Goal: Task Accomplishment & Management: Complete application form

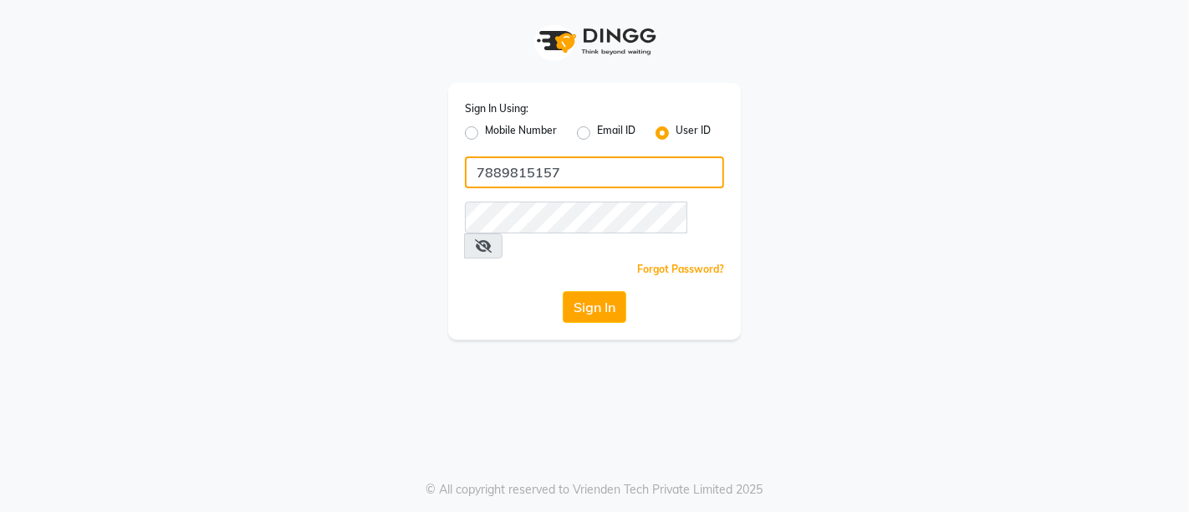
drag, startPoint x: 0, startPoint y: 0, endPoint x: 559, endPoint y: 171, distance: 584.4
click at [559, 171] on input "7889815157" at bounding box center [594, 172] width 259 height 32
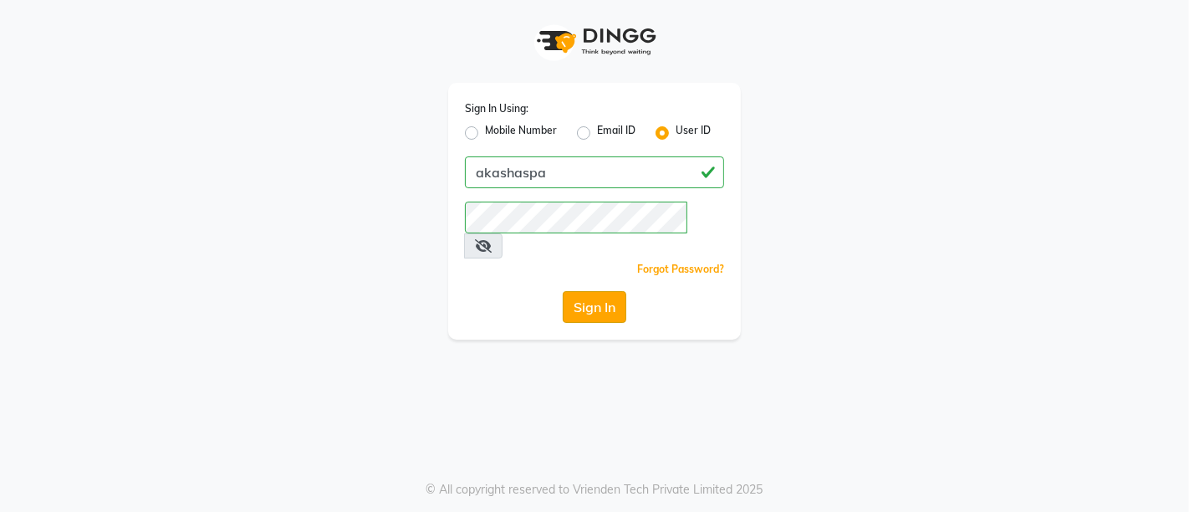
click at [586, 291] on button "Sign In" at bounding box center [595, 307] width 64 height 32
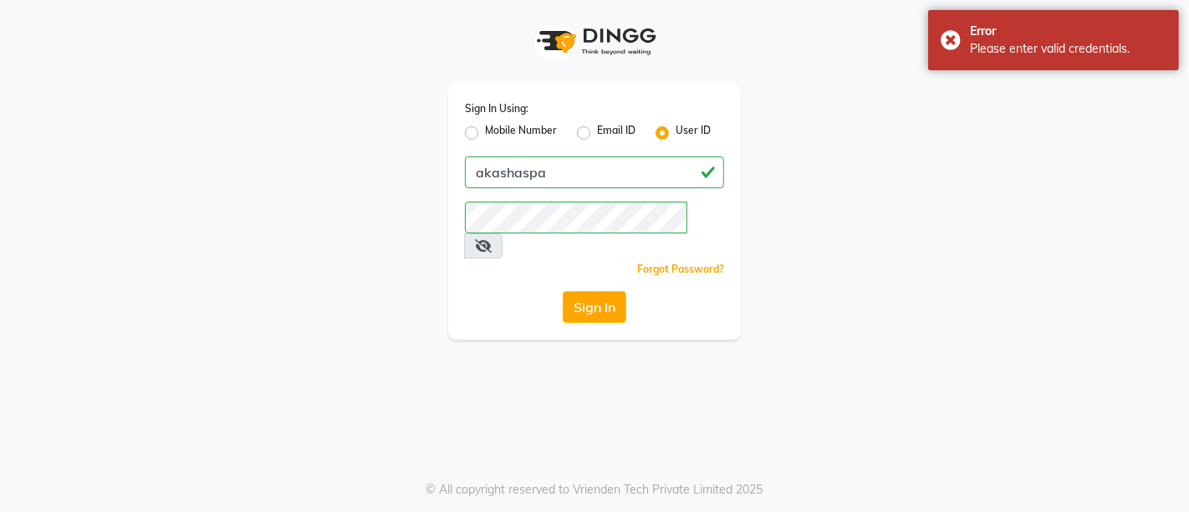
click at [492, 239] on icon at bounding box center [483, 245] width 17 height 13
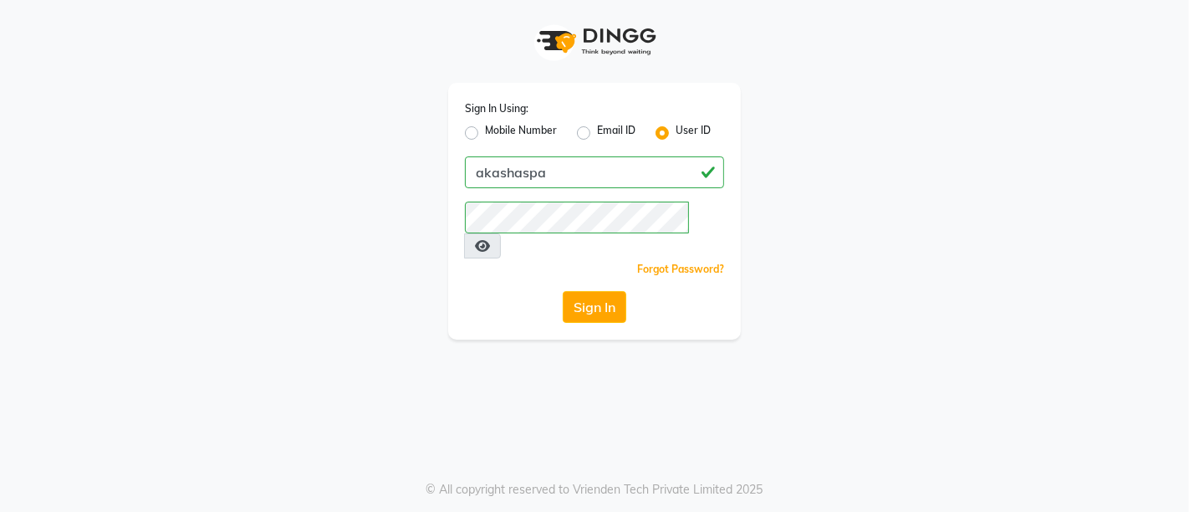
click at [803, 211] on div "Sign In Using: Mobile Number Email ID User ID akashaspa Remember me Forgot Pass…" at bounding box center [594, 170] width 953 height 340
click at [563, 291] on button "Sign In" at bounding box center [595, 307] width 64 height 32
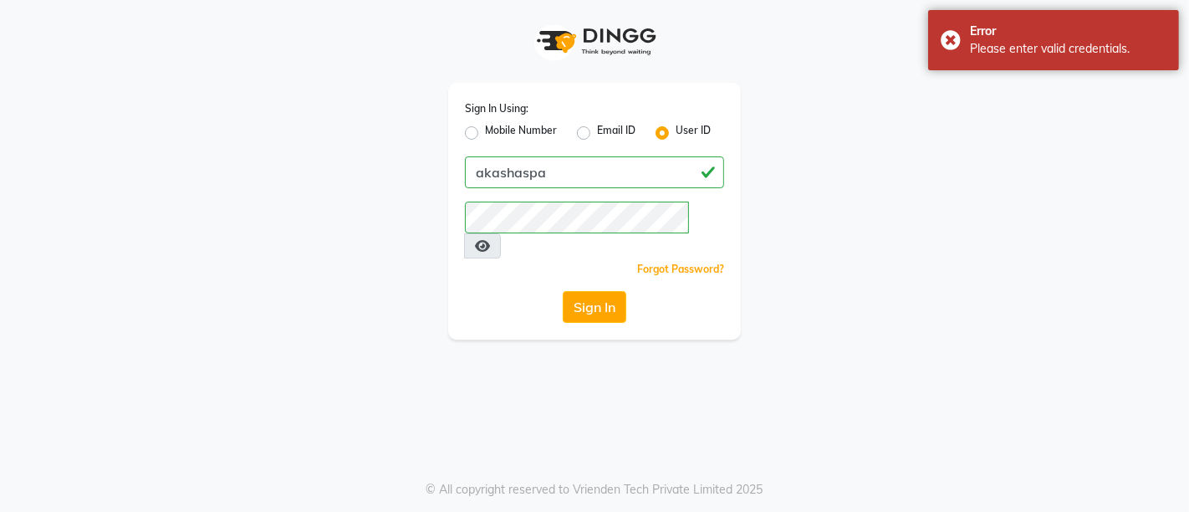
click at [820, 261] on div "Sign In Using: Mobile Number Email ID User ID akashaspa Remember me Forgot Pass…" at bounding box center [594, 170] width 953 height 340
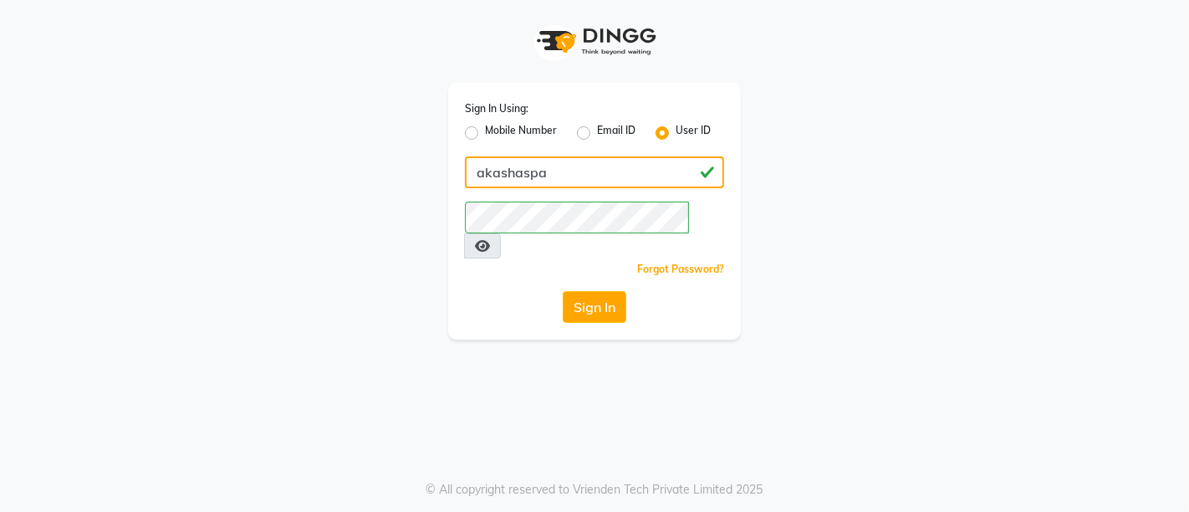
drag, startPoint x: 546, startPoint y: 168, endPoint x: 449, endPoint y: 176, distance: 97.3
click at [449, 176] on div "Sign In Using: Mobile Number Email ID User ID akashaspa Remember me Forgot Pass…" at bounding box center [594, 211] width 293 height 257
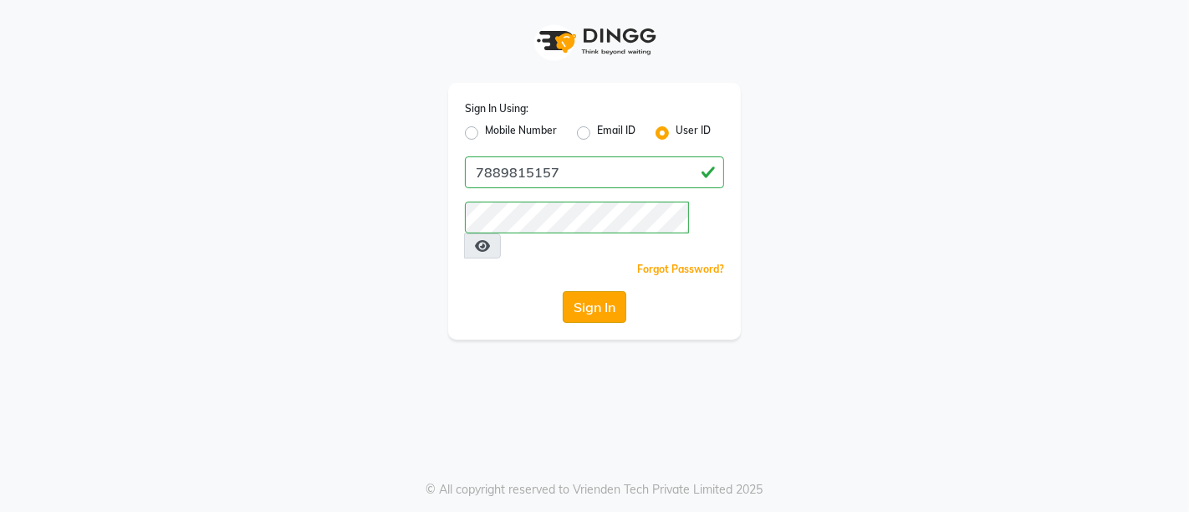
click at [591, 291] on button "Sign In" at bounding box center [595, 307] width 64 height 32
click at [594, 291] on button "Sign In" at bounding box center [595, 307] width 64 height 32
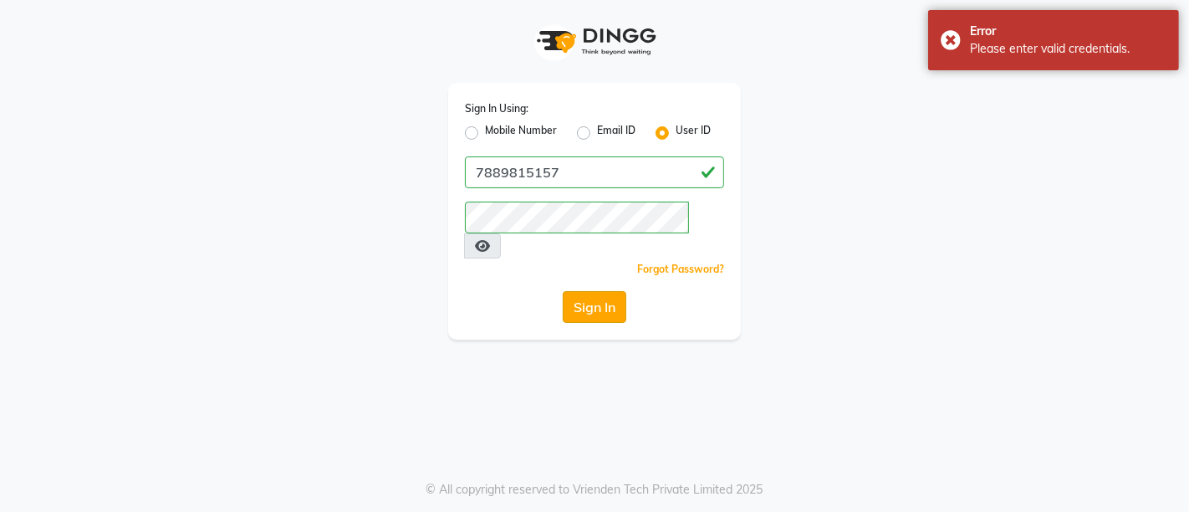
click at [595, 291] on button "Sign In" at bounding box center [595, 307] width 64 height 32
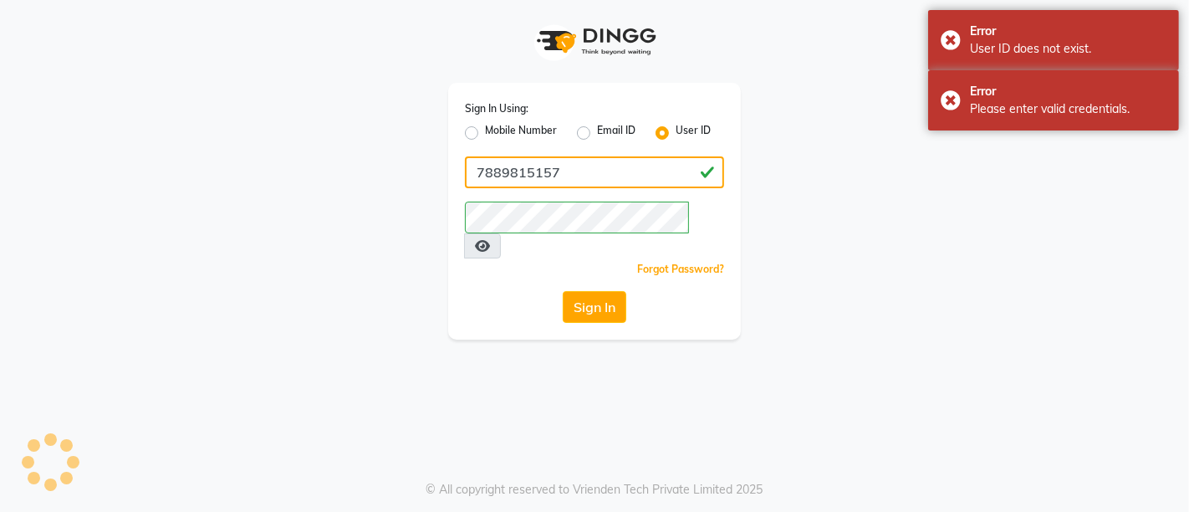
click at [570, 176] on input "7889815157" at bounding box center [594, 172] width 259 height 32
drag, startPoint x: 570, startPoint y: 176, endPoint x: 469, endPoint y: 176, distance: 100.4
click at [469, 176] on input "7889815157" at bounding box center [594, 172] width 259 height 32
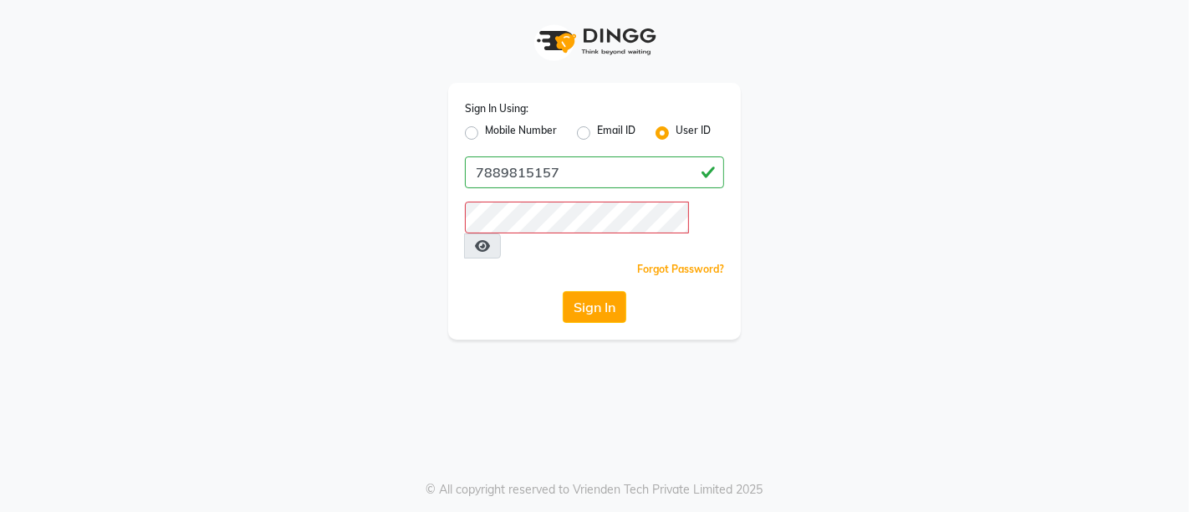
click at [567, 154] on div "Sign In Using: Mobile Number Email ID User ID 7889815157 Remember me Forgot Pas…" at bounding box center [594, 211] width 293 height 257
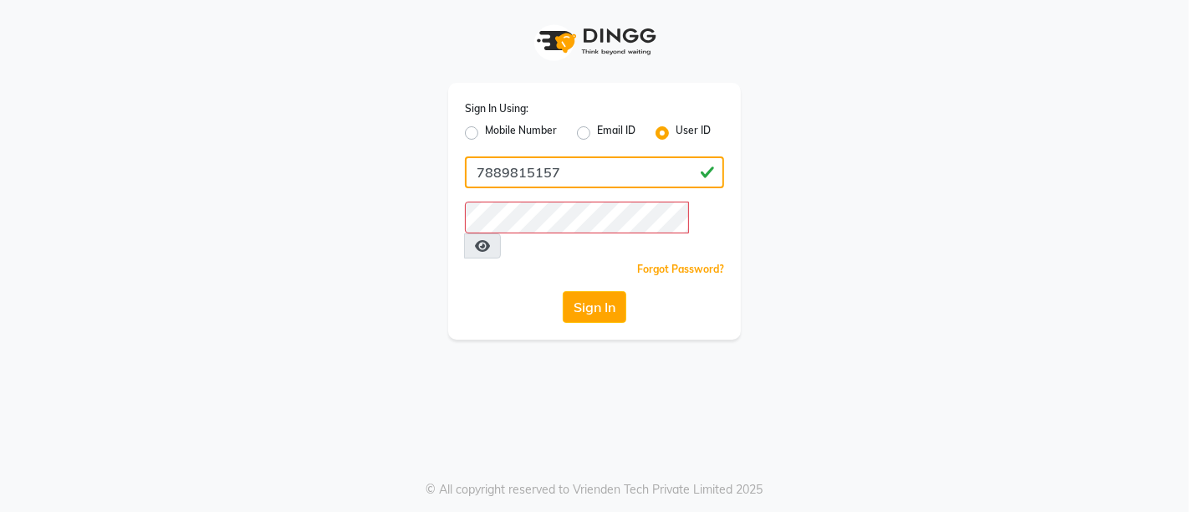
click at [569, 163] on input "7889815157" at bounding box center [594, 172] width 259 height 32
type input "7"
type input "akashaspa"
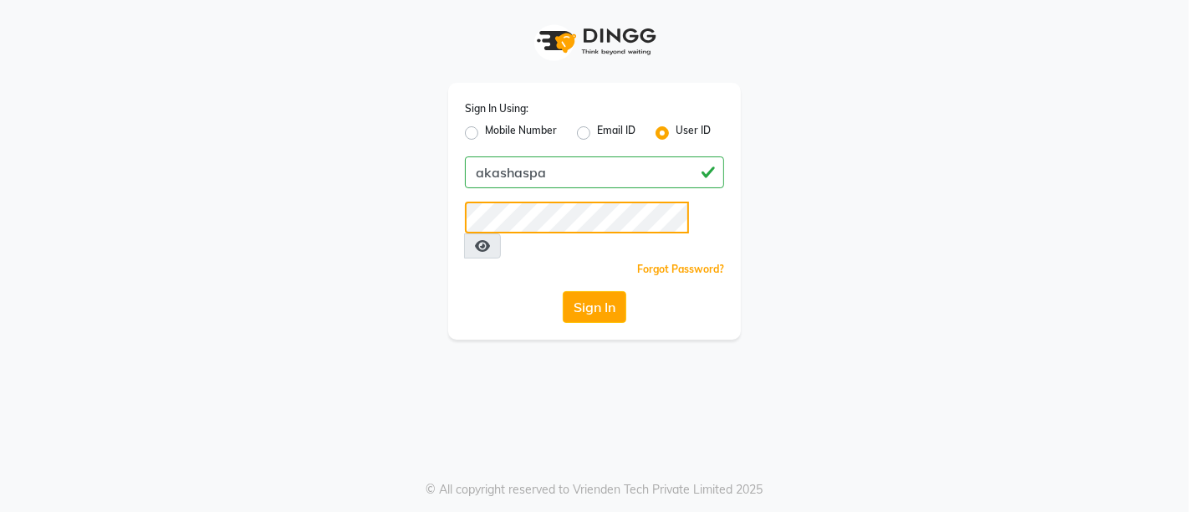
click at [563, 291] on button "Sign In" at bounding box center [595, 307] width 64 height 32
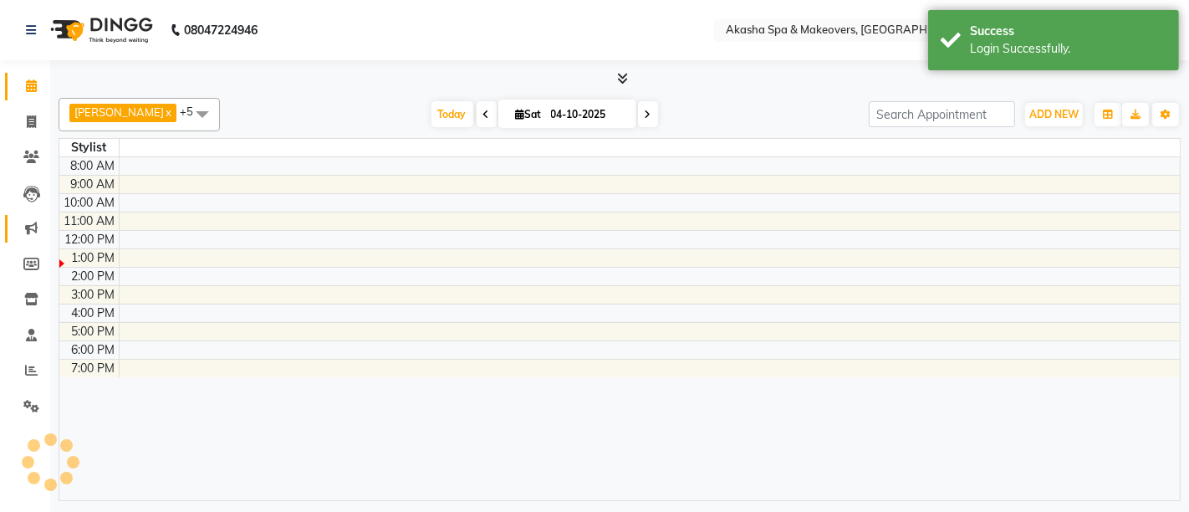
click at [30, 226] on icon at bounding box center [31, 228] width 13 height 13
select select "en"
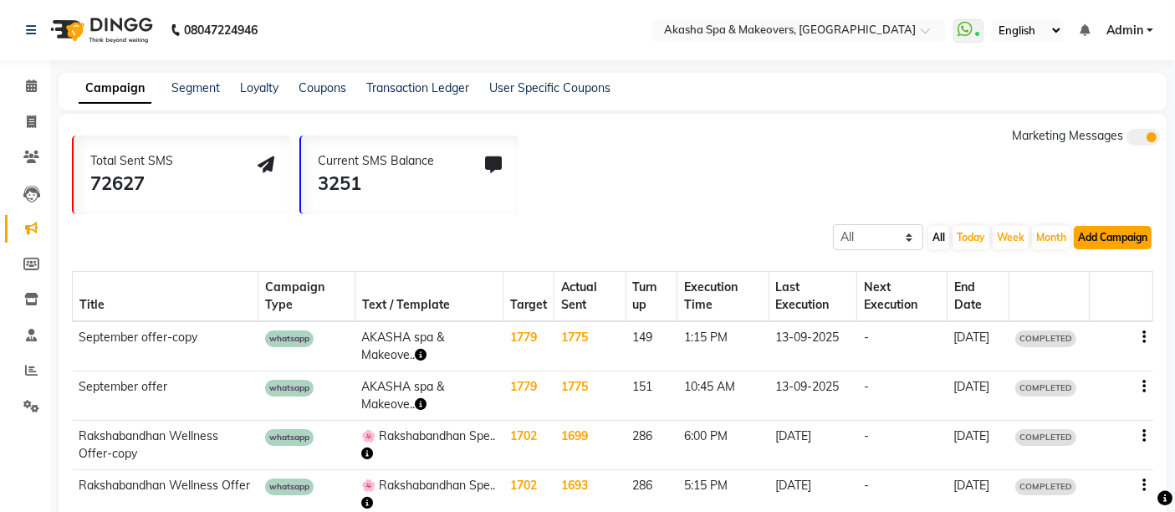
click at [1117, 235] on button "Add Campaign" at bounding box center [1113, 237] width 78 height 23
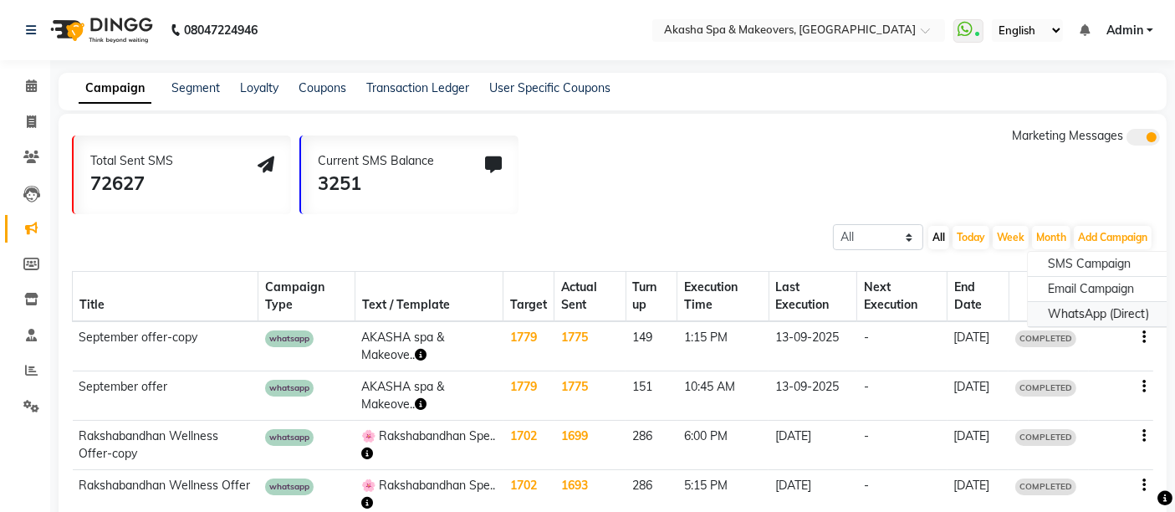
click at [1102, 309] on div "WhatsApp (Direct)" at bounding box center [1098, 314] width 141 height 25
select select "2"
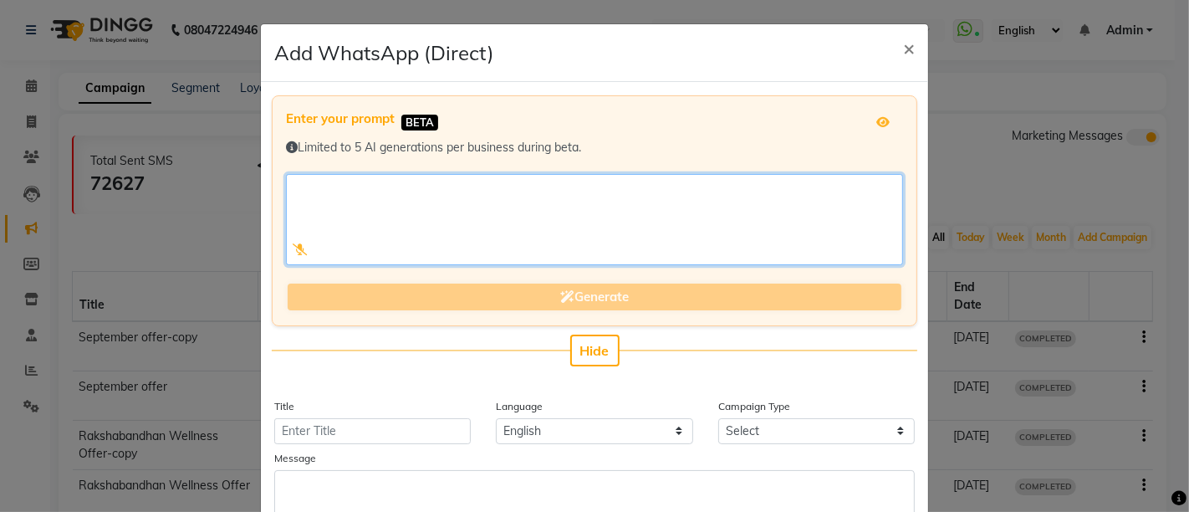
click at [533, 243] on textarea at bounding box center [594, 219] width 617 height 91
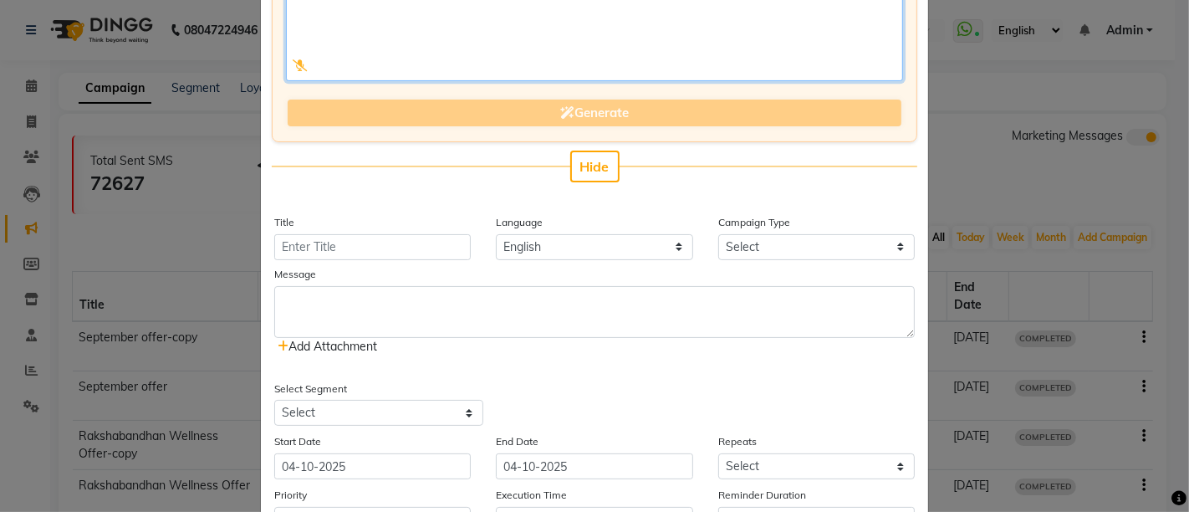
scroll to position [186, 0]
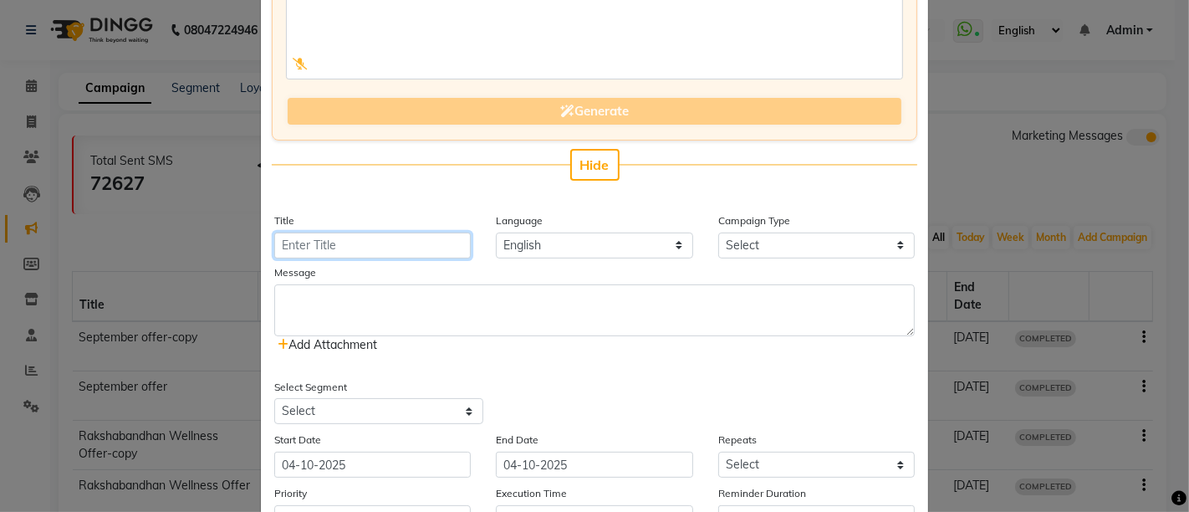
click at [395, 248] on input "Title" at bounding box center [372, 246] width 197 height 26
type input "[DATE] Offer"
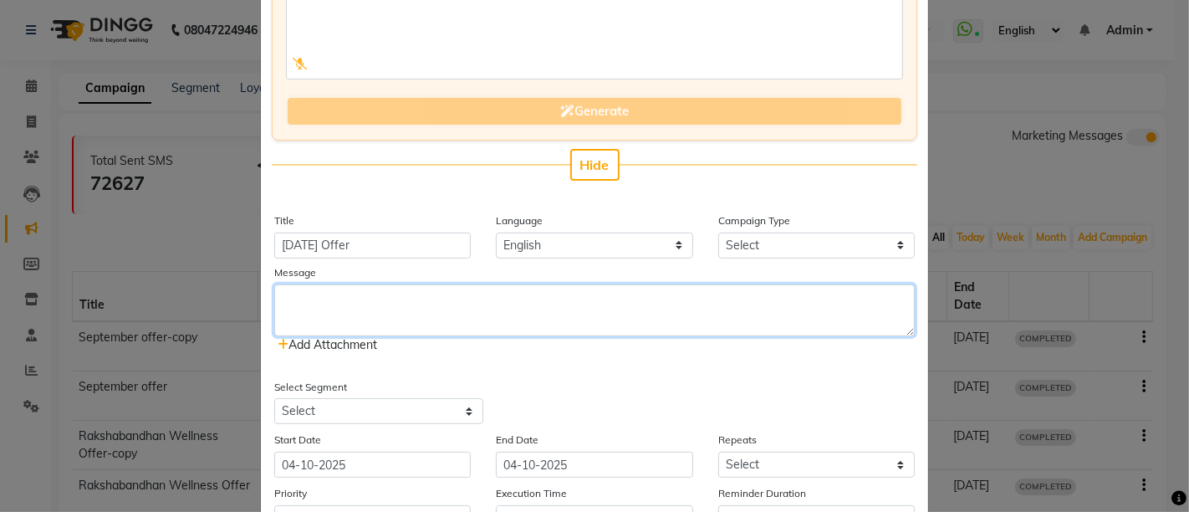
click at [427, 311] on textarea at bounding box center [594, 310] width 641 height 52
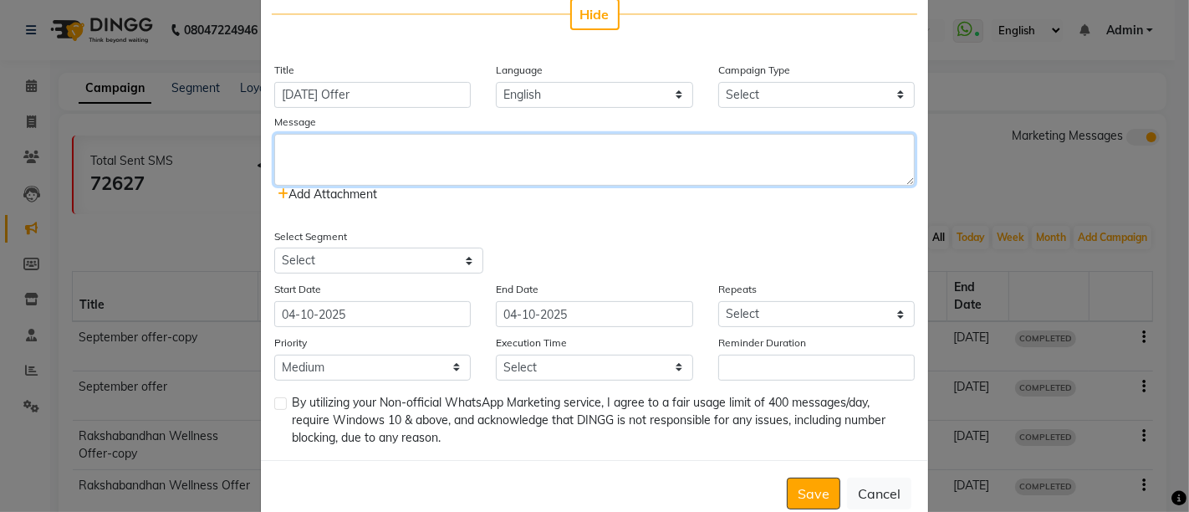
scroll to position [371, 0]
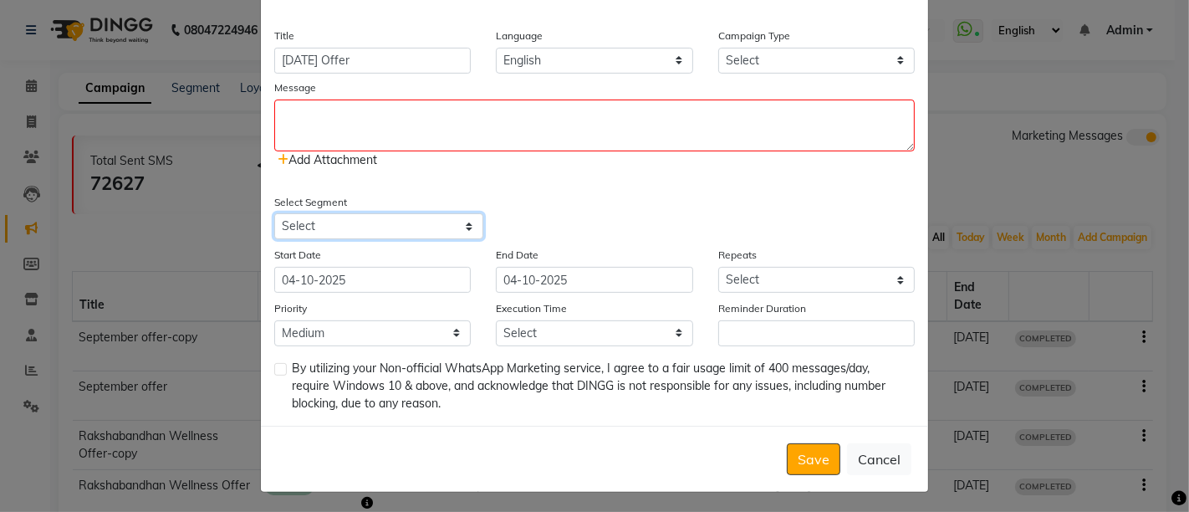
click at [418, 219] on select "Select All Customers All [DEMOGRAPHIC_DATA] Customer All [DEMOGRAPHIC_DATA] Cus…" at bounding box center [378, 226] width 209 height 26
select select "21024"
click at [274, 213] on select "Select All Customers All [DEMOGRAPHIC_DATA] Customer All [DEMOGRAPHIC_DATA] Cus…" at bounding box center [378, 226] width 209 height 26
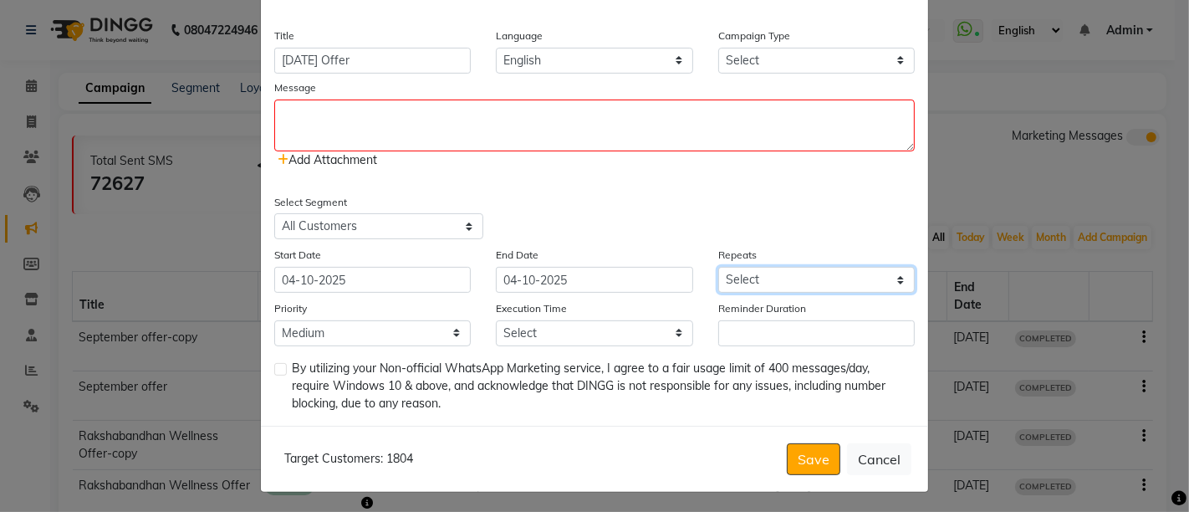
click at [797, 274] on select "Select Once Daily Alternate Day Weekly Monthly Yearly" at bounding box center [816, 280] width 197 height 26
click at [629, 236] on div "Select Segment Select All Customers All [DEMOGRAPHIC_DATA] Customer All [DEMOGR…" at bounding box center [595, 216] width 666 height 47
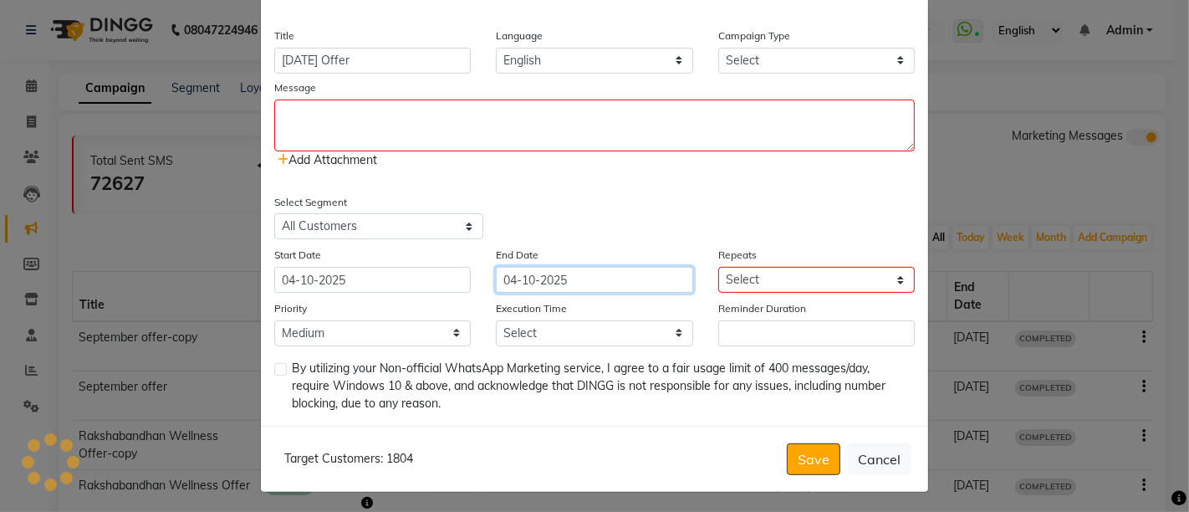
click at [591, 274] on input "04-10-2025" at bounding box center [594, 280] width 197 height 26
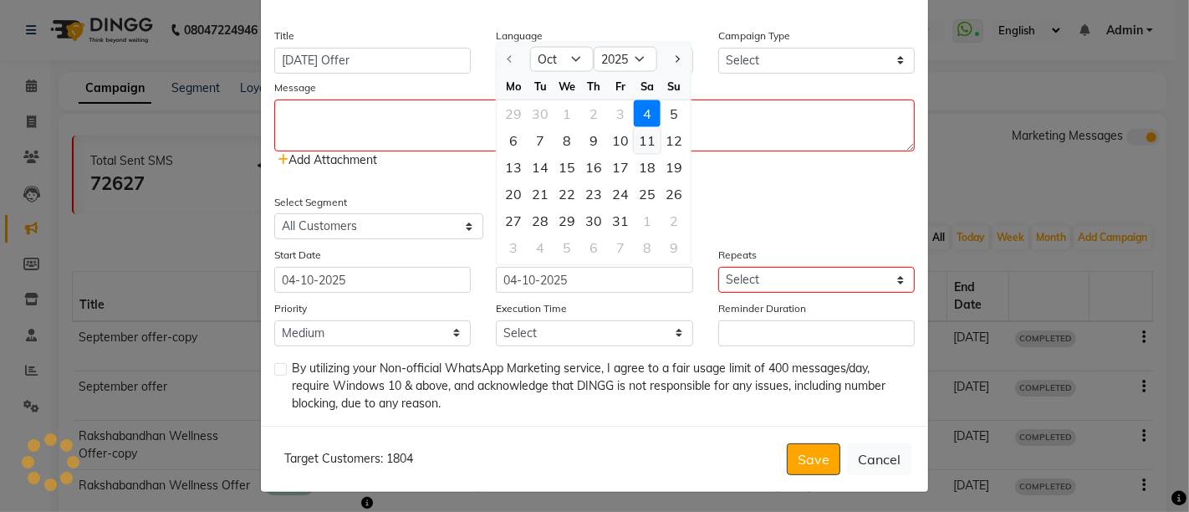
click at [639, 135] on div "11" at bounding box center [647, 140] width 27 height 27
type input "[DATE]"
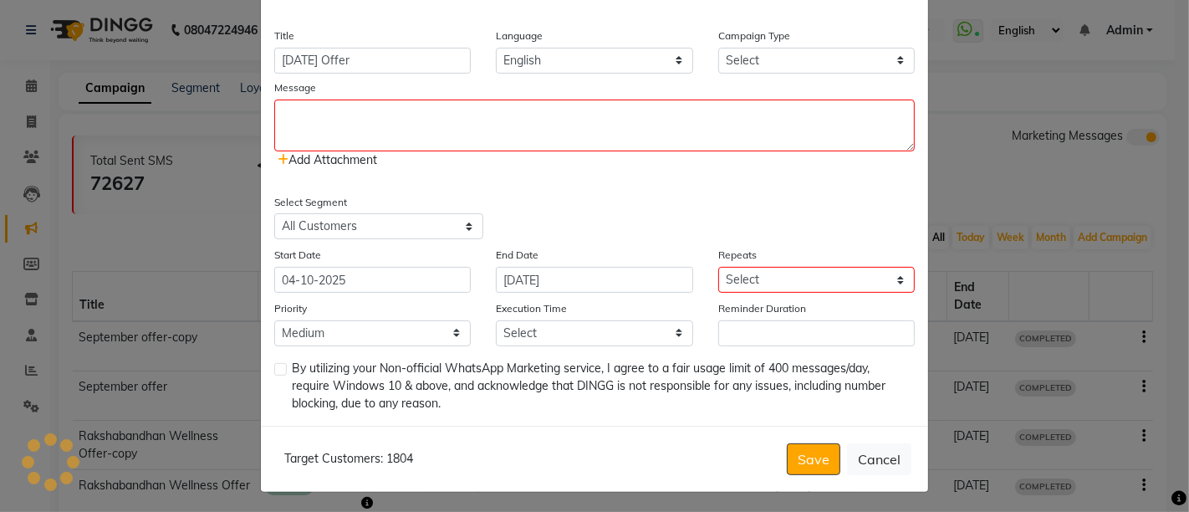
click at [636, 193] on div "Select Segment Select All Customers All [DEMOGRAPHIC_DATA] Customer All [DEMOGR…" at bounding box center [595, 216] width 666 height 47
click at [784, 267] on select "Select Once Daily Alternate Day Weekly Monthly Yearly" at bounding box center [816, 280] width 197 height 26
select select "1"
click at [718, 267] on select "Select Once Daily Alternate Day Weekly Monthly Yearly" at bounding box center [816, 280] width 197 height 26
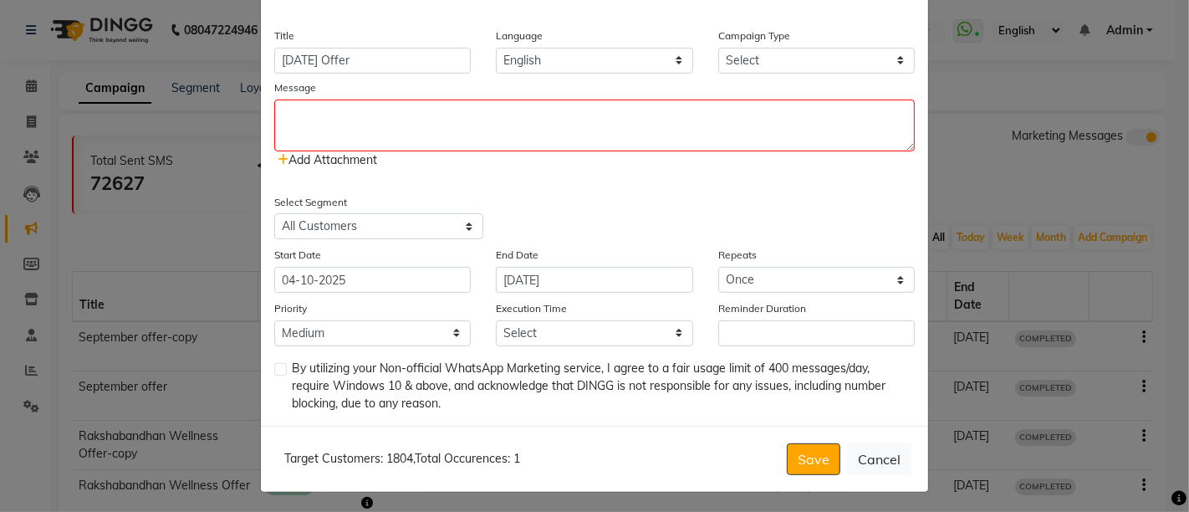
click at [678, 223] on div "Select Segment Select All Customers All [DEMOGRAPHIC_DATA] Customer All [DEMOGR…" at bounding box center [595, 216] width 666 height 47
click at [590, 326] on select "Select 09:00 AM 09:15 AM 09:30 AM 09:45 AM 10:00 AM 10:15 AM 10:30 AM 10:45 AM …" at bounding box center [594, 333] width 197 height 26
select select "840"
click at [496, 320] on select "Select 09:00 AM 09:15 AM 09:30 AM 09:45 AM 10:00 AM 10:15 AM 10:30 AM 10:45 AM …" at bounding box center [594, 333] width 197 height 26
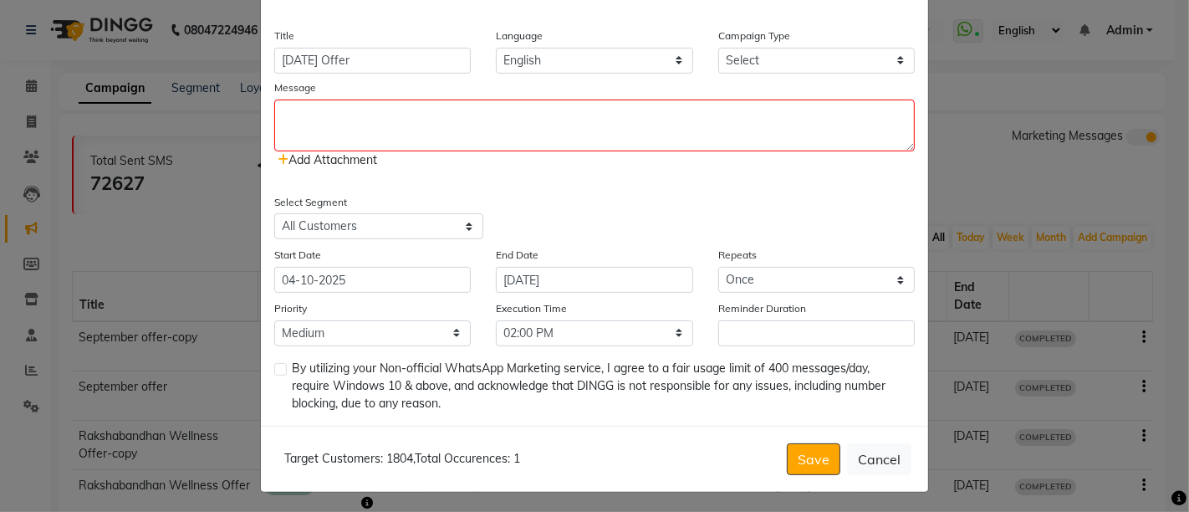
click at [590, 170] on div "Enter your prompt BETA Limited to 5 AI generations per business during beta. Ge…" at bounding box center [594, 68] width 667 height 714
click at [274, 366] on label at bounding box center [280, 369] width 13 height 13
click at [274, 366] on input "checkbox" at bounding box center [279, 370] width 11 height 11
checkbox input "true"
click at [573, 207] on div "Select Segment Select All Customers All [DEMOGRAPHIC_DATA] Customer All [DEMOGR…" at bounding box center [428, 216] width 333 height 47
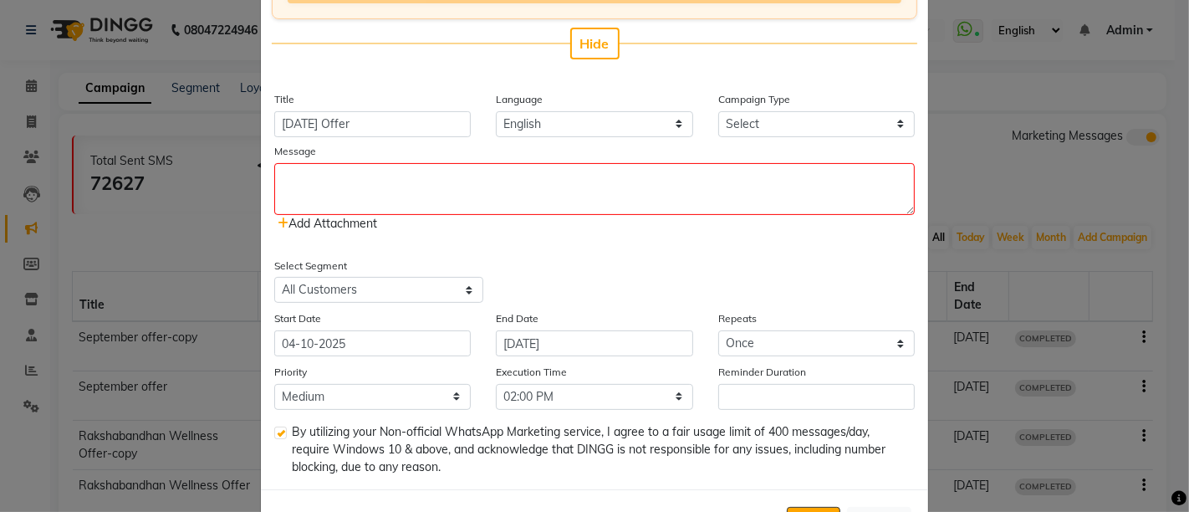
scroll to position [278, 0]
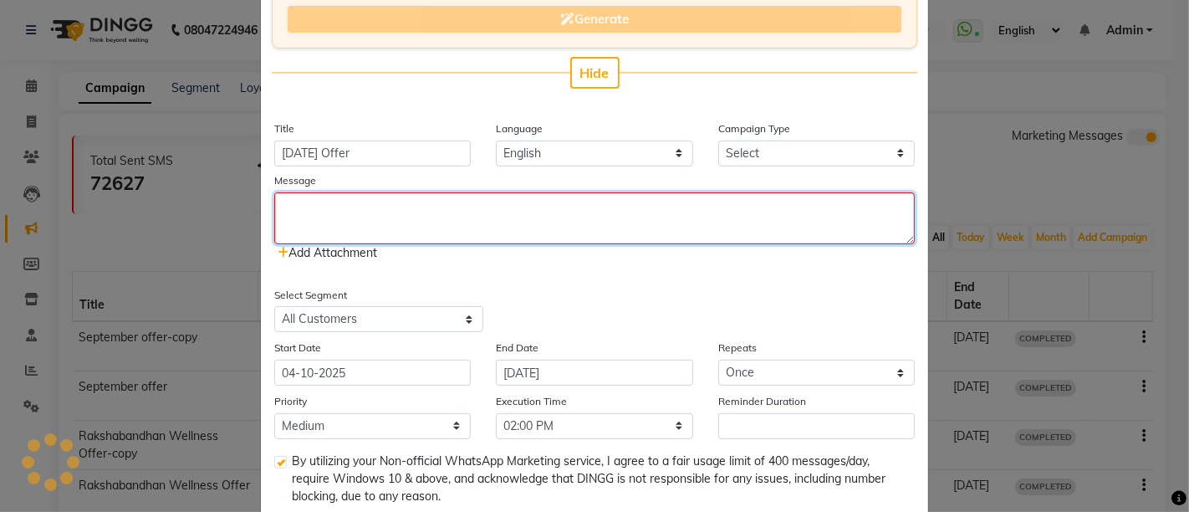
click at [333, 209] on textarea at bounding box center [594, 218] width 641 height 52
paste textarea "✨🎆 [DATE] Special at Akasha Spa & Makeovers 🎆✨ Celebrate this festive season wi…"
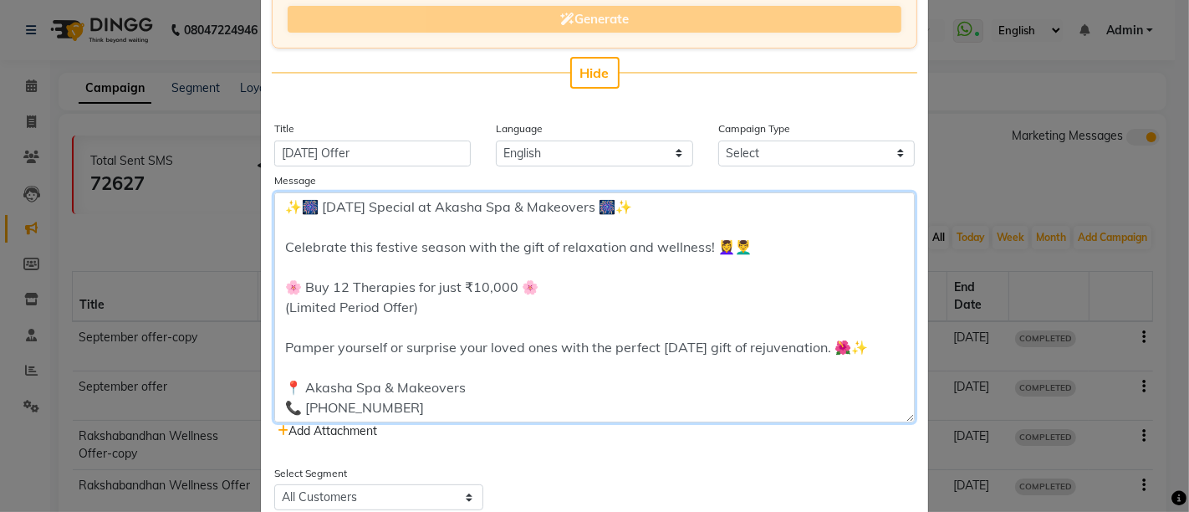
scroll to position [0, 0]
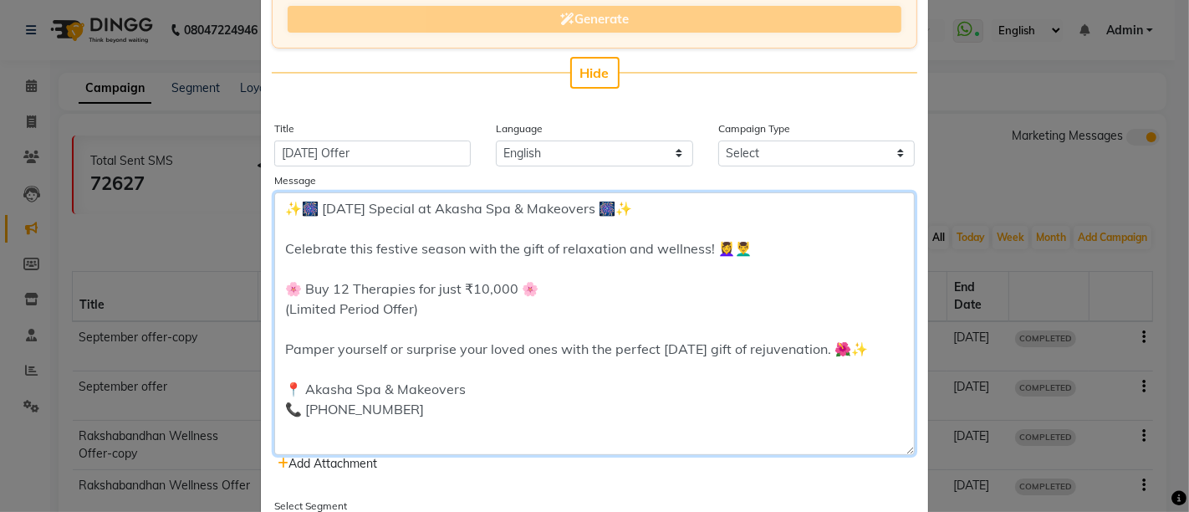
drag, startPoint x: 895, startPoint y: 238, endPoint x: 937, endPoint y: 447, distance: 214.1
click at [941, 449] on ngb-modal-window "Add WhatsApp (Direct) × Enter your prompt BETA Limited to 5 AI generations per …" at bounding box center [594, 256] width 1189 height 512
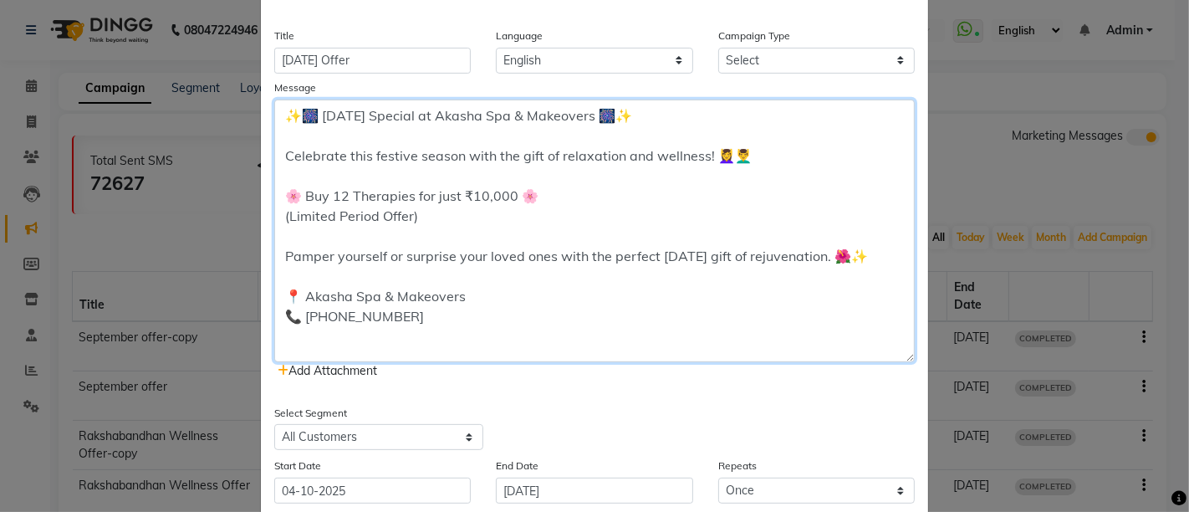
type textarea "✨🎆 [DATE] Special at Akasha Spa & Makeovers 🎆✨ Celebrate this festive season wi…"
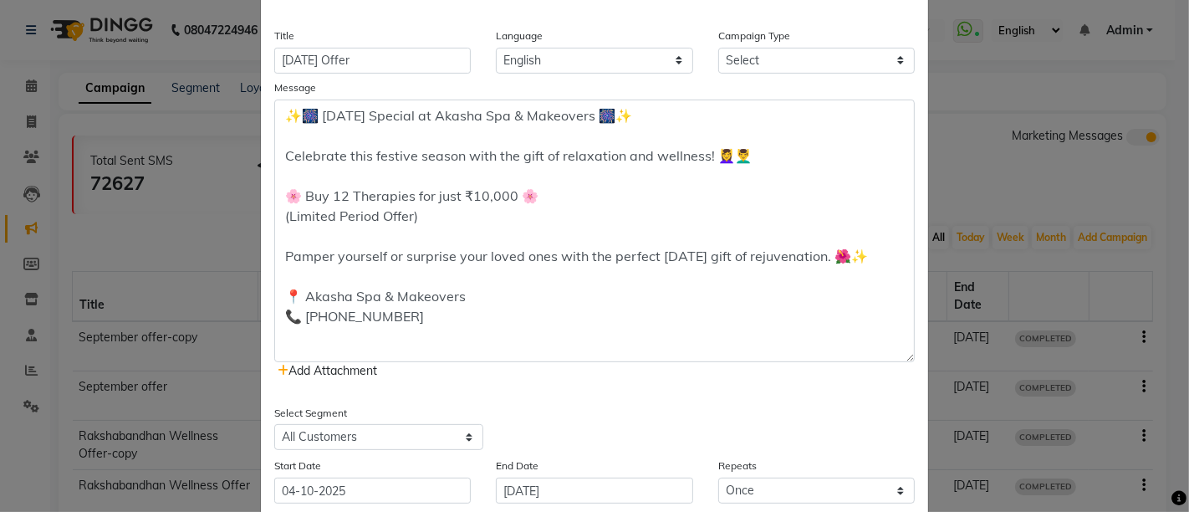
click at [712, 381] on div "Enter your prompt BETA Limited to 5 AI generations per business during beta. Ge…" at bounding box center [594, 173] width 667 height 925
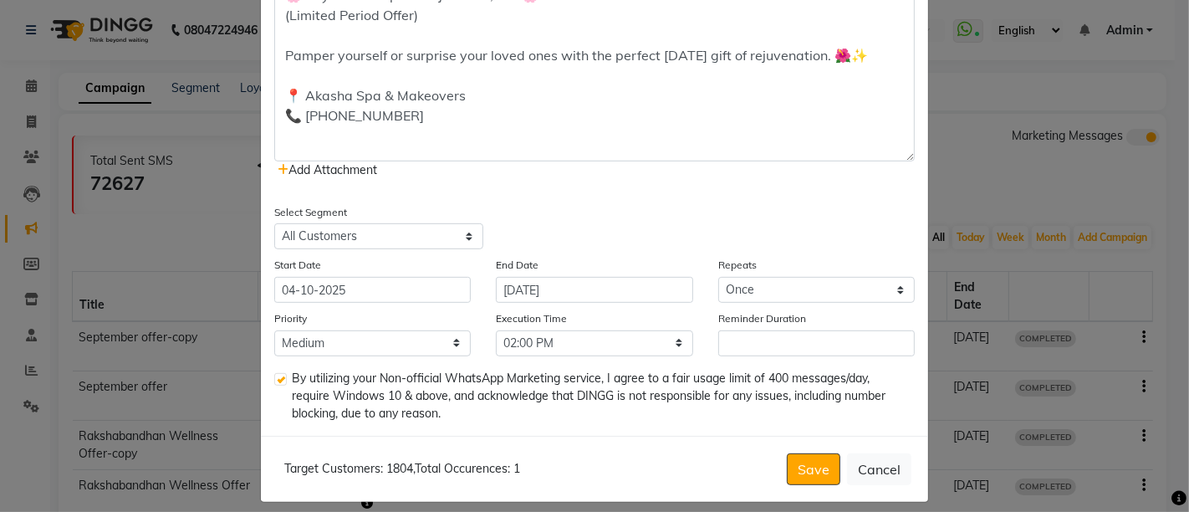
scroll to position [582, 0]
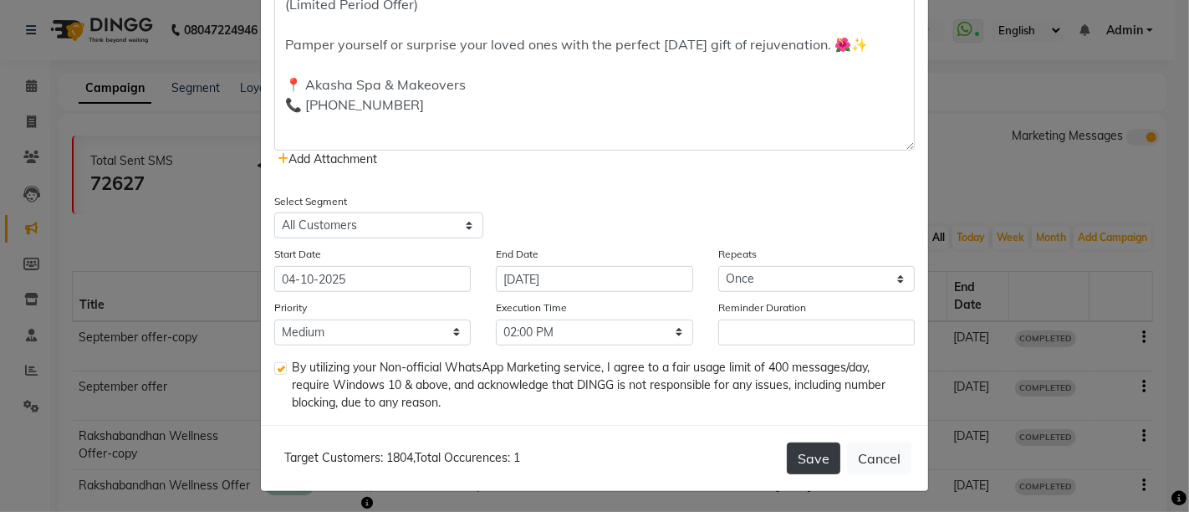
click at [798, 459] on button "Save" at bounding box center [814, 458] width 54 height 32
click at [793, 325] on input "Reminder Duration" at bounding box center [816, 332] width 197 height 26
click at [793, 326] on input "Reminder Duration" at bounding box center [816, 332] width 197 height 26
click at [792, 326] on input "Reminder Duration" at bounding box center [816, 332] width 197 height 26
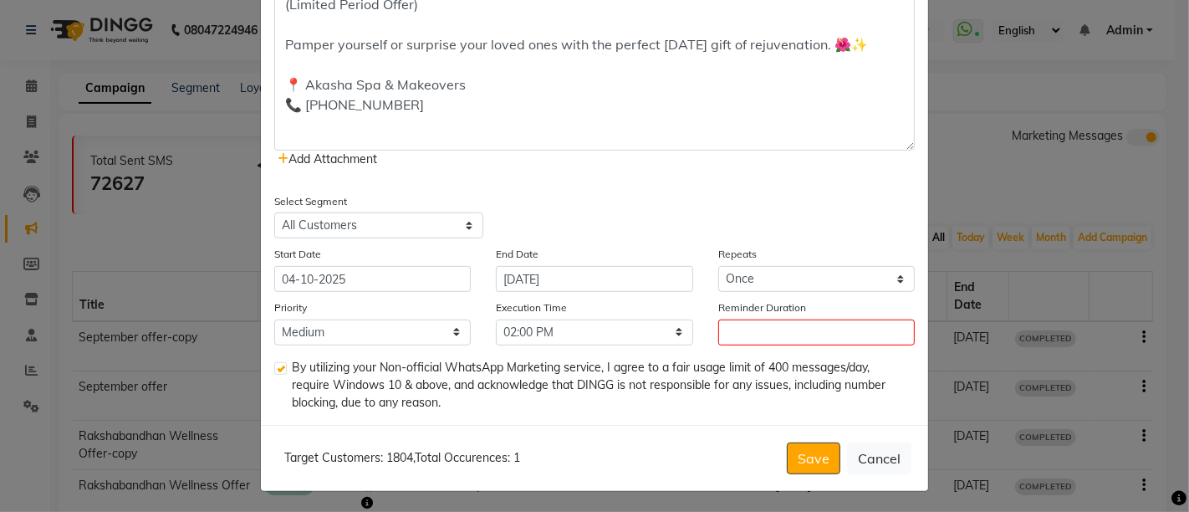
click at [682, 192] on div "Select Segment Select All Customers All [DEMOGRAPHIC_DATA] Customer All [DEMOGR…" at bounding box center [595, 215] width 666 height 47
click at [780, 330] on input "Reminder Duration" at bounding box center [816, 332] width 197 height 26
click at [780, 333] on input "Reminder Duration" at bounding box center [816, 332] width 197 height 26
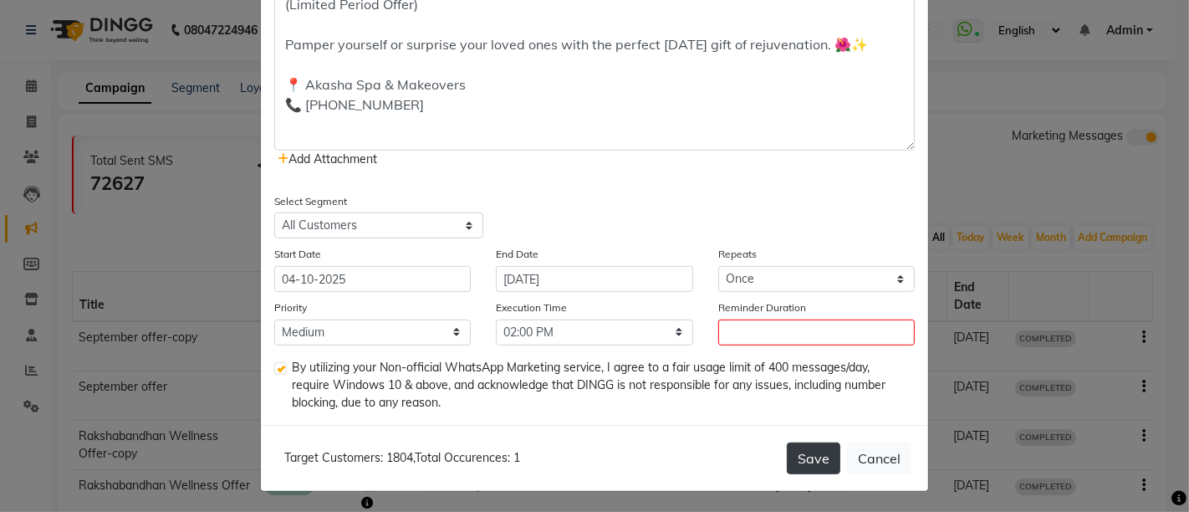
click at [803, 464] on button "Save" at bounding box center [814, 458] width 54 height 32
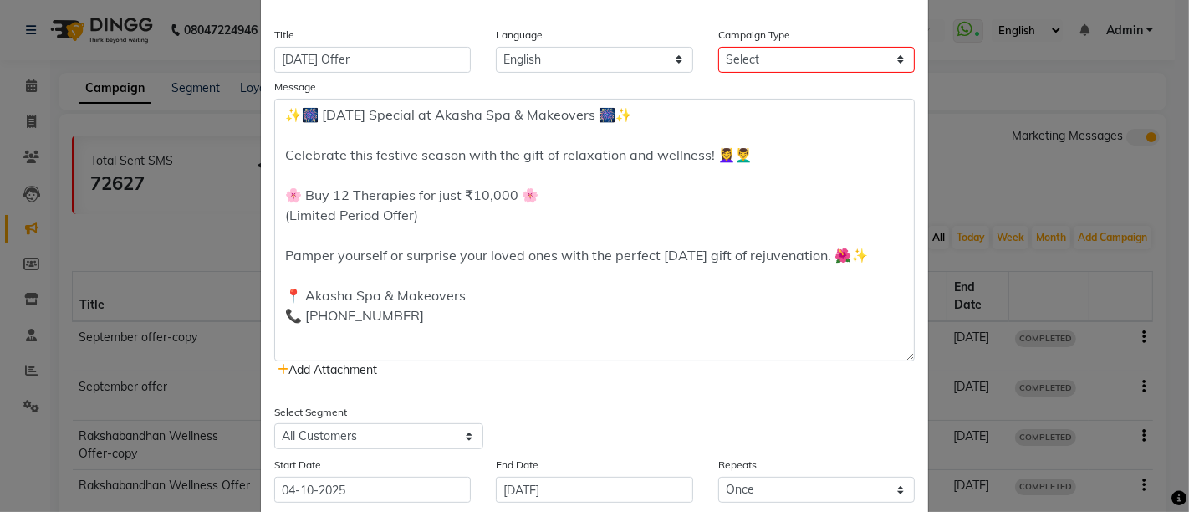
scroll to position [557, 0]
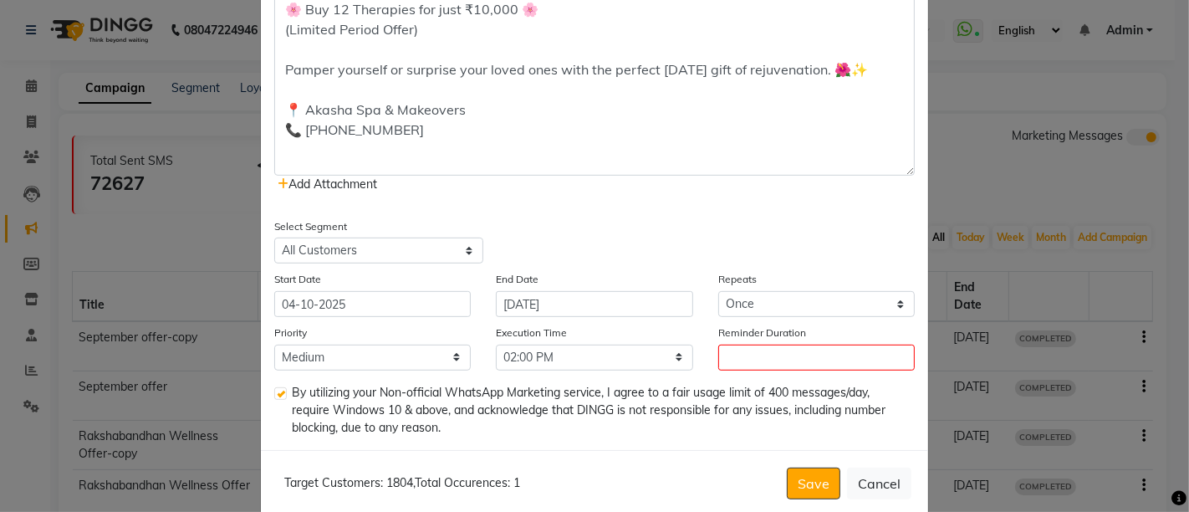
click at [682, 217] on div "Select Segment Select All Customers All [DEMOGRAPHIC_DATA] Customer All [DEMOGR…" at bounding box center [595, 240] width 666 height 47
click at [744, 352] on input "Reminder Duration" at bounding box center [816, 358] width 197 height 26
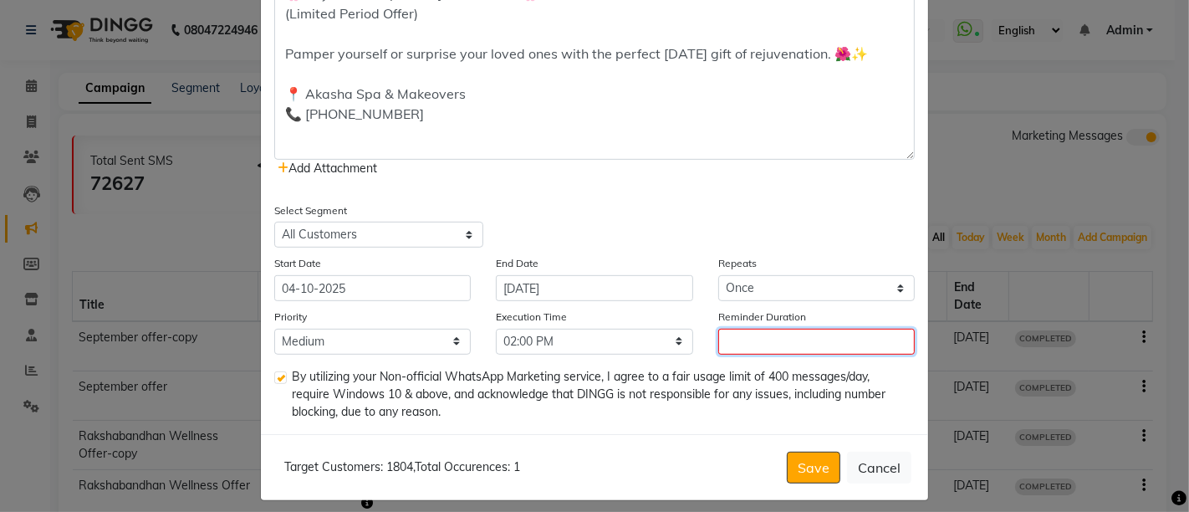
scroll to position [582, 0]
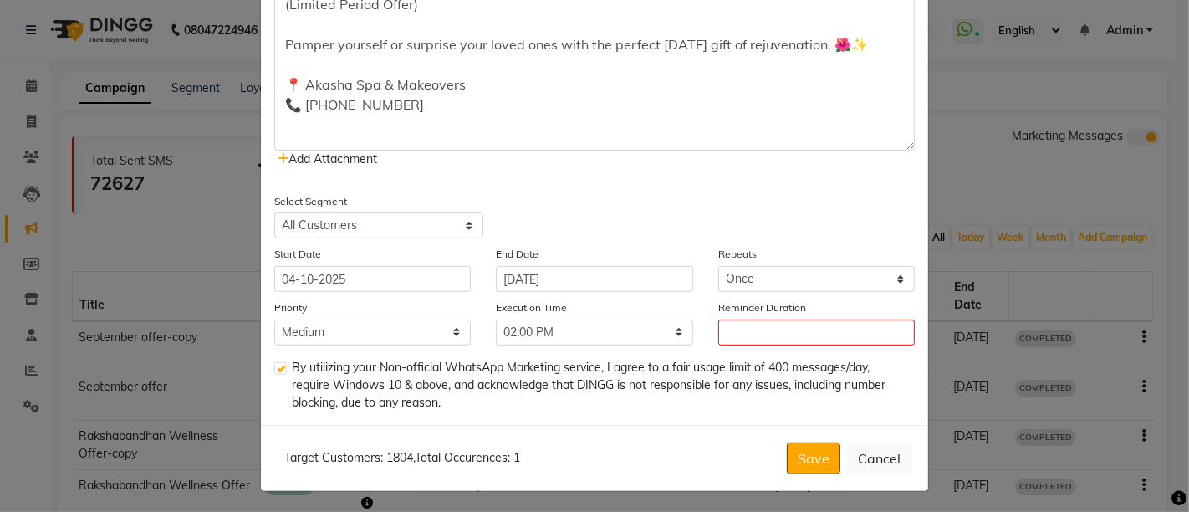
click at [274, 369] on label at bounding box center [280, 368] width 13 height 13
click at [274, 369] on input "checkbox" at bounding box center [279, 369] width 11 height 11
click at [614, 229] on div "Select Segment Select All Customers All [DEMOGRAPHIC_DATA] Customer All [DEMOGR…" at bounding box center [595, 215] width 666 height 47
click at [774, 324] on input "Reminder Duration" at bounding box center [816, 332] width 197 height 26
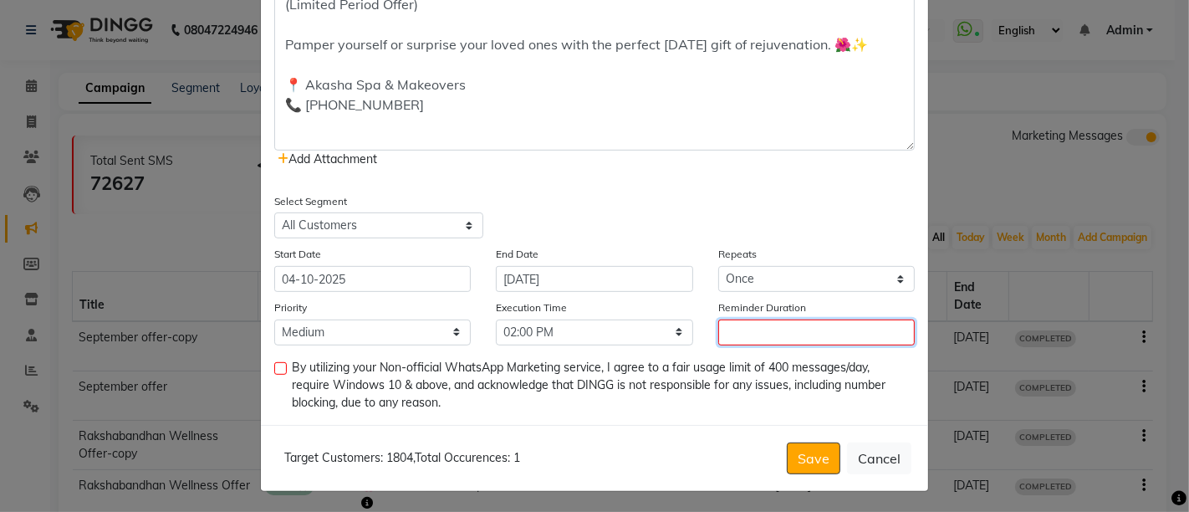
click at [774, 324] on input "Reminder Duration" at bounding box center [816, 332] width 197 height 26
click at [600, 201] on div "Select Segment Select All Customers All [DEMOGRAPHIC_DATA] Customer All [DEMOGR…" at bounding box center [595, 215] width 666 height 47
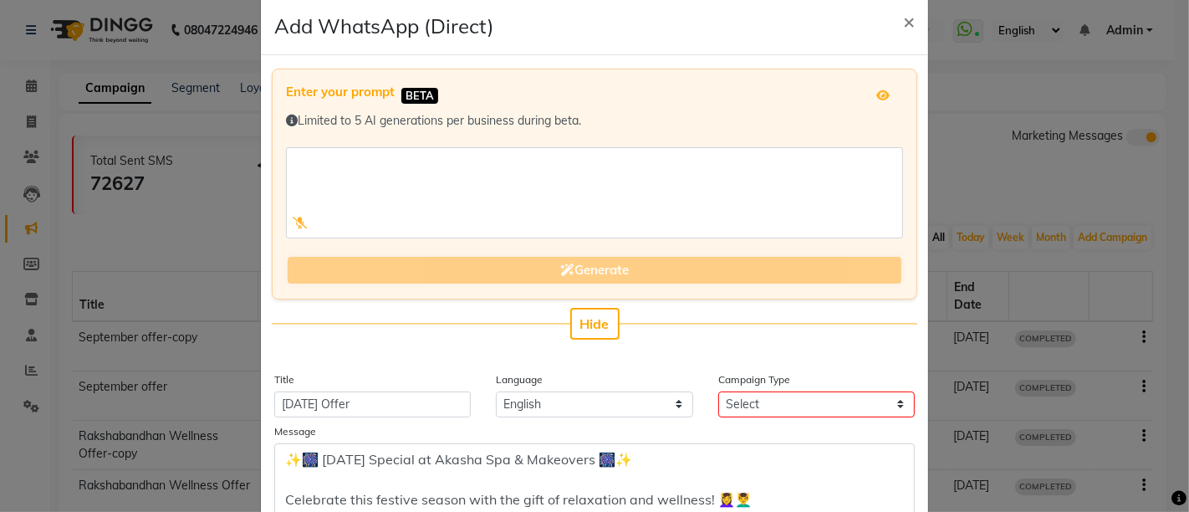
scroll to position [24, 0]
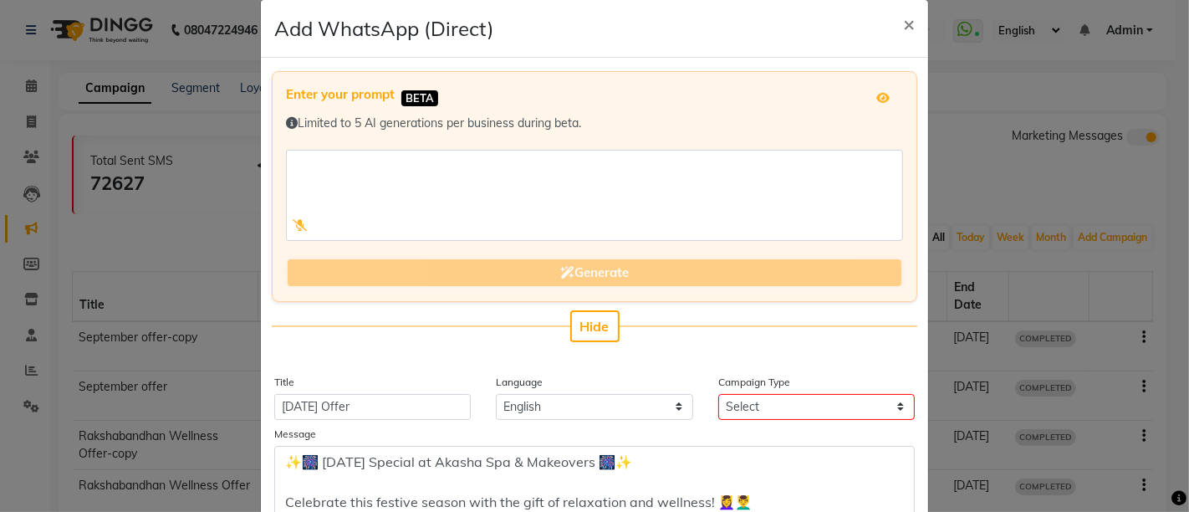
click at [479, 341] on app-prompt-generation-form-filling "Enter your prompt BETA Limited to 5 AI generations per business during beta. Ge…" at bounding box center [595, 222] width 666 height 302
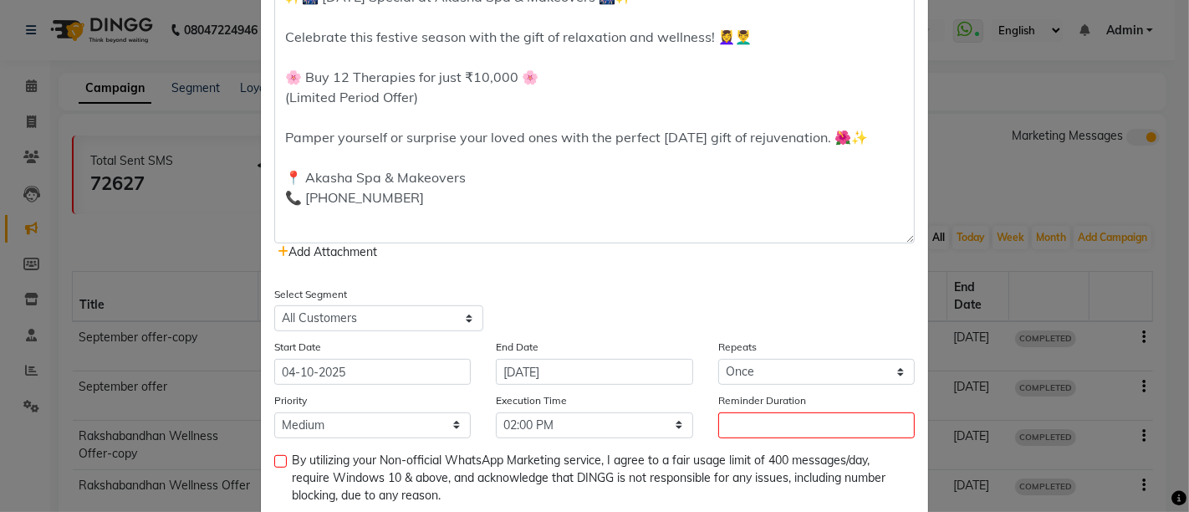
scroll to position [582, 0]
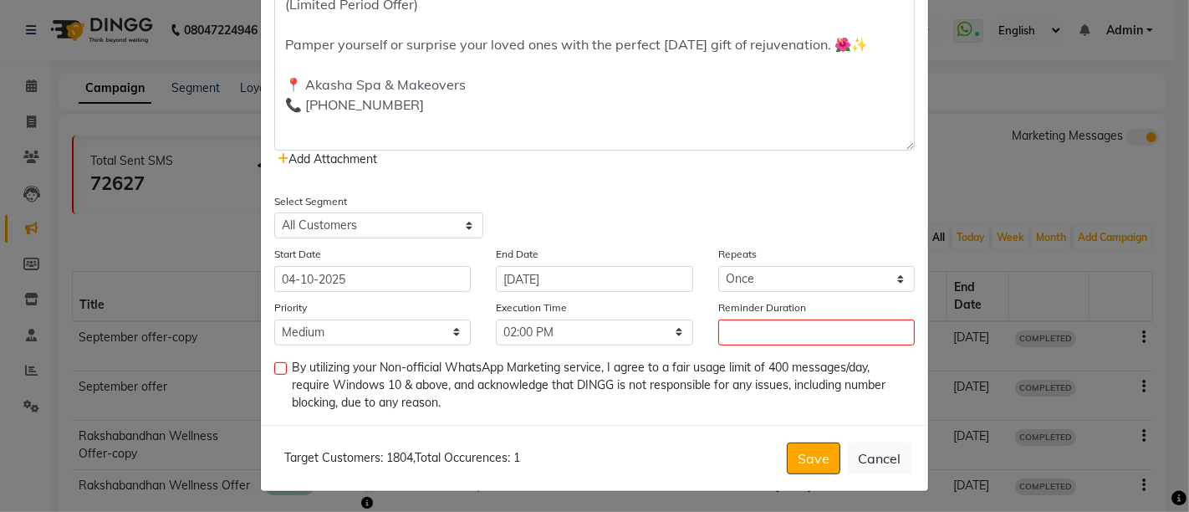
click at [699, 212] on div "Select Segment Select All Customers All [DEMOGRAPHIC_DATA] Customer All [DEMOGR…" at bounding box center [595, 215] width 666 height 47
click at [782, 327] on input "Reminder Duration" at bounding box center [816, 332] width 197 height 26
click at [857, 274] on select "Select Once Daily Alternate Day Weekly Monthly Yearly" at bounding box center [816, 279] width 197 height 26
click at [718, 266] on select "Select Once Daily Alternate Day Weekly Monthly Yearly" at bounding box center [816, 279] width 197 height 26
click at [695, 217] on div "Select Segment Select All Customers All [DEMOGRAPHIC_DATA] Customer All [DEMOGR…" at bounding box center [595, 215] width 666 height 47
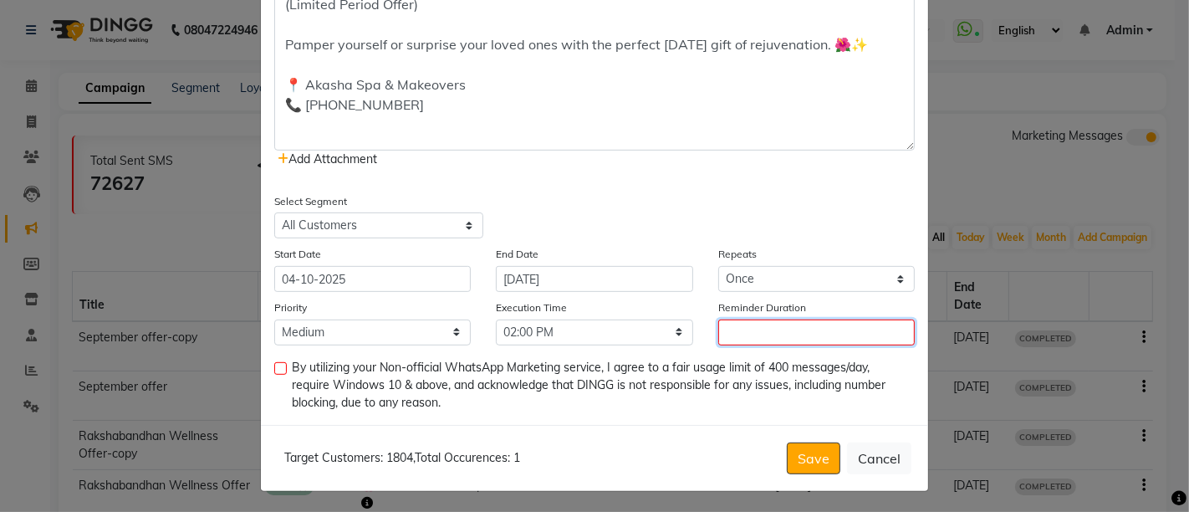
click at [791, 332] on input "Reminder Duration" at bounding box center [816, 332] width 197 height 26
click at [276, 365] on label at bounding box center [280, 368] width 13 height 13
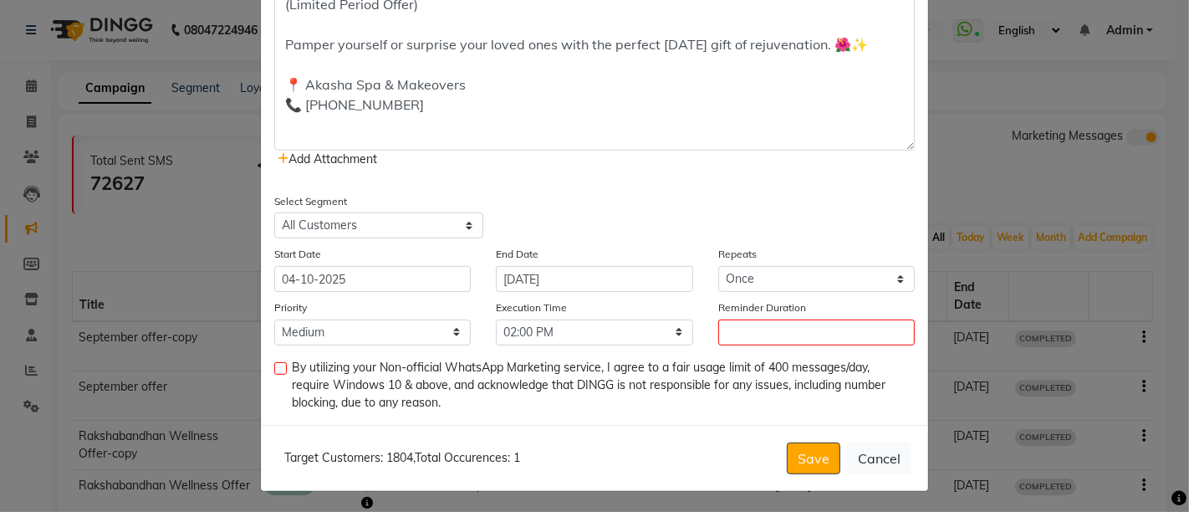
click at [276, 365] on input "checkbox" at bounding box center [279, 369] width 11 height 11
checkbox input "true"
click at [813, 452] on button "Save" at bounding box center [814, 458] width 54 height 32
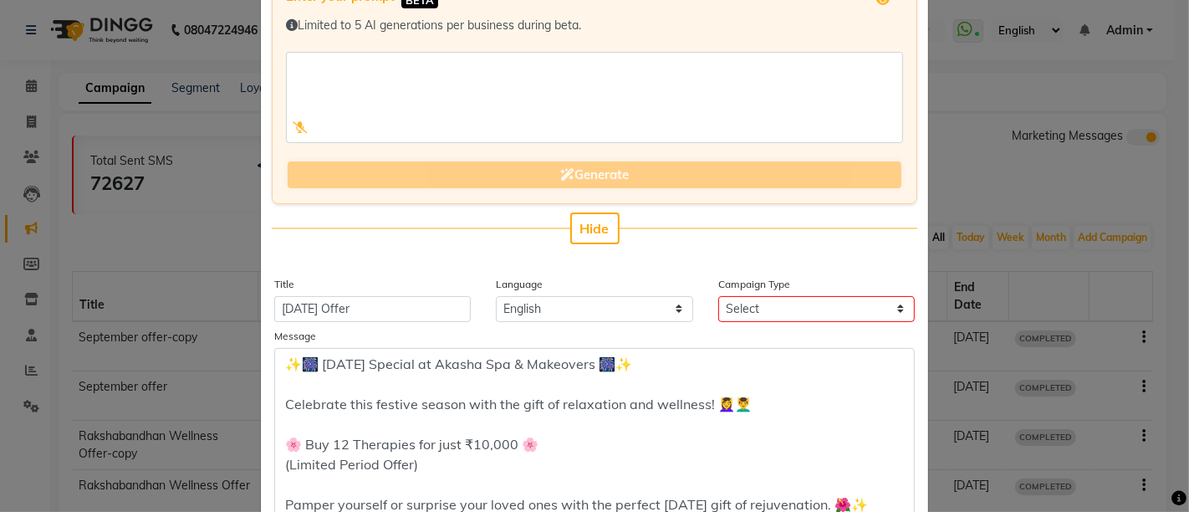
scroll to position [0, 0]
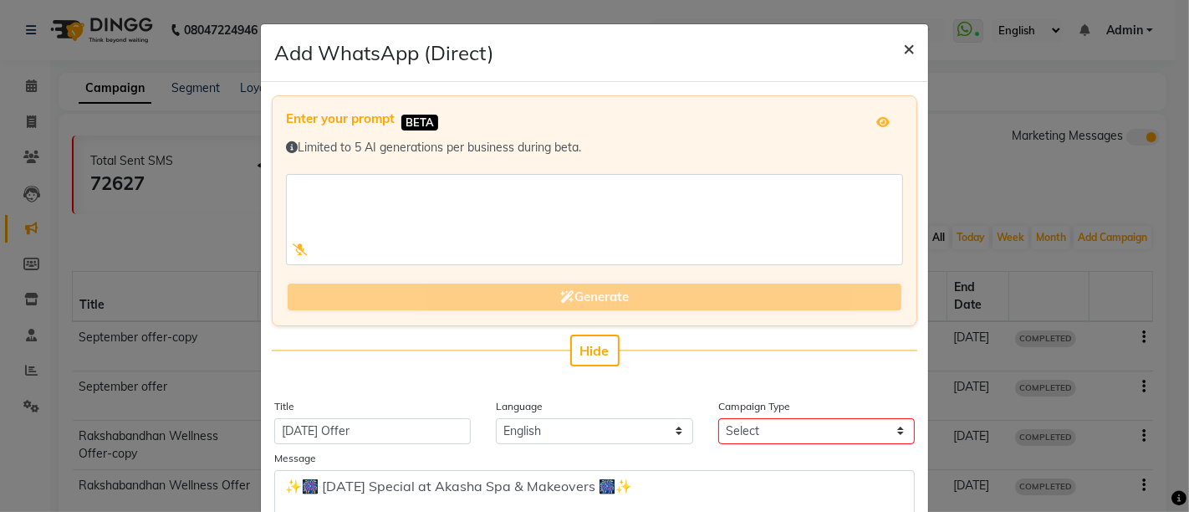
click at [904, 45] on span "×" at bounding box center [909, 47] width 12 height 25
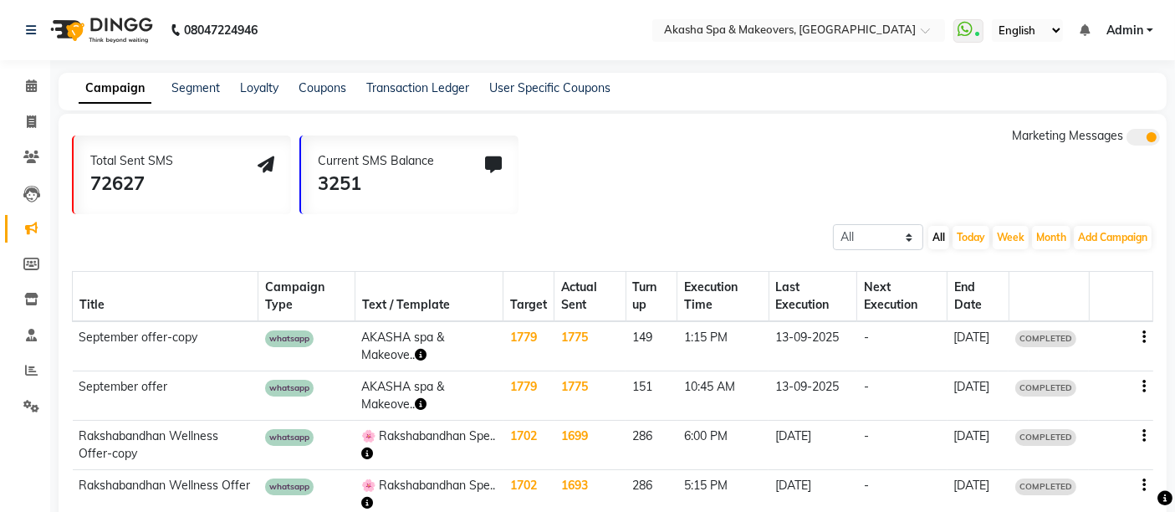
click at [1134, 27] on span "Admin" at bounding box center [1125, 31] width 37 height 18
click at [922, 137] on div "Total Sent SMS 72627 Current SMS Balance 3251 Marketing Messages" at bounding box center [619, 170] width 1095 height 87
click at [1139, 222] on div "All Scheduled Completed All [DATE] Week Month Add Campaign SMS Campaign Email C…" at bounding box center [613, 236] width 1108 height 30
click at [1117, 235] on button "Add Campaign" at bounding box center [1113, 237] width 78 height 23
click at [1096, 306] on div "WhatsApp (Direct)" at bounding box center [1098, 314] width 141 height 25
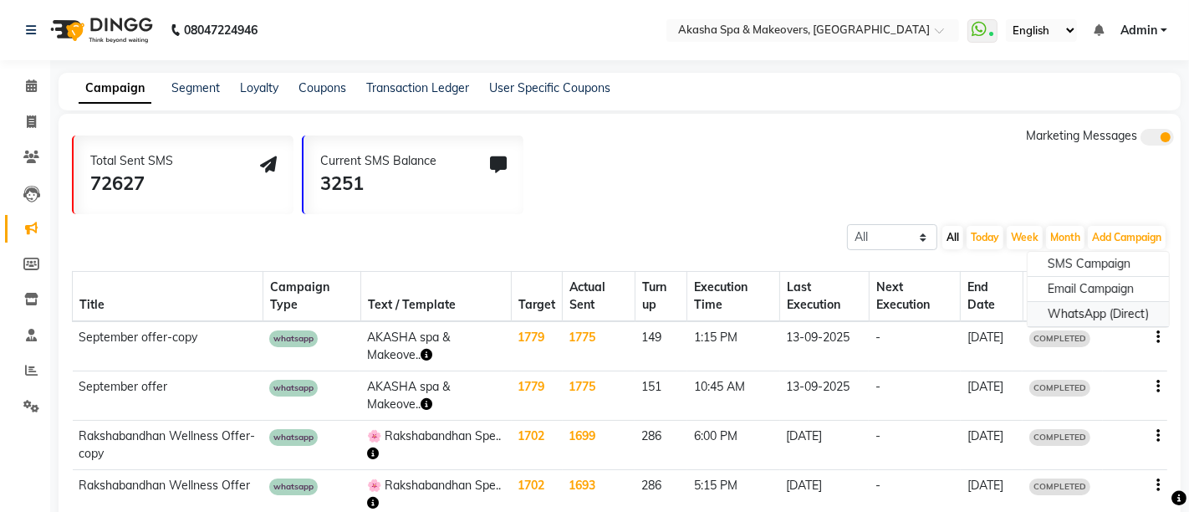
select select "2"
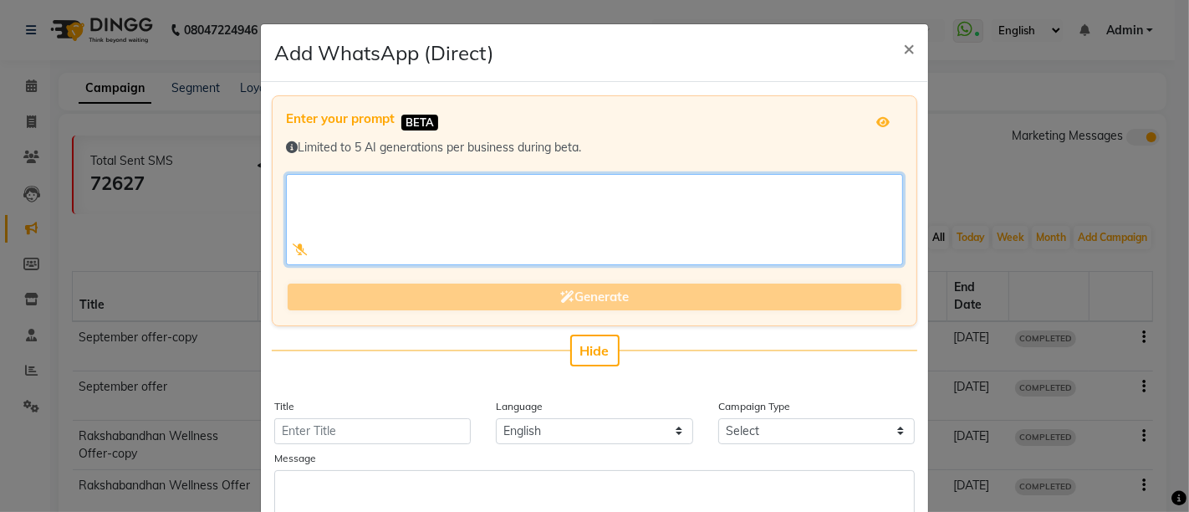
click at [535, 230] on textarea at bounding box center [594, 219] width 617 height 91
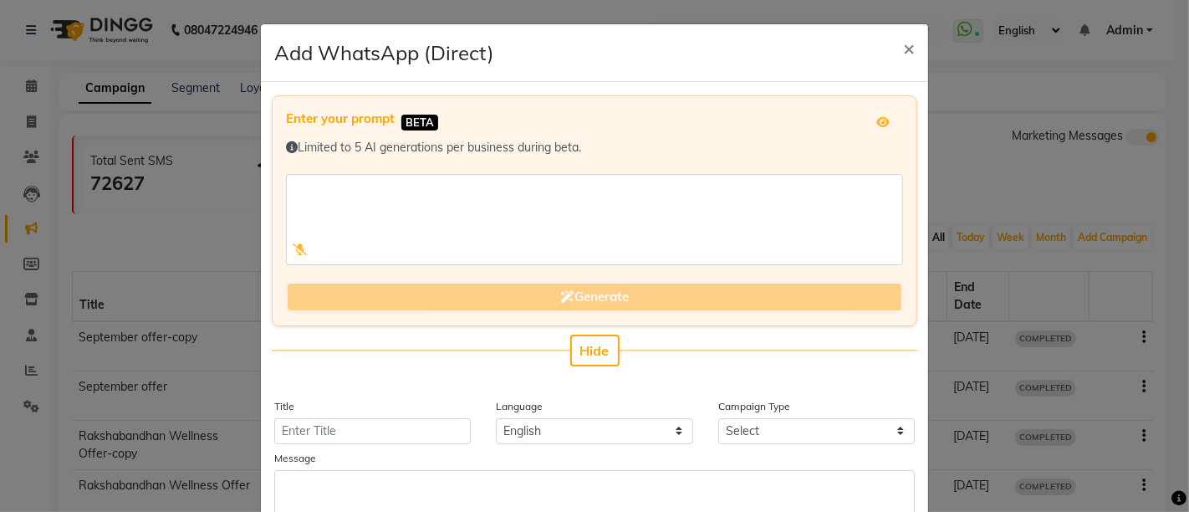
drag, startPoint x: 535, startPoint y: 230, endPoint x: 442, endPoint y: 374, distance: 171.7
click at [442, 374] on app-prompt-generation-form-filling "Enter your prompt BETA Limited to 5 AI generations per business during beta. Ge…" at bounding box center [595, 246] width 666 height 302
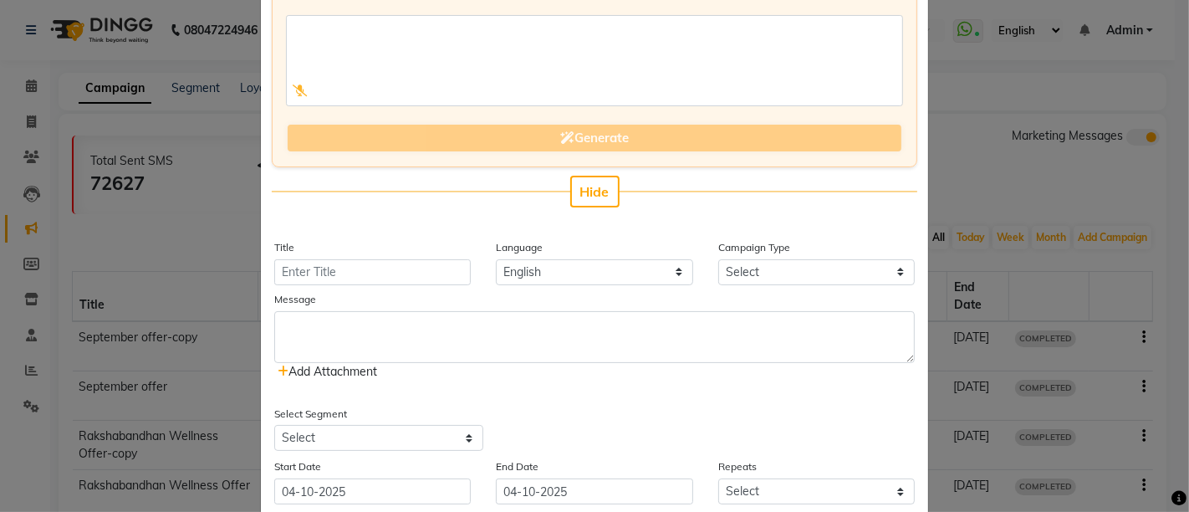
scroll to position [279, 0]
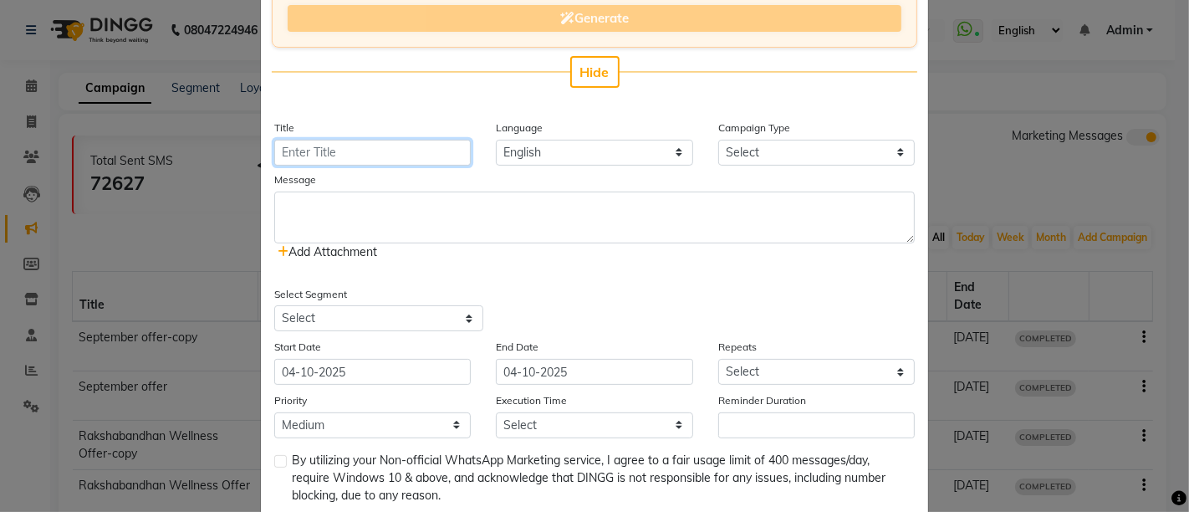
click at [370, 155] on input "Title" at bounding box center [372, 153] width 197 height 26
type input "[DATE] Offer"
click at [815, 151] on select "Select Birthday Anniversary Promotional Service reminder" at bounding box center [816, 153] width 197 height 26
select select "3"
click at [718, 140] on select "Select Birthday Anniversary Promotional Service reminder" at bounding box center [816, 153] width 197 height 26
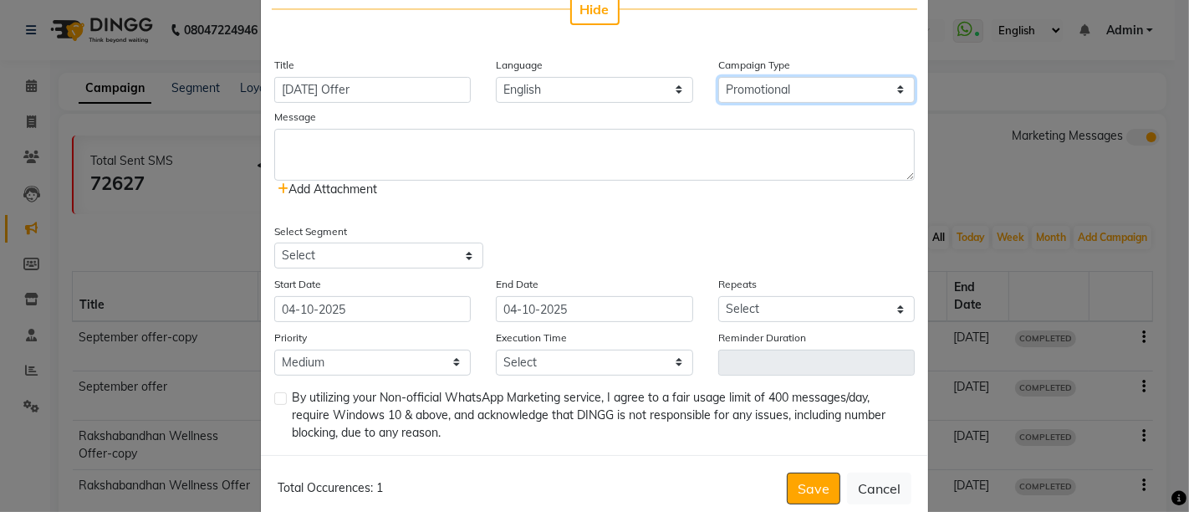
scroll to position [371, 0]
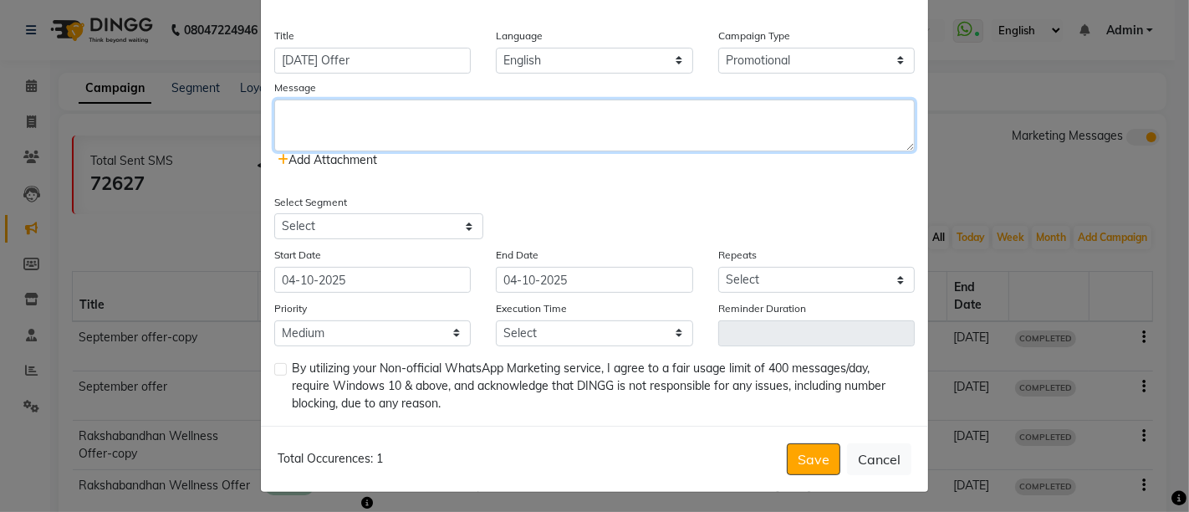
click at [396, 118] on textarea at bounding box center [594, 126] width 641 height 52
paste textarea "✨🎆 [DATE] Special at Akasha Spa & Makeovers 🎆✨ Celebrate this festive season wi…"
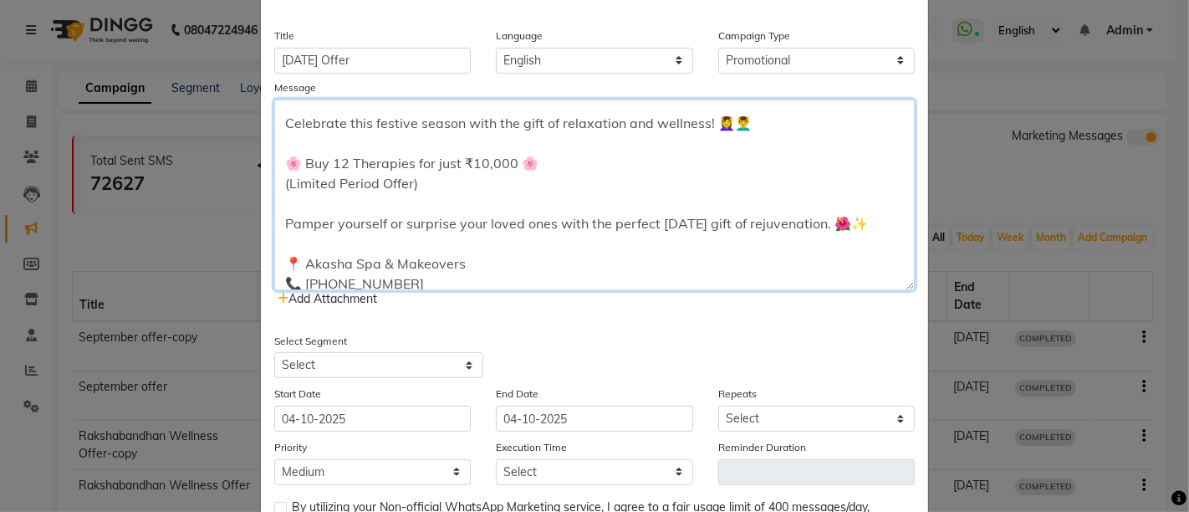
scroll to position [28, 0]
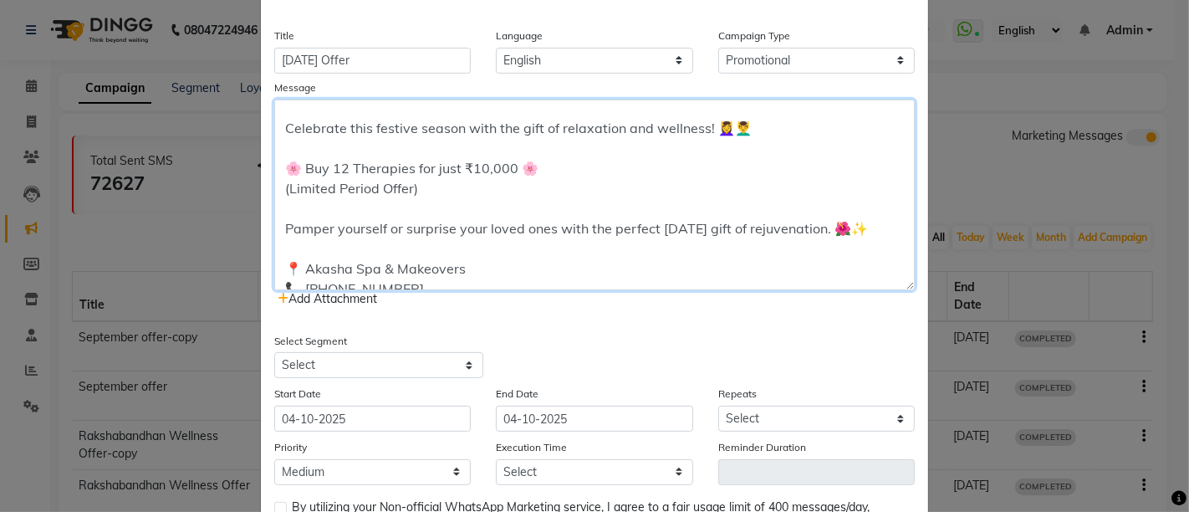
drag, startPoint x: 896, startPoint y: 143, endPoint x: 902, endPoint y: 296, distance: 153.2
click at [902, 290] on textarea "✨🎆 [DATE] Special at Akasha Spa & Makeovers 🎆✨ Celebrate this festive season wi…" at bounding box center [594, 195] width 641 height 191
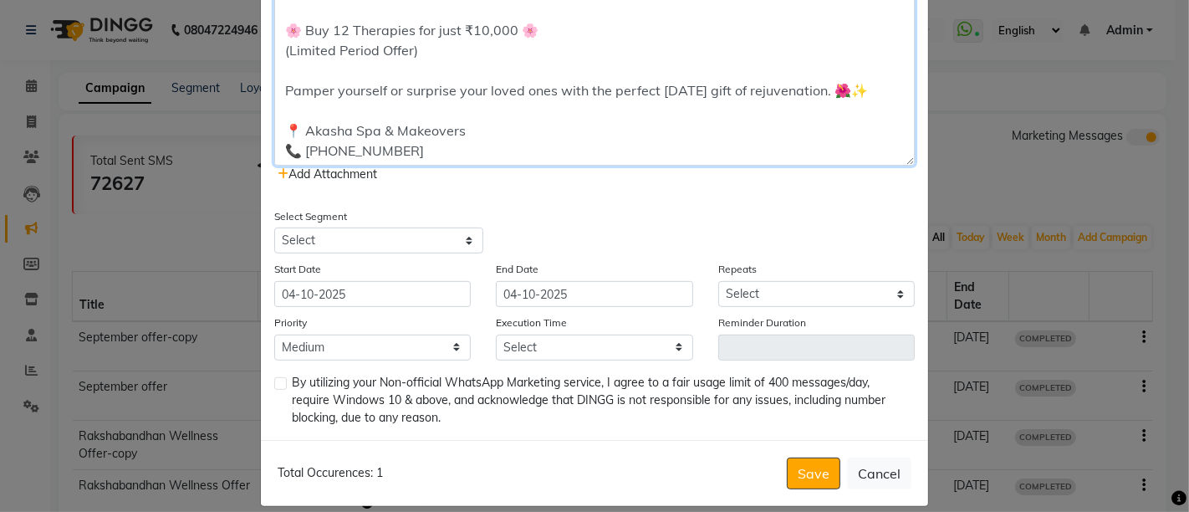
scroll to position [524, 0]
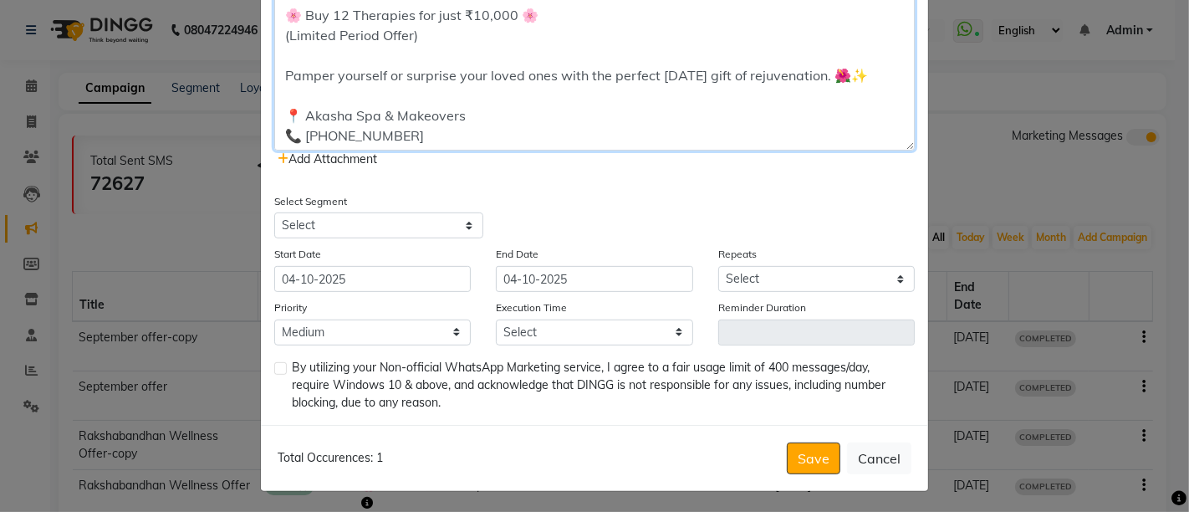
type textarea "✨🎆 [DATE] Special at Akasha Spa & Makeovers 🎆✨ Celebrate this festive season wi…"
click at [437, 227] on select "Select All Customers All [DEMOGRAPHIC_DATA] Customer All [DEMOGRAPHIC_DATA] Cus…" at bounding box center [378, 225] width 209 height 26
select select "21024"
click at [274, 212] on select "Select All Customers All [DEMOGRAPHIC_DATA] Customer All [DEMOGRAPHIC_DATA] Cus…" at bounding box center [378, 225] width 209 height 26
click at [577, 276] on input "04-10-2025" at bounding box center [594, 279] width 197 height 26
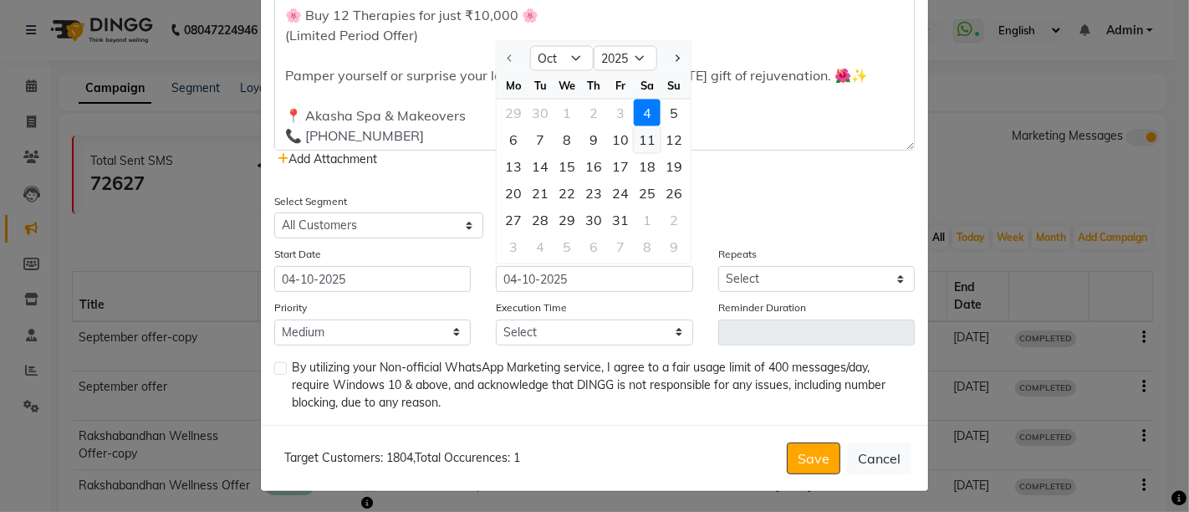
click at [636, 139] on div "11" at bounding box center [647, 139] width 27 height 27
type input "[DATE]"
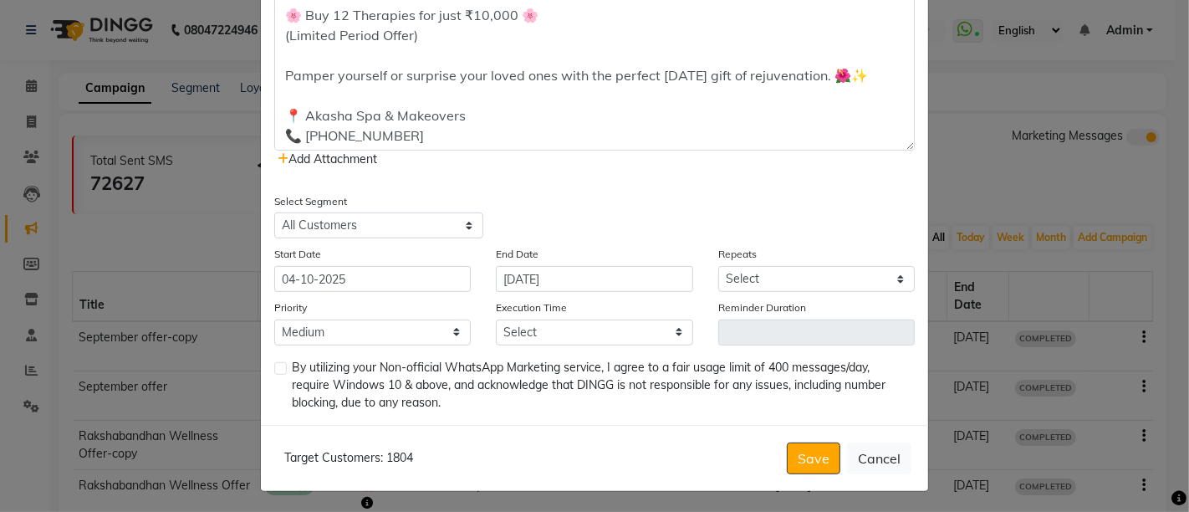
click at [805, 273] on select "Select Once Daily Alternate Day Weekly Monthly Yearly" at bounding box center [816, 279] width 197 height 26
select select "1"
click at [718, 266] on select "Select Once Daily Alternate Day Weekly Monthly Yearly" at bounding box center [816, 279] width 197 height 26
click at [623, 322] on select "Select 09:00 AM 09:15 AM 09:30 AM 09:45 AM 10:00 AM 10:15 AM 10:30 AM 10:45 AM …" at bounding box center [594, 332] width 197 height 26
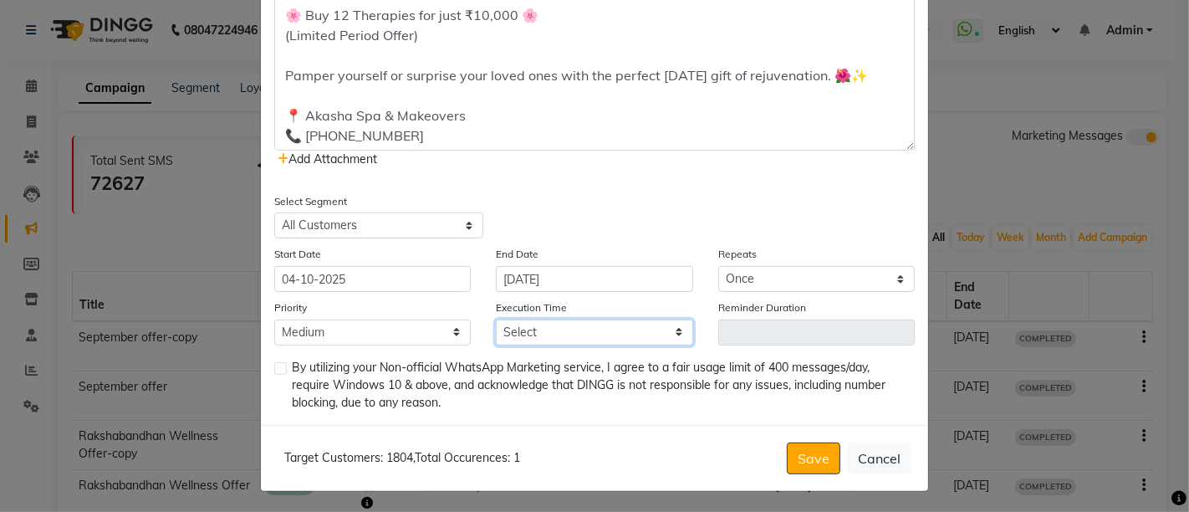
select select "855"
click at [496, 319] on select "Select 09:00 AM 09:15 AM 09:30 AM 09:45 AM 10:00 AM 10:15 AM 10:30 AM 10:45 AM …" at bounding box center [594, 332] width 197 height 26
click at [678, 198] on div "Select Segment Select All Customers All [DEMOGRAPHIC_DATA] Customer All [DEMOGR…" at bounding box center [595, 215] width 666 height 47
click at [665, 197] on div "Select Segment Select All Customers All [DEMOGRAPHIC_DATA] Customer All [DEMOGR…" at bounding box center [595, 215] width 666 height 47
click at [280, 362] on div "By utilizing your Non-official WhatsApp Marketing service, I agree to a fair us…" at bounding box center [594, 385] width 641 height 53
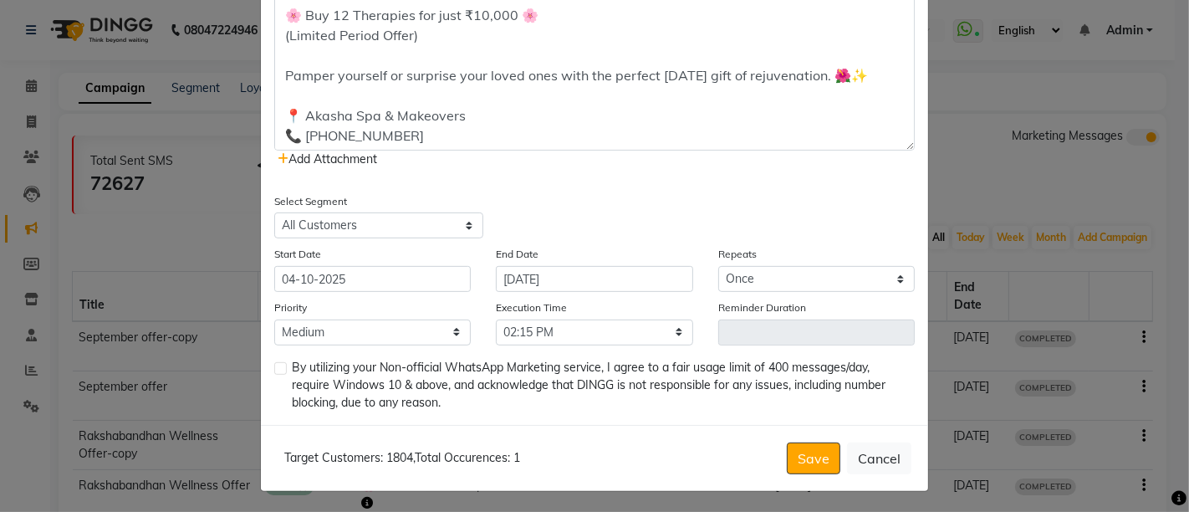
click at [277, 362] on label at bounding box center [280, 368] width 13 height 13
click at [277, 364] on input "checkbox" at bounding box center [279, 369] width 11 height 11
checkbox input "true"
click at [801, 458] on button "Save" at bounding box center [814, 458] width 54 height 32
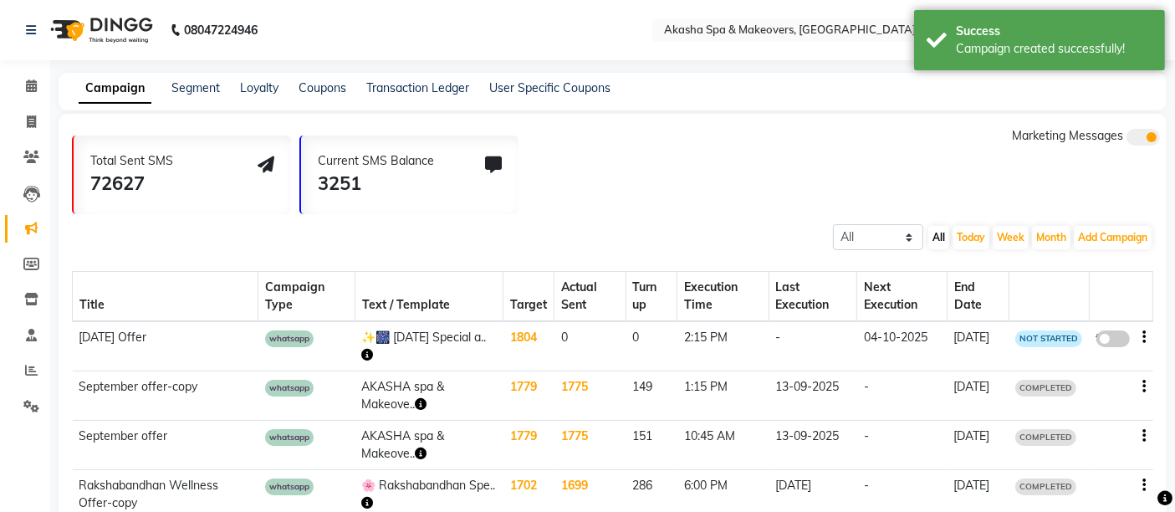
click at [780, 154] on div "Total Sent SMS 72627 Current SMS Balance 3251 Marketing Messages" at bounding box center [619, 170] width 1095 height 87
click at [1107, 331] on span at bounding box center [1112, 338] width 33 height 17
click at [1119, 341] on input "false" at bounding box center [1119, 341] width 0 height 0
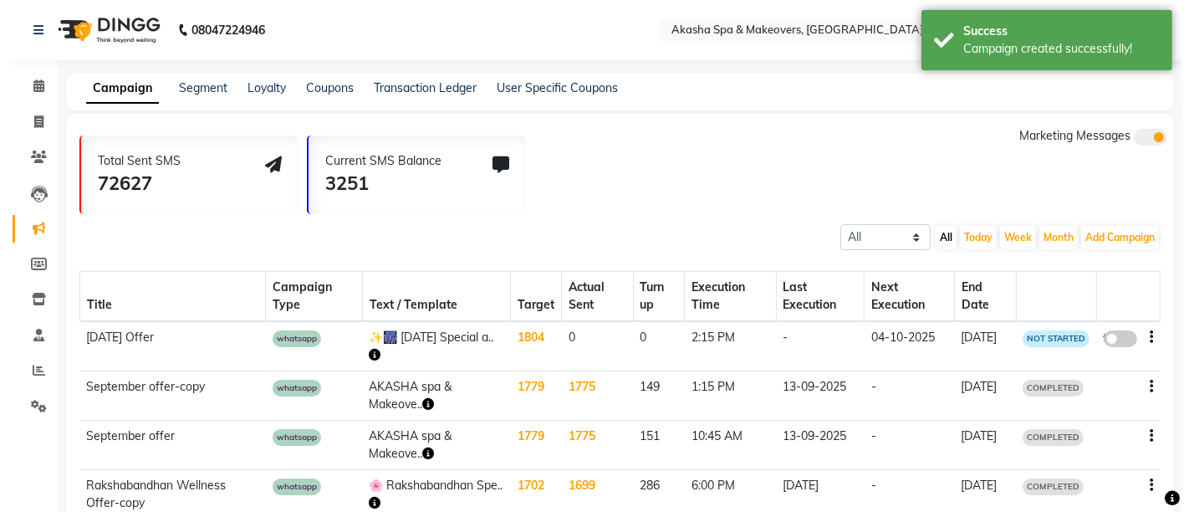
select select "3"
select select "21024"
select select "1"
select select "2"
select select "855"
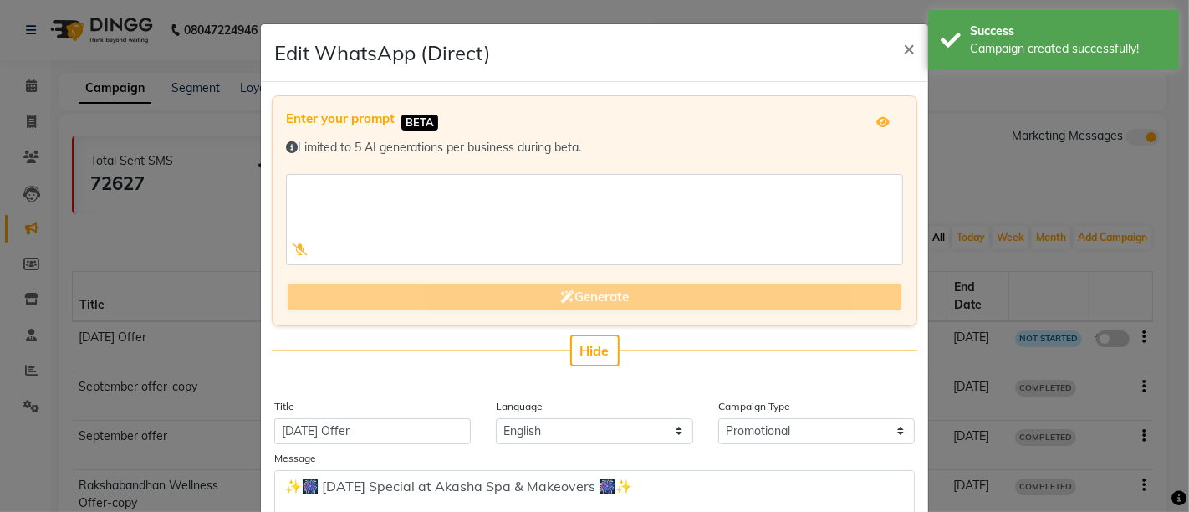
scroll to position [371, 0]
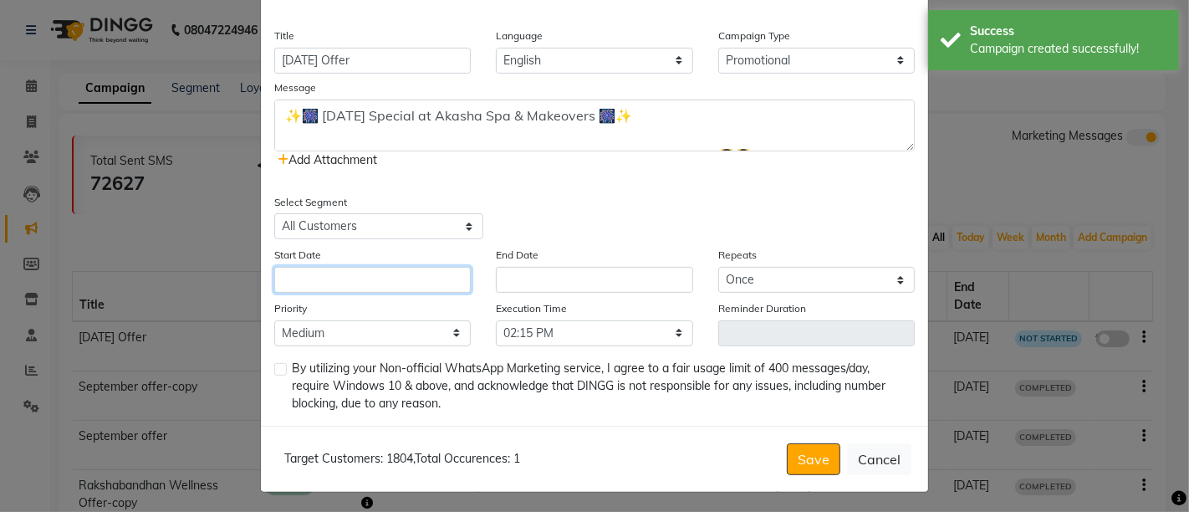
click at [341, 272] on input "text" at bounding box center [372, 280] width 197 height 26
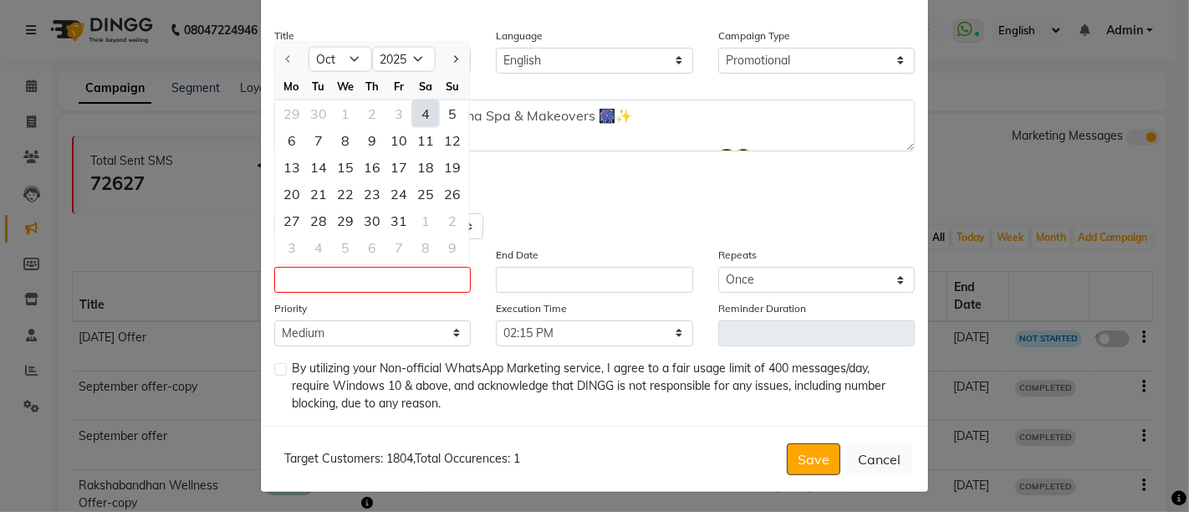
click at [412, 103] on div "4" at bounding box center [425, 113] width 27 height 27
type input "04-10-2025"
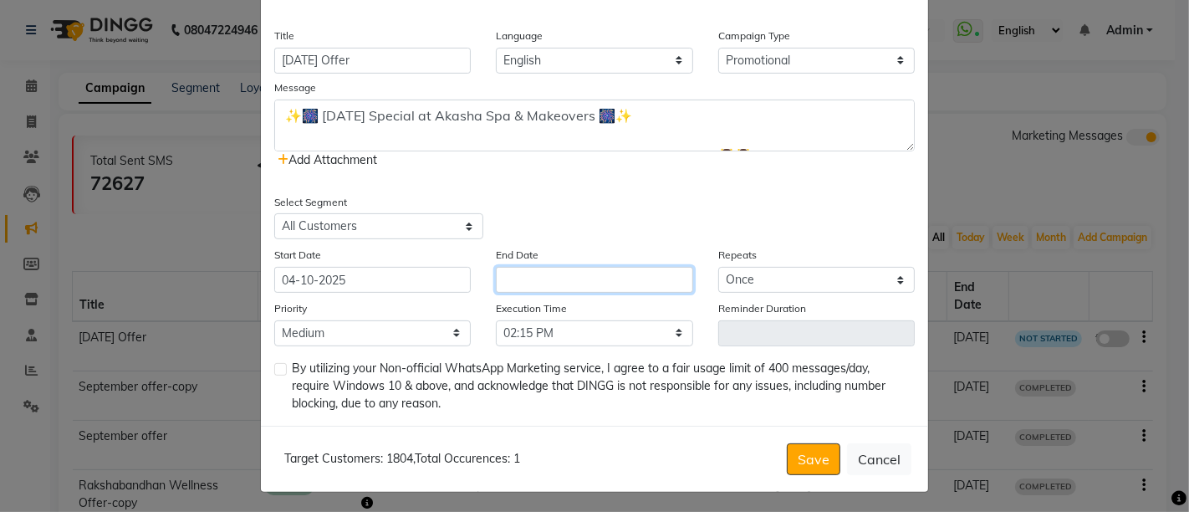
click at [540, 268] on input "text" at bounding box center [594, 280] width 197 height 26
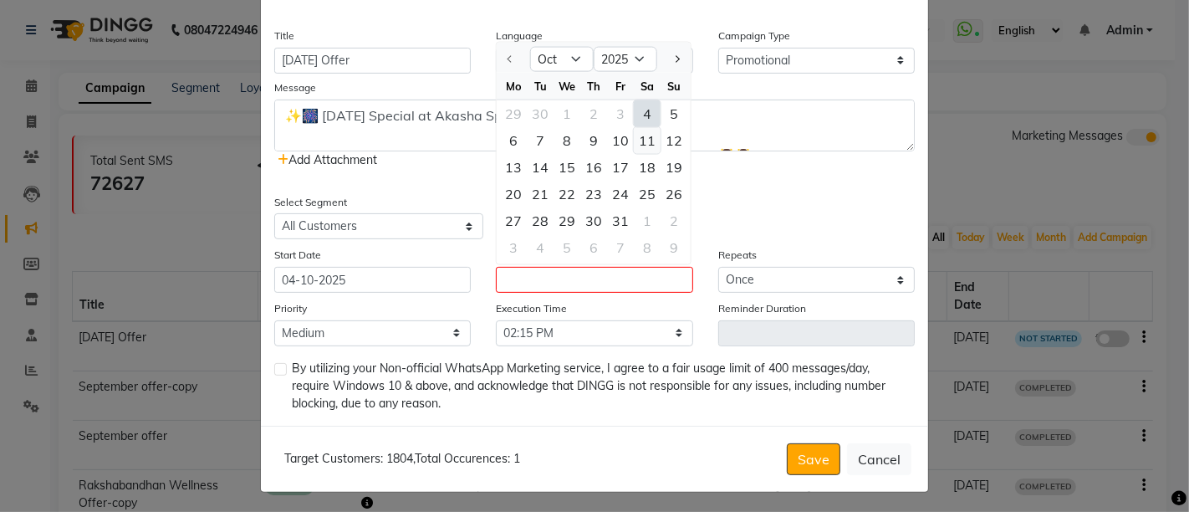
click at [642, 141] on div "11" at bounding box center [647, 140] width 27 height 27
type input "[DATE]"
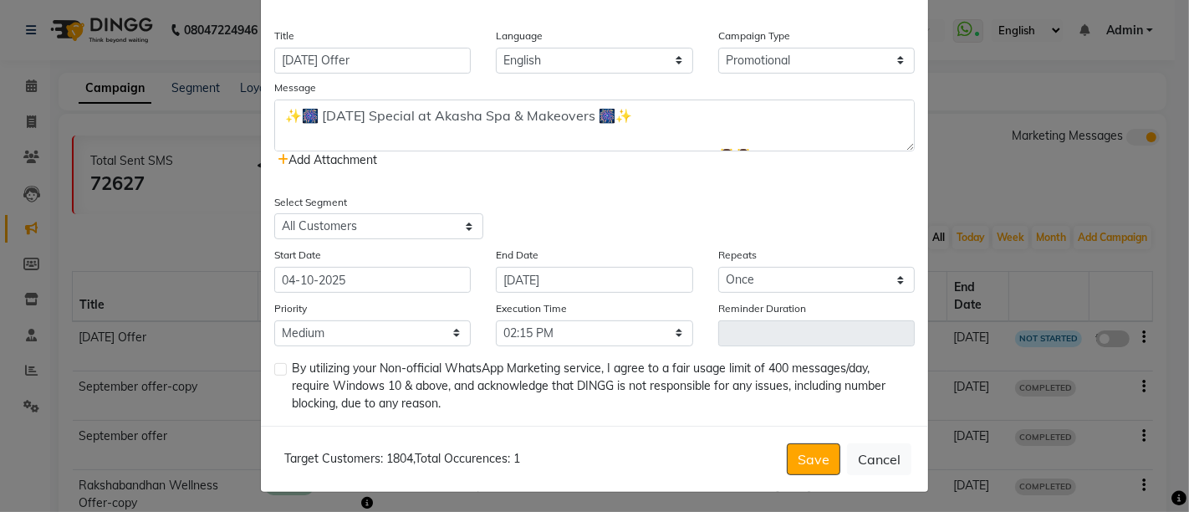
click at [865, 211] on div "Select Segment Select All Customers All [DEMOGRAPHIC_DATA] Customer All [DEMOGR…" at bounding box center [595, 216] width 666 height 47
click at [276, 363] on label at bounding box center [280, 369] width 13 height 13
click at [276, 365] on input "checkbox" at bounding box center [279, 370] width 11 height 11
checkbox input "true"
click at [812, 460] on button "Save" at bounding box center [814, 459] width 54 height 32
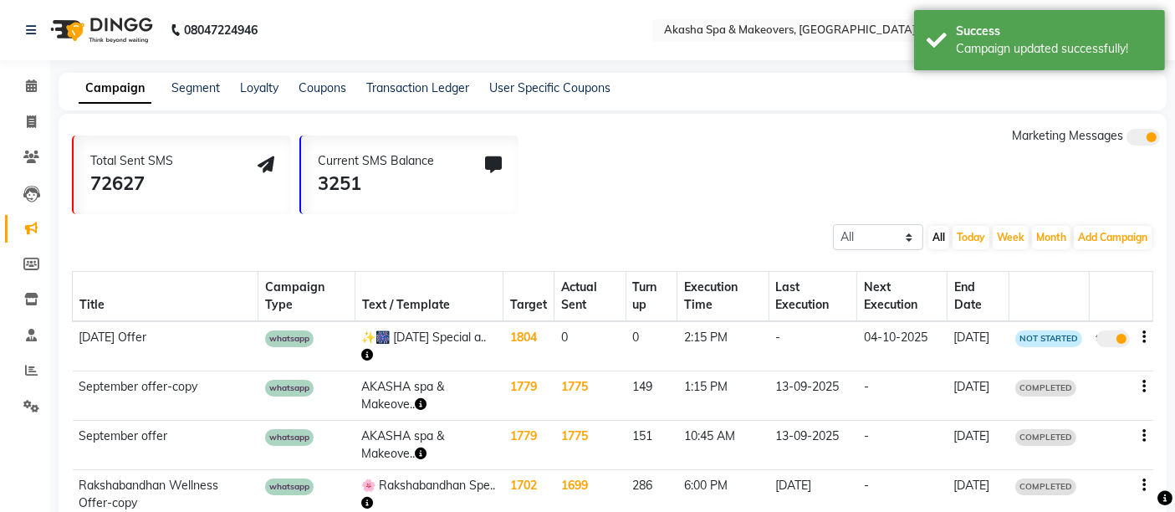
click at [780, 147] on div "Total Sent SMS 72627 Current SMS Balance 3251 Marketing Messages" at bounding box center [619, 170] width 1095 height 87
click at [32, 407] on icon at bounding box center [31, 406] width 16 height 13
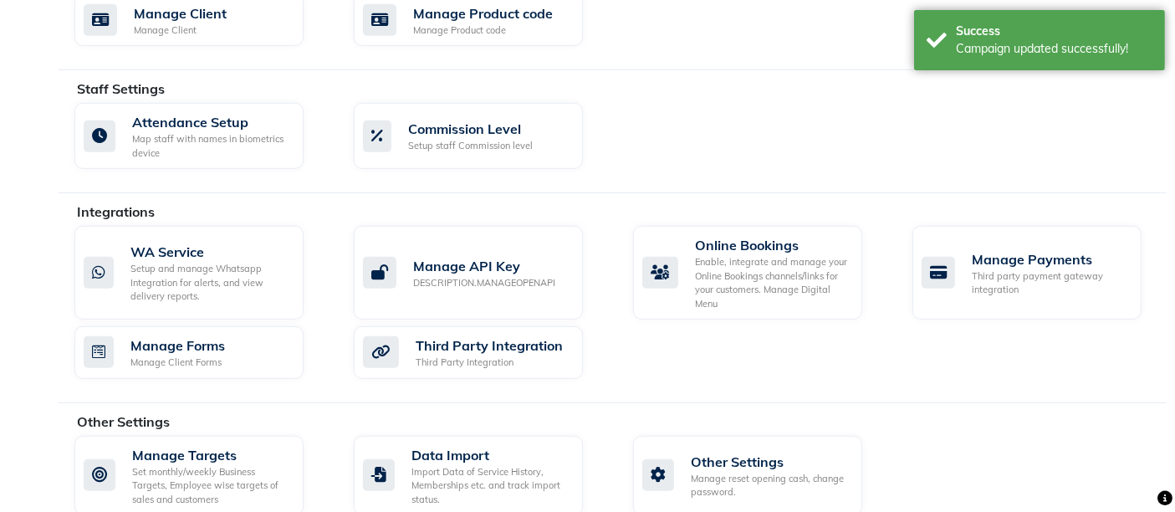
scroll to position [875, 0]
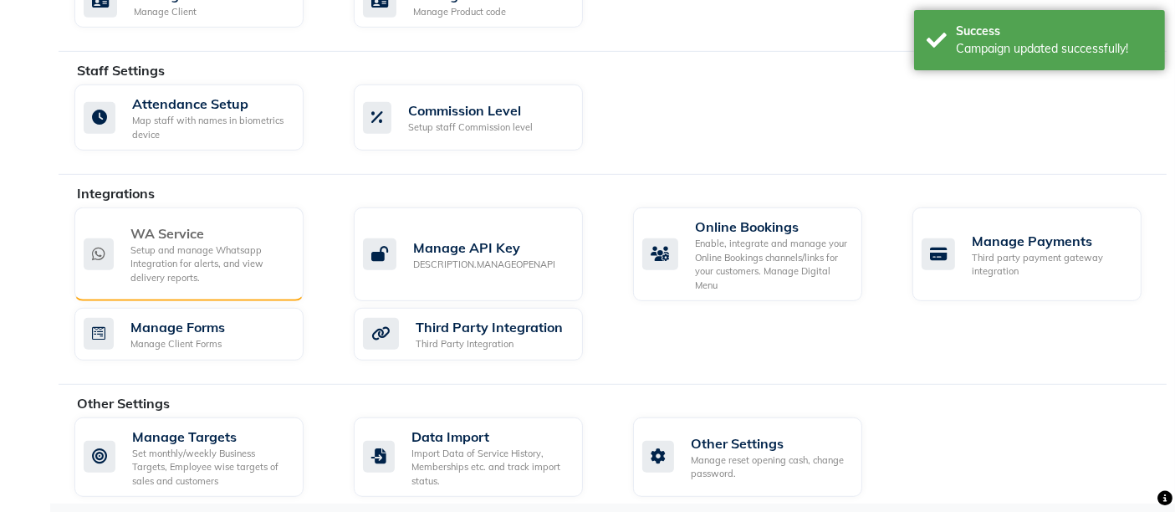
click at [211, 249] on div "Setup and manage Whatsapp Integration for alerts, and view delivery reports." at bounding box center [210, 264] width 160 height 42
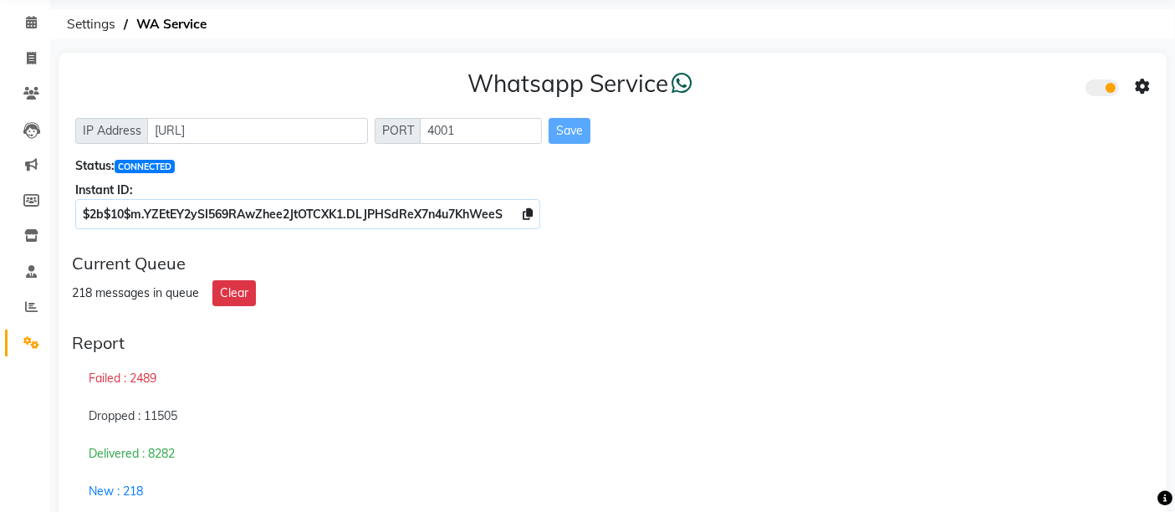
scroll to position [93, 0]
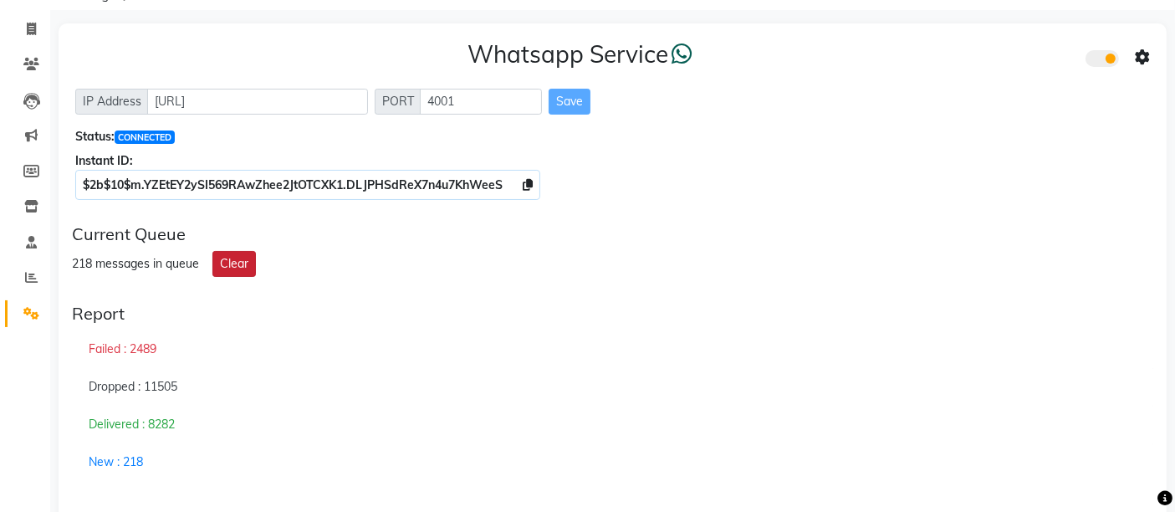
click at [234, 265] on button "Clear" at bounding box center [233, 264] width 43 height 26
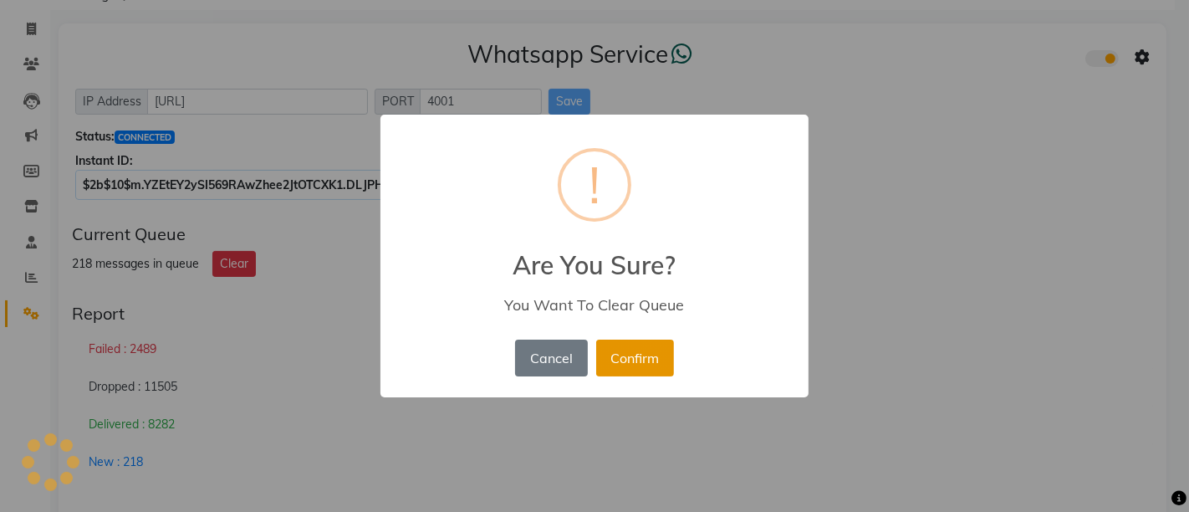
click at [647, 360] on button "Confirm" at bounding box center [635, 358] width 78 height 37
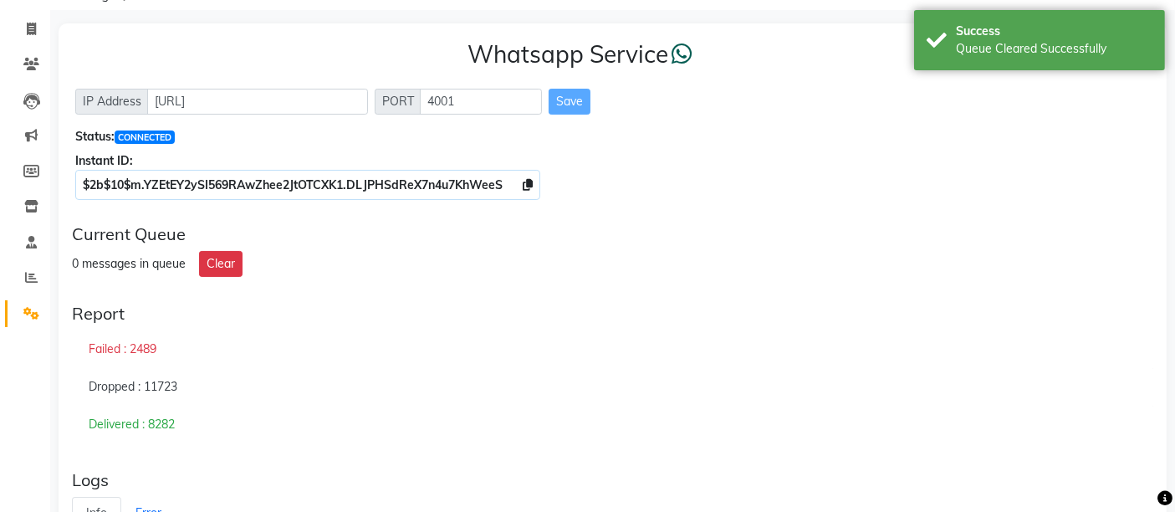
click at [666, 229] on div "Current Queue" at bounding box center [612, 234] width 1081 height 20
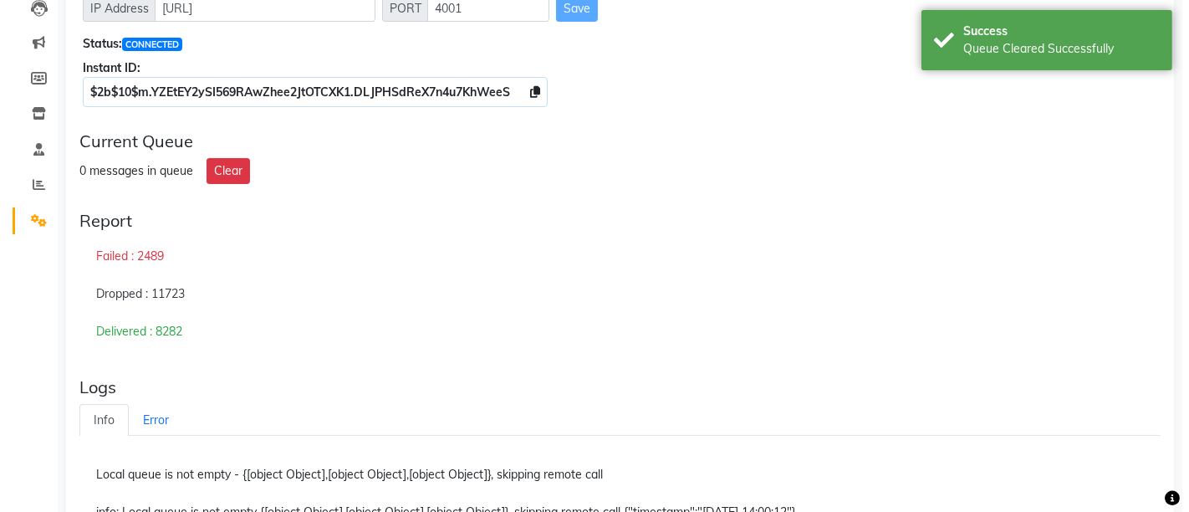
scroll to position [0, 0]
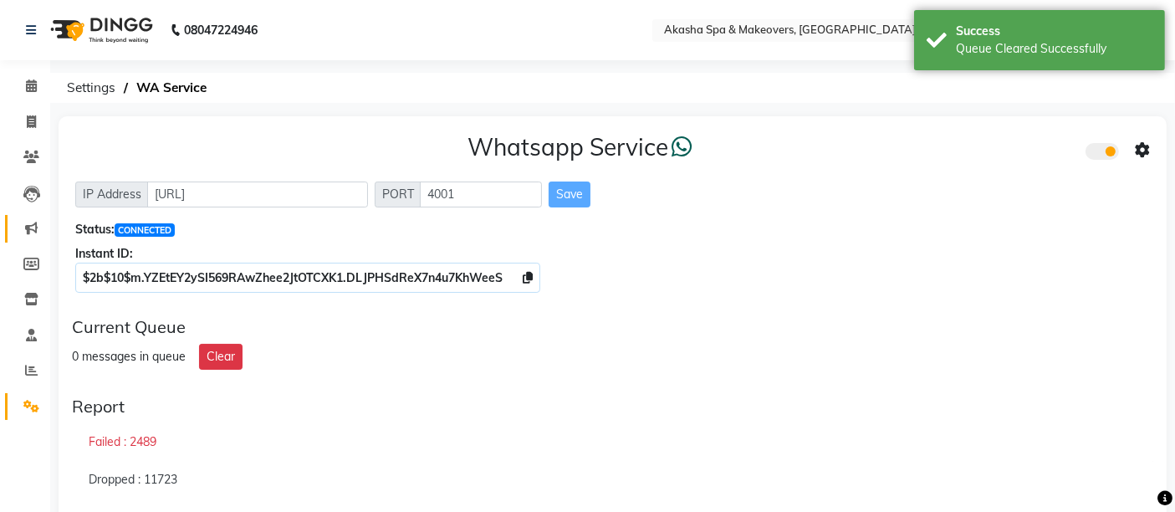
click at [28, 225] on icon at bounding box center [31, 228] width 13 height 13
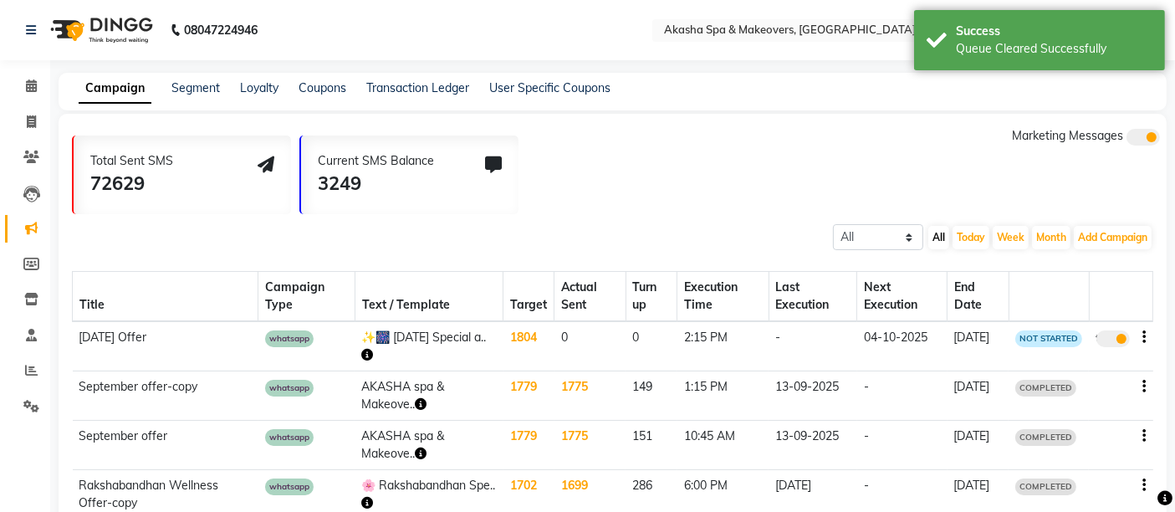
click at [921, 187] on div "Total Sent SMS 72629 Current SMS Balance 3249 Marketing Messages" at bounding box center [619, 170] width 1095 height 87
click at [26, 393] on link "Settings" at bounding box center [25, 407] width 40 height 28
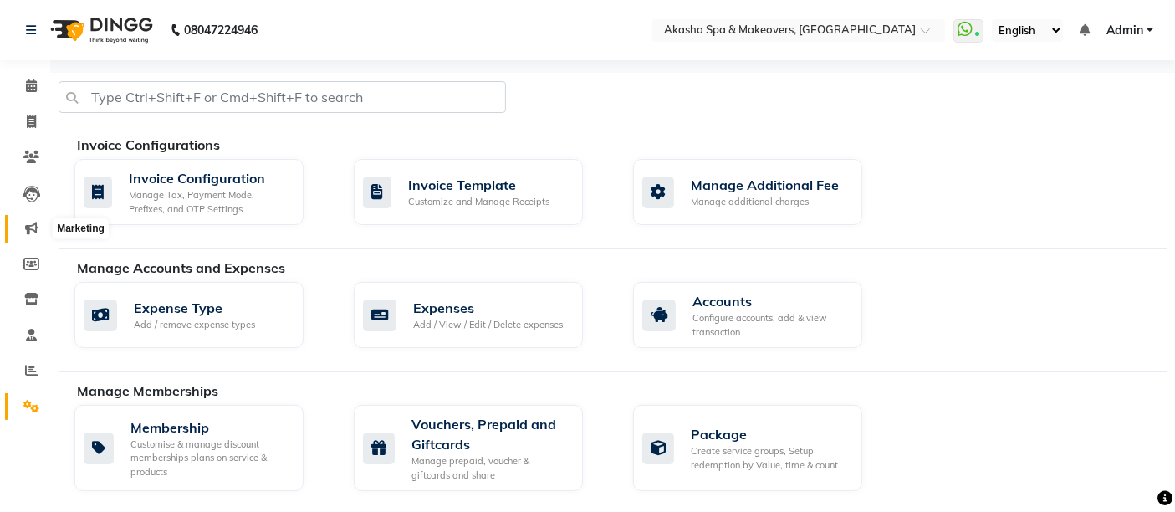
click at [21, 234] on span at bounding box center [31, 228] width 29 height 19
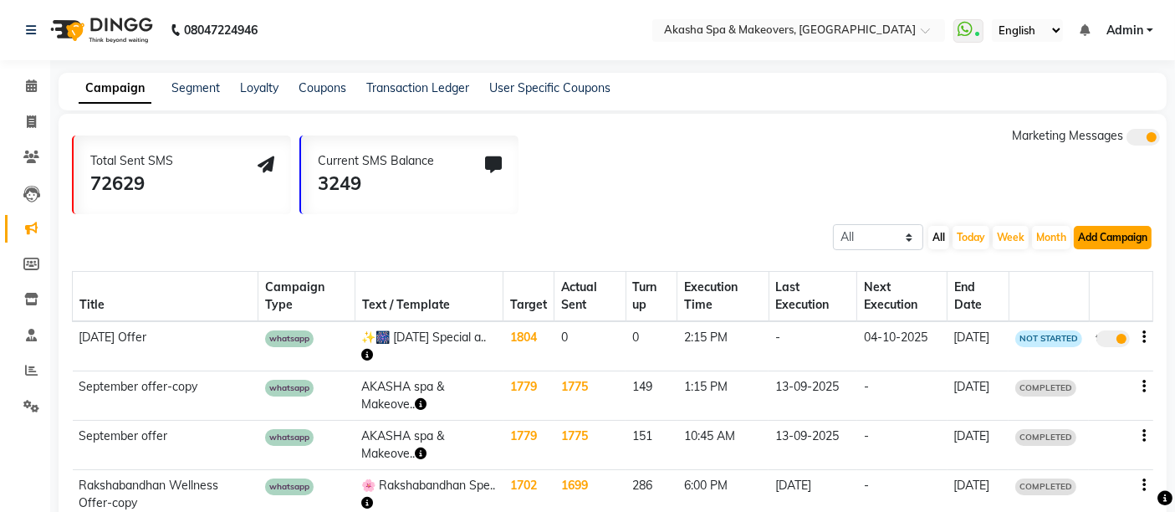
click at [1118, 233] on button "Add Campaign" at bounding box center [1113, 237] width 78 height 23
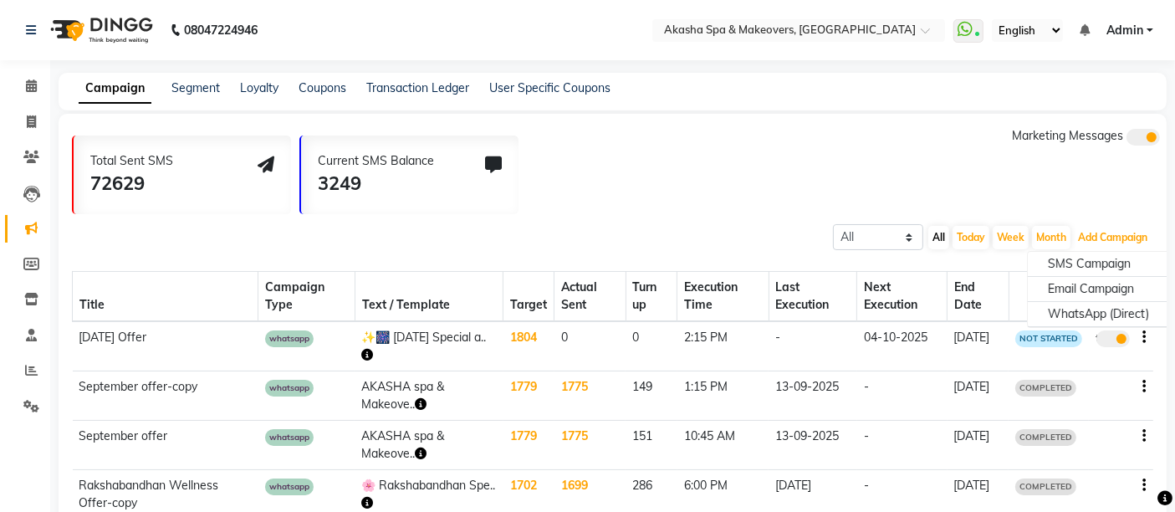
click at [1116, 239] on button "Add Campaign" at bounding box center [1113, 237] width 78 height 23
click at [899, 147] on div "Total Sent SMS 72629 Current SMS Balance 3249 Marketing Messages" at bounding box center [619, 170] width 1095 height 87
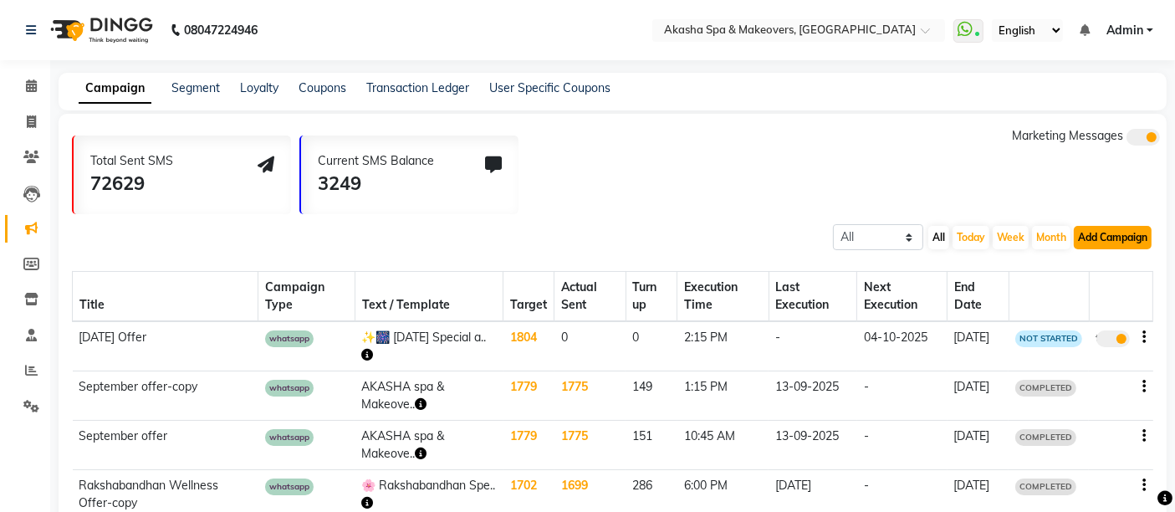
click at [1102, 232] on button "Add Campaign" at bounding box center [1113, 237] width 78 height 23
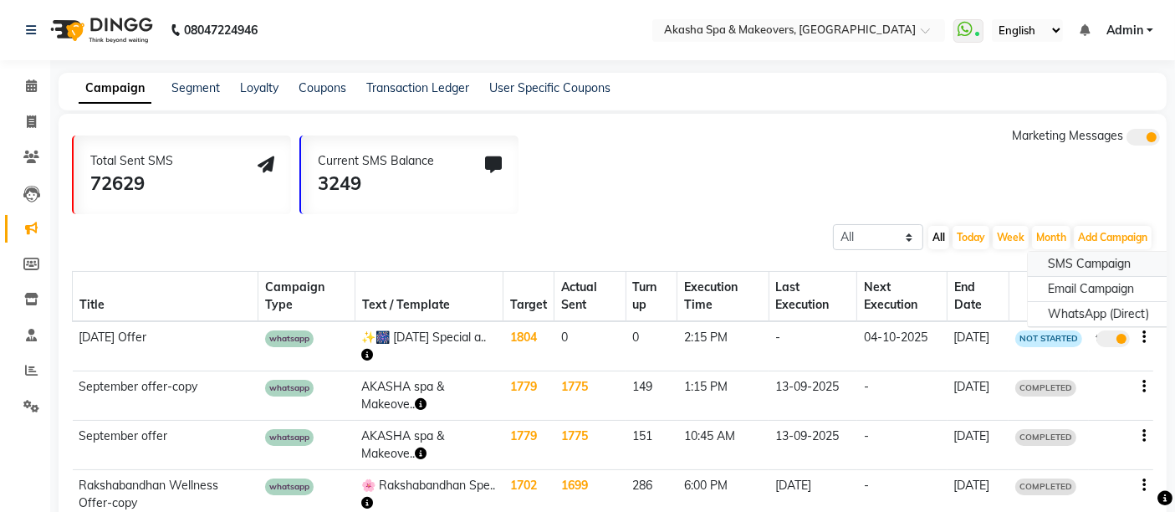
click at [1091, 268] on div "SMS Campaign" at bounding box center [1098, 264] width 141 height 25
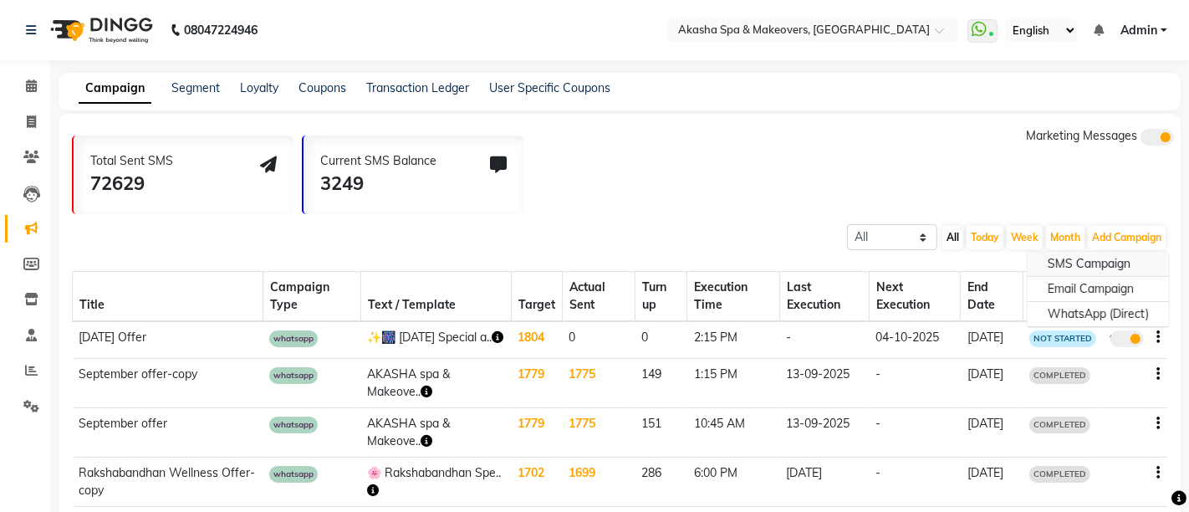
select select "2"
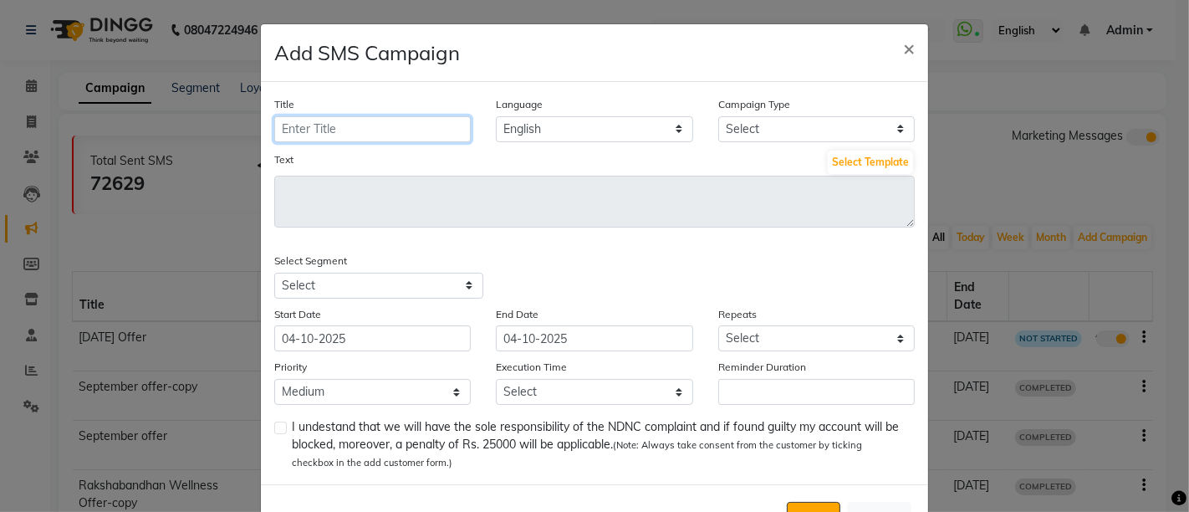
click at [345, 128] on input "Title" at bounding box center [372, 129] width 197 height 26
type input "[DATE] Offer"
click at [855, 160] on button "Select Template" at bounding box center [870, 162] width 85 height 23
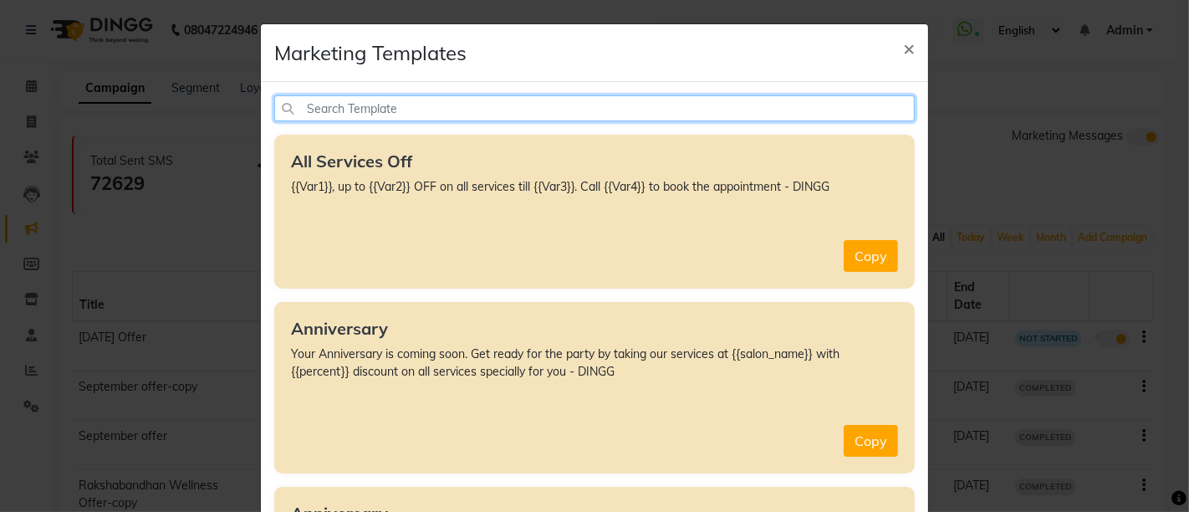
click at [425, 111] on input "text" at bounding box center [594, 108] width 641 height 26
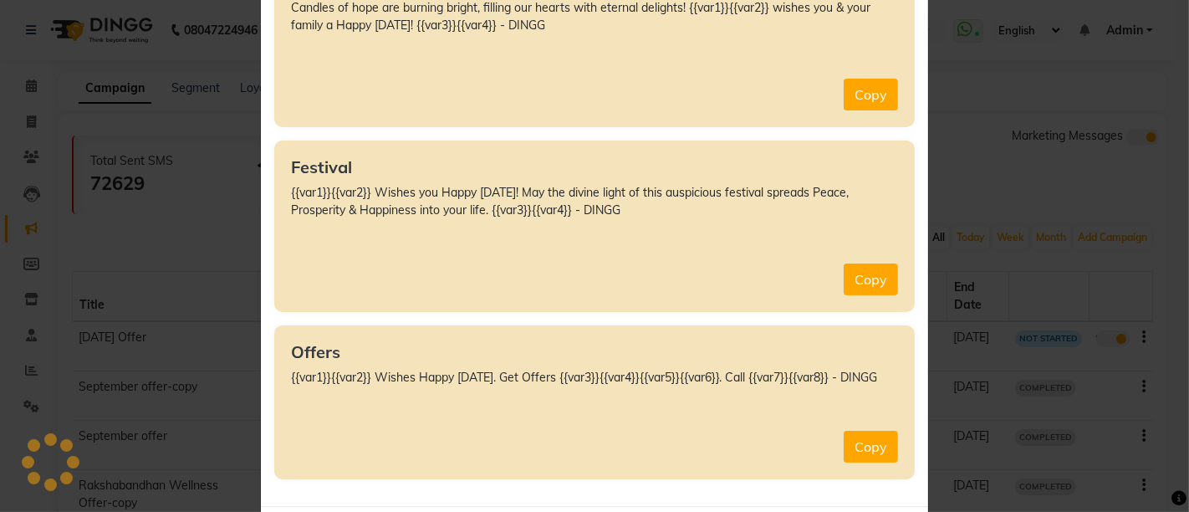
scroll to position [186, 0]
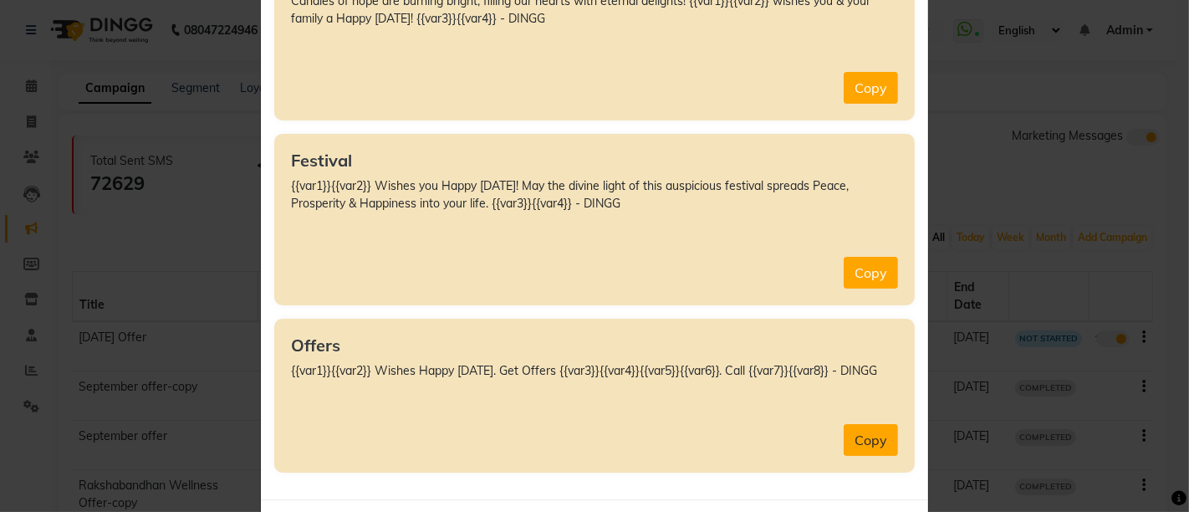
type input "diwa"
click at [869, 430] on button "Copy" at bounding box center [871, 440] width 54 height 32
type textarea "{{var1}}{{var2}} Wishes Happy [DATE]. Get Offers {{var3}}{{var4}}{{var5}}{{var6…"
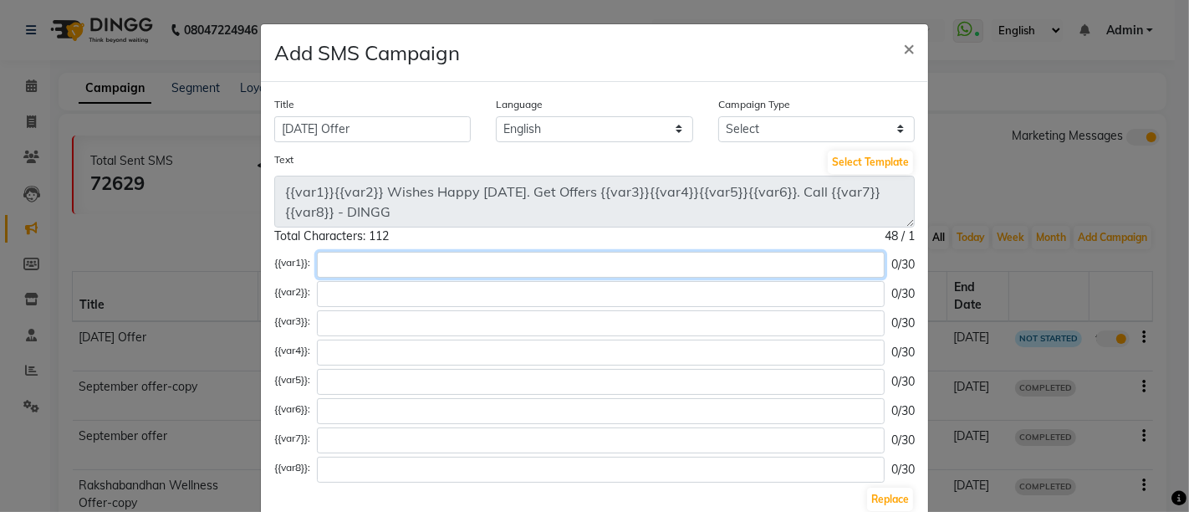
click at [361, 271] on input "text" at bounding box center [601, 265] width 568 height 26
type input "Akasha spa & makeovers"
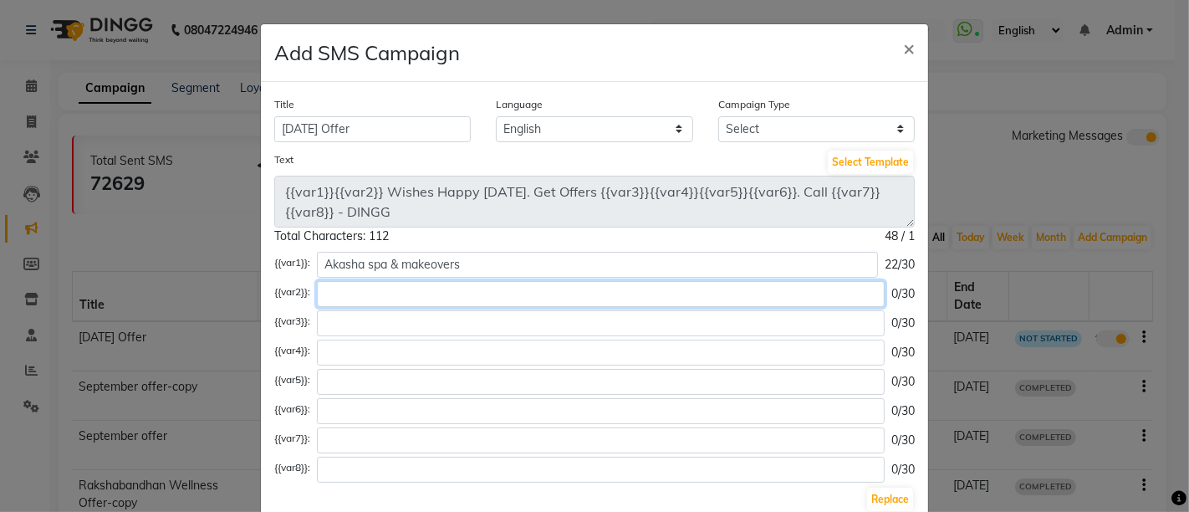
click at [362, 296] on input "text" at bounding box center [601, 294] width 568 height 26
type input "for 12 therapies"
click at [411, 328] on input "text" at bounding box center [601, 323] width 568 height 26
type input "just for"
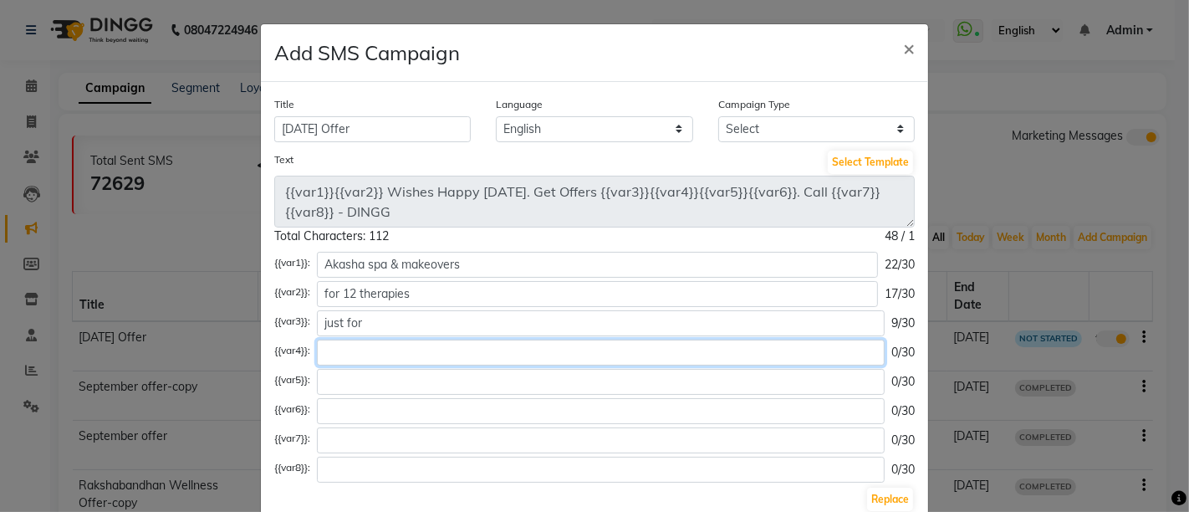
click at [353, 353] on input "text" at bounding box center [601, 353] width 568 height 26
type input "rs"
click at [360, 377] on input "text" at bounding box center [601, 382] width 568 height 26
type input "10,000"
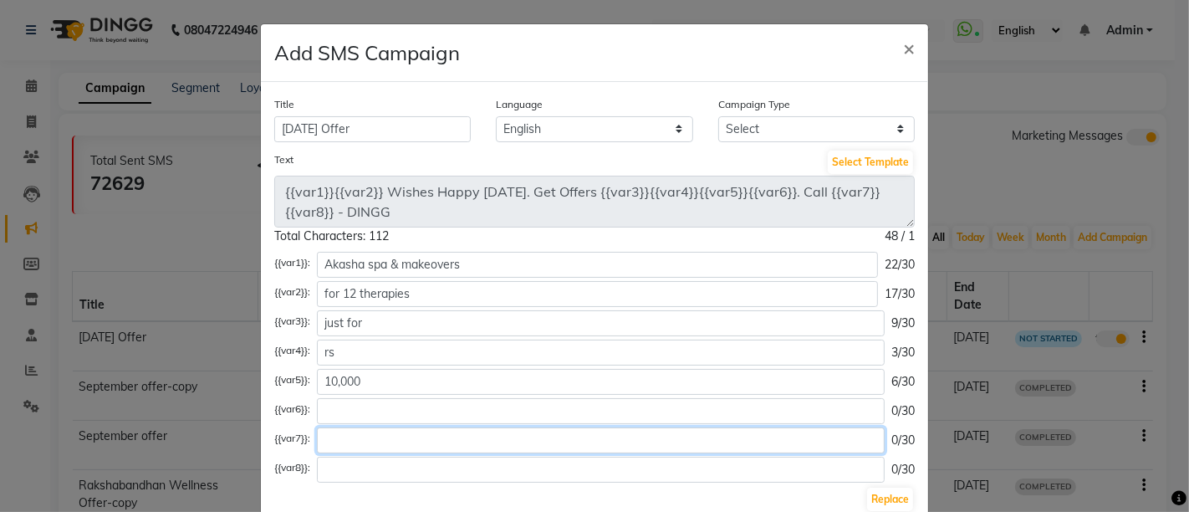
click at [358, 444] on input "text" at bounding box center [601, 440] width 568 height 26
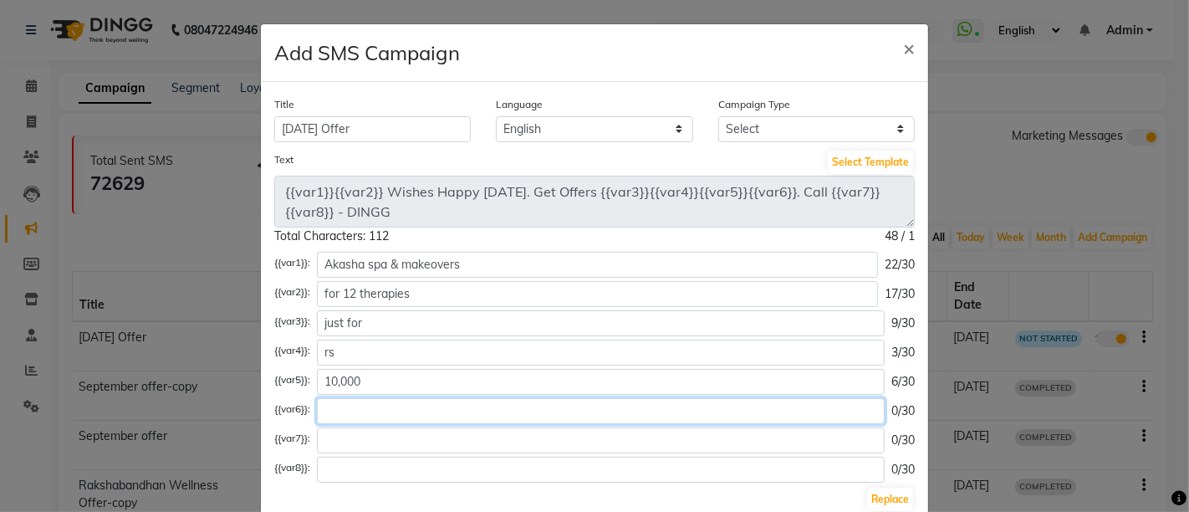
click at [363, 412] on input "text" at bounding box center [601, 411] width 568 height 26
click at [432, 418] on input "limited" at bounding box center [601, 411] width 568 height 26
type input "limited time offer"
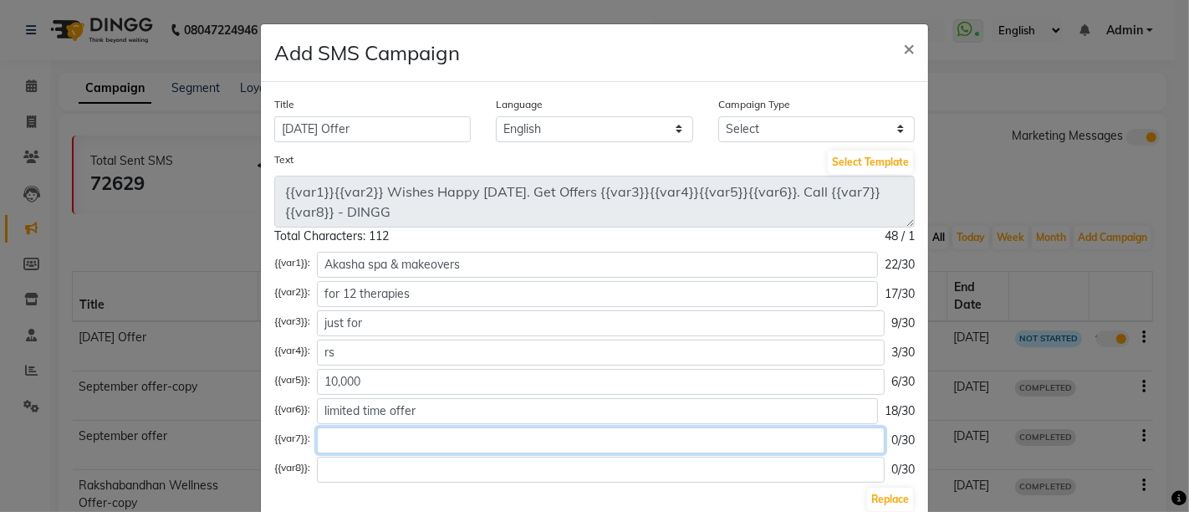
click at [425, 445] on input "text" at bounding box center [601, 440] width 568 height 26
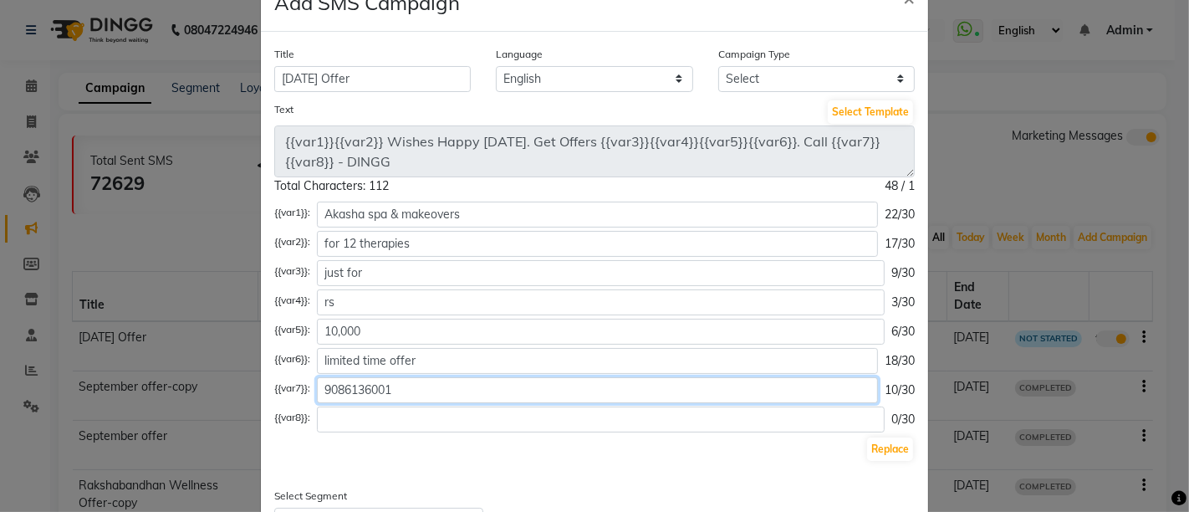
scroll to position [93, 0]
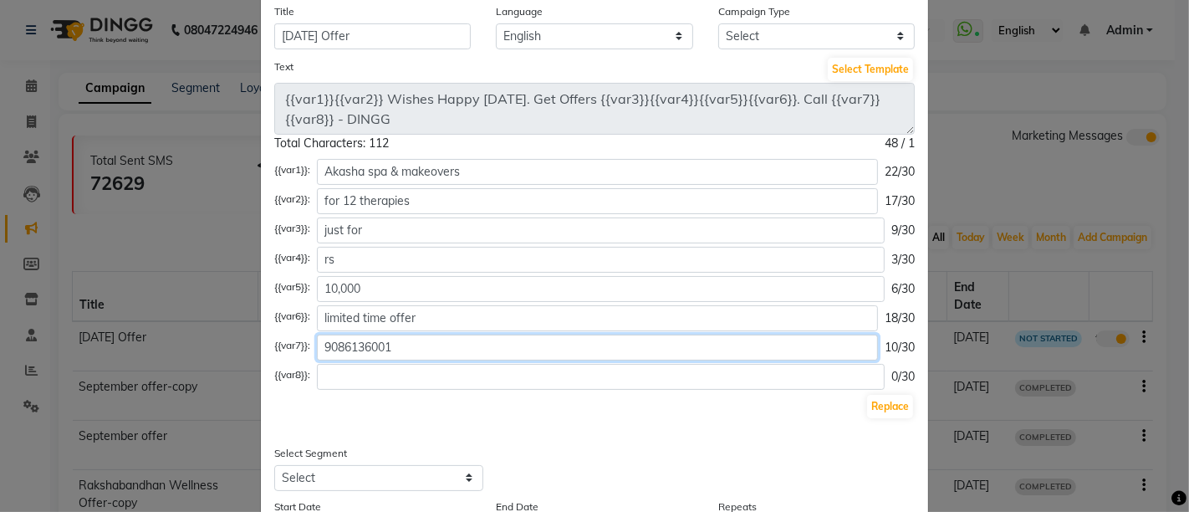
type input "9086136001"
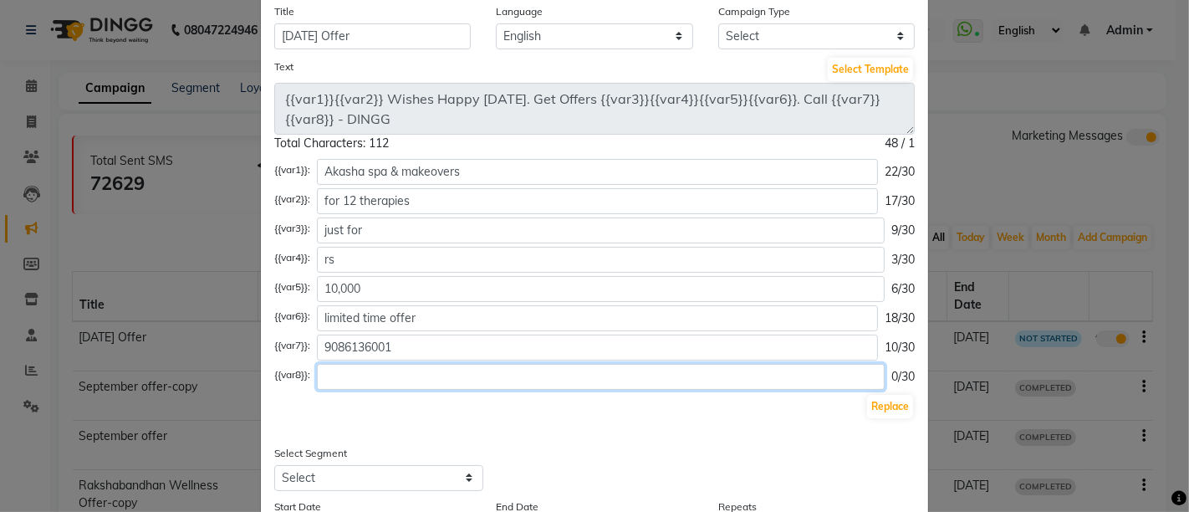
click at [417, 386] on input "text" at bounding box center [601, 377] width 568 height 26
type input "for Booking"
click at [729, 422] on div "Title [DATE] Offer Language English Campaign Type Select Birthday Anniversary P…" at bounding box center [594, 333] width 667 height 688
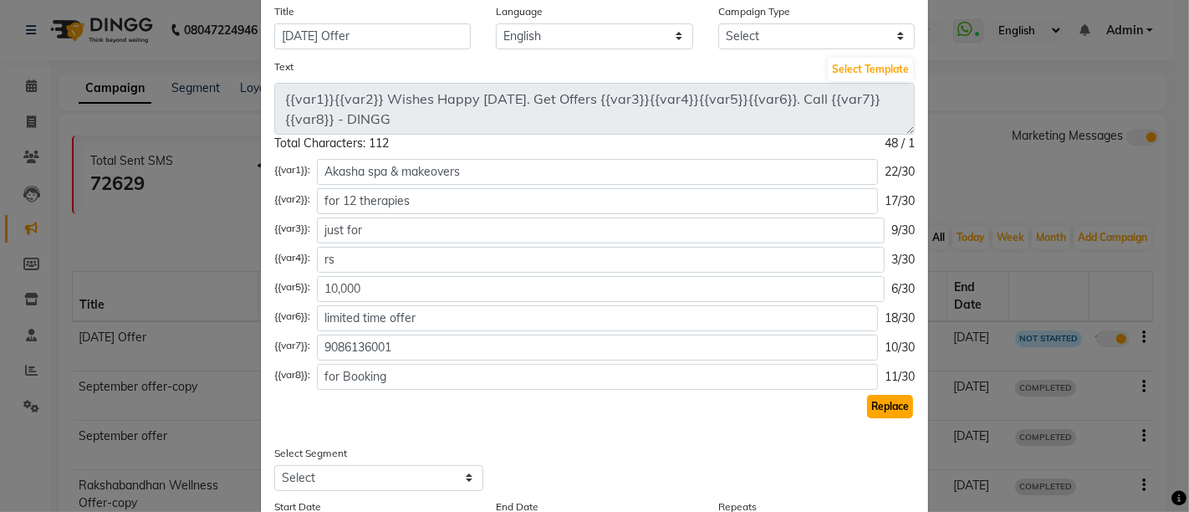
click at [888, 402] on button "Replace" at bounding box center [890, 406] width 46 height 23
type textarea "Akasha spa & makeoversfor 12 therapies Wishes Happy [DATE]. Get Offers just for…"
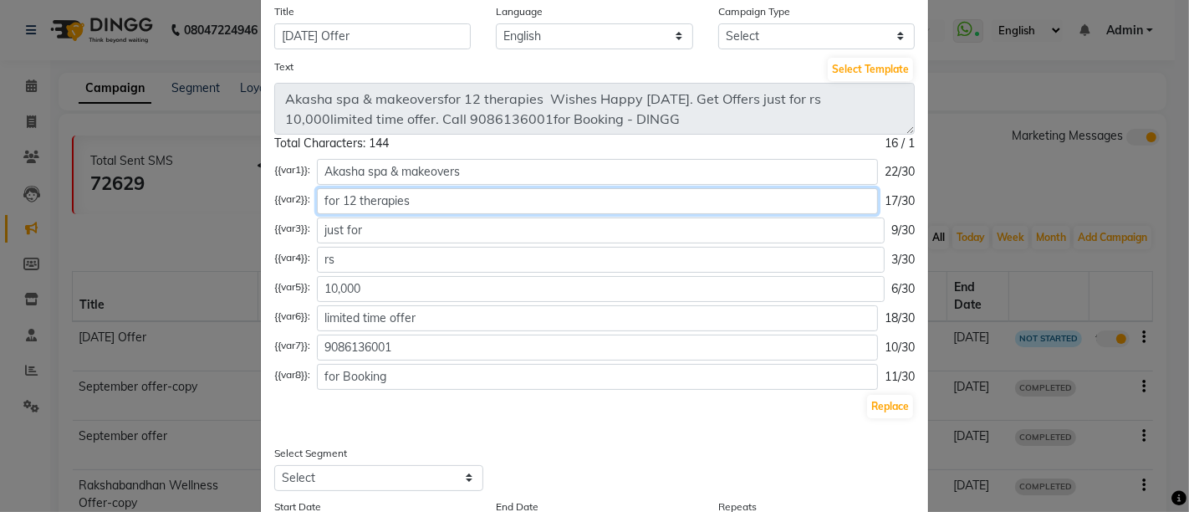
click at [335, 203] on input "for 12 therapies" at bounding box center [597, 201] width 561 height 26
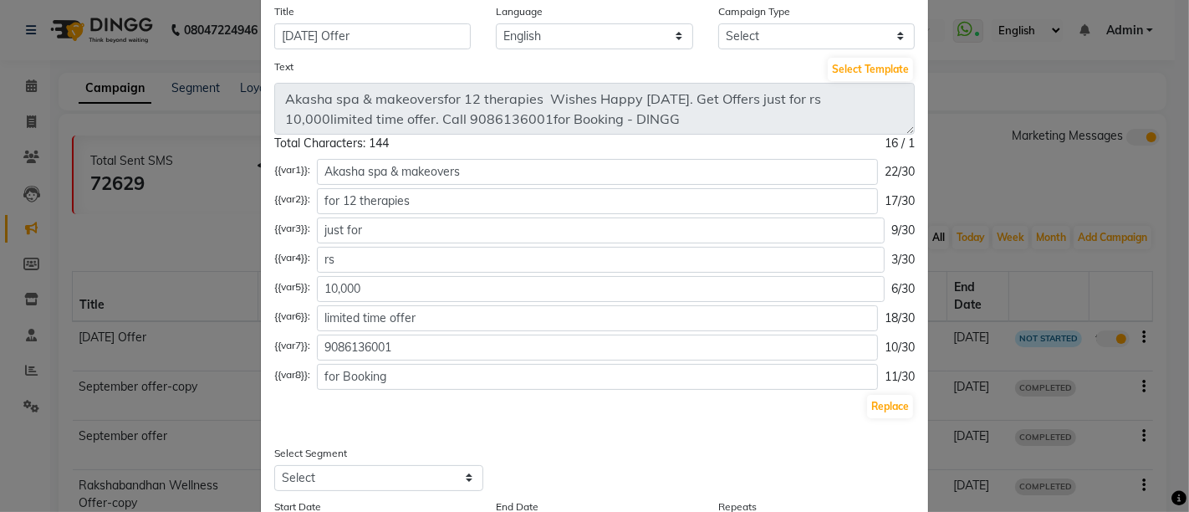
click at [314, 87] on div "Text Select Template Akasha spa & makeoversfor 12 therapies Wishes Happy [DATE]…" at bounding box center [595, 104] width 666 height 96
click at [441, 75] on div "Text Select Template" at bounding box center [594, 69] width 641 height 27
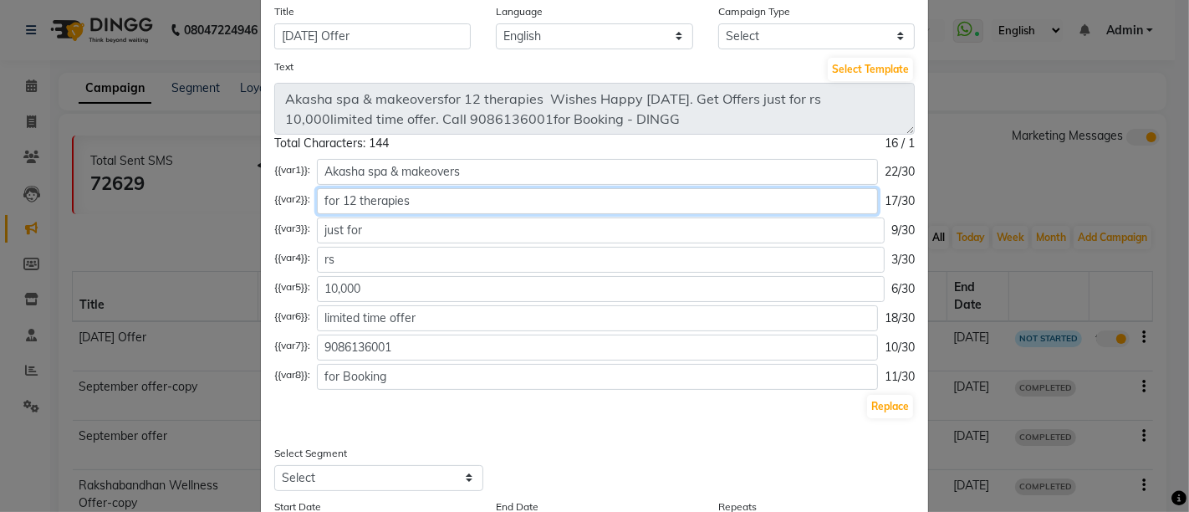
click at [335, 201] on input "for 12 therapies" at bounding box center [597, 201] width 561 height 26
type input "offering 12 therapies"
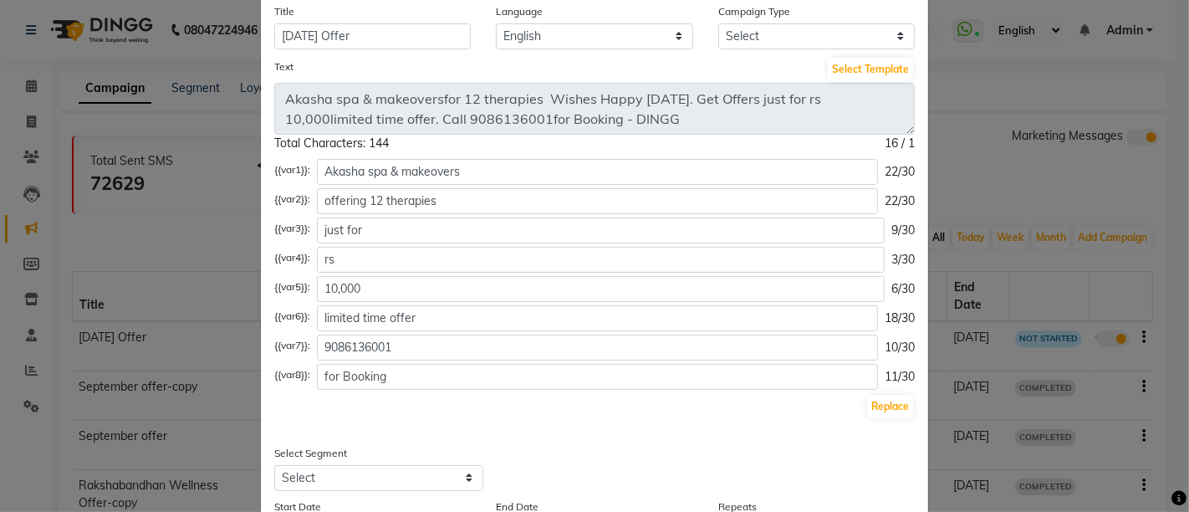
click at [492, 148] on div "Total Characters: 144 16 / 1" at bounding box center [594, 144] width 641 height 18
click at [500, 146] on div "Total Characters: 144 16 / 1" at bounding box center [594, 144] width 641 height 18
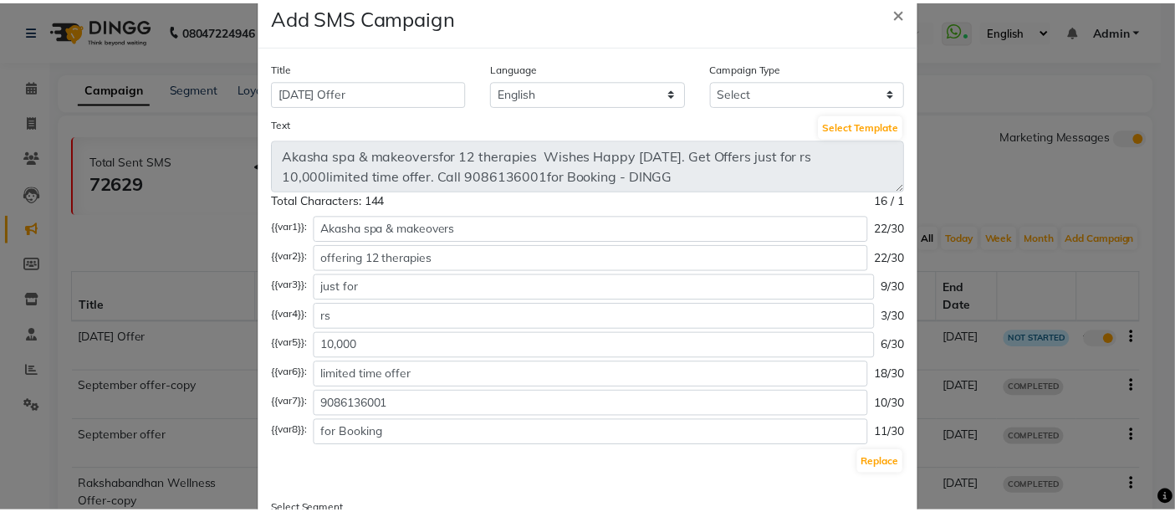
scroll to position [0, 0]
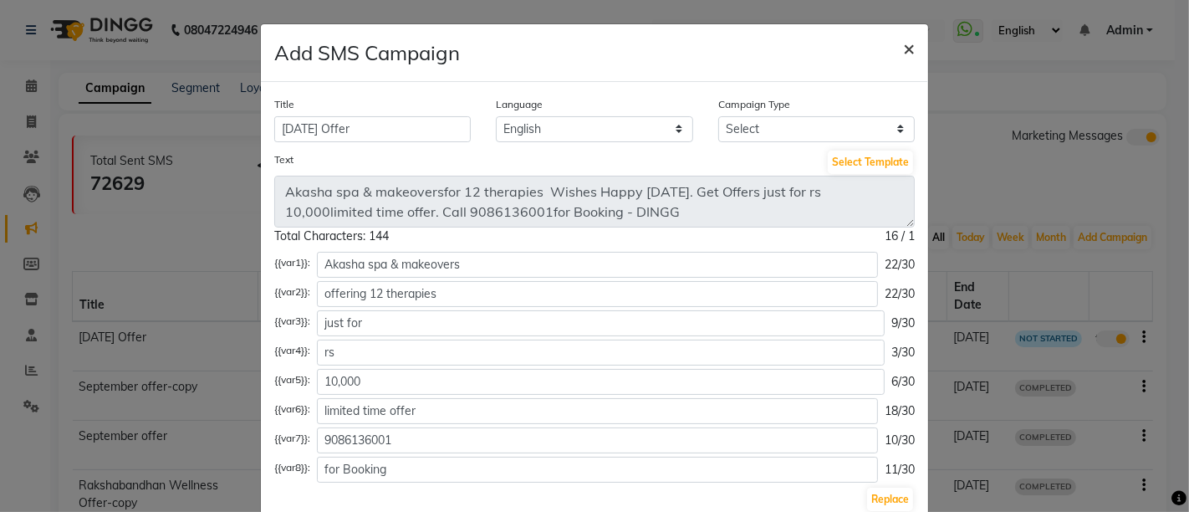
click at [903, 50] on span "×" at bounding box center [909, 47] width 12 height 25
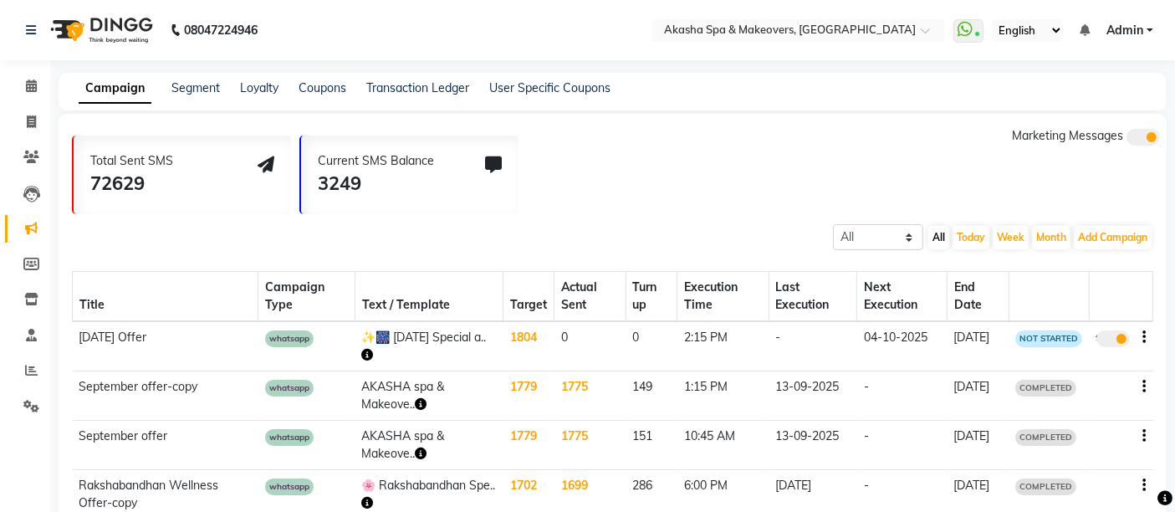
click at [673, 182] on div "Total Sent SMS 72629 Current SMS Balance 3249 Marketing Messages" at bounding box center [619, 170] width 1095 height 87
click at [898, 237] on select "All Scheduled Completed" at bounding box center [878, 237] width 90 height 26
click at [698, 205] on div "Total Sent SMS 72629 Current SMS Balance 3249 Marketing Messages" at bounding box center [619, 170] width 1095 height 87
click at [887, 233] on select "All Scheduled Completed" at bounding box center [878, 237] width 90 height 26
select select "completed"
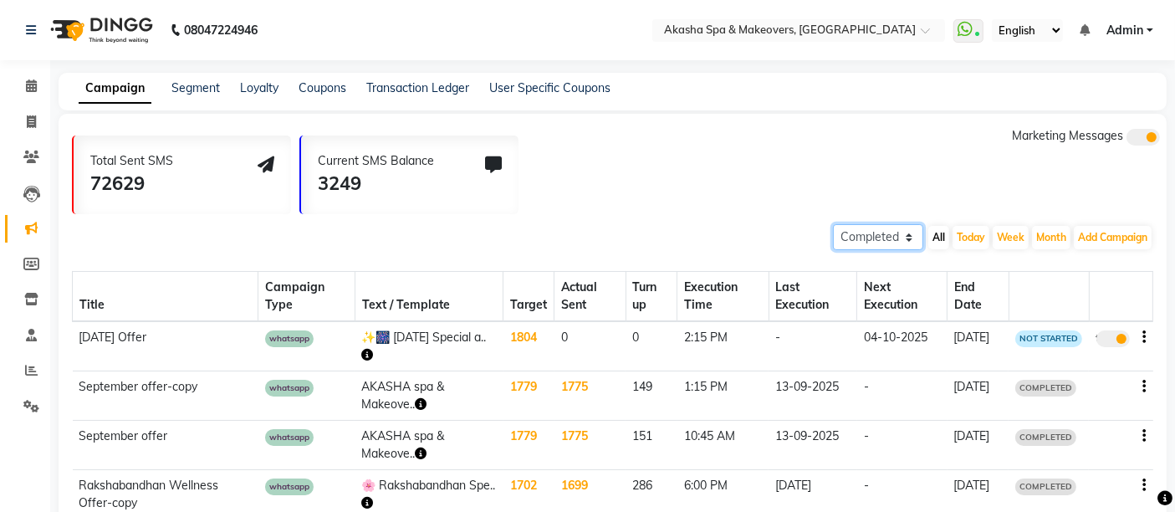
click at [833, 224] on select "All Scheduled Completed" at bounding box center [878, 237] width 90 height 26
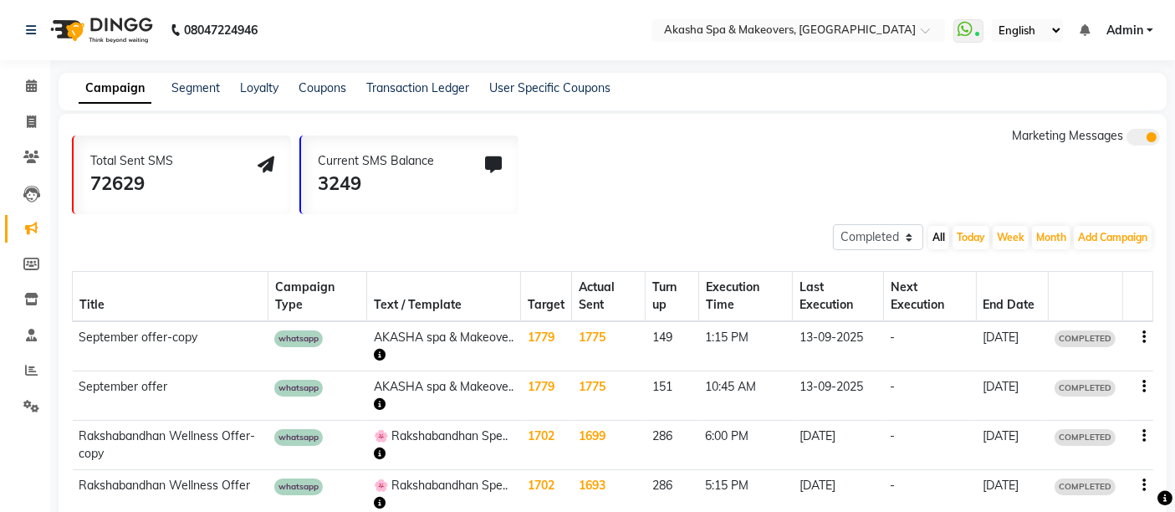
click at [695, 214] on div "Total Sent SMS 72629 Current SMS Balance 3249 Marketing Messages All Scheduled …" at bounding box center [613, 448] width 1108 height 668
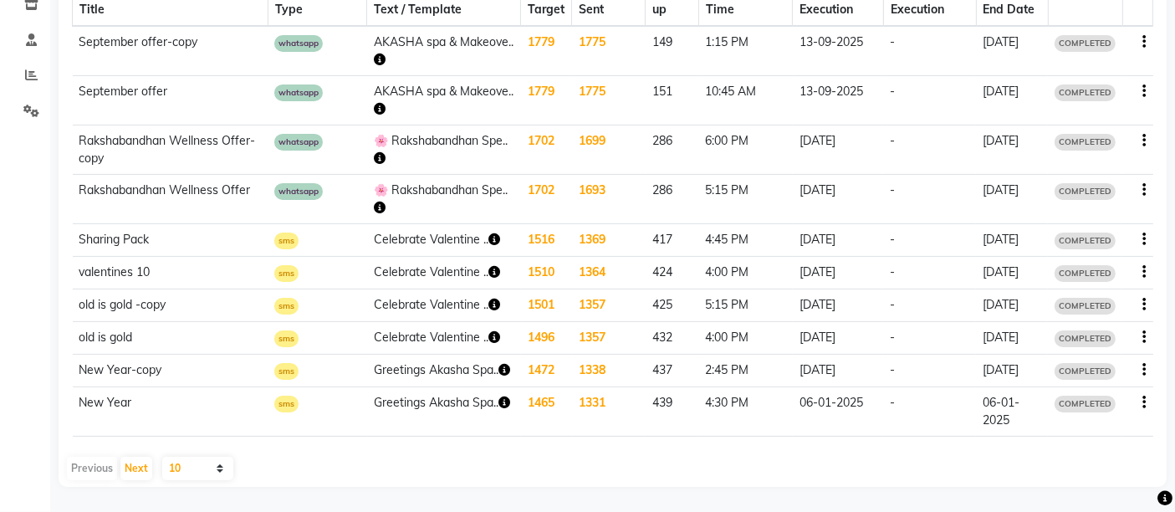
scroll to position [375, 0]
click at [134, 464] on button "Next" at bounding box center [136, 468] width 32 height 23
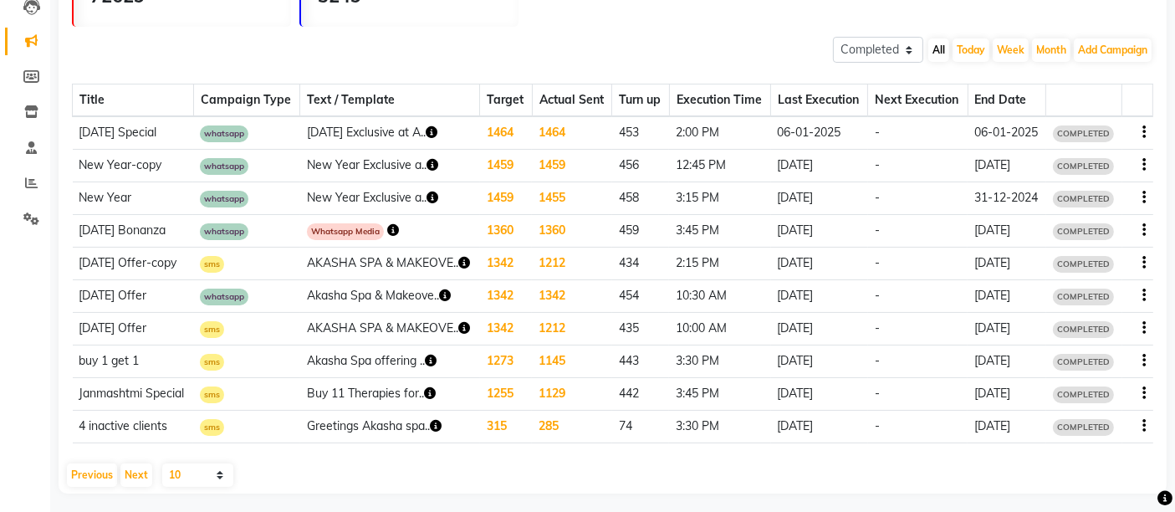
click at [1143, 263] on icon "button" at bounding box center [1144, 263] width 3 height 1
click at [1104, 243] on div "Copy" at bounding box center [1100, 239] width 52 height 21
click at [1148, 290] on td at bounding box center [1137, 296] width 31 height 33
click at [1143, 294] on button "button" at bounding box center [1144, 296] width 3 height 18
click at [1111, 309] on div "Services" at bounding box center [1100, 313] width 52 height 21
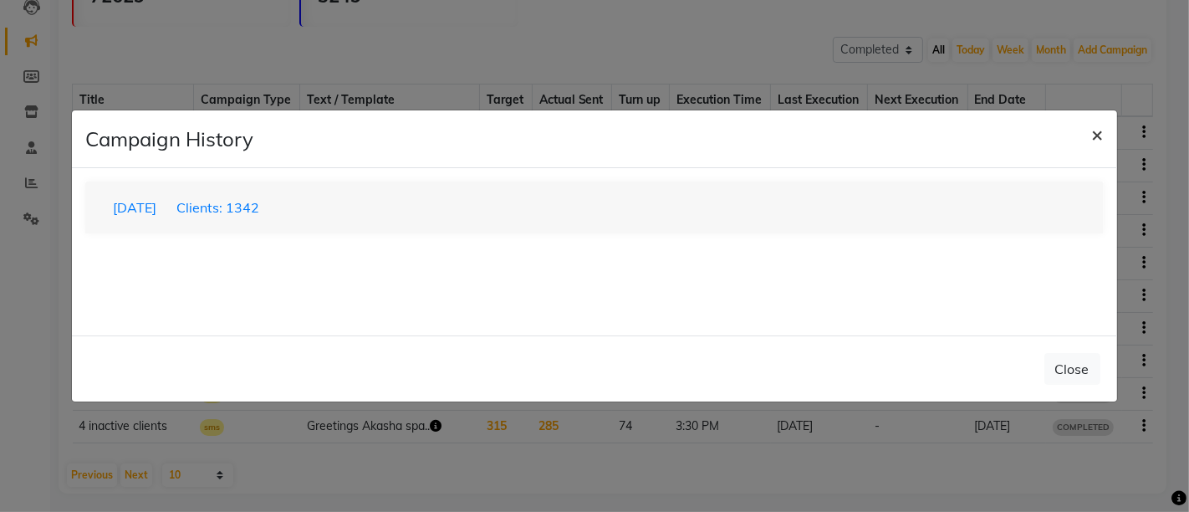
click at [1096, 137] on span "×" at bounding box center [1098, 133] width 12 height 25
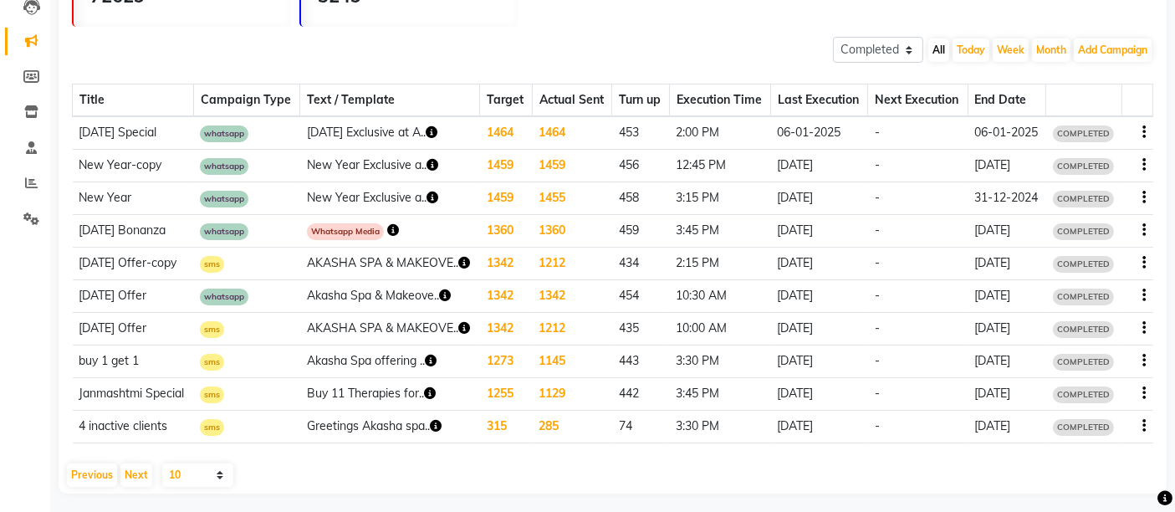
click at [1145, 295] on icon "button" at bounding box center [1144, 295] width 3 height 1
click at [1102, 273] on div "Copy" at bounding box center [1100, 271] width 52 height 21
click at [135, 289] on td "[DATE] Offer" at bounding box center [133, 296] width 121 height 33
click at [231, 289] on span "whatsapp" at bounding box center [224, 297] width 49 height 17
click at [217, 263] on span "sms" at bounding box center [212, 264] width 24 height 17
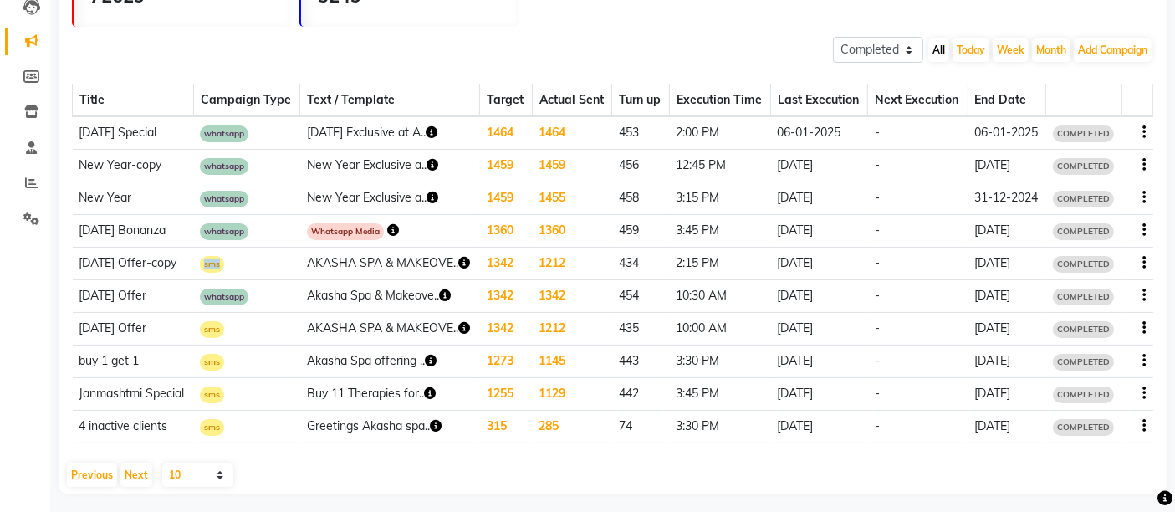
click at [217, 263] on span "sms" at bounding box center [212, 264] width 24 height 17
click at [467, 257] on icon "button" at bounding box center [464, 263] width 12 height 12
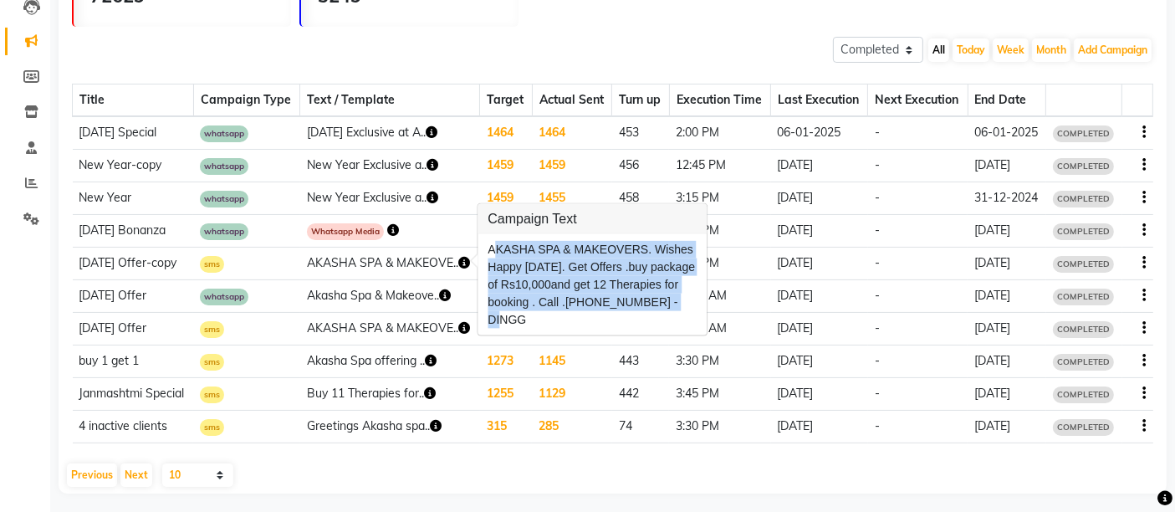
drag, startPoint x: 486, startPoint y: 247, endPoint x: 681, endPoint y: 309, distance: 204.7
click at [688, 312] on div "AKASHA SPA & MAKEOVERS. Wishes Happy [DATE]. Get Offers .buy package of Rs10,00…" at bounding box center [592, 284] width 229 height 101
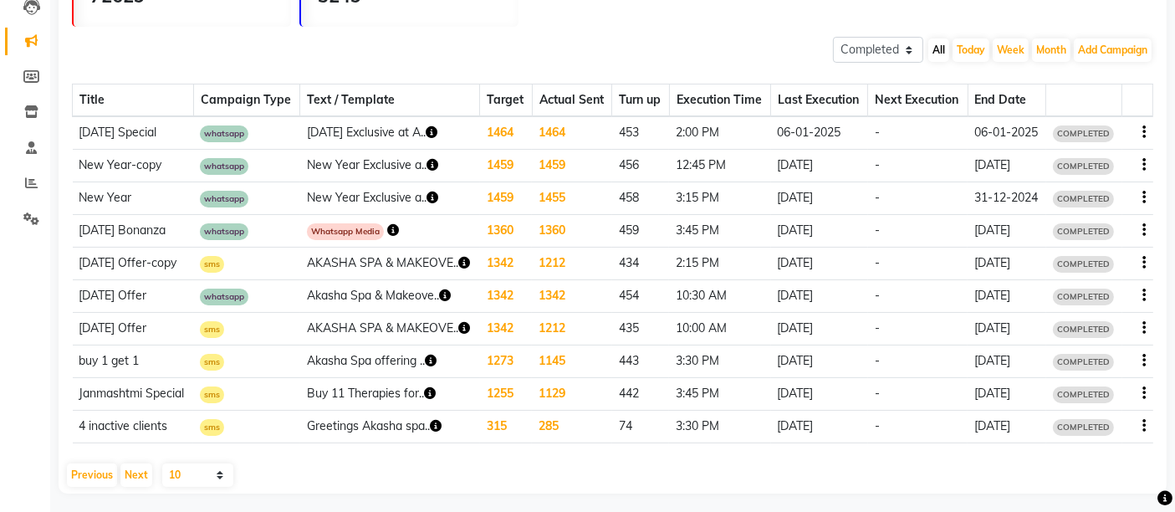
click at [471, 258] on td "AKASHA SPA & MAKEOVE.." at bounding box center [390, 264] width 180 height 33
click at [468, 258] on icon "button" at bounding box center [464, 263] width 12 height 12
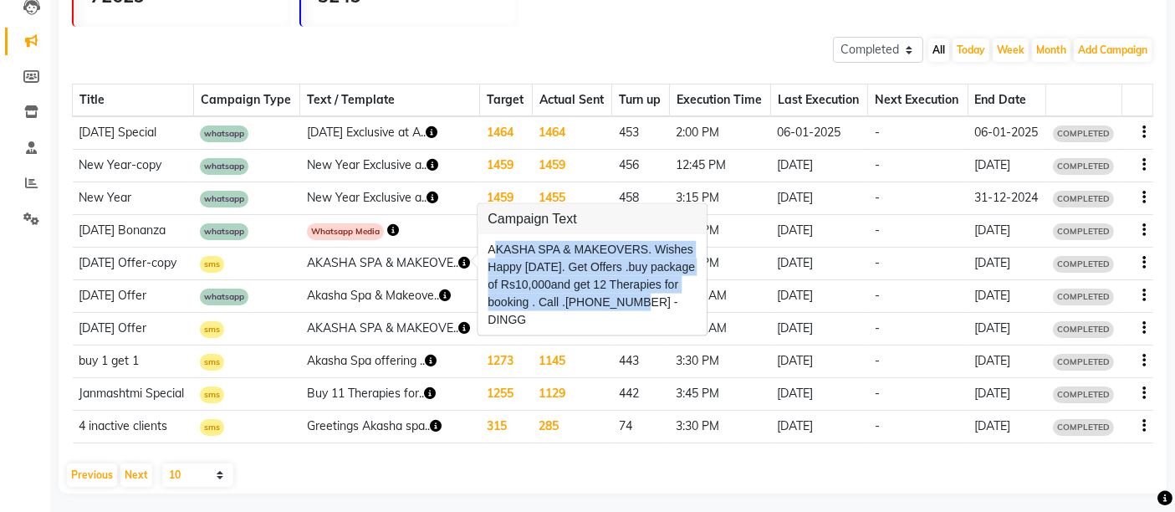
drag, startPoint x: 485, startPoint y: 244, endPoint x: 626, endPoint y: 297, distance: 150.1
click at [626, 297] on div "AKASHA SPA & MAKEOVERS. Wishes Happy [DATE]. Get Offers .buy package of Rs10,00…" at bounding box center [592, 284] width 229 height 101
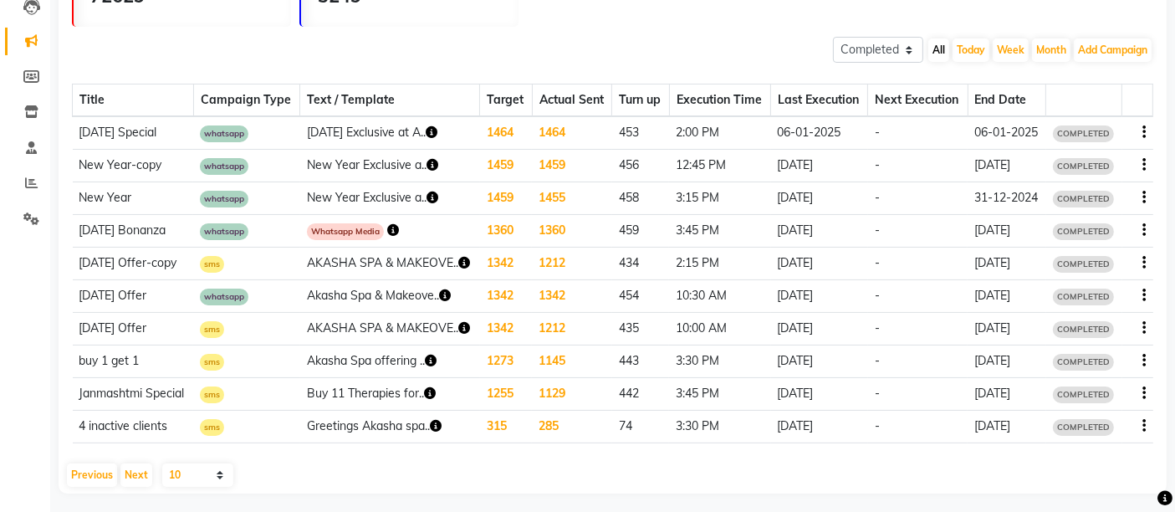
click at [141, 261] on td "[DATE] Offer-copy" at bounding box center [133, 264] width 121 height 33
click at [1080, 256] on span "COMPLETED" at bounding box center [1083, 264] width 61 height 17
click at [1096, 257] on span "COMPLETED" at bounding box center [1083, 264] width 61 height 17
drag, startPoint x: 1140, startPoint y: 259, endPoint x: 959, endPoint y: 65, distance: 265.1
click at [959, 65] on div "Title Campaign Type Text / Template Target Actual Sent Turn up Execution Time L…" at bounding box center [612, 260] width 1081 height 393
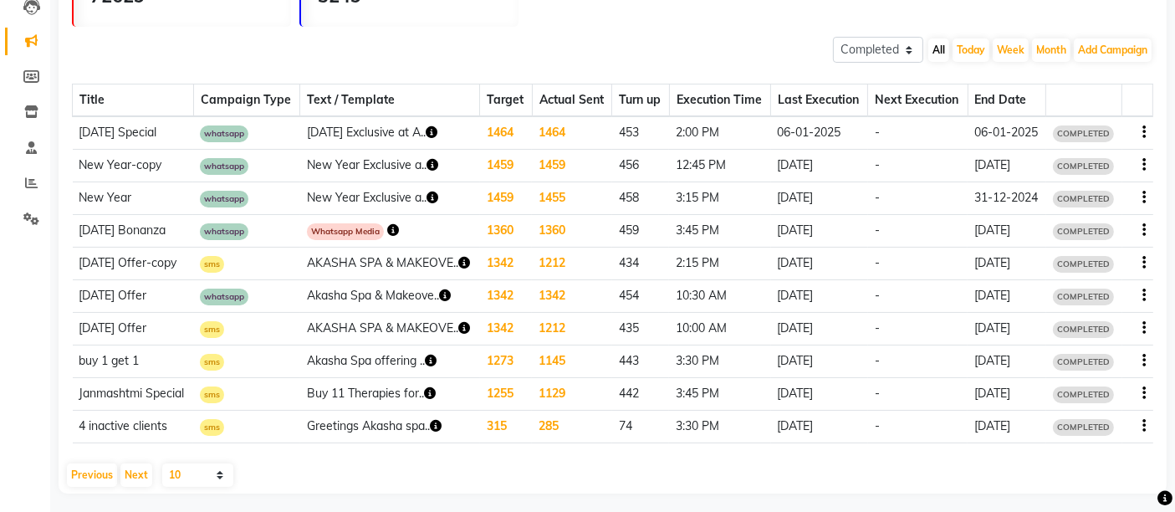
click at [1144, 263] on icon "button" at bounding box center [1144, 263] width 3 height 1
click at [1111, 238] on div "Copy" at bounding box center [1100, 239] width 52 height 21
click at [1144, 263] on icon "button" at bounding box center [1144, 263] width 3 height 1
click at [1122, 280] on div "Services" at bounding box center [1100, 281] width 52 height 21
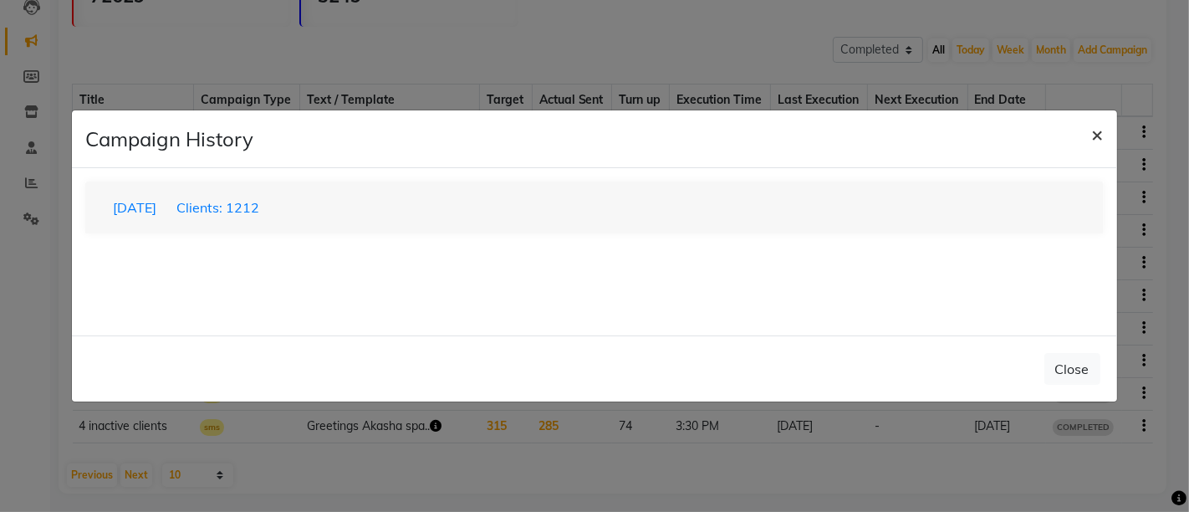
click at [1102, 128] on span "×" at bounding box center [1098, 133] width 12 height 25
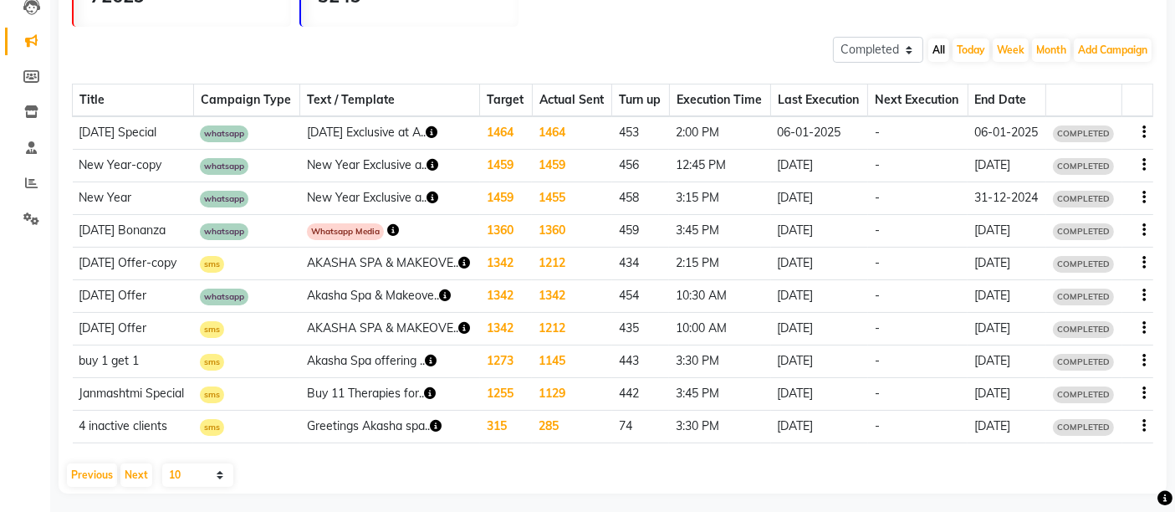
click at [1146, 263] on icon "button" at bounding box center [1144, 263] width 3 height 1
click at [1106, 233] on div "Copy" at bounding box center [1100, 239] width 52 height 21
click at [463, 257] on icon "button" at bounding box center [464, 263] width 12 height 12
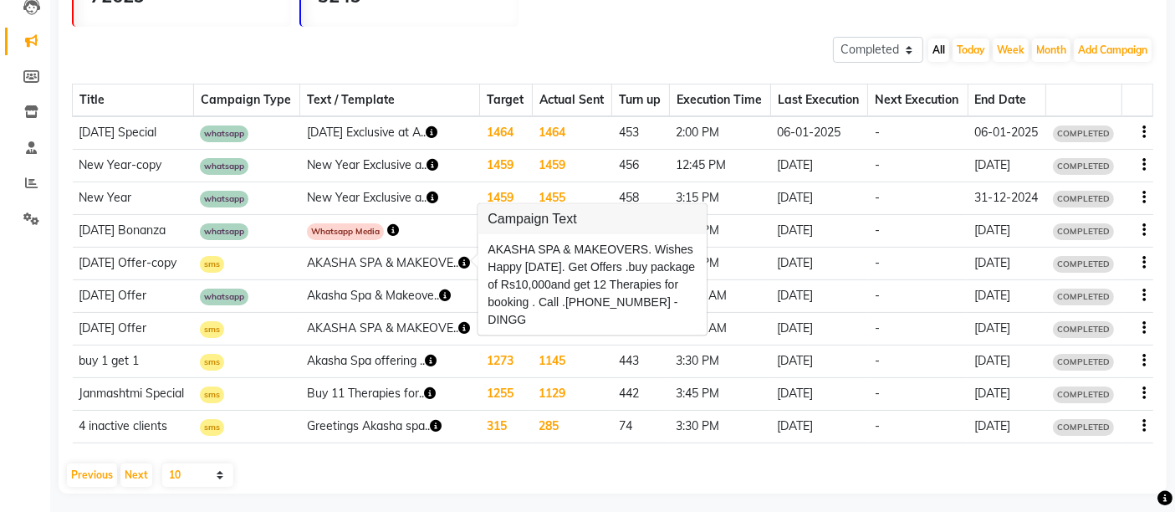
drag, startPoint x: 626, startPoint y: 301, endPoint x: 581, endPoint y: 266, distance: 56.6
click at [581, 266] on div "AKASHA SPA & MAKEOVERS. Wishes Happy [DATE]. Get Offers .buy package of Rs10,00…" at bounding box center [592, 285] width 209 height 88
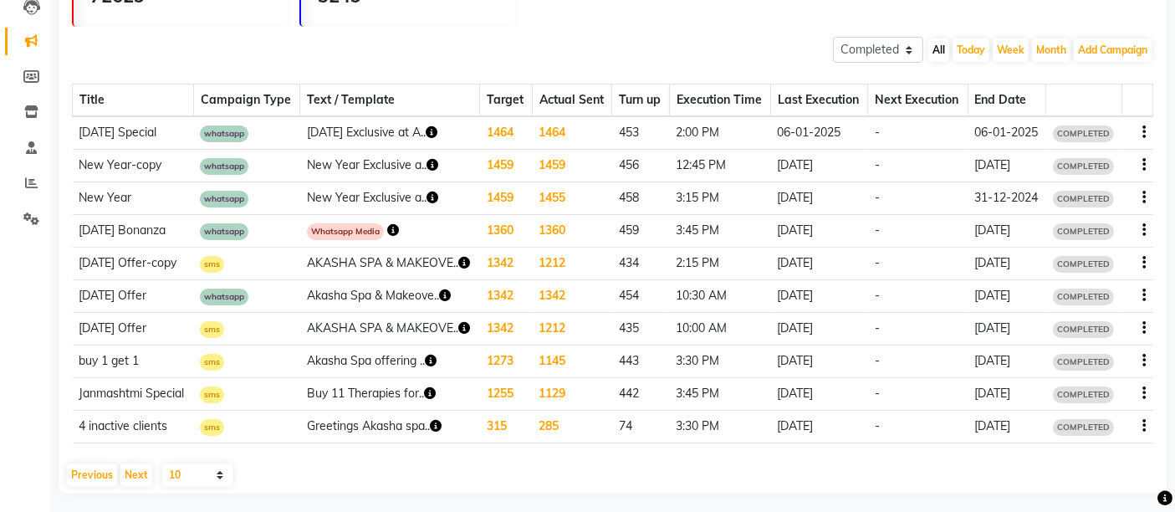
click at [581, 266] on td "1212" at bounding box center [572, 264] width 80 height 33
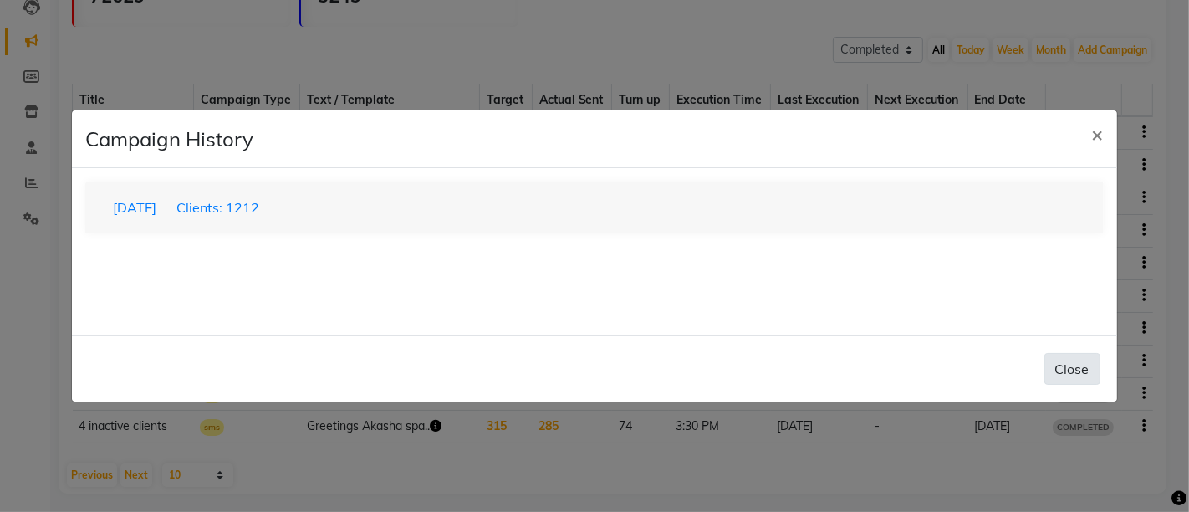
click at [1071, 374] on button "Close" at bounding box center [1073, 369] width 56 height 32
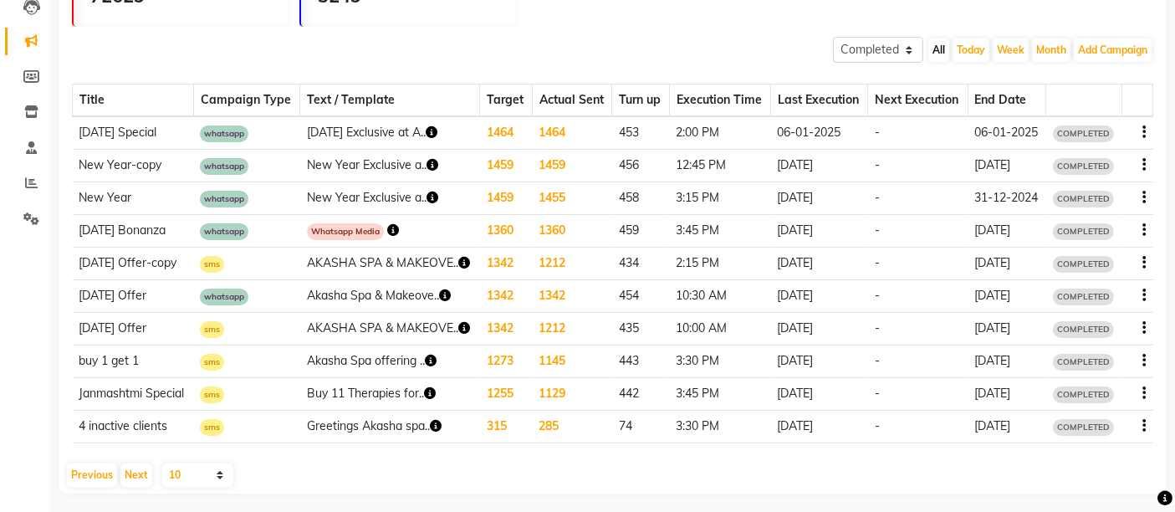
click at [497, 261] on td "1342" at bounding box center [506, 264] width 52 height 33
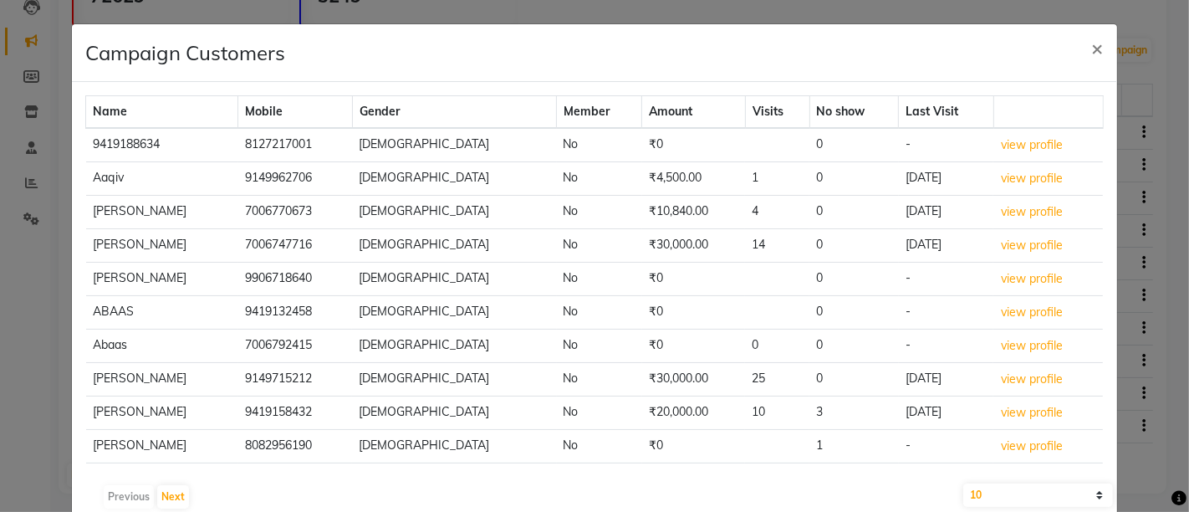
click at [498, 261] on body "08047224946 Select Location × Akasha Spa & Makeovers, Old Heritage City WhatsAp…" at bounding box center [594, 69] width 1189 height 512
click at [1092, 53] on span "×" at bounding box center [1098, 47] width 12 height 25
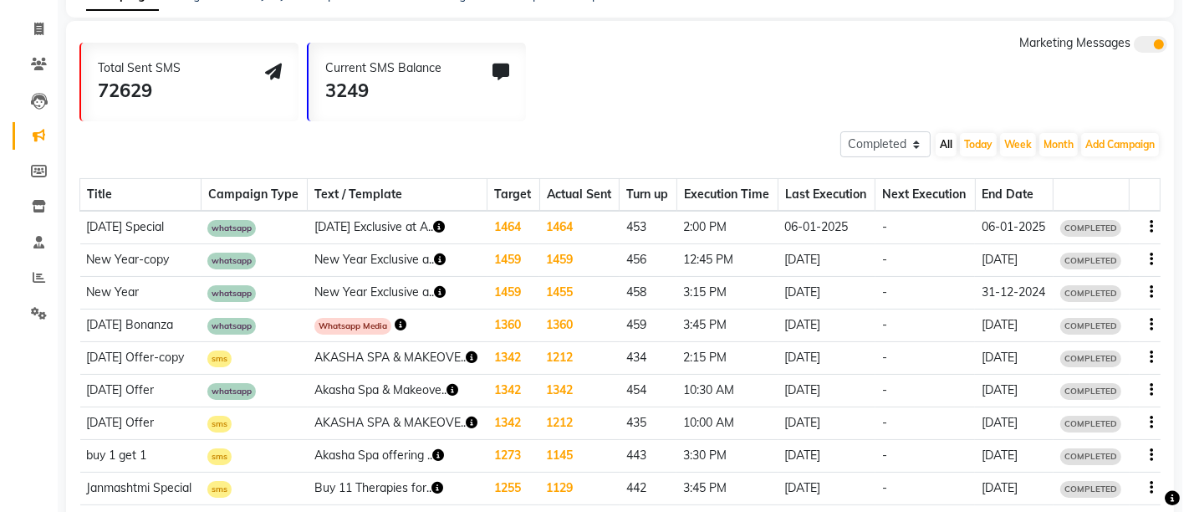
scroll to position [2, 0]
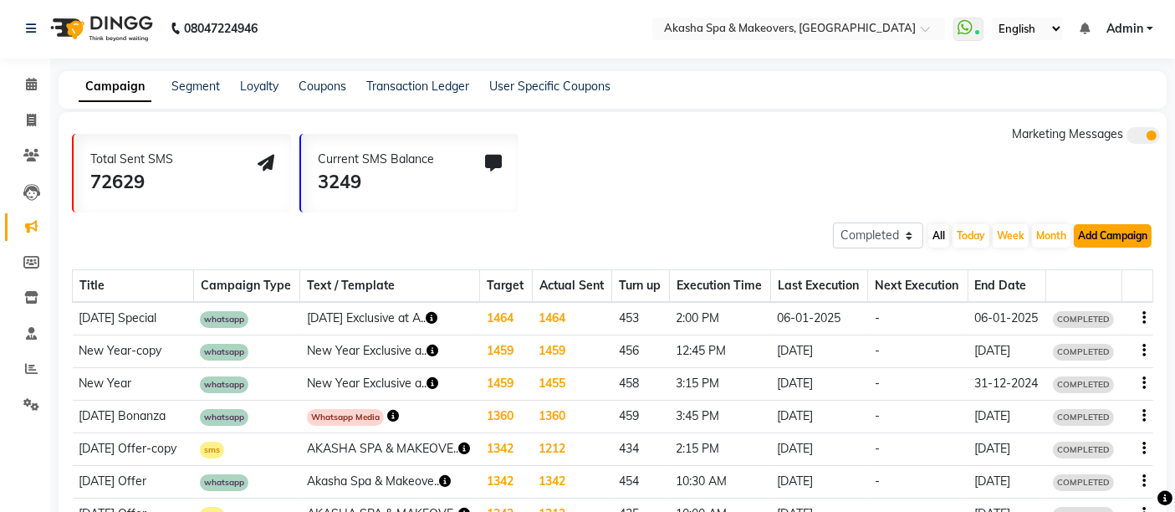
click at [1096, 227] on button "Add Campaign" at bounding box center [1113, 235] width 78 height 23
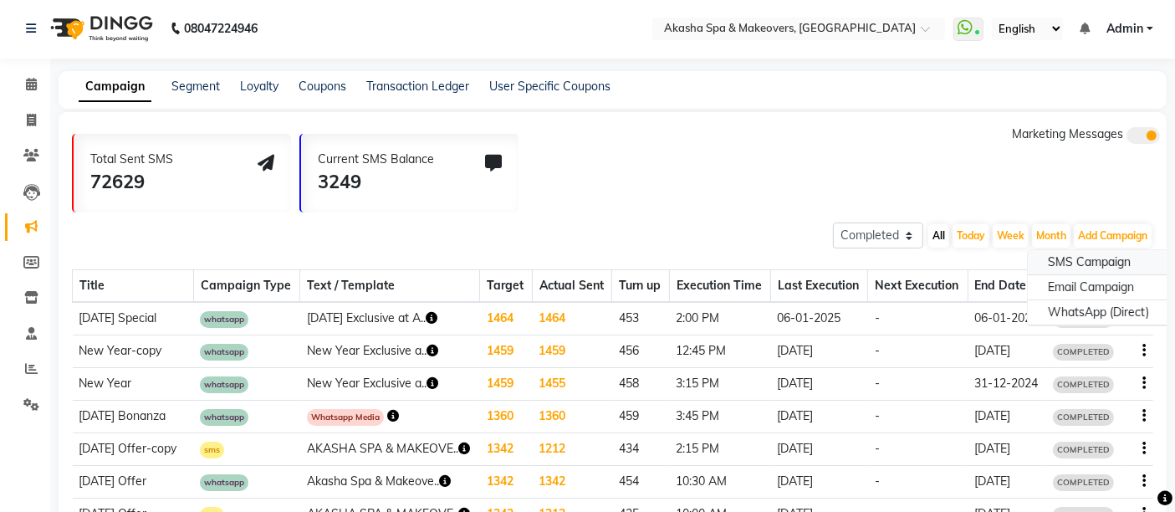
click at [1116, 258] on div "SMS Campaign" at bounding box center [1098, 262] width 141 height 25
select select "2"
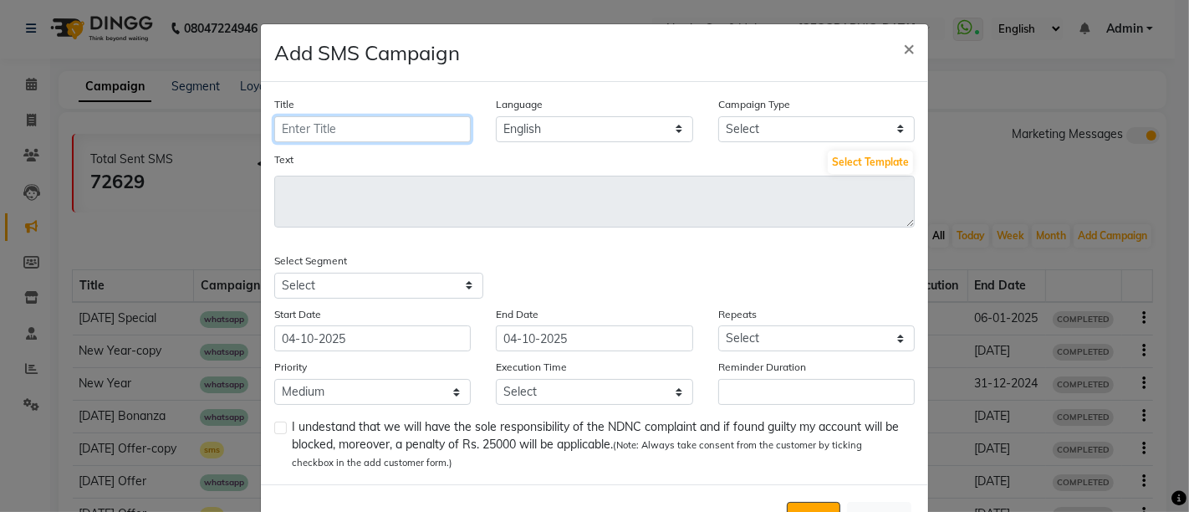
click at [391, 134] on input "Title" at bounding box center [372, 129] width 197 height 26
type input "[DATE] Offer"
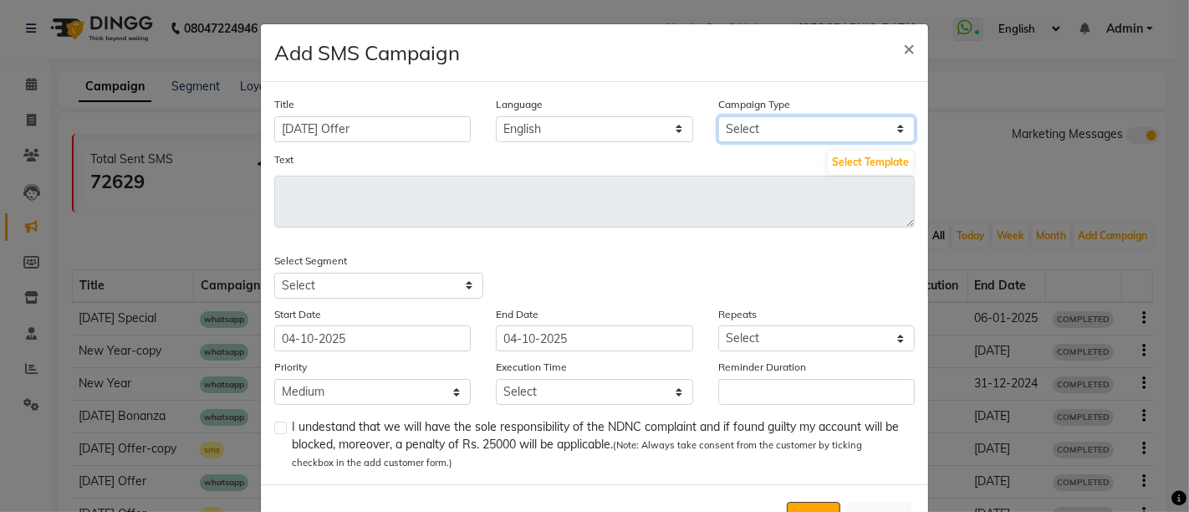
click at [799, 132] on select "Select Birthday Anniversary Promotional Service reminder" at bounding box center [816, 129] width 197 height 26
select select "3"
click at [718, 116] on select "Select Birthday Anniversary Promotional Service reminder" at bounding box center [816, 129] width 197 height 26
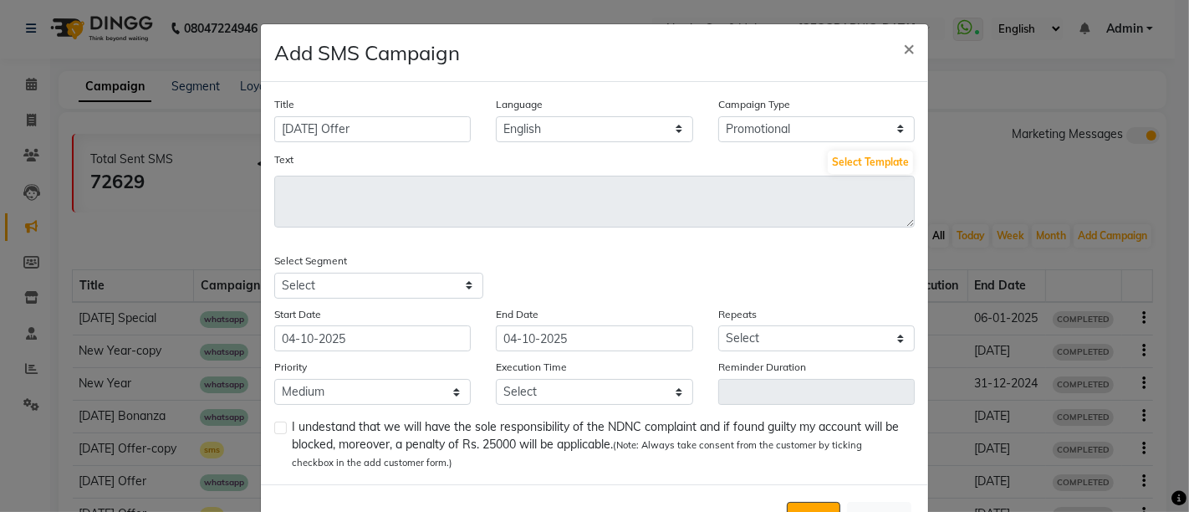
click at [599, 238] on div "Title [DATE] Offer Language English Campaign Type Select Birthday Anniversary P…" at bounding box center [594, 283] width 667 height 402
click at [417, 295] on select "Select All Customers All [DEMOGRAPHIC_DATA] Customer All [DEMOGRAPHIC_DATA] Cus…" at bounding box center [378, 286] width 209 height 26
select select "21024"
click at [274, 273] on select "Select All Customers All [DEMOGRAPHIC_DATA] Customer All [DEMOGRAPHIC_DATA] Cus…" at bounding box center [378, 286] width 209 height 26
click at [593, 252] on div "Select Segment Select All Customers All [DEMOGRAPHIC_DATA] Customer All [DEMOGR…" at bounding box center [595, 275] width 666 height 47
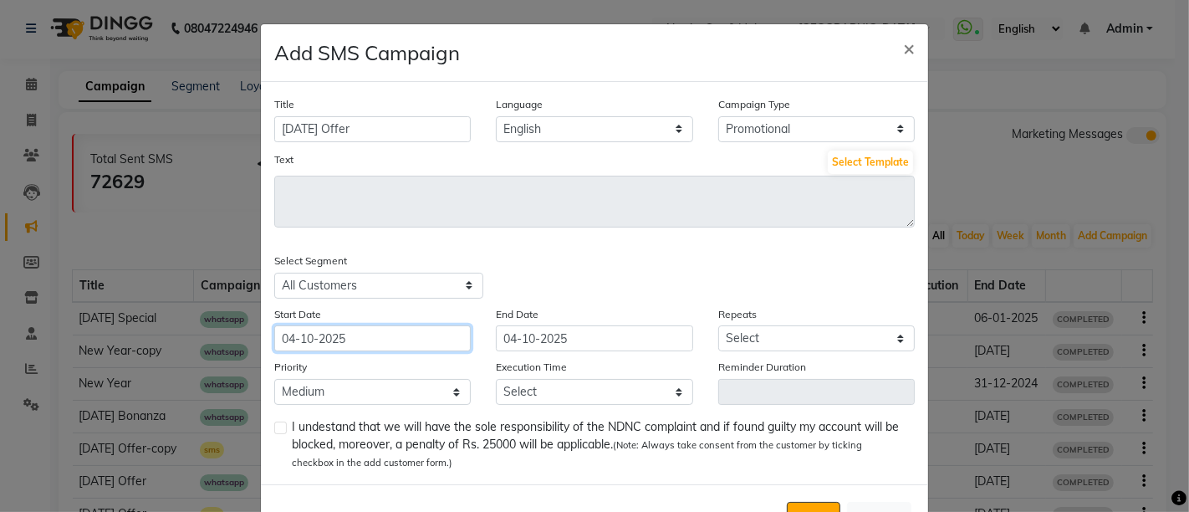
click at [398, 341] on input "04-10-2025" at bounding box center [372, 338] width 197 height 26
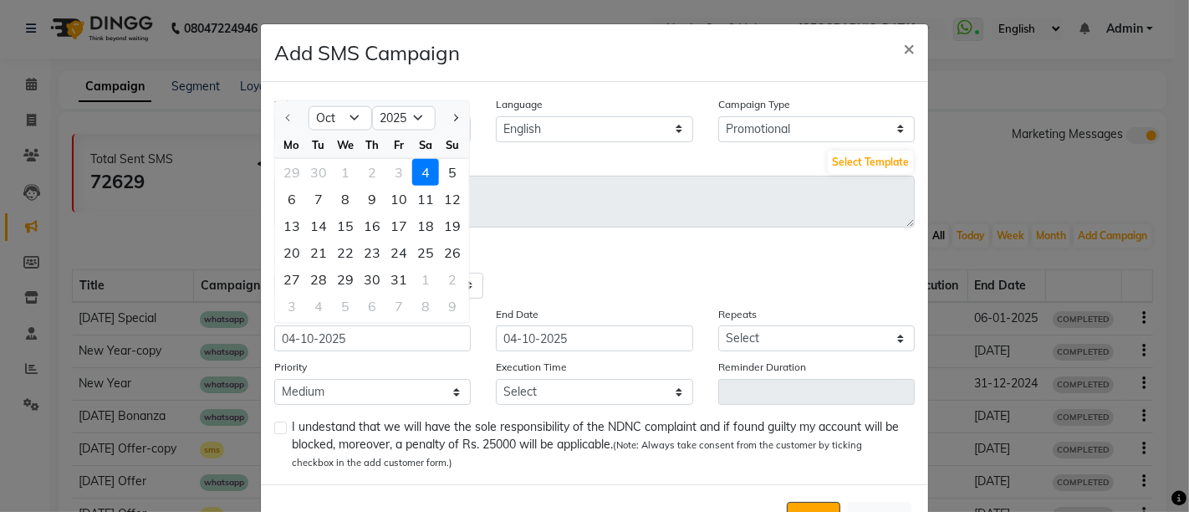
click at [422, 168] on div "4" at bounding box center [425, 172] width 27 height 27
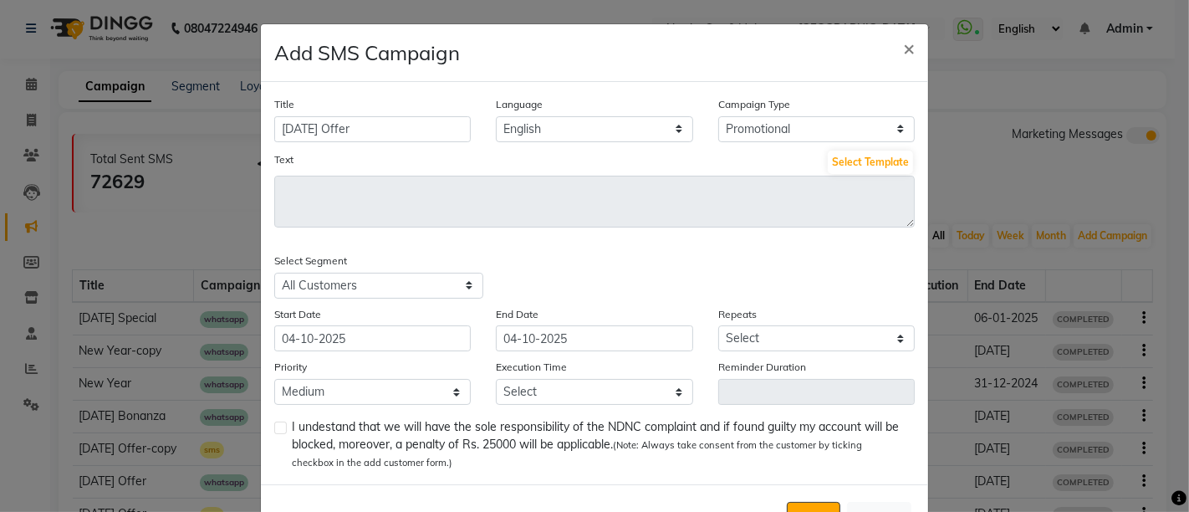
click at [630, 230] on div "Title [DATE] Offer Language English Campaign Type Select Birthday Anniversary P…" at bounding box center [594, 283] width 667 height 402
click at [874, 156] on button "Select Template" at bounding box center [870, 162] width 85 height 23
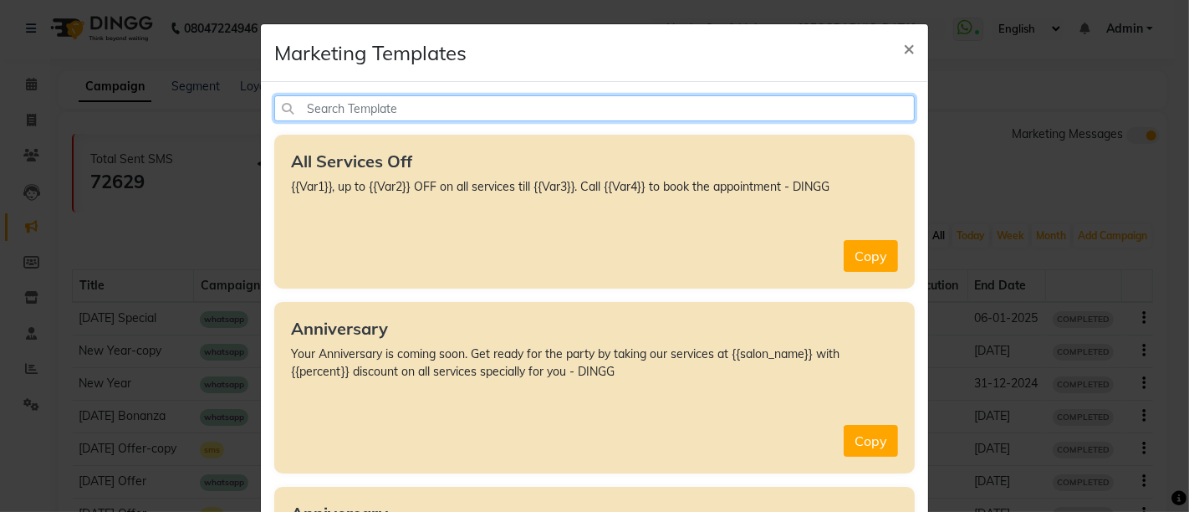
click at [449, 109] on input "text" at bounding box center [594, 108] width 641 height 26
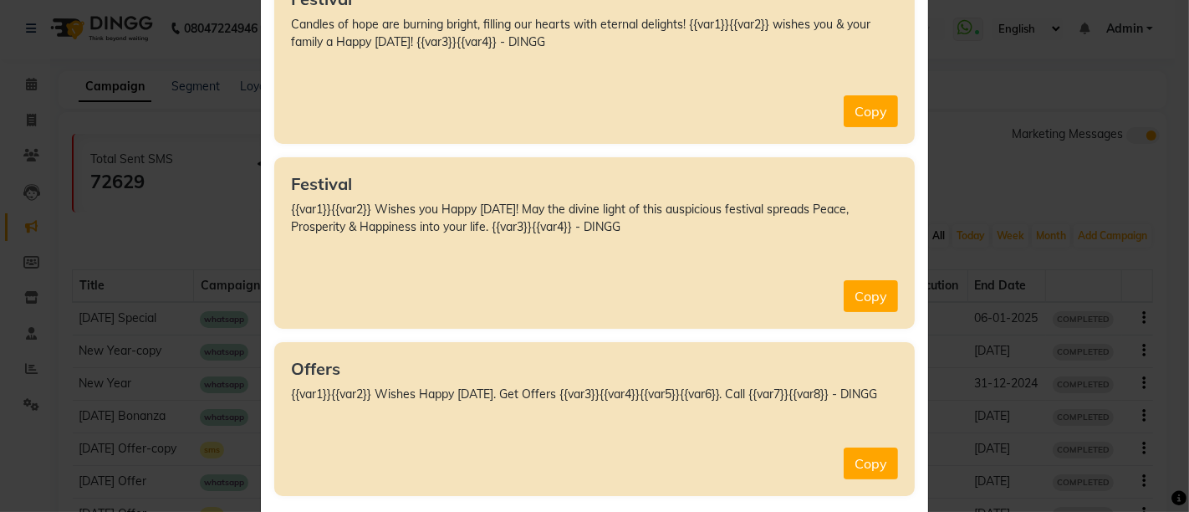
scroll to position [260, 0]
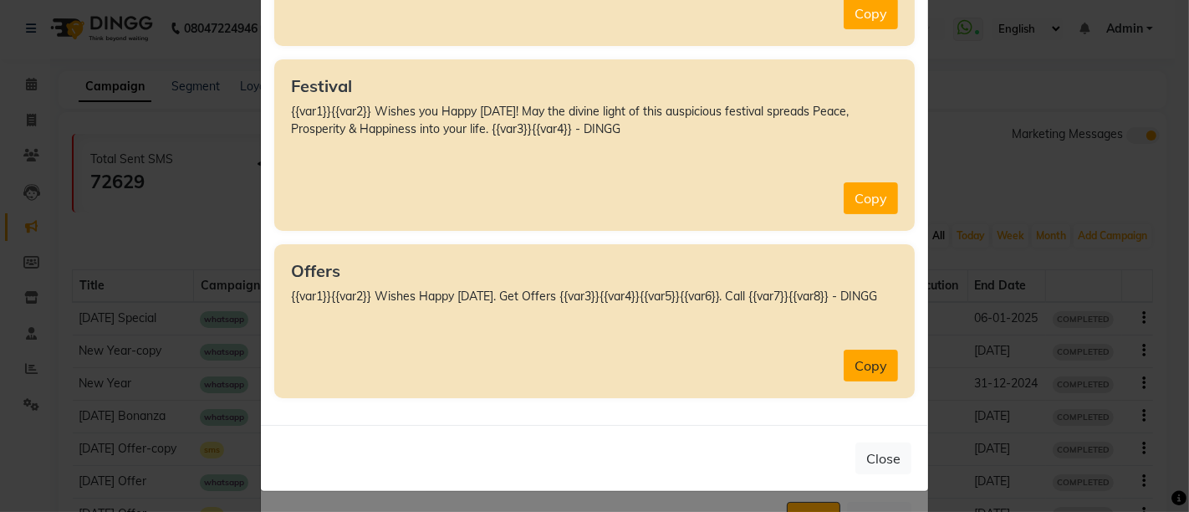
type input "diwa"
click at [862, 350] on button "Copy" at bounding box center [871, 366] width 54 height 32
type textarea "{{var1}}{{var2}} Wishes Happy [DATE]. Get Offers {{var3}}{{var4}}{{var5}}{{var6…"
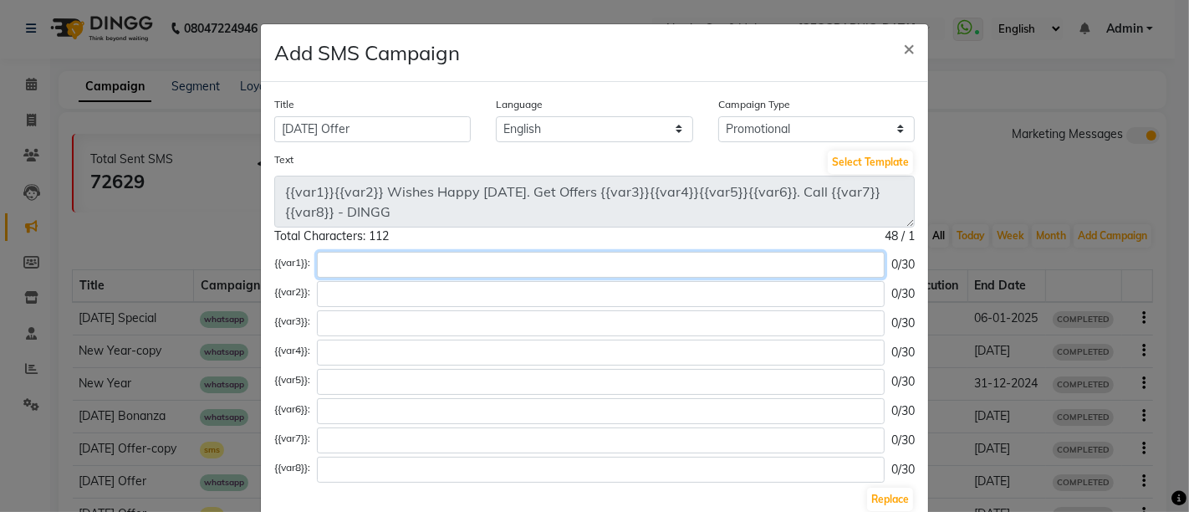
click at [339, 263] on input "text" at bounding box center [601, 265] width 568 height 26
type input "Akasha spa & Makeovers"
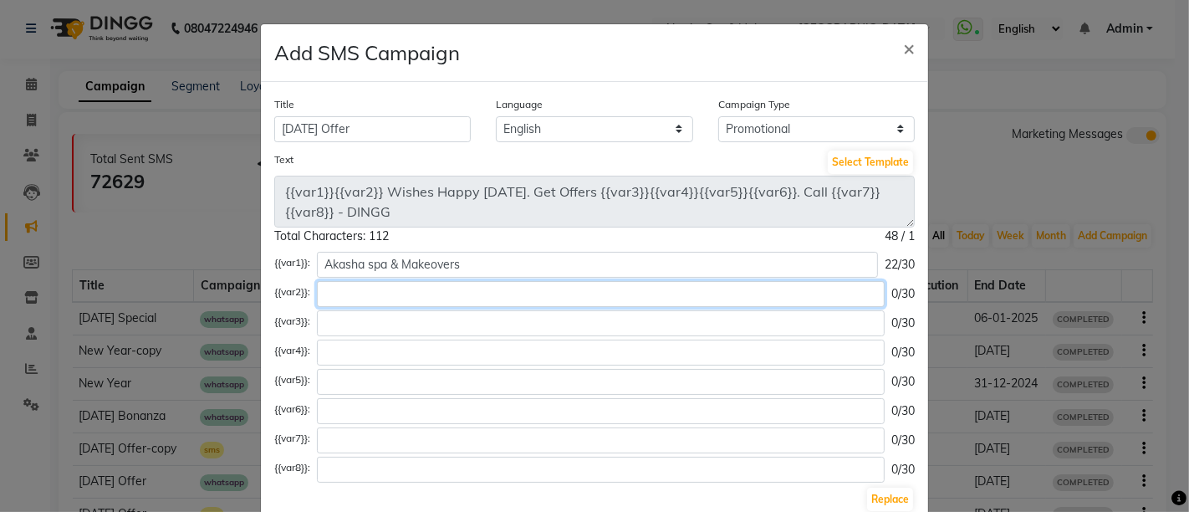
click at [427, 299] on input "text" at bounding box center [601, 294] width 568 height 26
type input "buy 12 Therapies"
click at [431, 320] on input "text" at bounding box center [601, 323] width 568 height 26
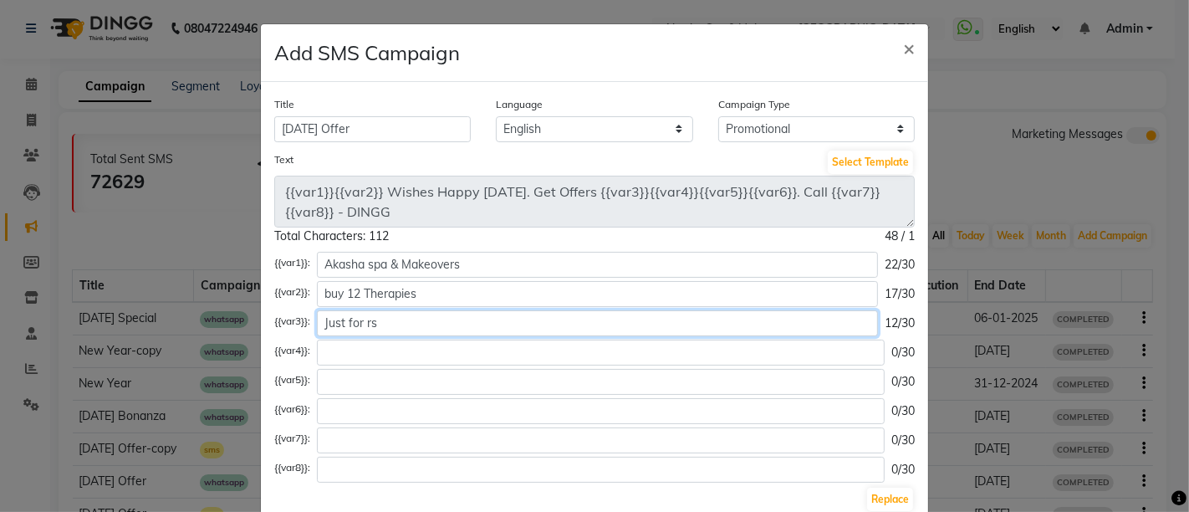
type input "Just for rs"
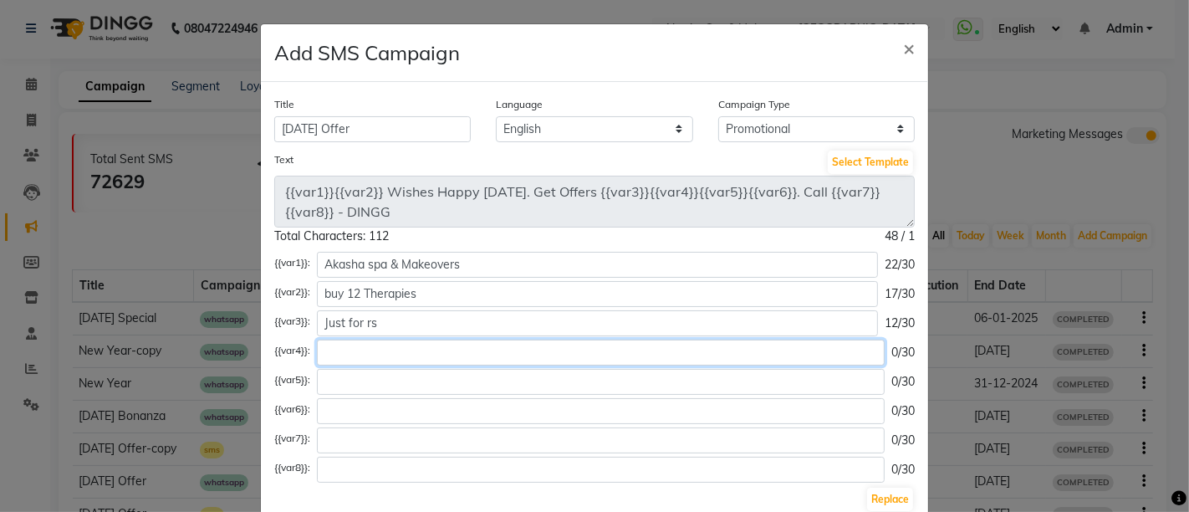
click at [394, 343] on input "text" at bounding box center [601, 353] width 568 height 26
type input "10,000"
click at [385, 388] on input "text" at bounding box center [601, 382] width 568 height 26
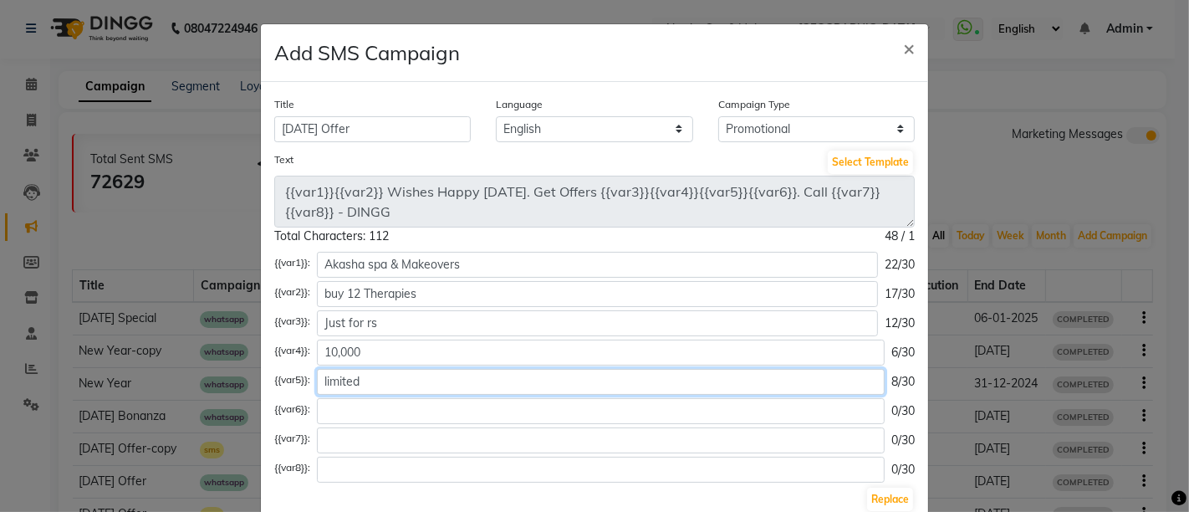
type input "limited"
click at [396, 414] on input "text" at bounding box center [601, 411] width 568 height 26
click at [396, 414] on input "ti," at bounding box center [601, 411] width 568 height 26
type input "t"
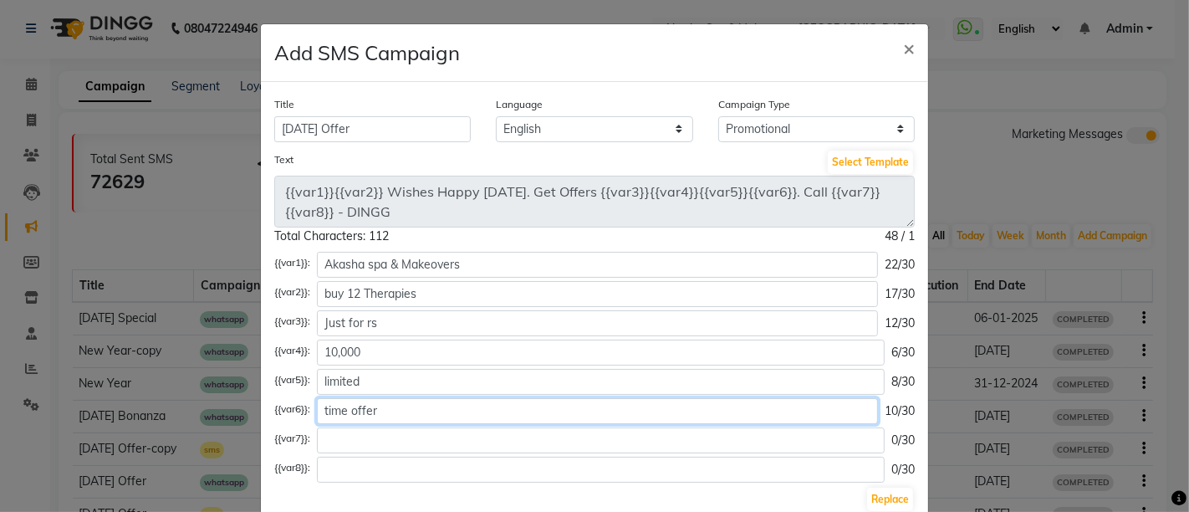
type input "time offer"
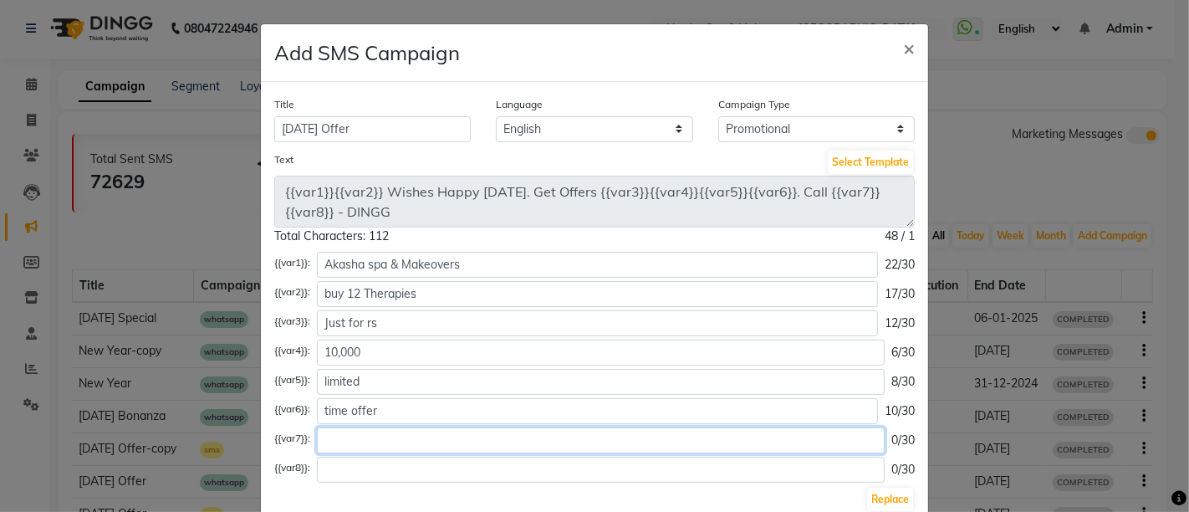
click at [401, 442] on input "text" at bounding box center [601, 440] width 568 height 26
type input "9086136001"
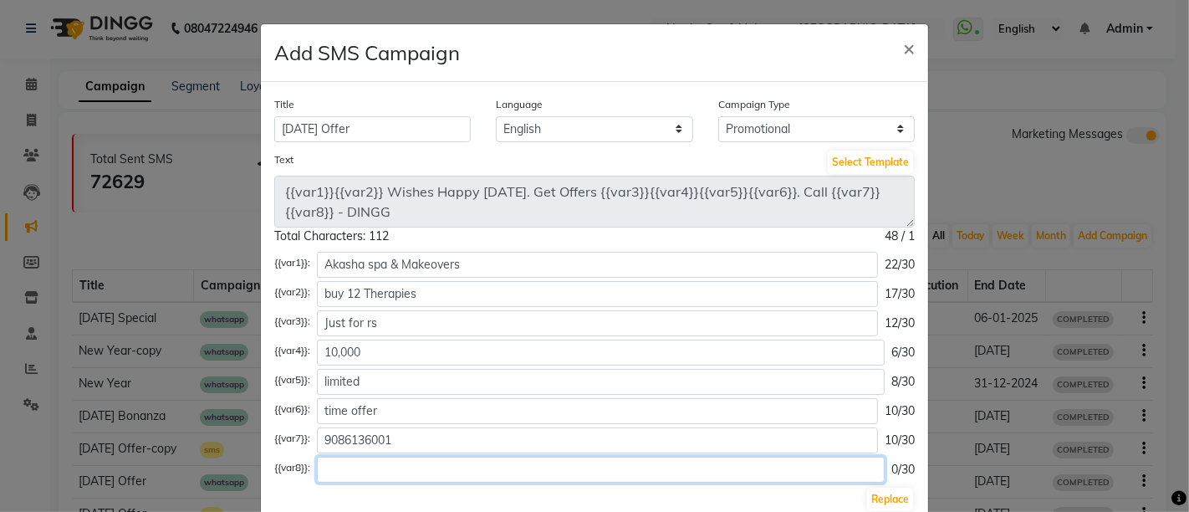
click at [394, 470] on input "text" at bounding box center [601, 470] width 568 height 26
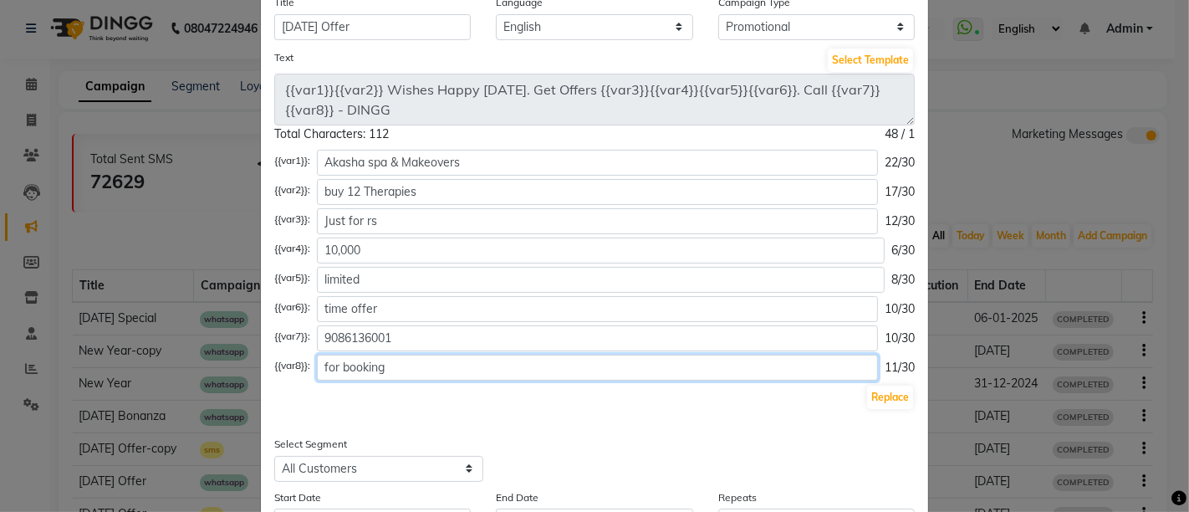
scroll to position [186, 0]
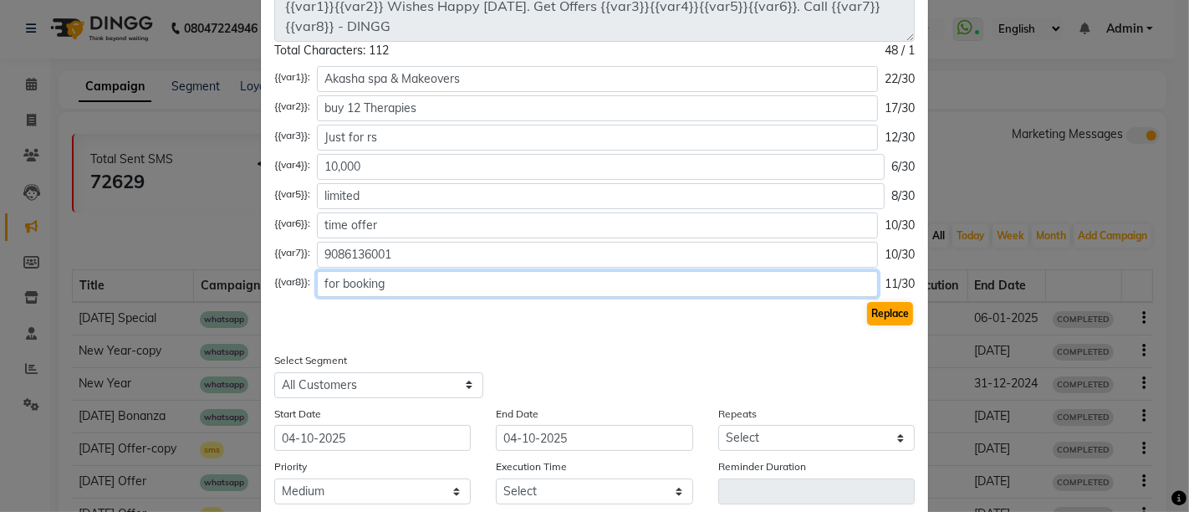
type input "for booking"
click at [898, 318] on button "Replace" at bounding box center [890, 313] width 46 height 23
type textarea "Akasha spa & Makeovers buy 12 Therapies Wishes Happy [DATE]. Get Offers Just fo…"
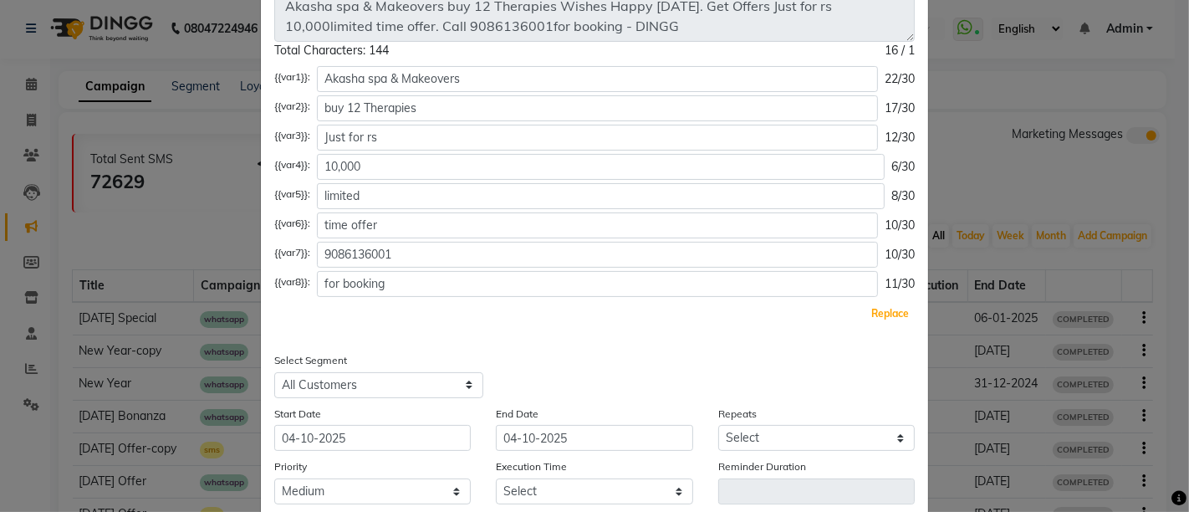
scroll to position [0, 0]
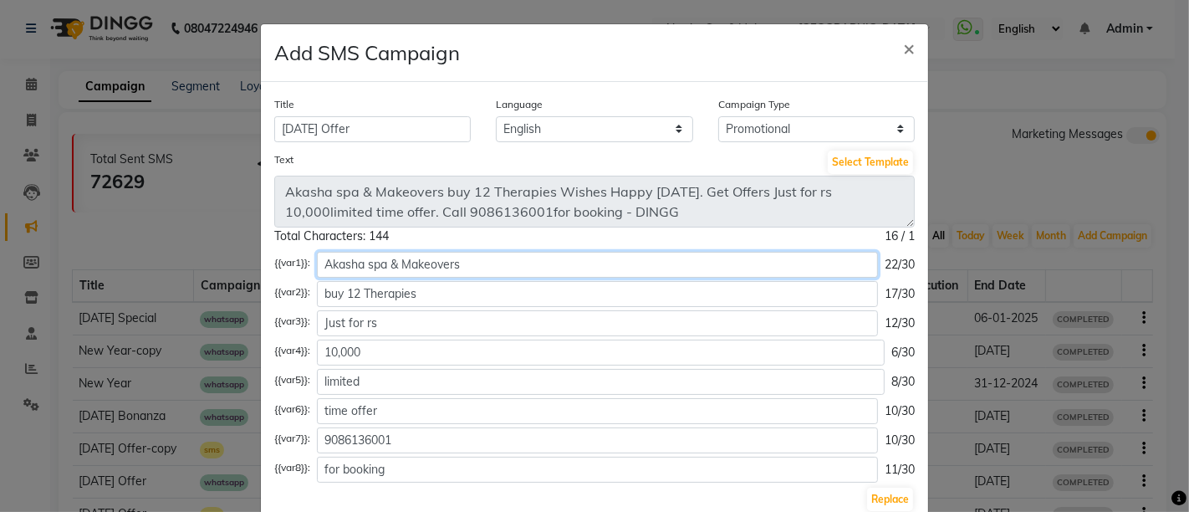
click at [475, 271] on input "Akasha spa & Makeovers" at bounding box center [597, 265] width 561 height 26
click at [452, 293] on input "buy 12 Therapies" at bounding box center [597, 294] width 561 height 26
type input "b"
type input "g"
type input "B"
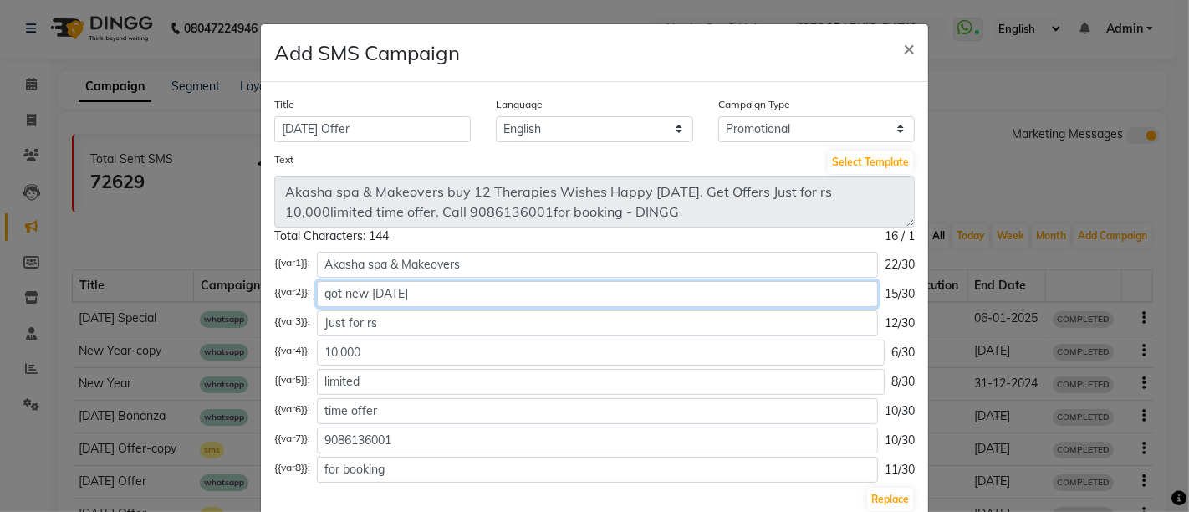
click at [430, 298] on input "got new [DATE]" at bounding box center [597, 294] width 561 height 26
type input "got new [DATE] offers"
drag, startPoint x: 384, startPoint y: 324, endPoint x: 319, endPoint y: 324, distance: 65.2
click at [319, 324] on input "Just for rs" at bounding box center [597, 323] width 561 height 26
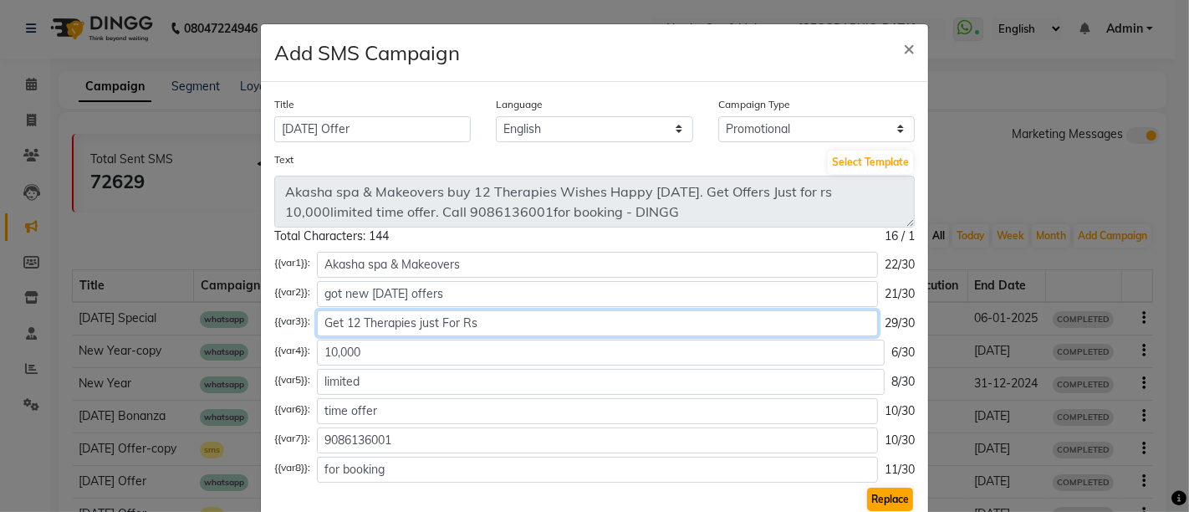
type input "Get 12 Therapies just For Rs"
click at [882, 494] on button "Replace" at bounding box center [890, 499] width 46 height 23
type textarea "Akasha spa & Makeoversgot new [DATE] offers Wishes Happy [DATE]. Get Offers Get…"
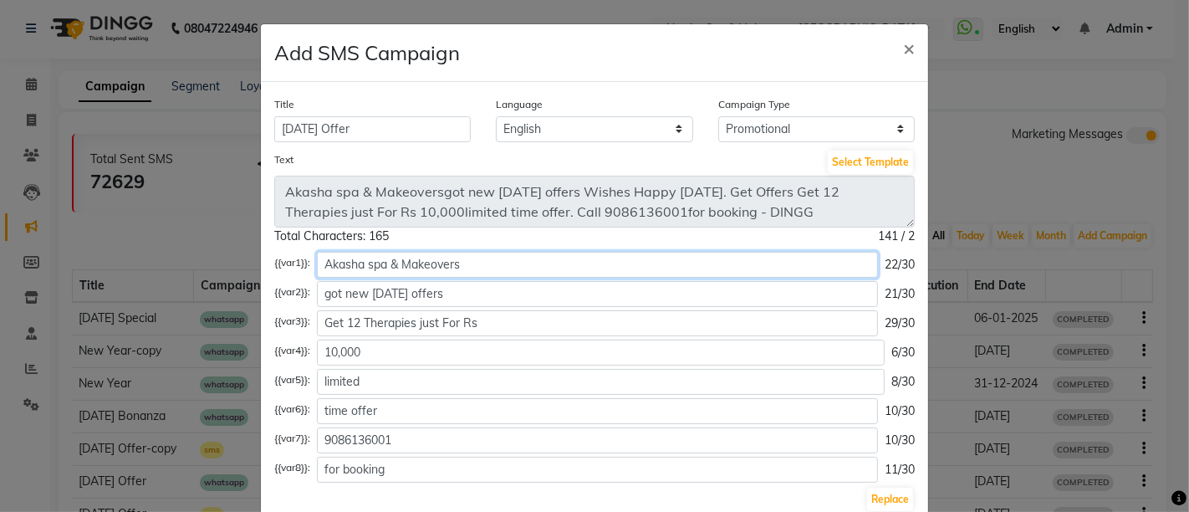
click at [468, 262] on input "Akasha spa & Makeovers" at bounding box center [597, 265] width 561 height 26
type input "Akasha spa & Makeovers"
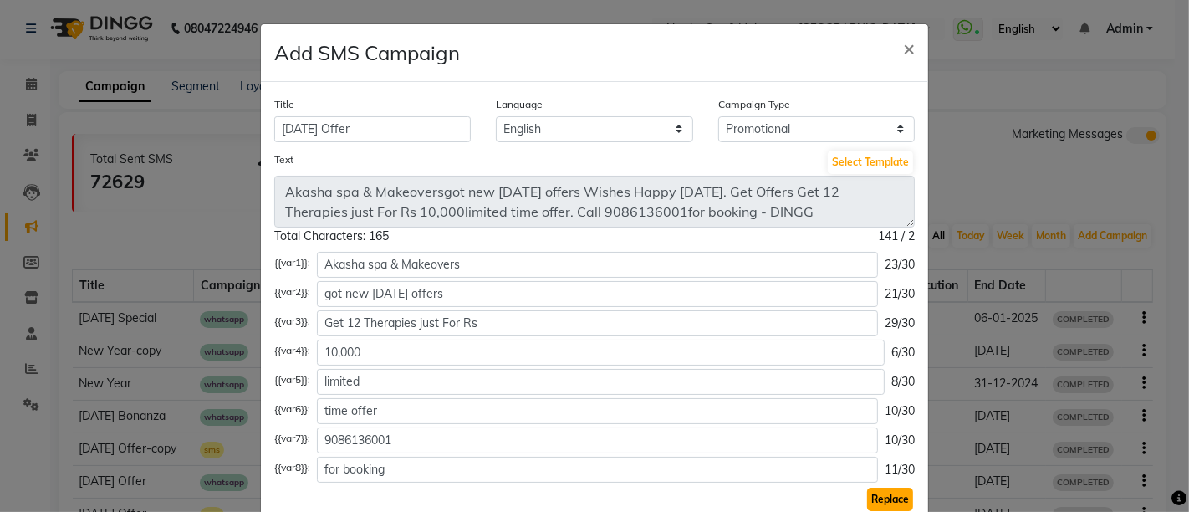
click at [884, 503] on button "Replace" at bounding box center [890, 499] width 46 height 23
type textarea "Akasha spa & Makeovers got new [DATE] offers Wishes Happy [DATE]. Get Offers Ge…"
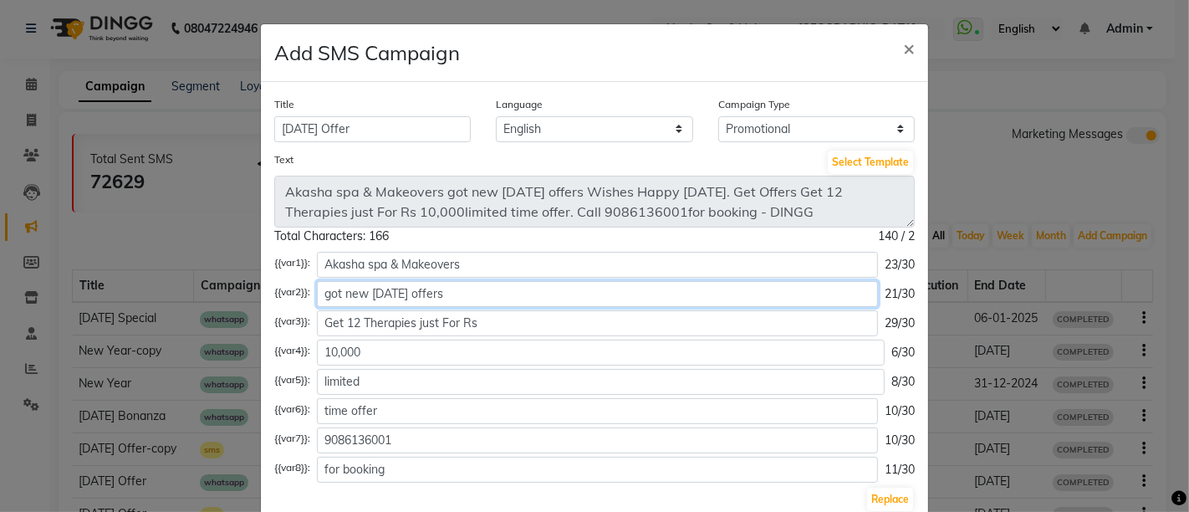
click at [443, 295] on input "got new [DATE] offers" at bounding box center [597, 294] width 561 height 26
type input "got new [DATE]"
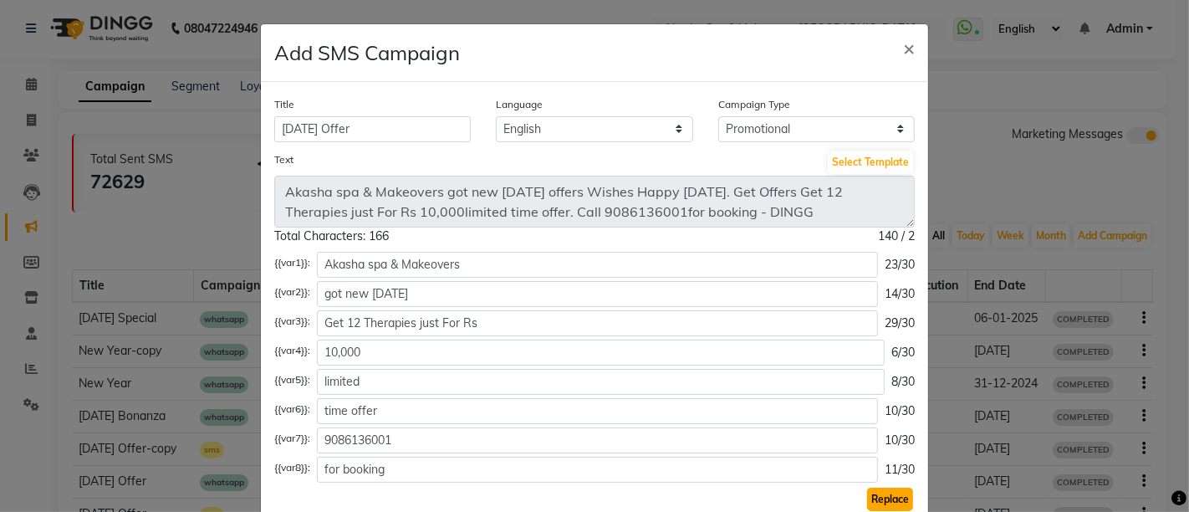
click at [890, 498] on button "Replace" at bounding box center [890, 499] width 46 height 23
type textarea "Akasha spa & Makeovers got new [DATE] Wishes Happy [DATE]. Get Offers Get 12 Th…"
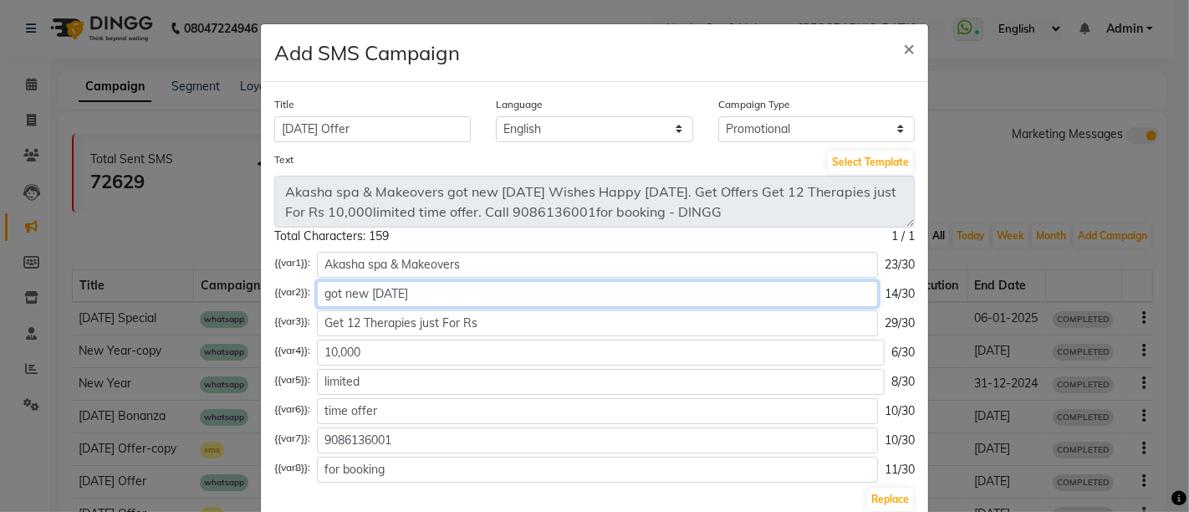
click at [442, 299] on input "got new [DATE]" at bounding box center [597, 294] width 561 height 26
type input "got new offers"
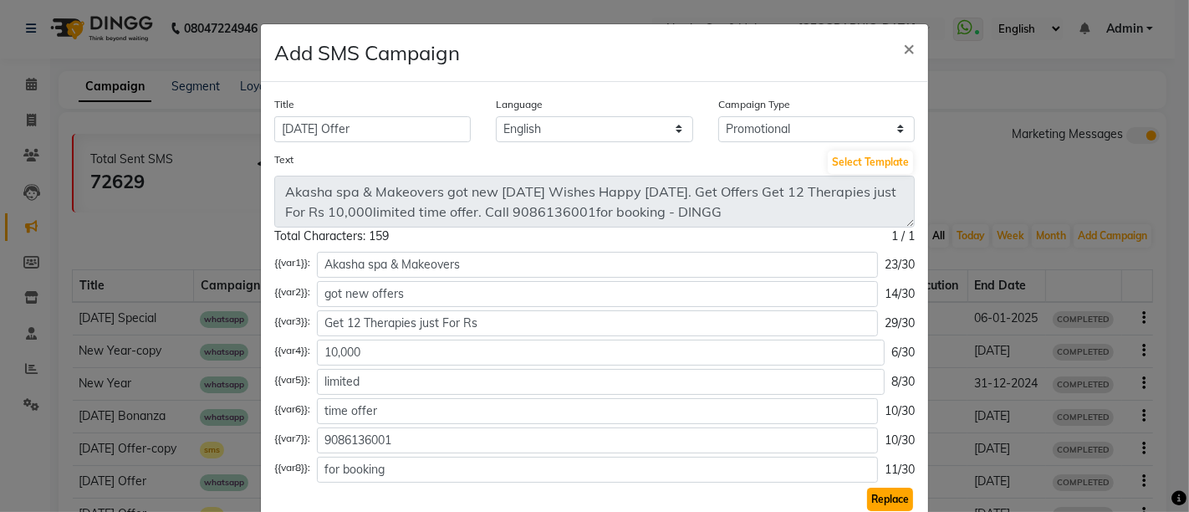
click at [882, 498] on button "Replace" at bounding box center [890, 499] width 46 height 23
type textarea "Akasha spa & Makeovers got new offers Wishes Happy [DATE]. Get Offers Get 12 Th…"
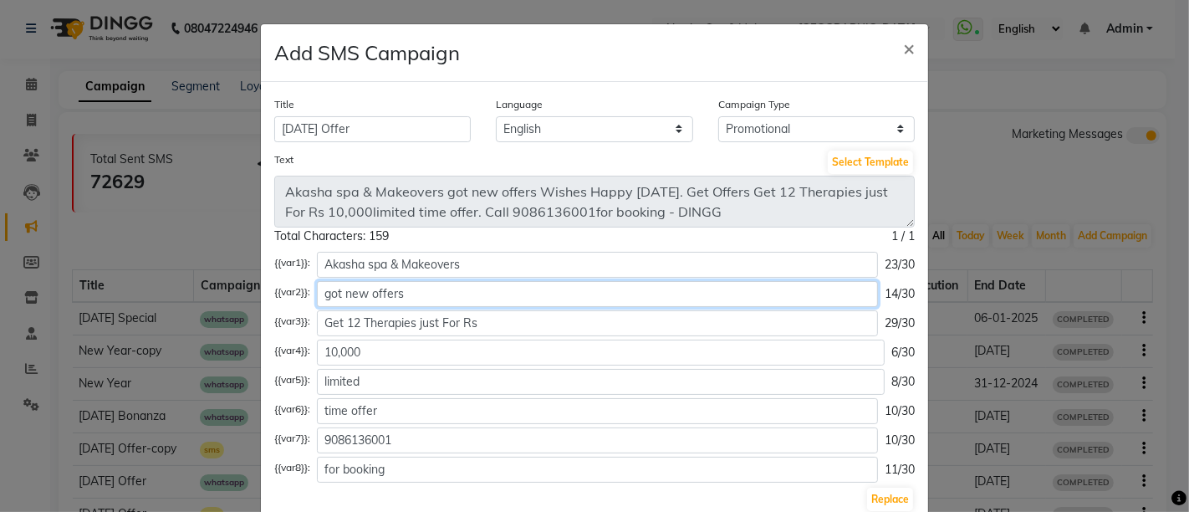
drag, startPoint x: 380, startPoint y: 287, endPoint x: 311, endPoint y: 293, distance: 68.8
click at [317, 293] on input "got new offers" at bounding box center [597, 294] width 561 height 26
drag, startPoint x: 461, startPoint y: 263, endPoint x: 396, endPoint y: 263, distance: 64.4
click at [396, 263] on input "Akasha spa & Makeovers" at bounding box center [597, 265] width 561 height 26
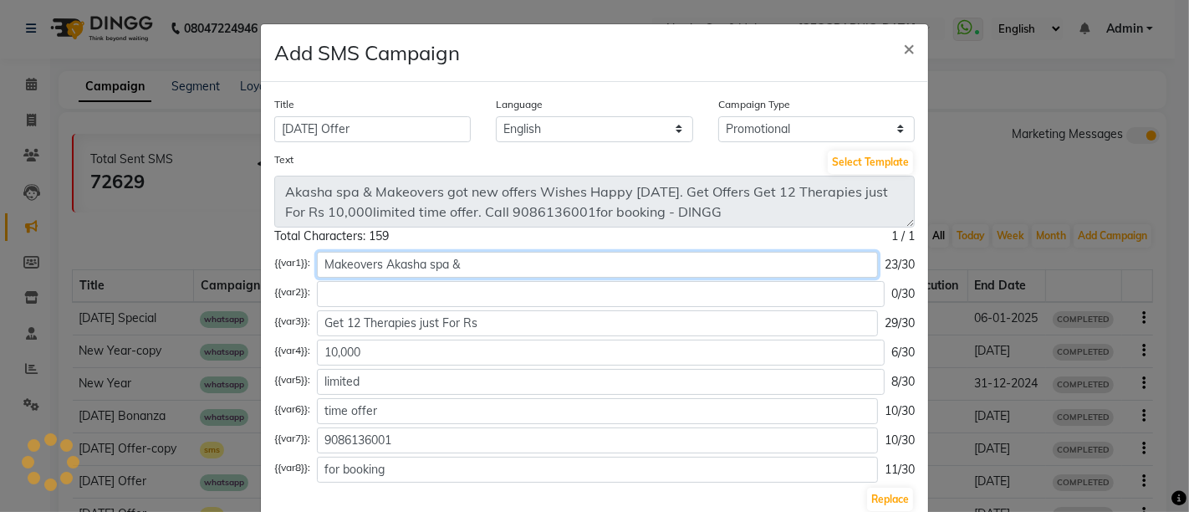
drag, startPoint x: 455, startPoint y: 263, endPoint x: 306, endPoint y: 261, distance: 148.9
click at [306, 261] on div "{{var1}}: Makeovers Akasha spa & 23/30" at bounding box center [594, 265] width 641 height 26
type input "g"
type input "G"
type input "Akasha Spa"
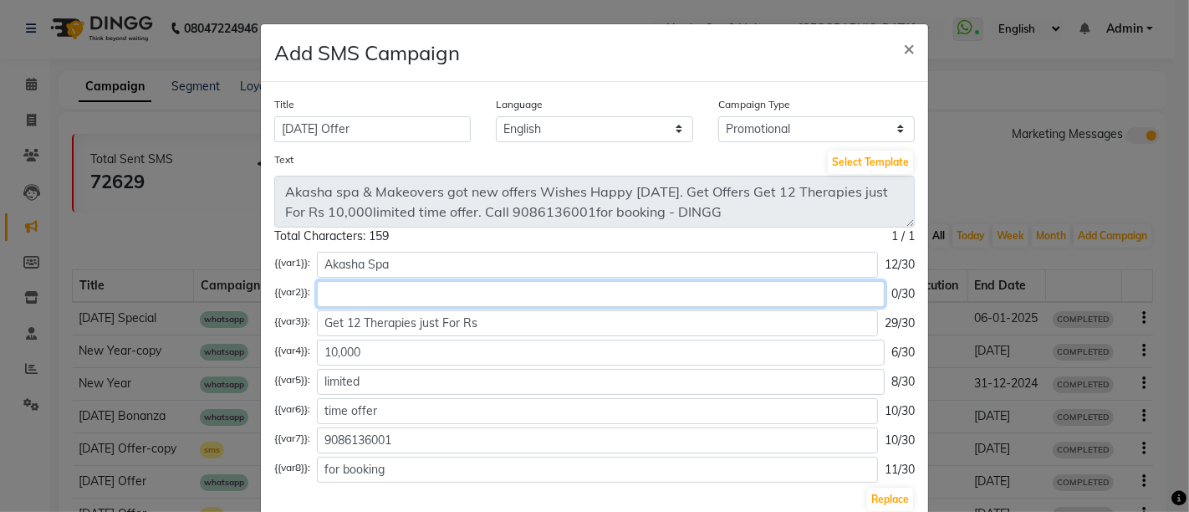
click at [443, 288] on input "text" at bounding box center [601, 294] width 568 height 26
type input "7"
click at [341, 297] on input "& mAKEOVERS" at bounding box center [597, 294] width 561 height 26
click at [421, 293] on input "& MAKEOVERS" at bounding box center [597, 294] width 561 height 26
type input "& MAKEOVERS"
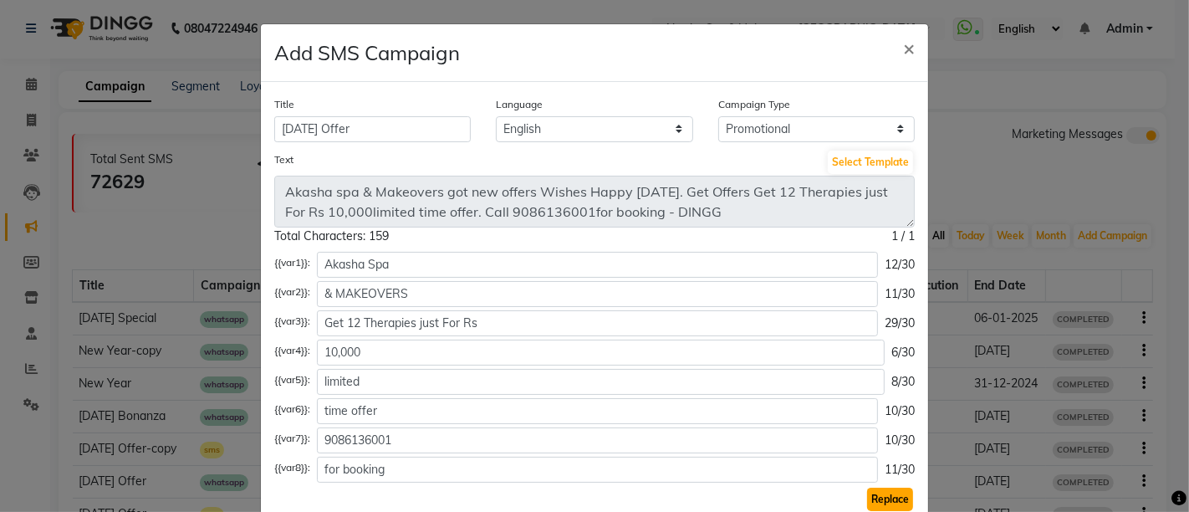
click at [878, 488] on button "Replace" at bounding box center [890, 499] width 46 height 23
type textarea "Akasha Spa & MAKEOVERS Wishes Happy [DATE]. Get Offers Get 12 Therapies just Fo…"
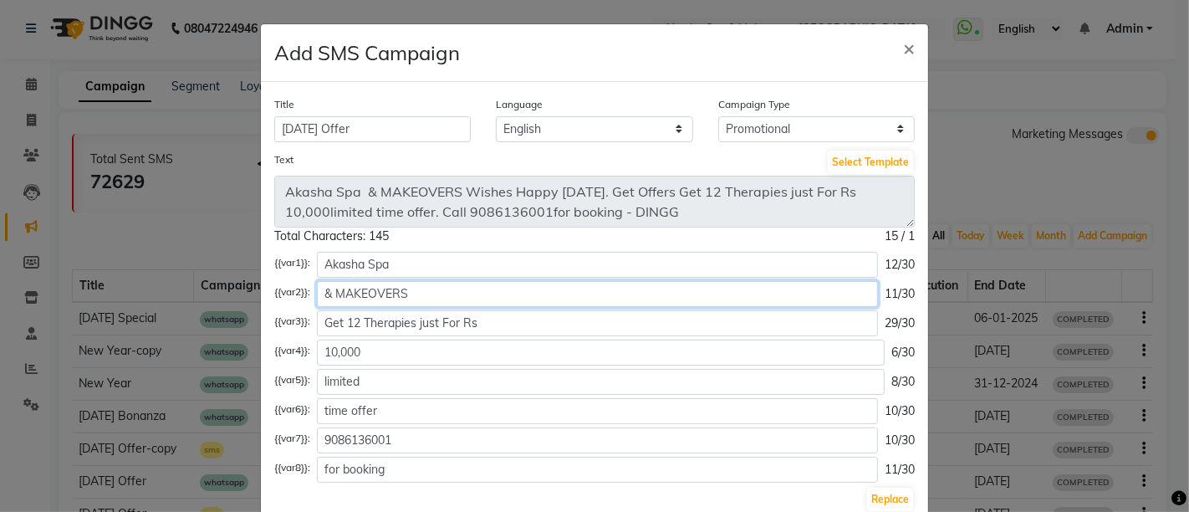
click at [407, 294] on input "& MAKEOVERS" at bounding box center [597, 294] width 561 height 26
type input "& makeovers"
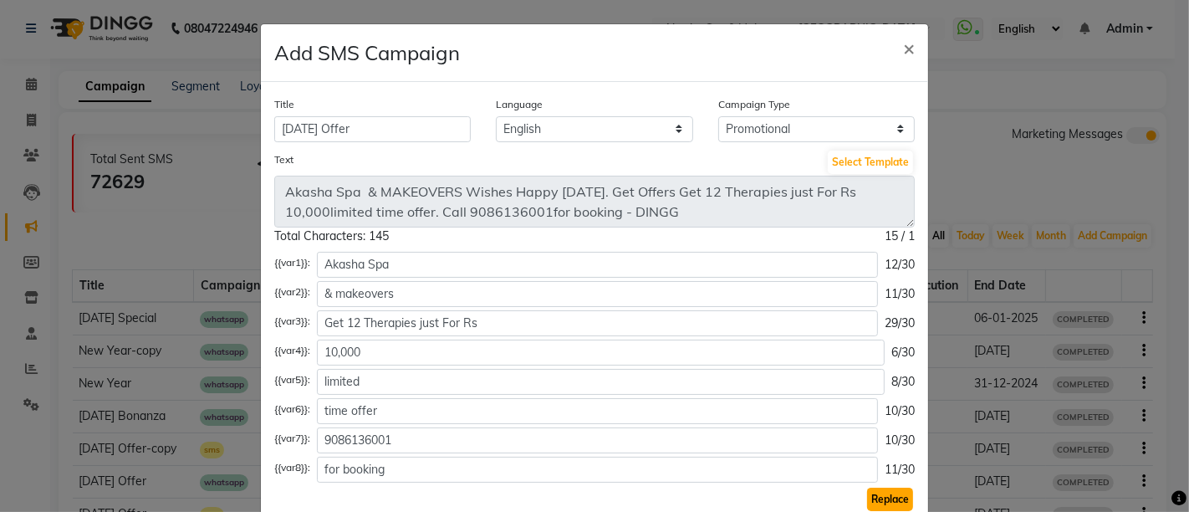
click at [896, 500] on button "Replace" at bounding box center [890, 499] width 46 height 23
type textarea "Akasha Spa & makeovers Wishes Happy [DATE]. Get Offers Get 12 Therapies just Fo…"
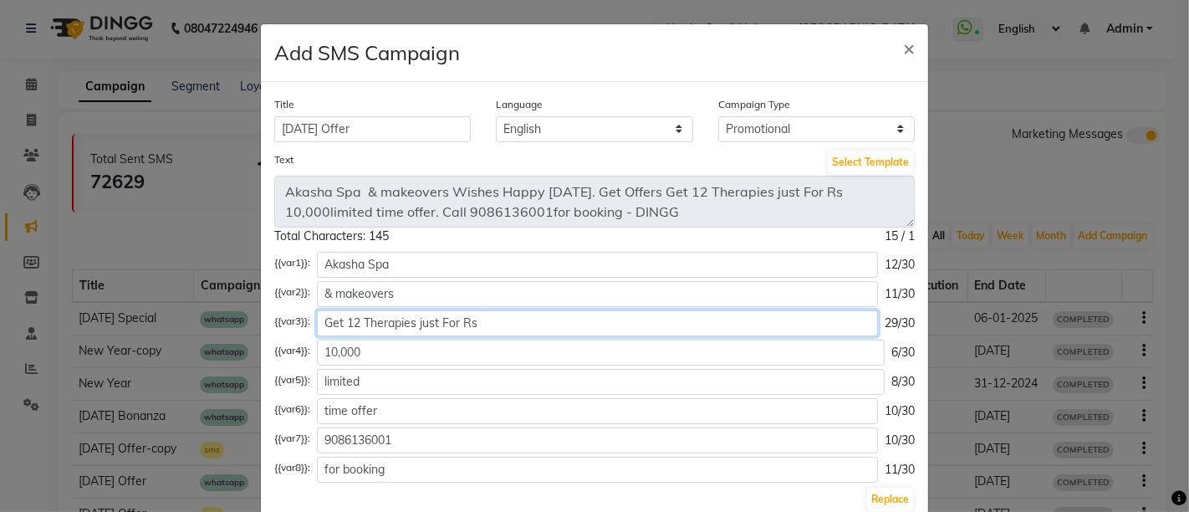
paste input "Makeovers"
drag, startPoint x: 375, startPoint y: 324, endPoint x: 0, endPoint y: 555, distance: 440.5
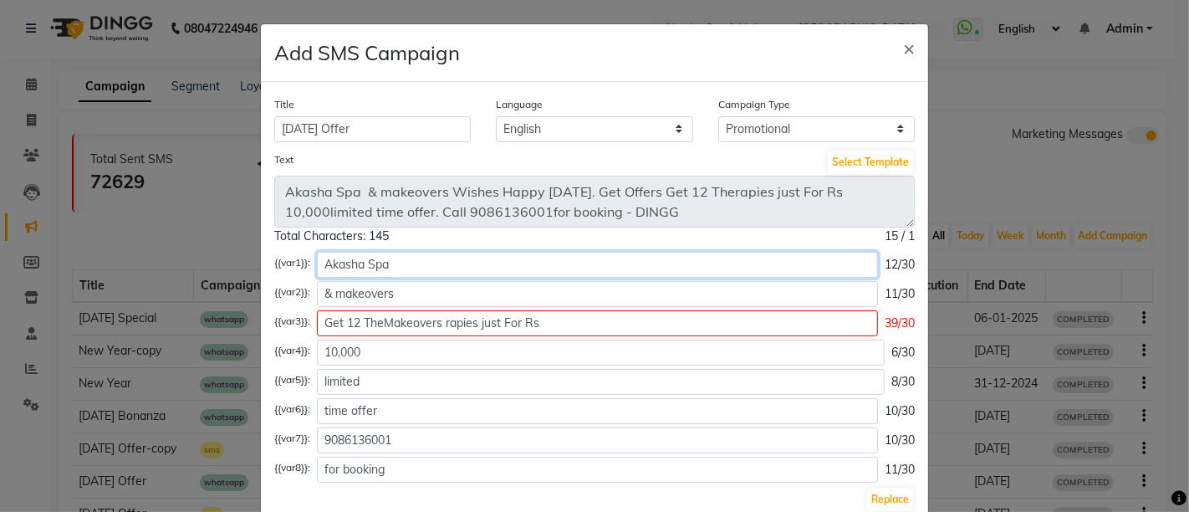
drag, startPoint x: 0, startPoint y: 555, endPoint x: 529, endPoint y: 254, distance: 609.1
click at [529, 254] on input "Akasha Spa" at bounding box center [597, 265] width 561 height 26
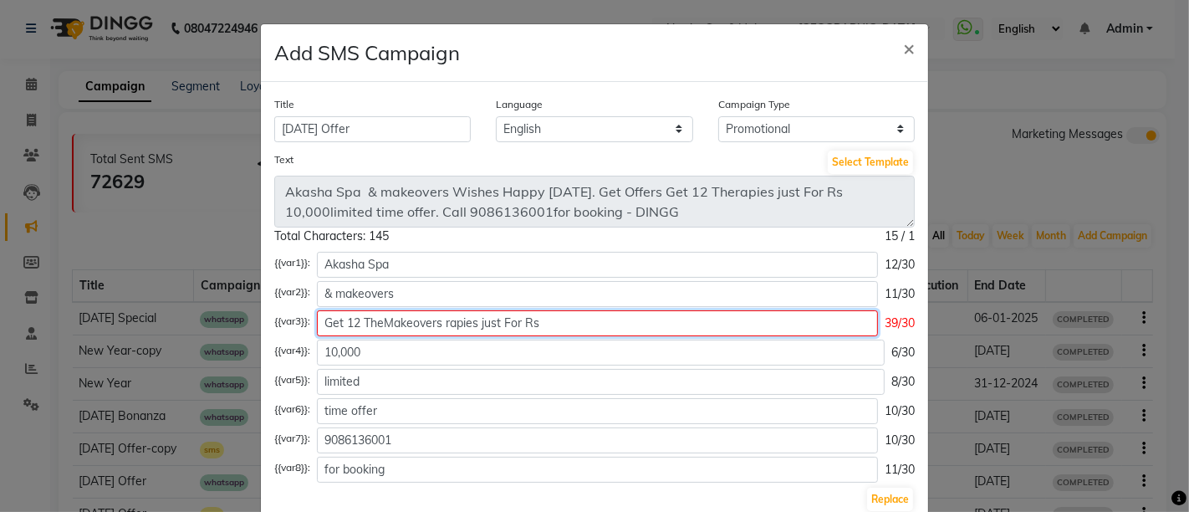
drag, startPoint x: 355, startPoint y: 322, endPoint x: 473, endPoint y: 324, distance: 117.1
click at [473, 324] on input "Get 12 TheMakeovers rapies just For Rs" at bounding box center [597, 323] width 561 height 26
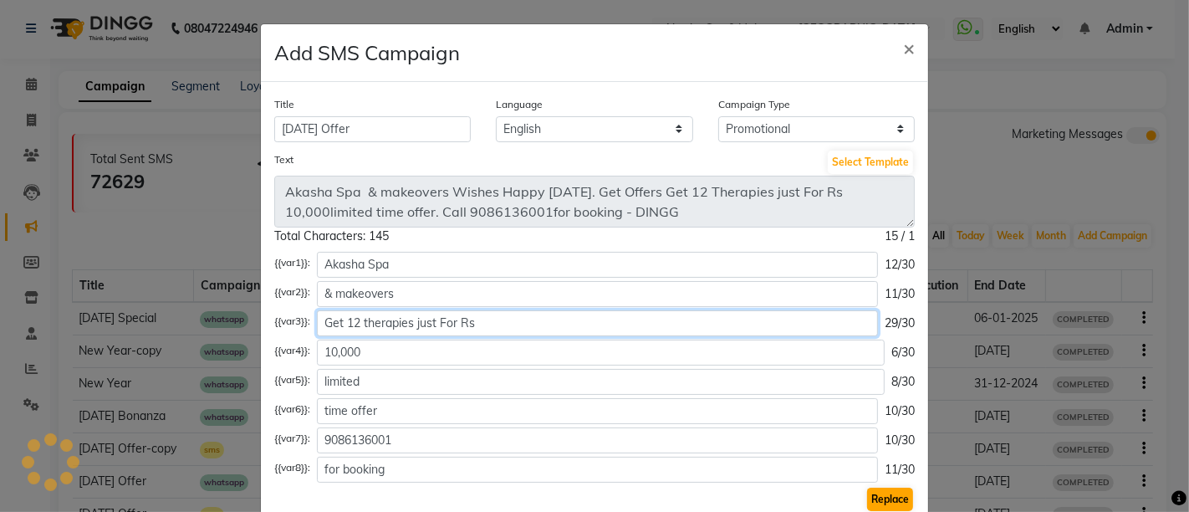
type input "Get 12 therapies just For Rs"
click at [874, 491] on button "Replace" at bounding box center [890, 499] width 46 height 23
type textarea "Akasha Spa & makeovers Wishes Happy [DATE]. Get Offers Get 12 therapies just Fo…"
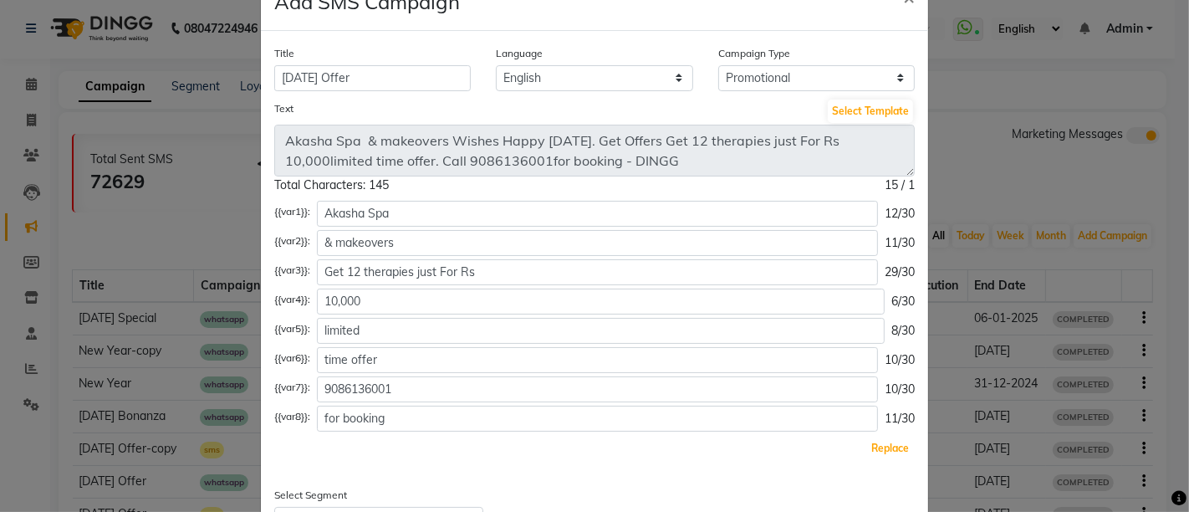
scroll to position [93, 0]
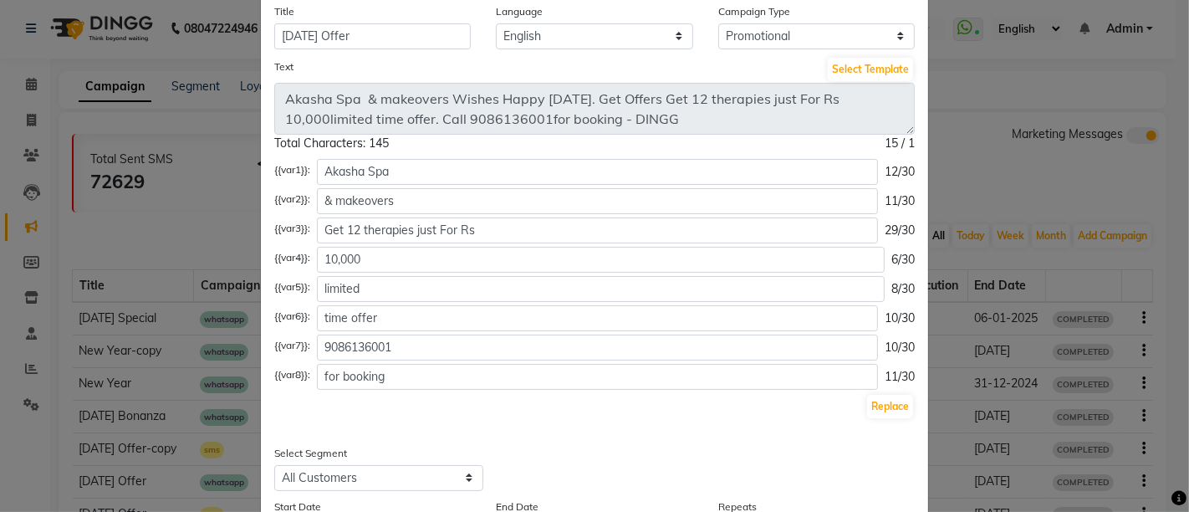
click at [391, 271] on div "{{var1}}: Akasha Spa 12/30 {{var2}}: & makeovers 11/30 {{var3}}: Get 12 therapi…" at bounding box center [594, 289] width 641 height 261
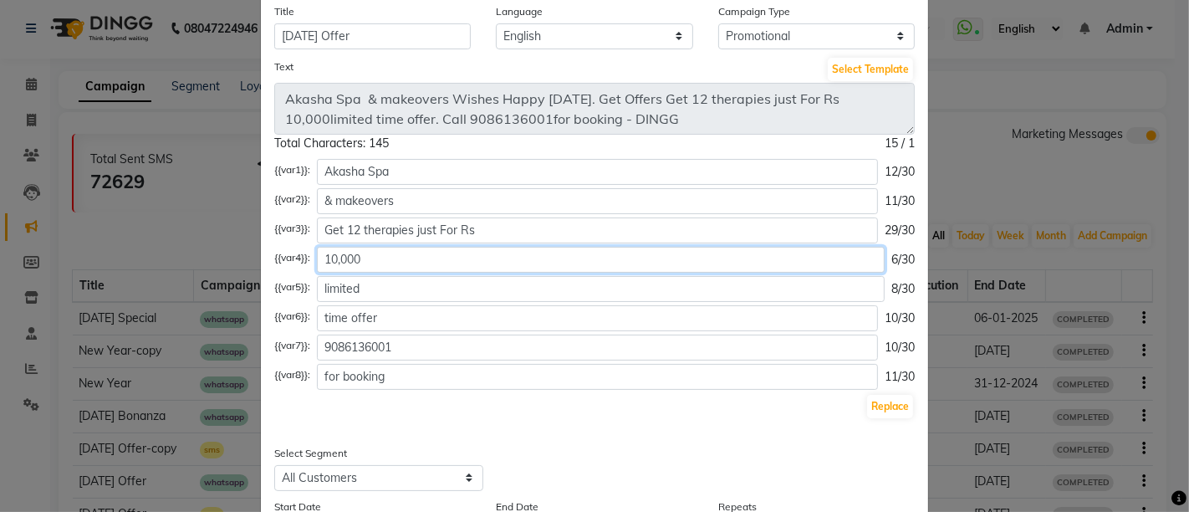
click at [400, 263] on input "10,000" at bounding box center [601, 260] width 568 height 26
type input "10,000"
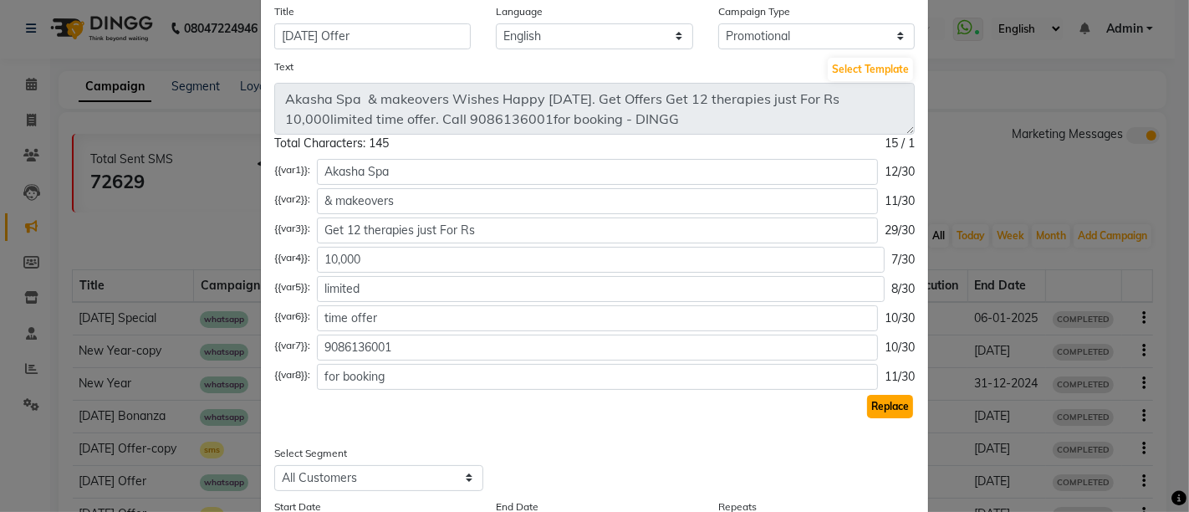
click at [867, 411] on button "Replace" at bounding box center [890, 406] width 46 height 23
type textarea "Akasha Spa & makeovers Wishes Happy [DATE]. Get Offers Get 12 therapies just Fo…"
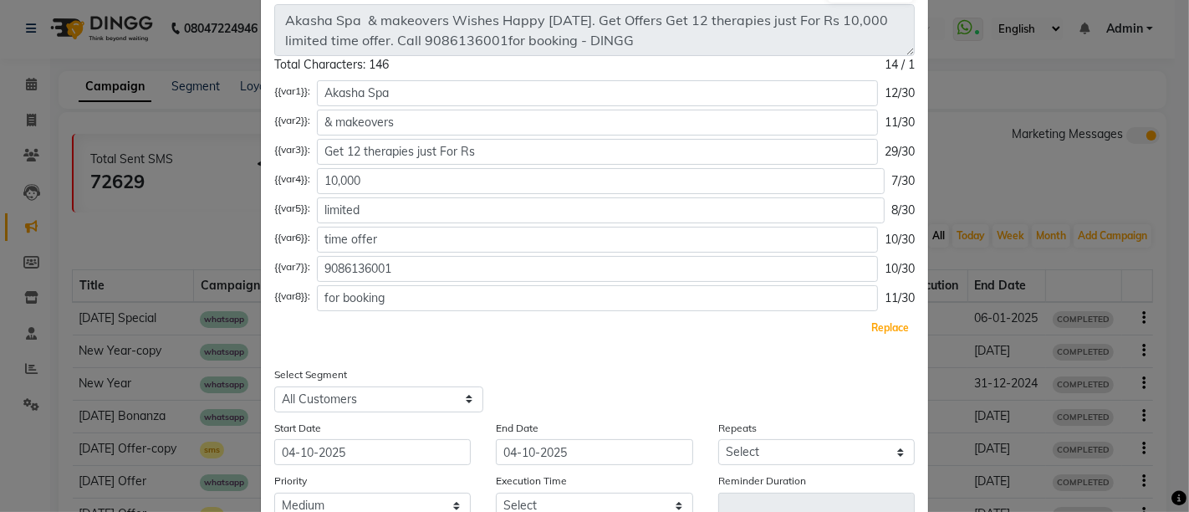
scroll to position [279, 0]
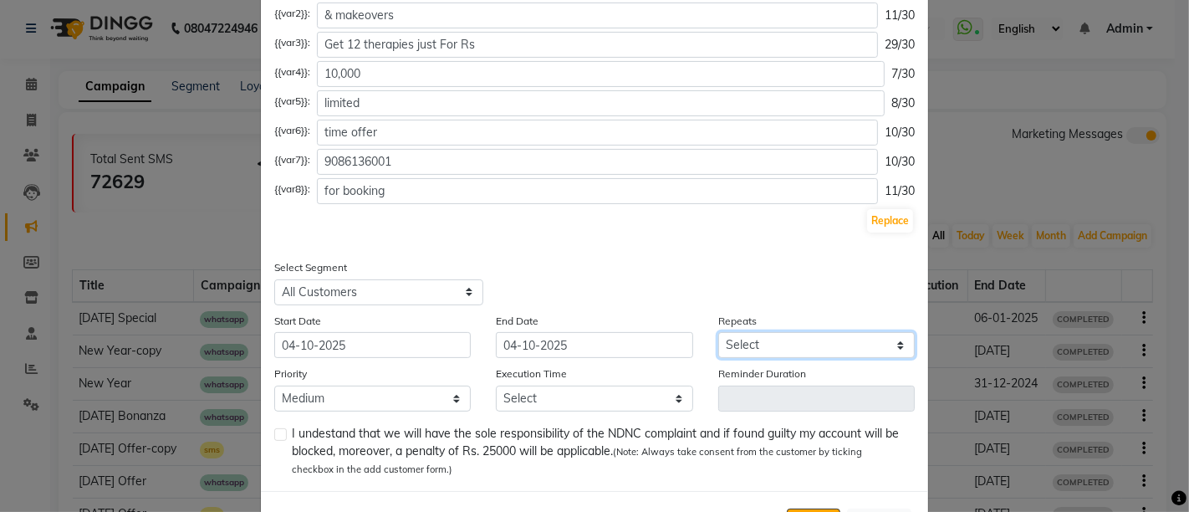
click at [796, 340] on select "Select Once Daily Alternate Day Weekly Monthly Yearly" at bounding box center [816, 345] width 197 height 26
select select "1"
click at [718, 332] on select "Select Once Daily Alternate Day Weekly Monthly Yearly" at bounding box center [816, 345] width 197 height 26
click at [580, 258] on div "Select Segment Select All Customers All [DEMOGRAPHIC_DATA] Customer All [DEMOGR…" at bounding box center [428, 281] width 333 height 47
click at [634, 406] on select "Select 09:00 AM 09:15 AM 09:30 AM 09:45 AM 10:00 AM 10:15 AM 10:30 AM 10:45 AM …" at bounding box center [594, 399] width 197 height 26
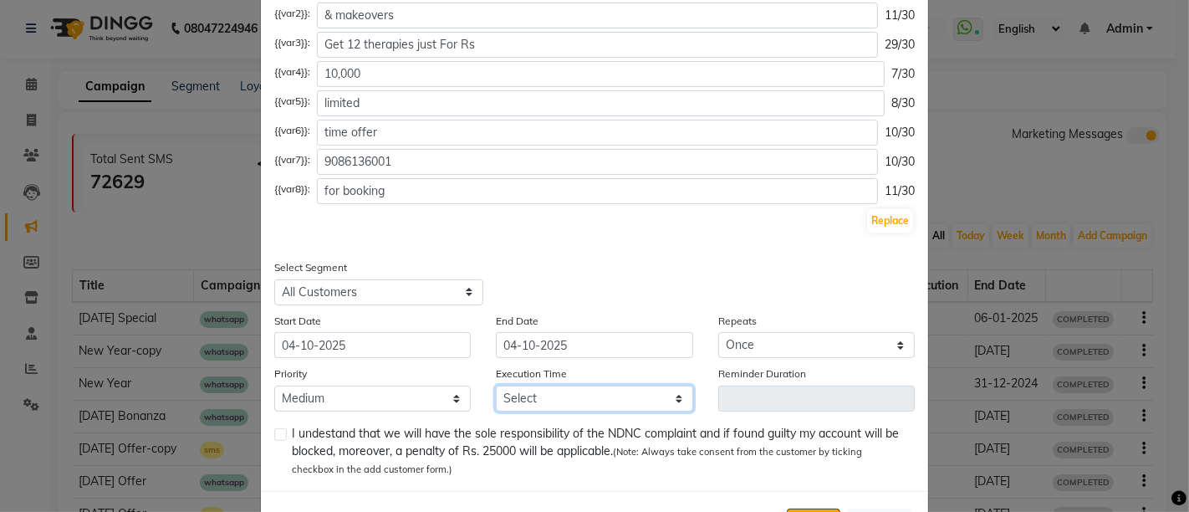
select select "855"
click at [496, 386] on select "Select 09:00 AM 09:15 AM 09:30 AM 09:45 AM 10:00 AM 10:15 AM 10:30 AM 10:45 AM …" at bounding box center [594, 399] width 197 height 26
click at [720, 302] on div "Select Segment Select All Customers All [DEMOGRAPHIC_DATA] Customer All [DEMOGR…" at bounding box center [595, 281] width 666 height 47
click at [274, 436] on label at bounding box center [280, 434] width 13 height 13
click at [274, 436] on input "checkbox" at bounding box center [279, 435] width 11 height 11
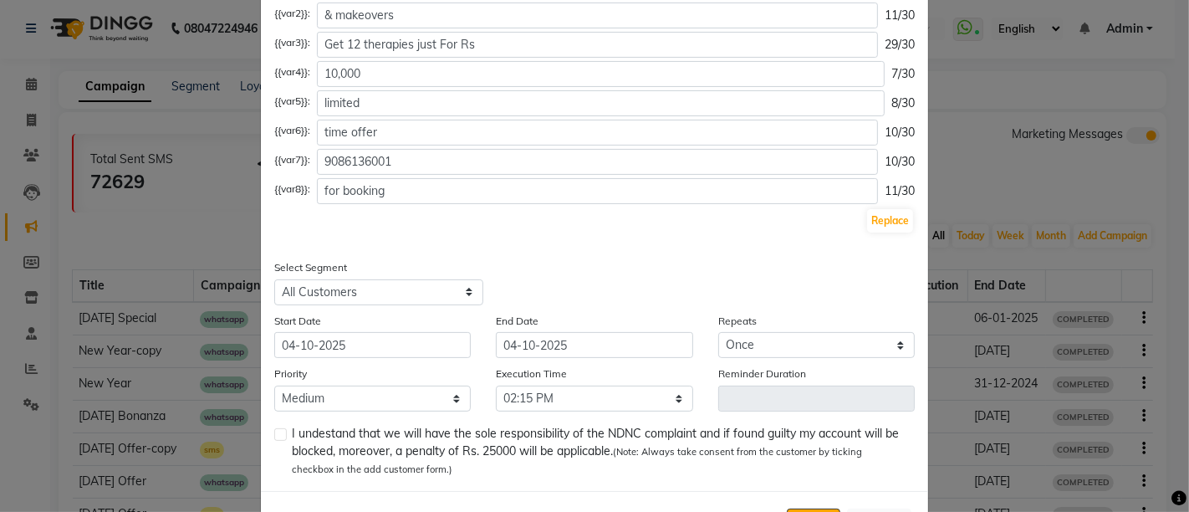
checkbox input "true"
click at [714, 247] on div "Title [DATE] Offer Language English Campaign Type Select Birthday Anniversary P…" at bounding box center [594, 147] width 667 height 688
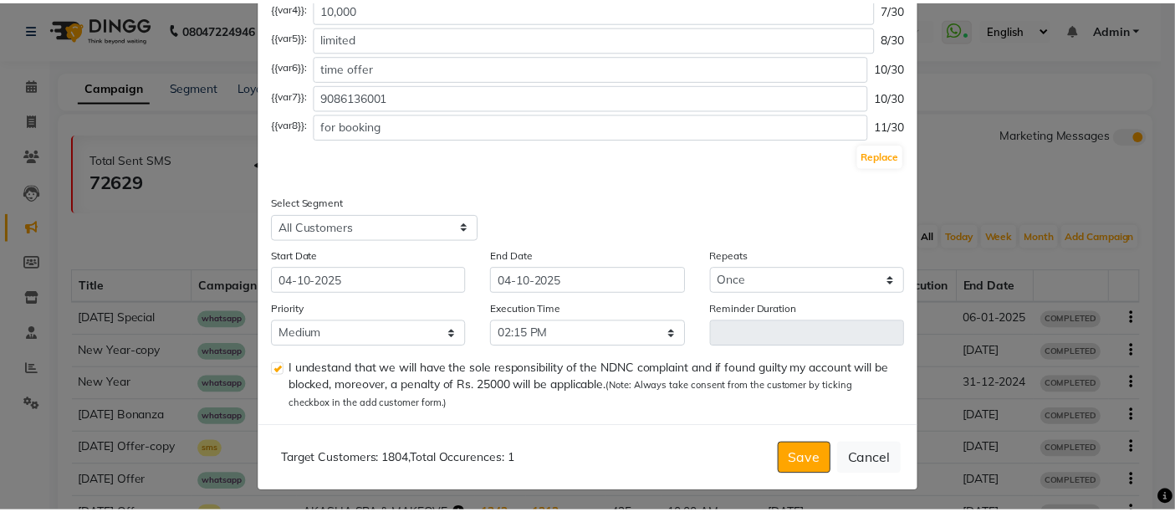
scroll to position [346, 0]
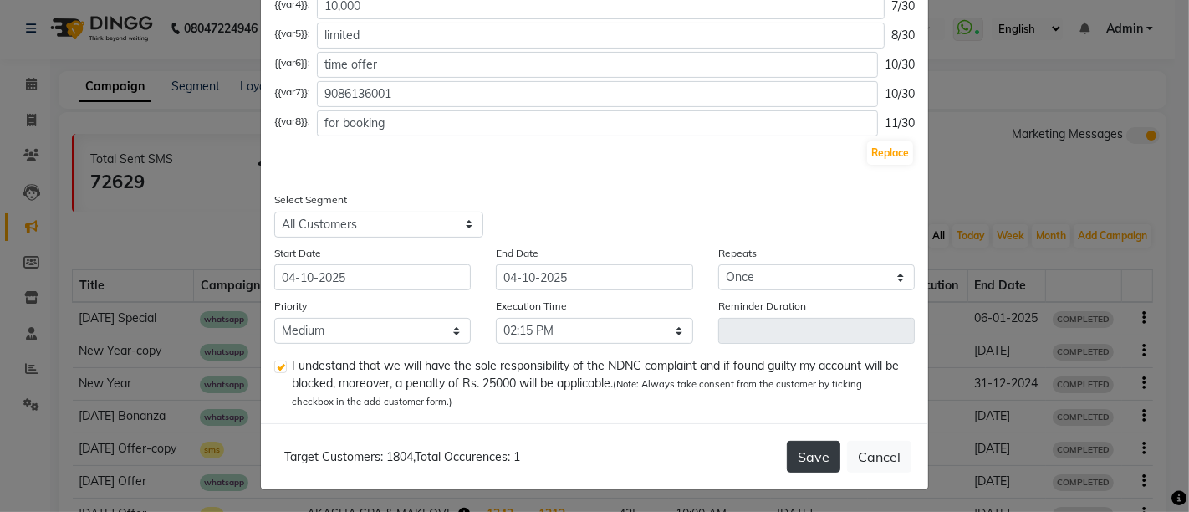
click at [812, 462] on button "Save" at bounding box center [814, 457] width 54 height 32
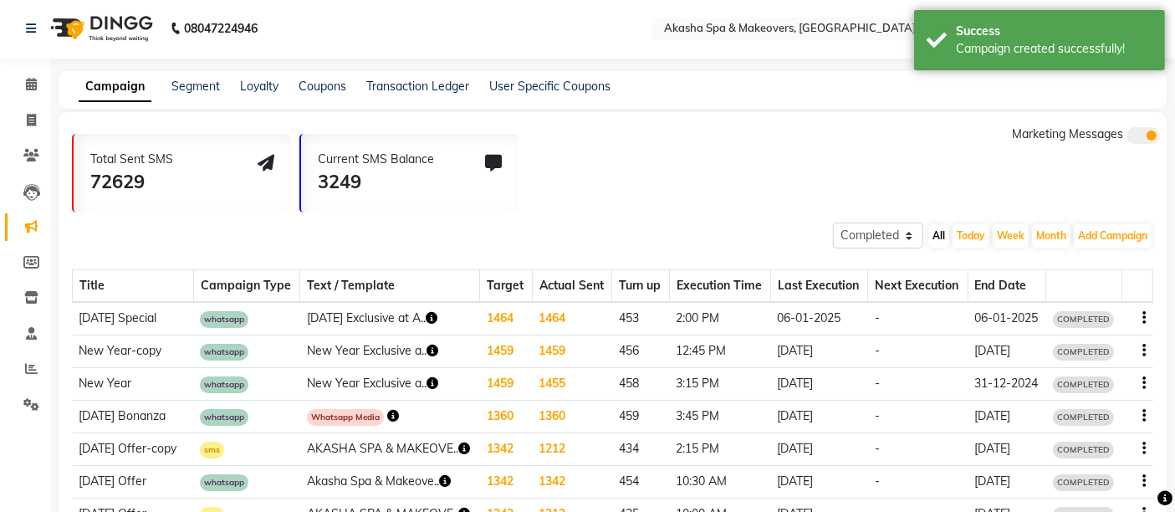
click at [762, 165] on div "Total Sent SMS 72629 Current SMS Balance 3249 Marketing Messages" at bounding box center [619, 168] width 1095 height 87
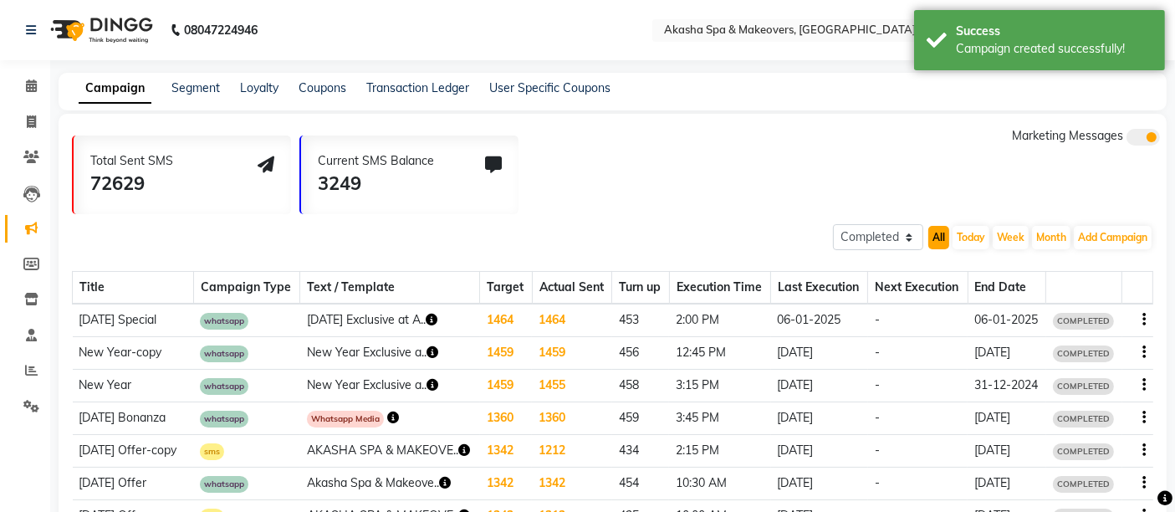
click at [943, 235] on button "All" at bounding box center [938, 237] width 21 height 23
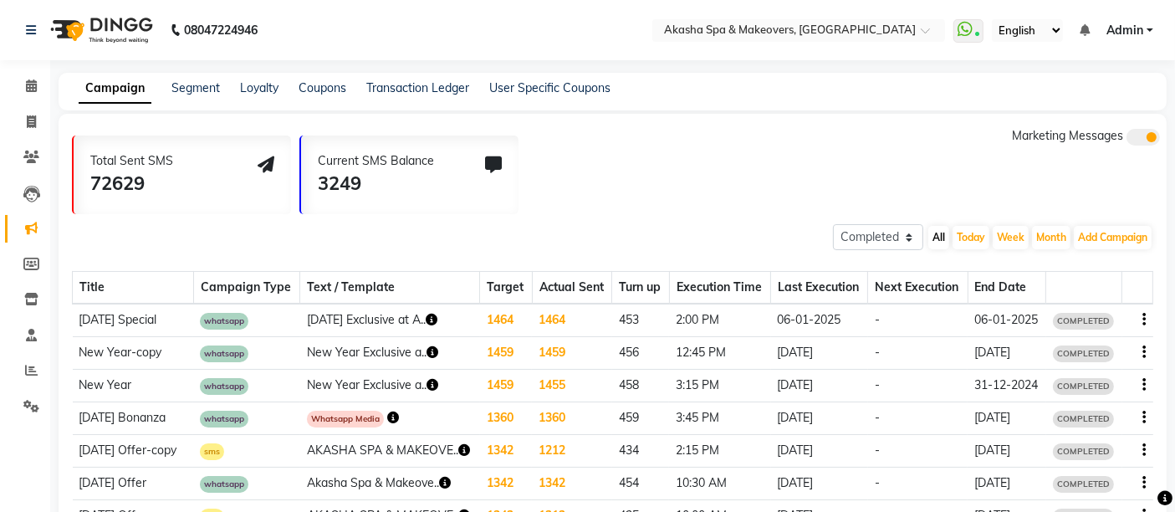
click at [560, 187] on div "Total Sent SMS 72629 Current SMS Balance 3249 Marketing Messages" at bounding box center [619, 170] width 1095 height 87
click at [912, 233] on select "All Scheduled Completed" at bounding box center [878, 237] width 90 height 26
select select "all"
click at [833, 224] on select "All Scheduled Completed" at bounding box center [878, 237] width 90 height 26
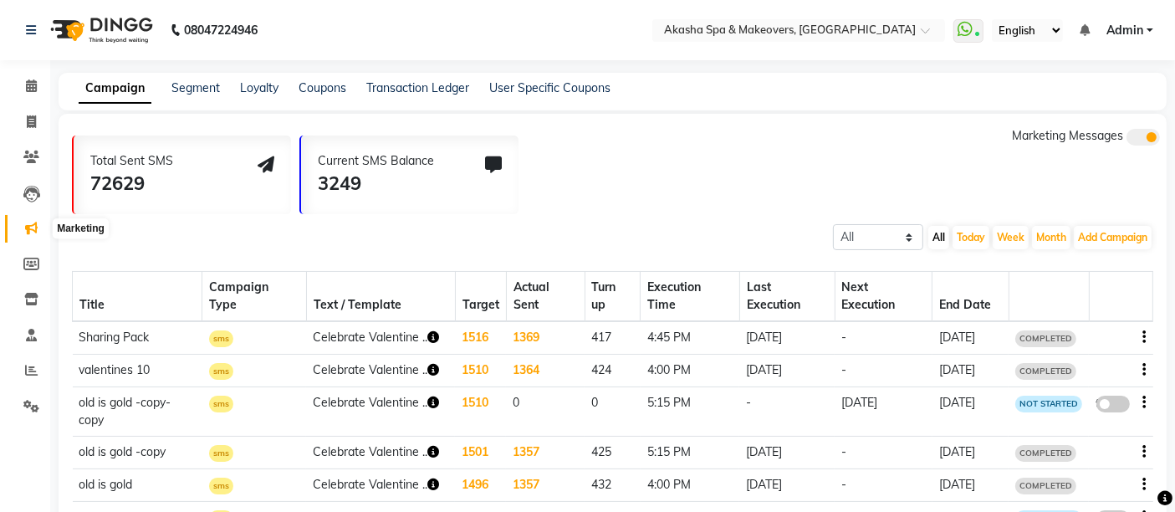
click at [35, 224] on icon at bounding box center [31, 228] width 13 height 13
click at [31, 84] on icon at bounding box center [31, 85] width 11 height 13
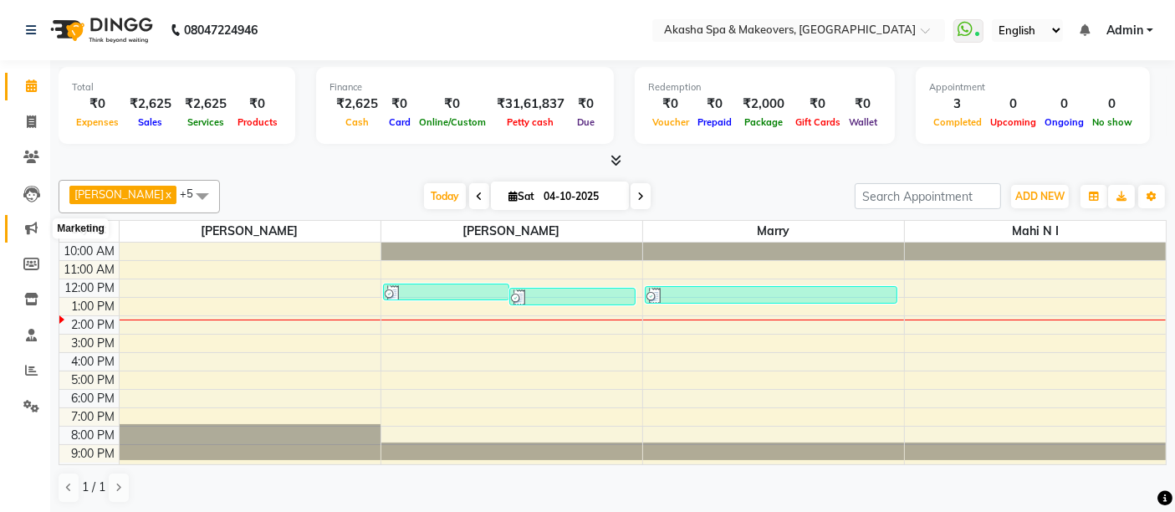
click at [28, 226] on icon at bounding box center [31, 228] width 13 height 13
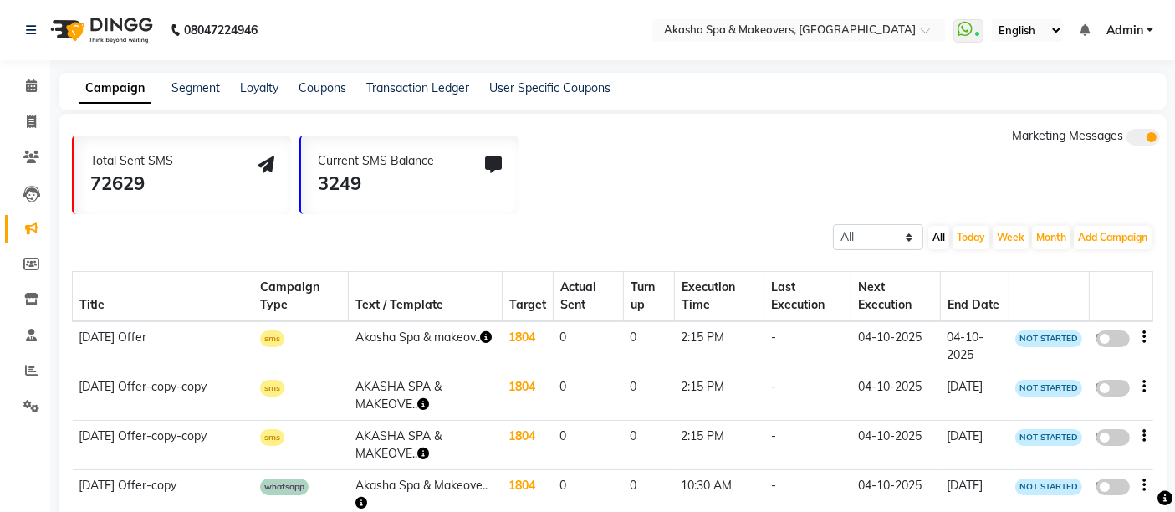
click at [738, 164] on div "Total Sent SMS 72629 Current SMS Balance 3249 Marketing Messages" at bounding box center [619, 170] width 1095 height 87
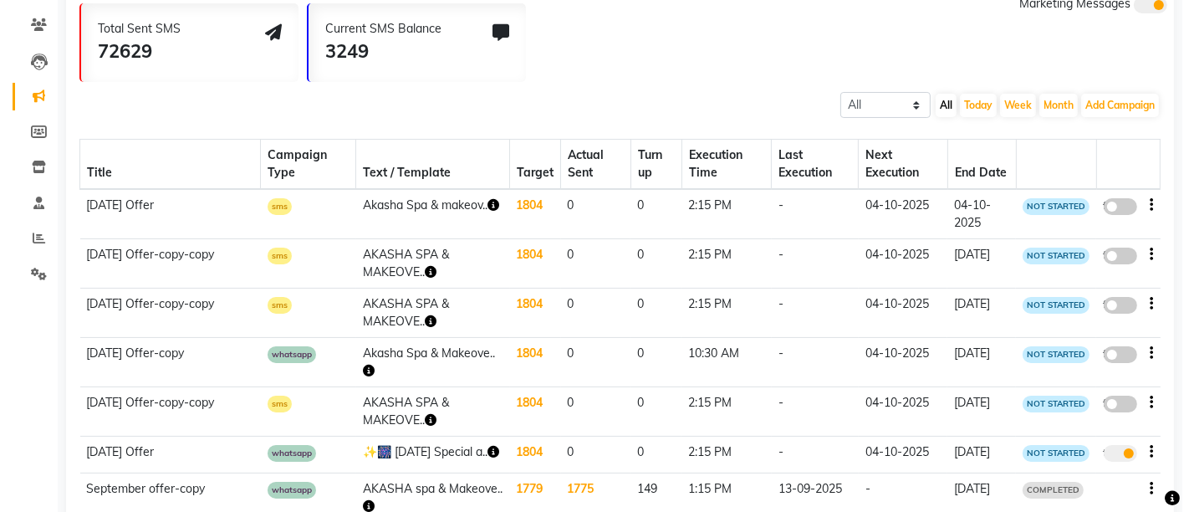
scroll to position [93, 0]
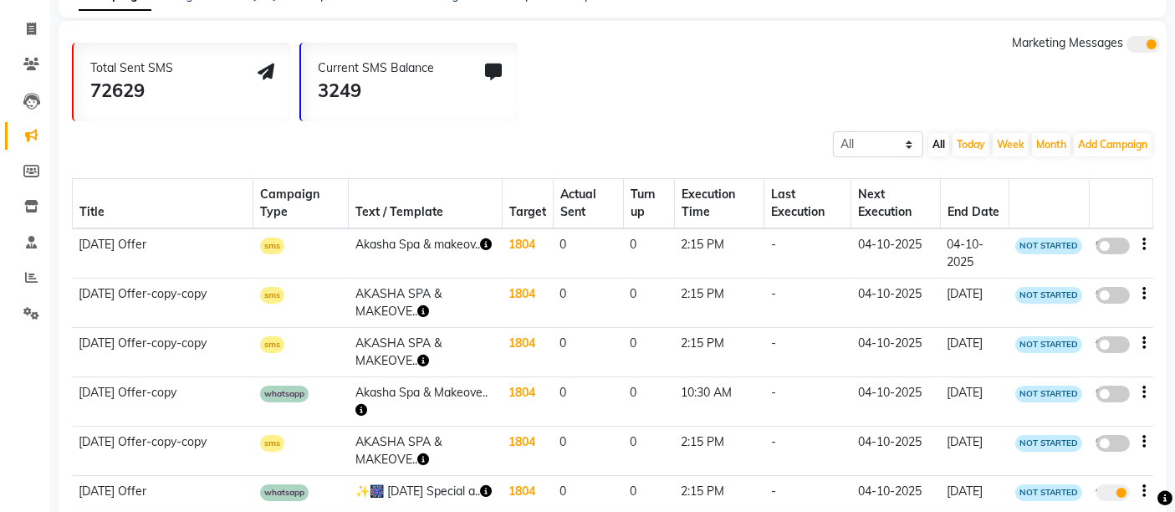
click at [1107, 243] on span at bounding box center [1112, 246] width 33 height 17
click at [1119, 248] on input "false" at bounding box center [1119, 248] width 0 height 0
select select "3"
select select "21024"
select select "1"
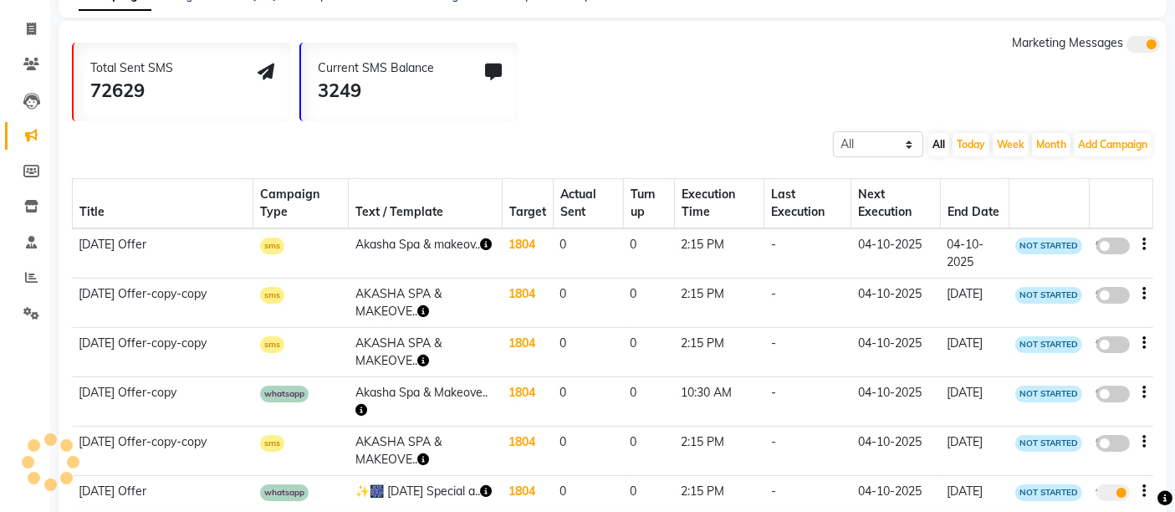
select select "2"
select select "855"
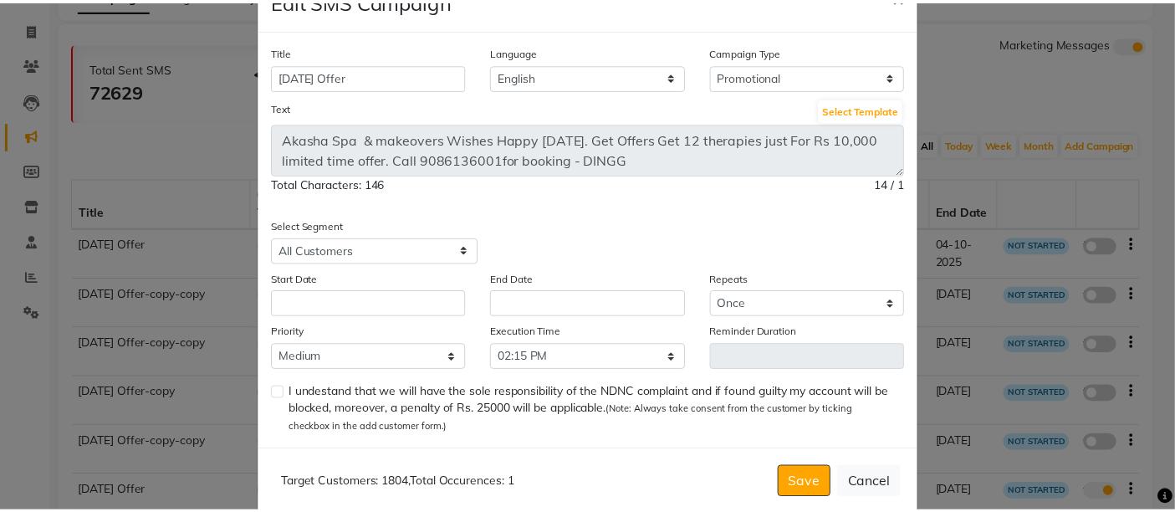
scroll to position [79, 0]
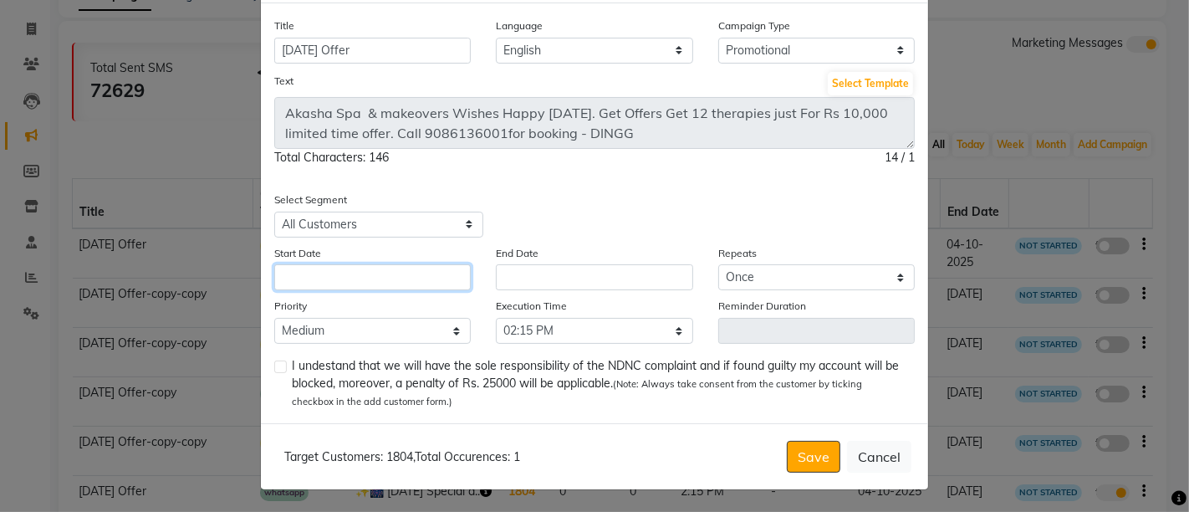
click at [389, 266] on input "text" at bounding box center [372, 277] width 197 height 26
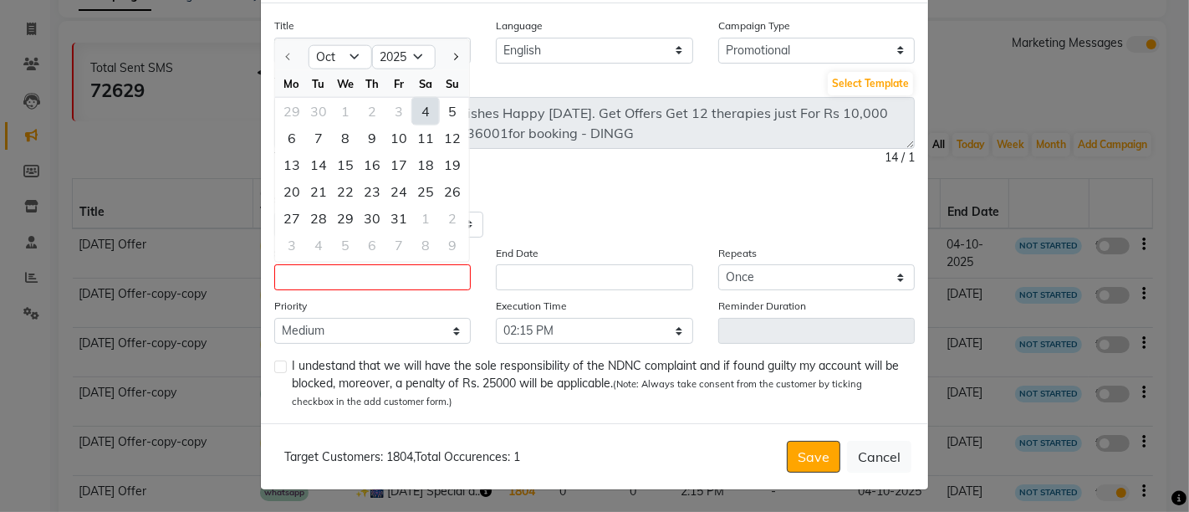
click at [417, 108] on div "4" at bounding box center [425, 111] width 27 height 27
type input "04-10-2025"
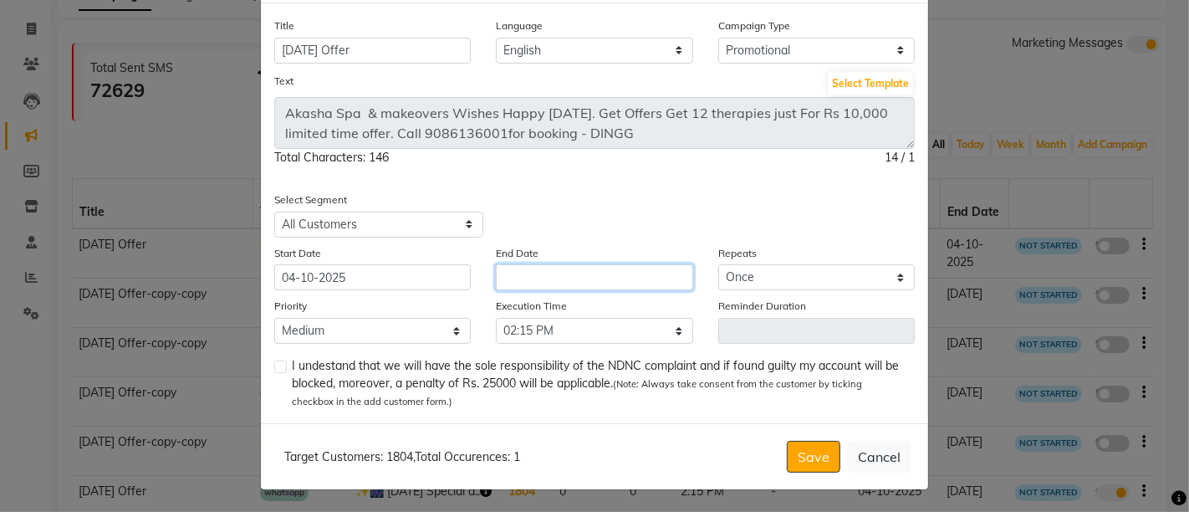
click at [550, 278] on input "text" at bounding box center [594, 277] width 197 height 26
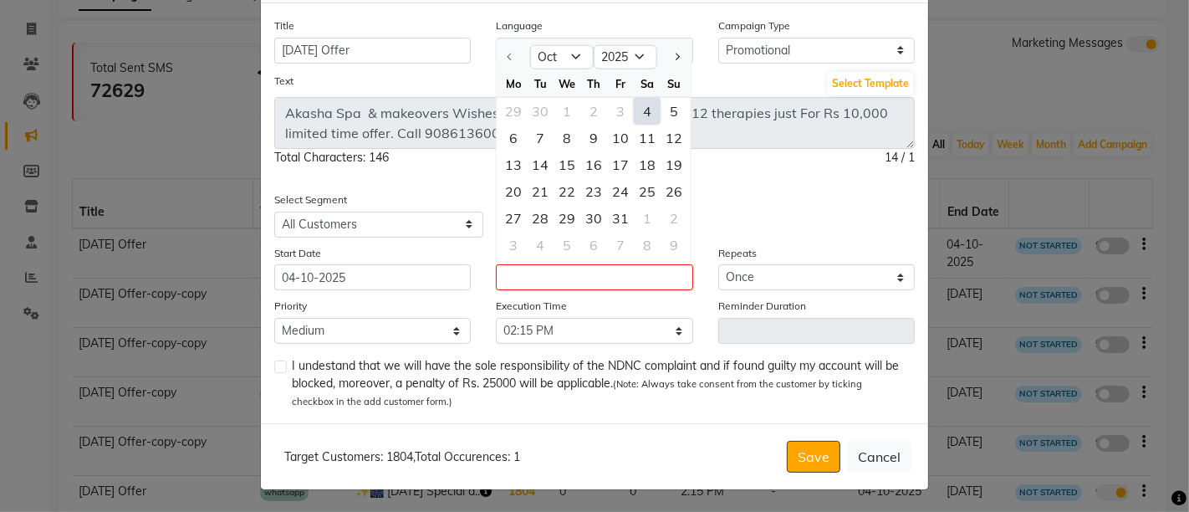
click at [643, 109] on div "4" at bounding box center [647, 111] width 27 height 27
type input "04-10-2025"
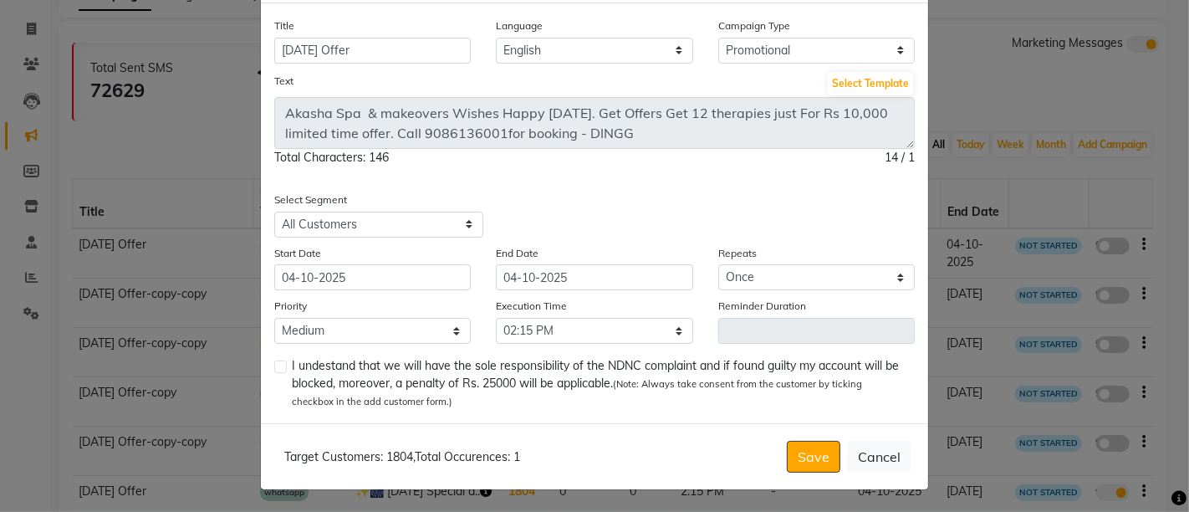
click at [277, 369] on label at bounding box center [280, 366] width 13 height 13
click at [277, 369] on input "checkbox" at bounding box center [279, 367] width 11 height 11
checkbox input "true"
click at [805, 460] on button "Save" at bounding box center [814, 457] width 54 height 32
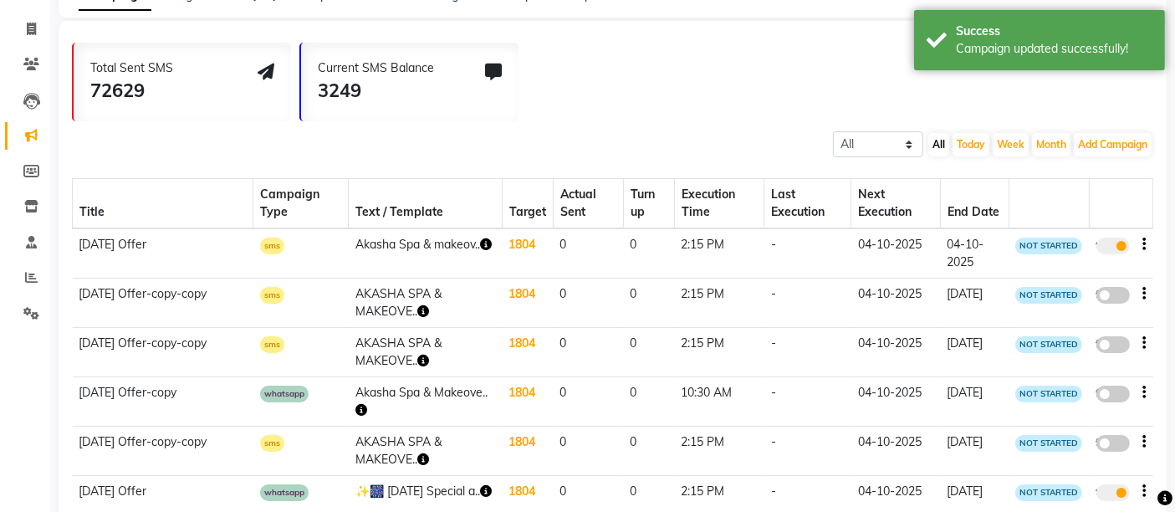
click at [766, 97] on div "Total Sent SMS 72629 Current SMS Balance 3249 Marketing Messages" at bounding box center [619, 77] width 1095 height 87
click at [1142, 288] on div "false" at bounding box center [1121, 296] width 50 height 23
click at [1143, 291] on button "button" at bounding box center [1144, 294] width 3 height 18
click at [1101, 296] on div "Delete" at bounding box center [1100, 304] width 52 height 21
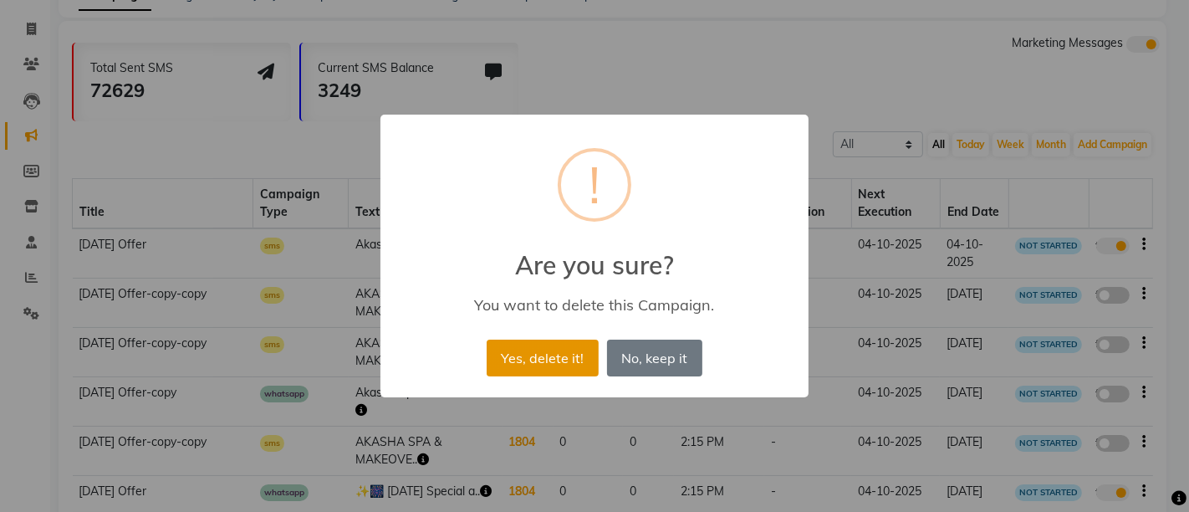
click at [519, 352] on button "Yes, delete it!" at bounding box center [543, 358] width 112 height 37
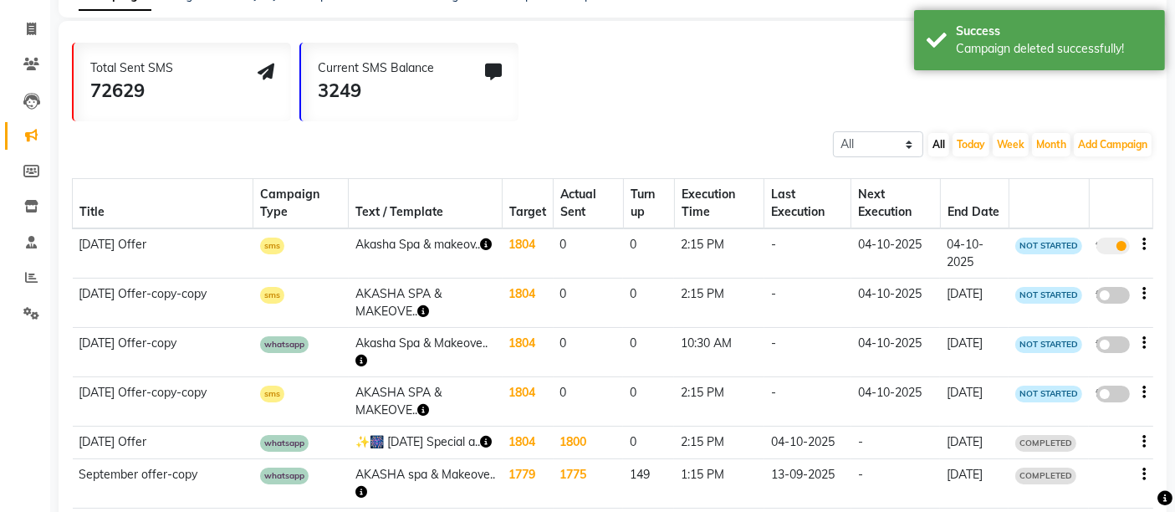
click at [1143, 294] on icon "button" at bounding box center [1144, 294] width 3 height 1
click at [1107, 295] on div "Delete" at bounding box center [1100, 304] width 52 height 21
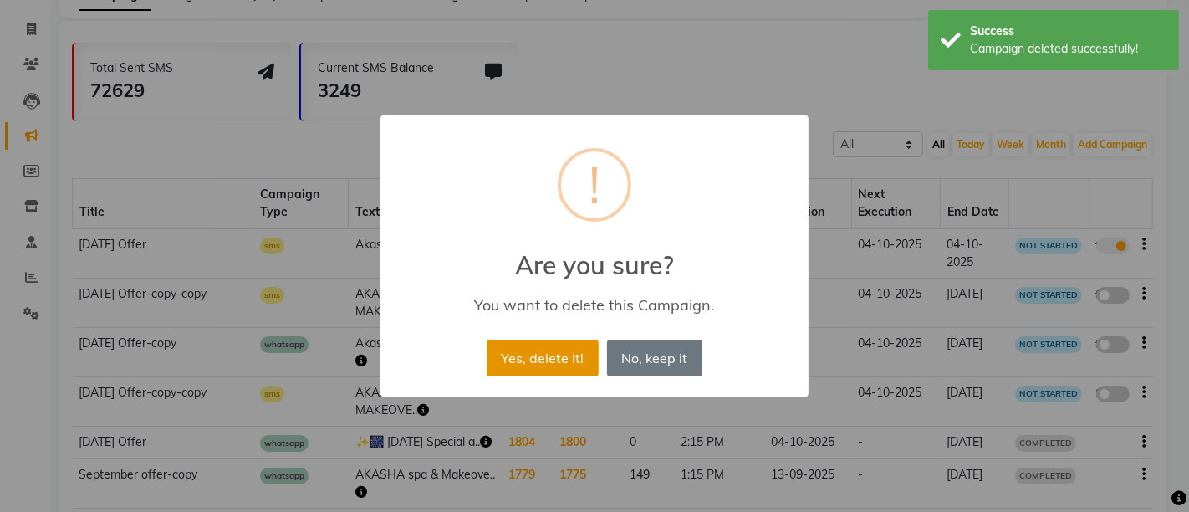
click at [545, 360] on button "Yes, delete it!" at bounding box center [543, 358] width 112 height 37
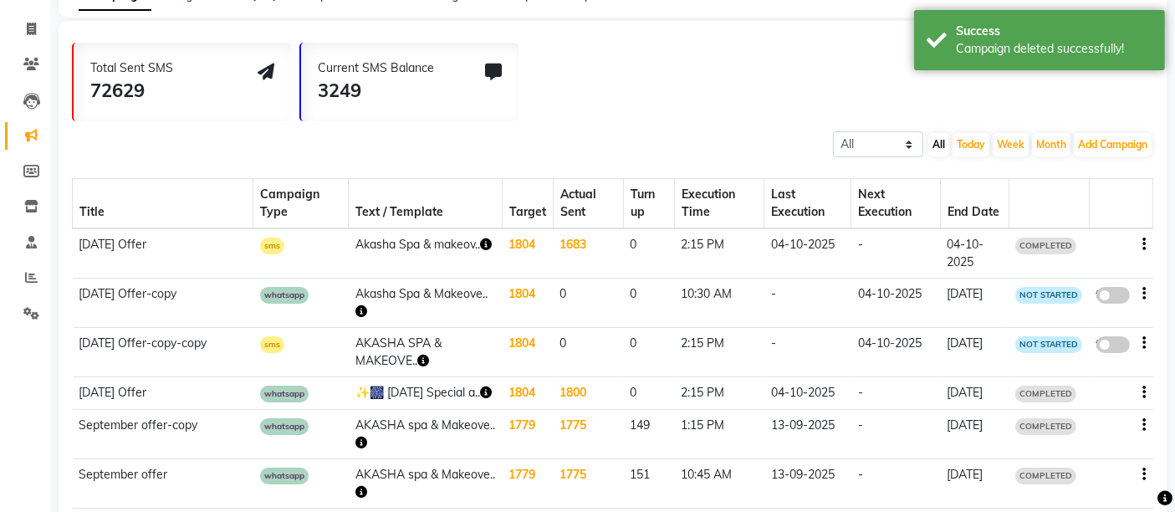
click at [685, 81] on div "Total Sent SMS 72629 Current SMS Balance 3249 Marketing Messages" at bounding box center [619, 77] width 1095 height 87
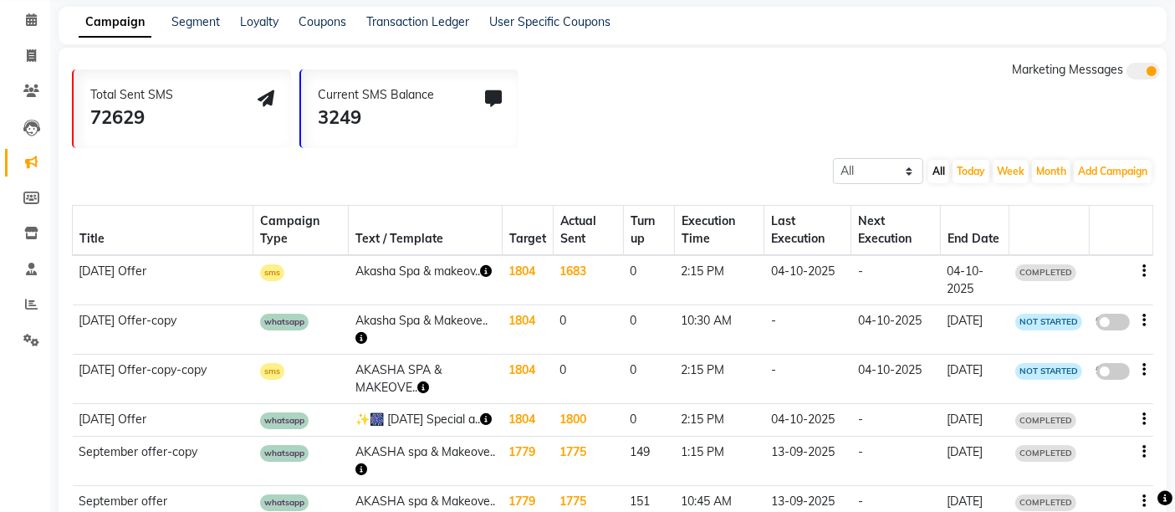
scroll to position [0, 0]
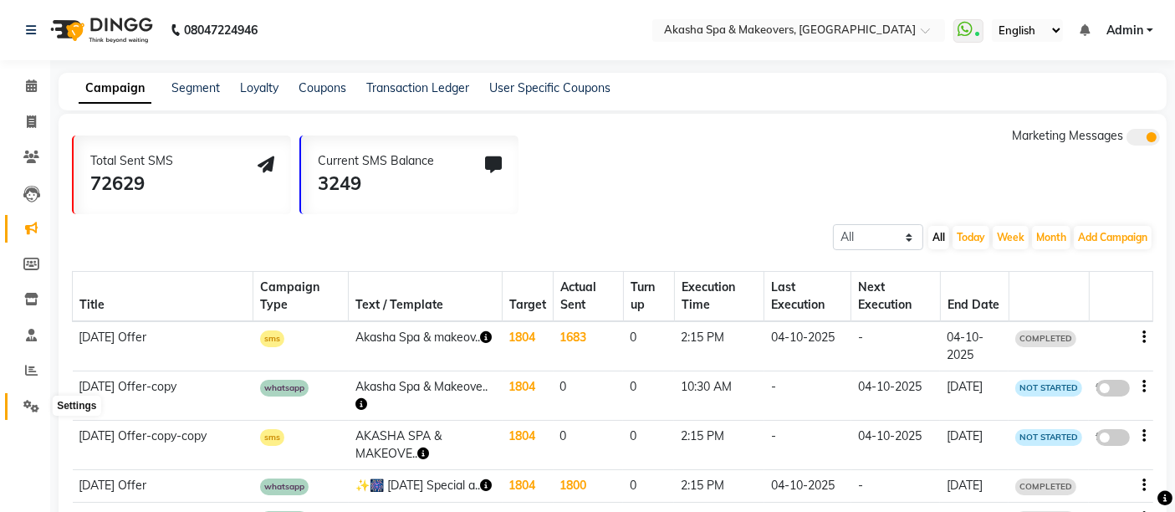
click at [26, 402] on icon at bounding box center [31, 406] width 16 height 13
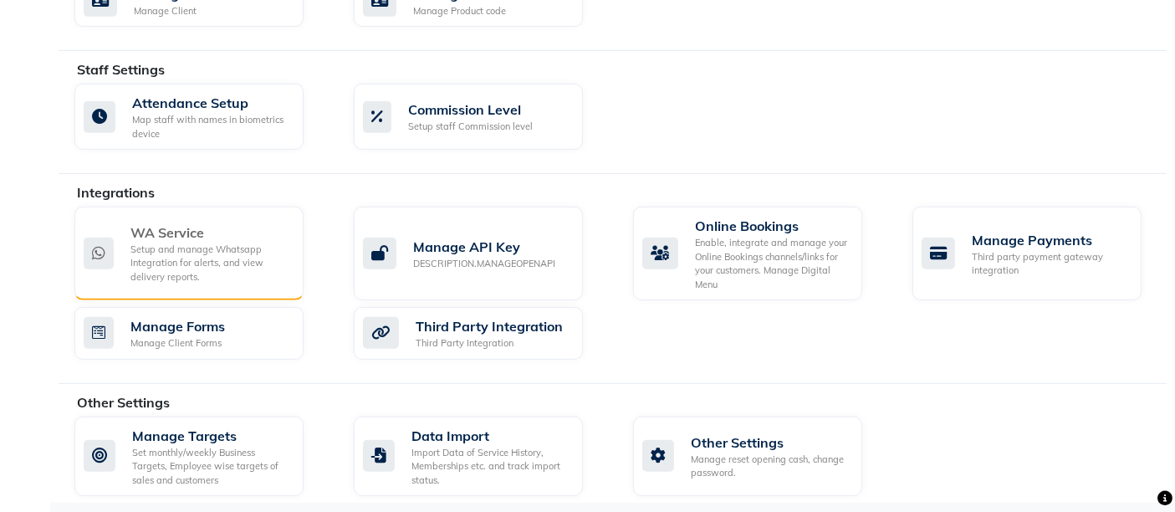
scroll to position [875, 0]
click at [232, 259] on div "Setup and manage Whatsapp Integration for alerts, and view delivery reports." at bounding box center [210, 264] width 160 height 42
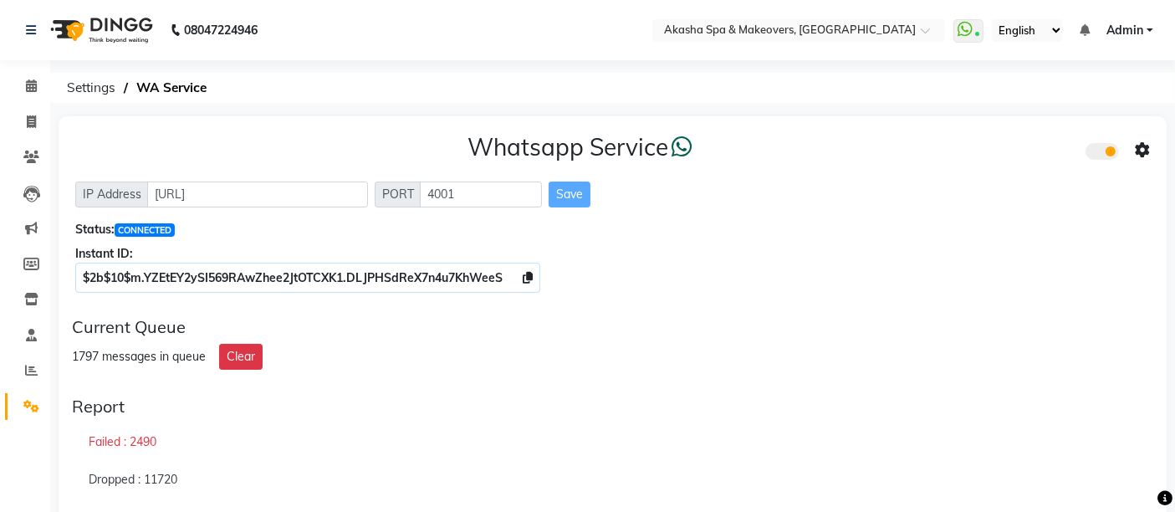
click at [839, 275] on div "$2b$10$m.YZEtEY2ySI569RAwZhee2JtOTCXK1.DLJPHSdReX7n4u7KhWeeS" at bounding box center [612, 278] width 1075 height 18
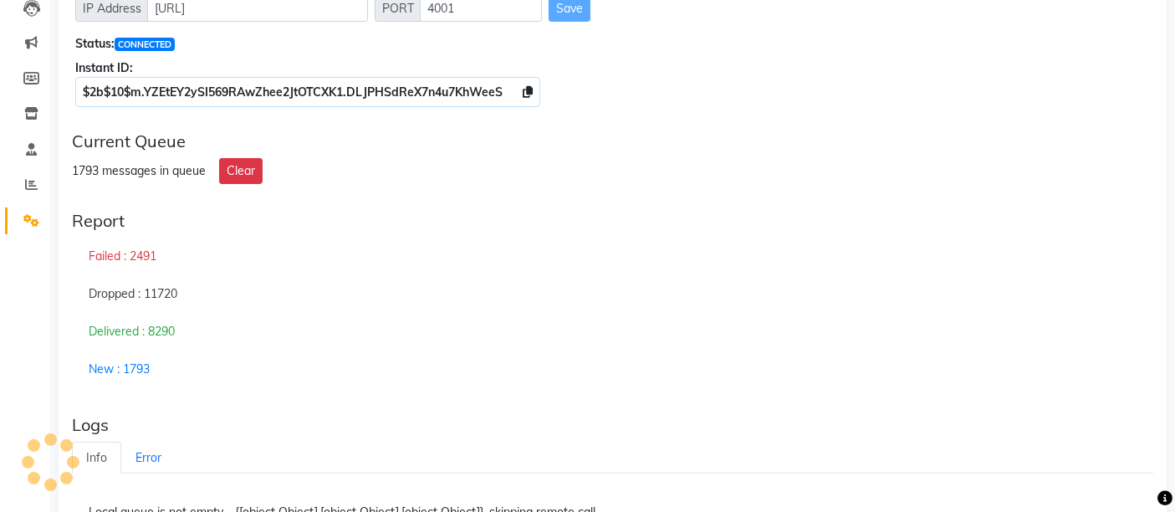
scroll to position [279, 0]
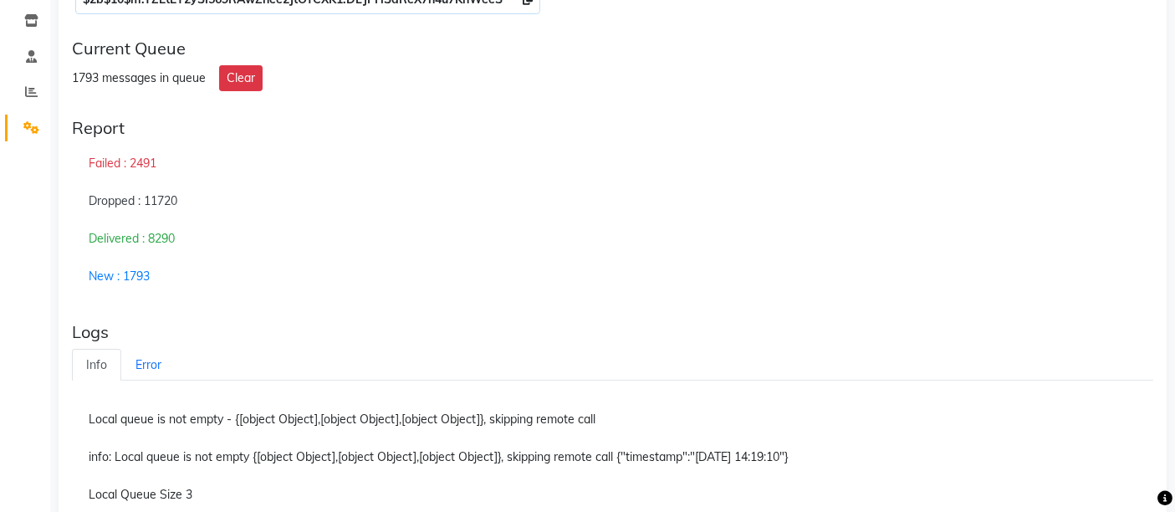
click at [774, 188] on div "Dropped : 11720" at bounding box center [612, 201] width 1081 height 38
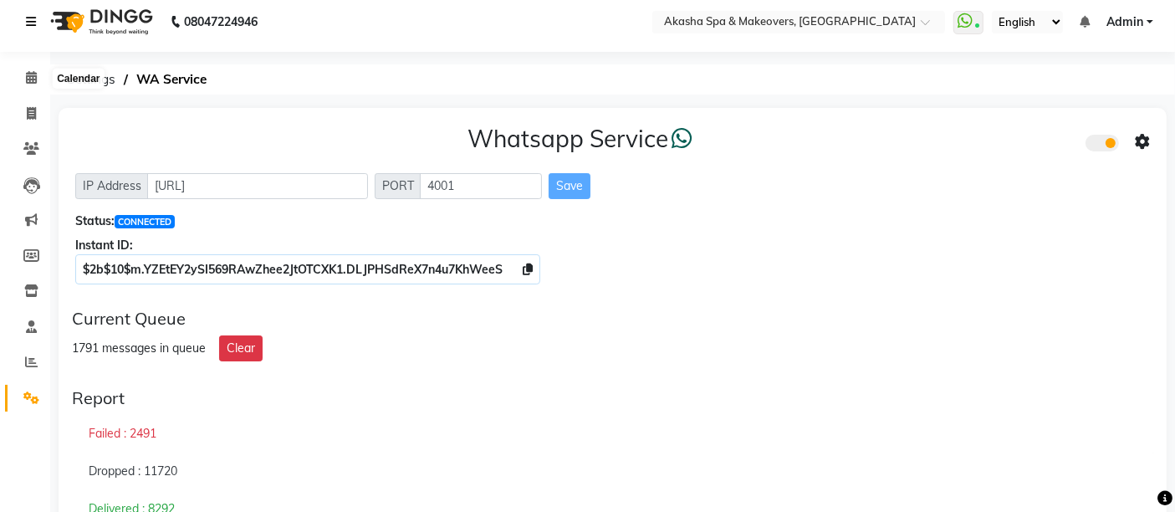
scroll to position [0, 0]
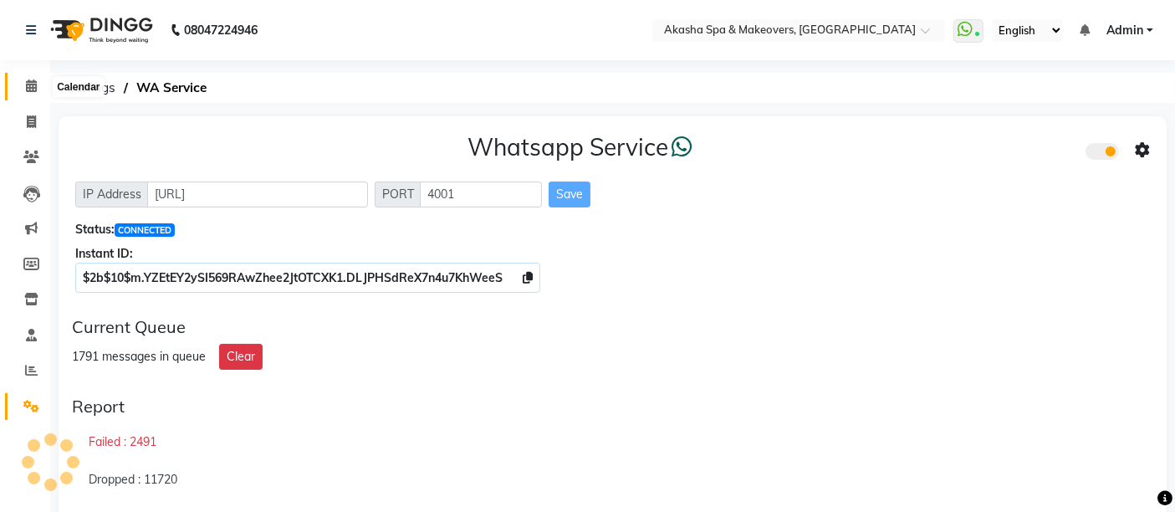
click at [37, 89] on span at bounding box center [31, 86] width 29 height 19
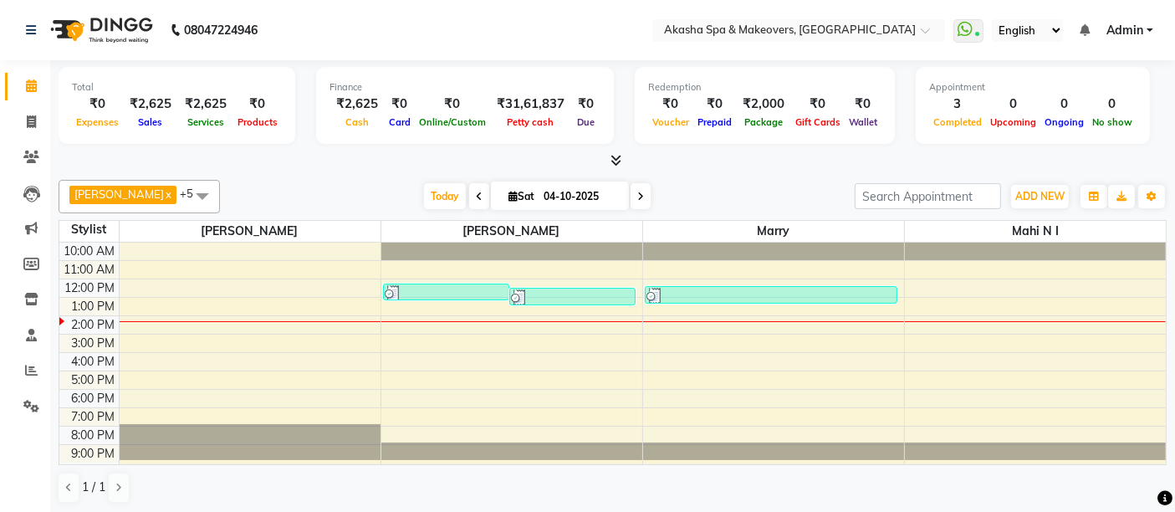
click at [719, 180] on div "[PERSON_NAME] x Mahi N I x Marry x [PERSON_NAME] N E x [PERSON_NAME] x +5 Selec…" at bounding box center [613, 196] width 1108 height 33
click at [28, 405] on icon at bounding box center [31, 406] width 16 height 13
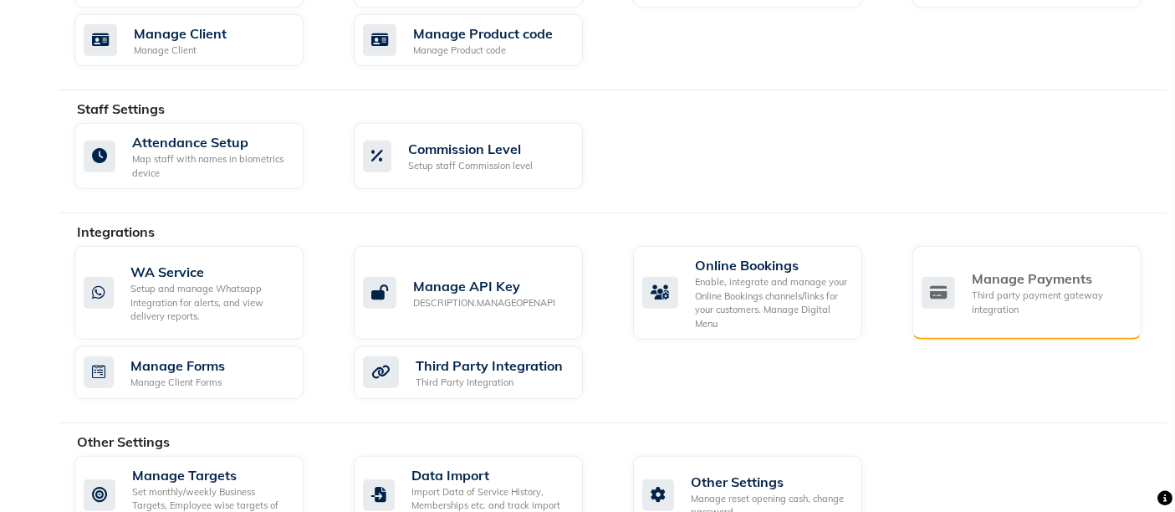
scroll to position [875, 0]
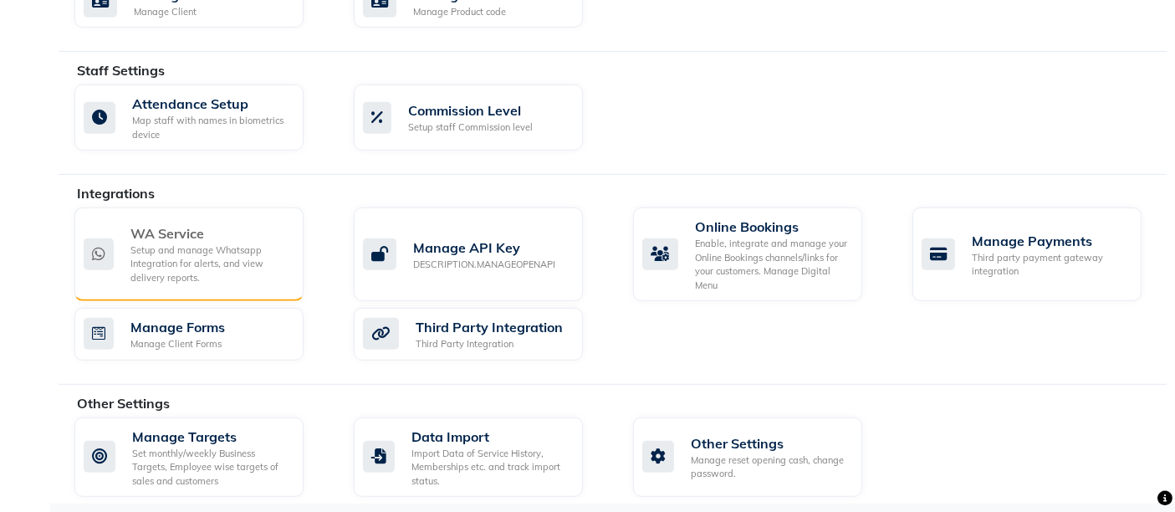
click at [232, 235] on div "WA Service" at bounding box center [210, 233] width 160 height 20
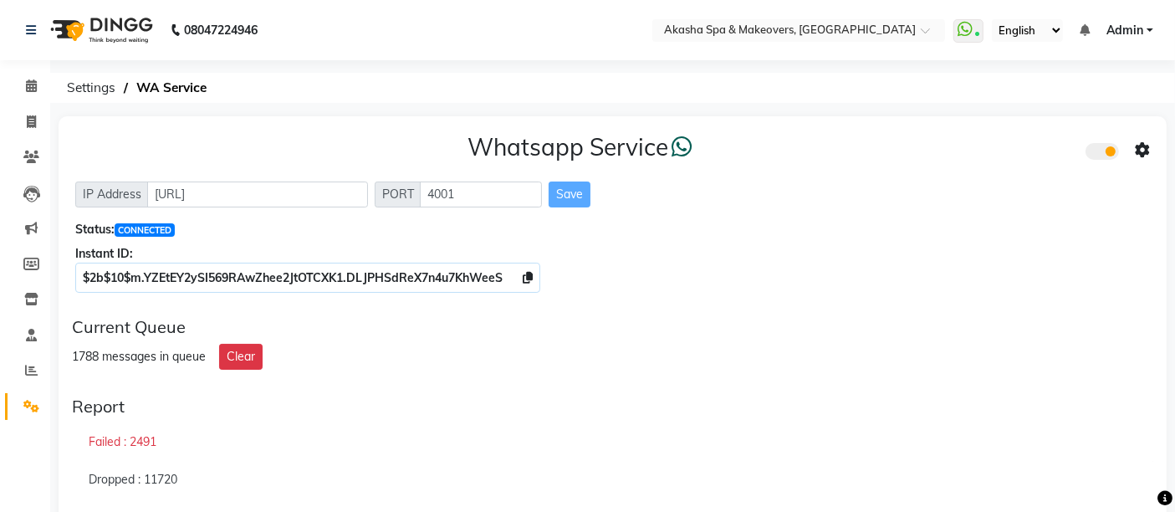
click at [920, 213] on div "Whatsapp Service IP Address [URL] PORT 4001 Save Status: CONNECTED Instant ID: …" at bounding box center [613, 209] width 1108 height 187
